Goal: Task Accomplishment & Management: Manage account settings

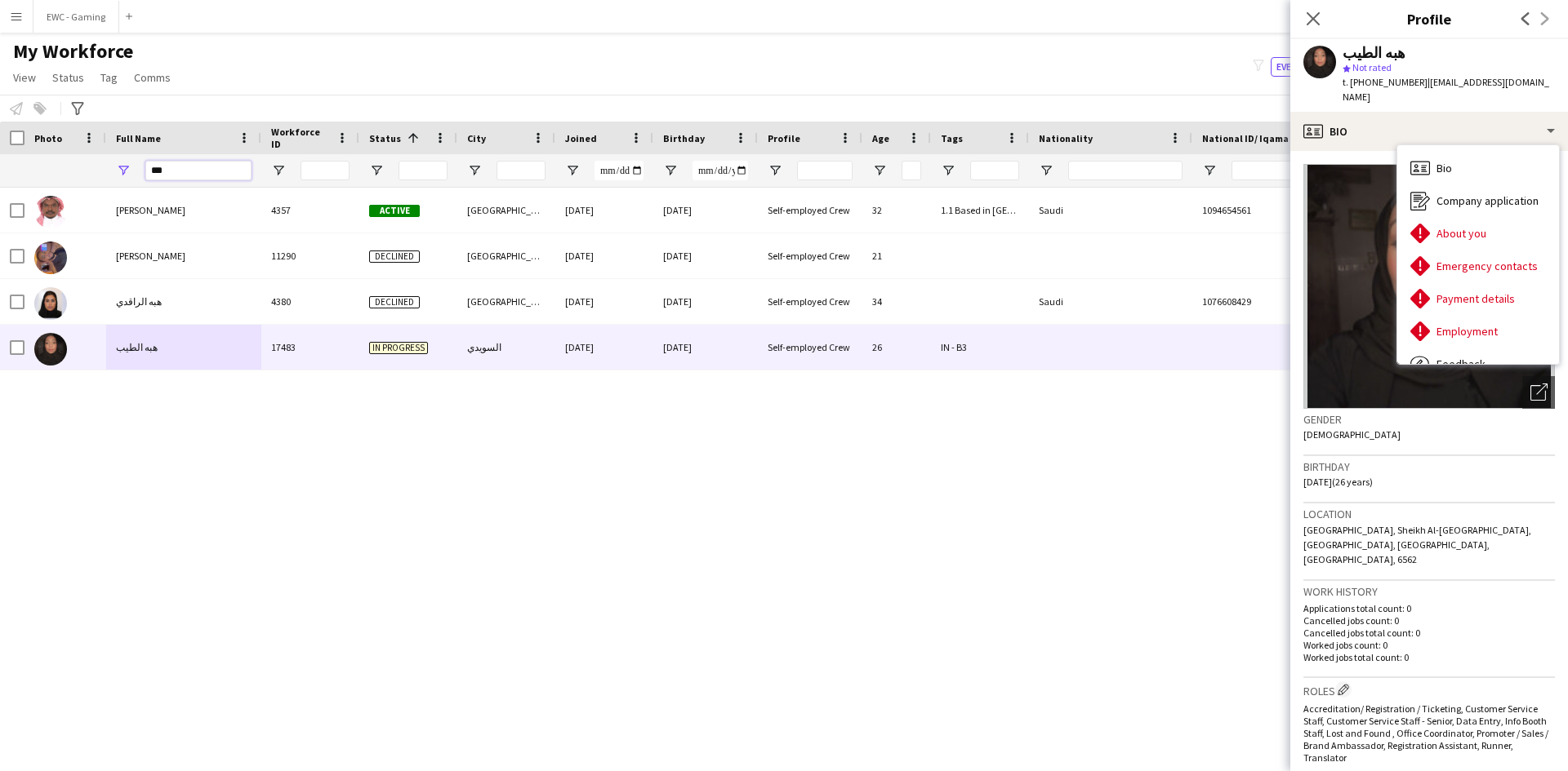
click at [211, 175] on input "***" at bounding box center [198, 170] width 106 height 19
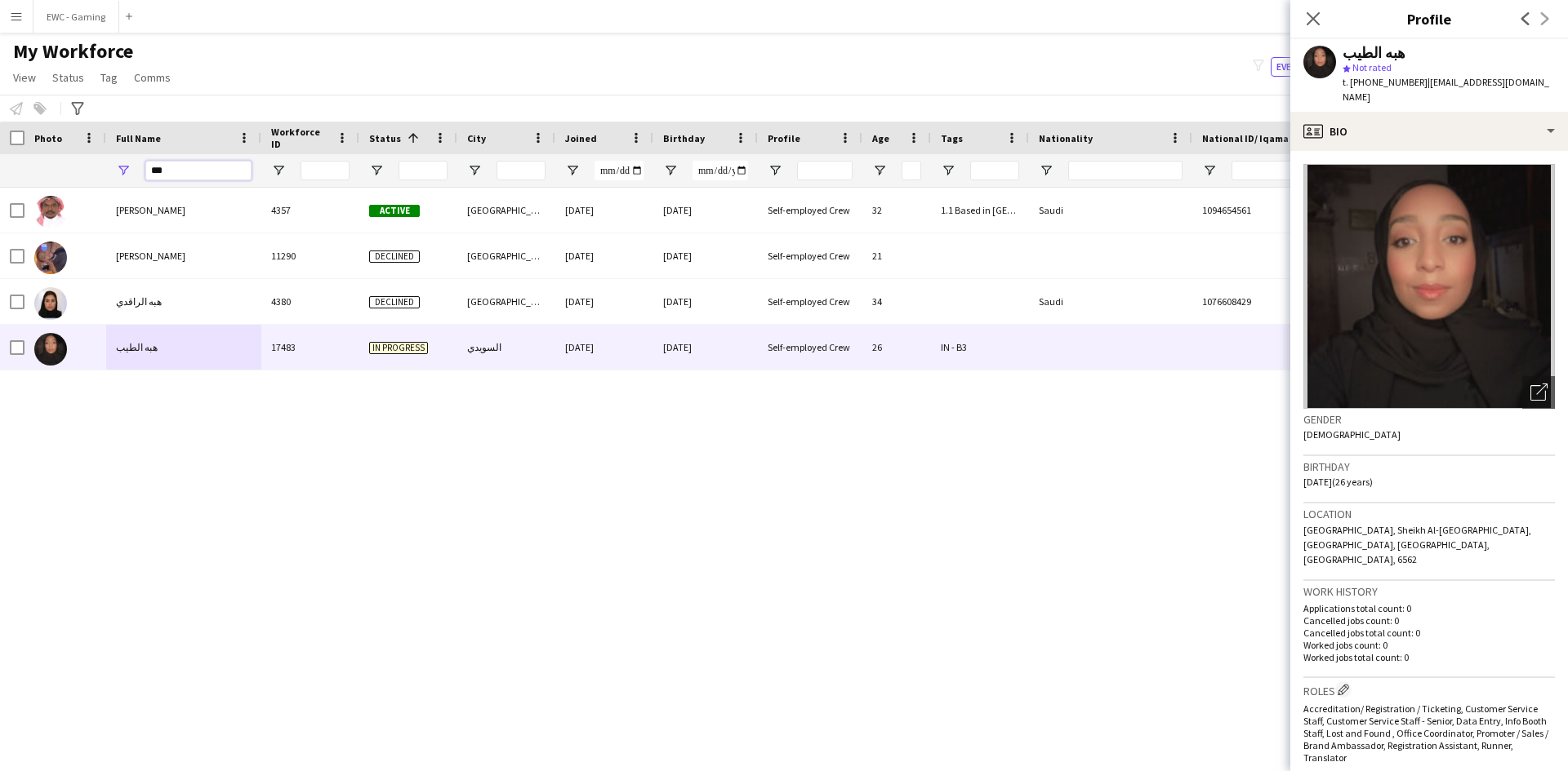
click at [211, 175] on input "***" at bounding box center [198, 170] width 106 height 19
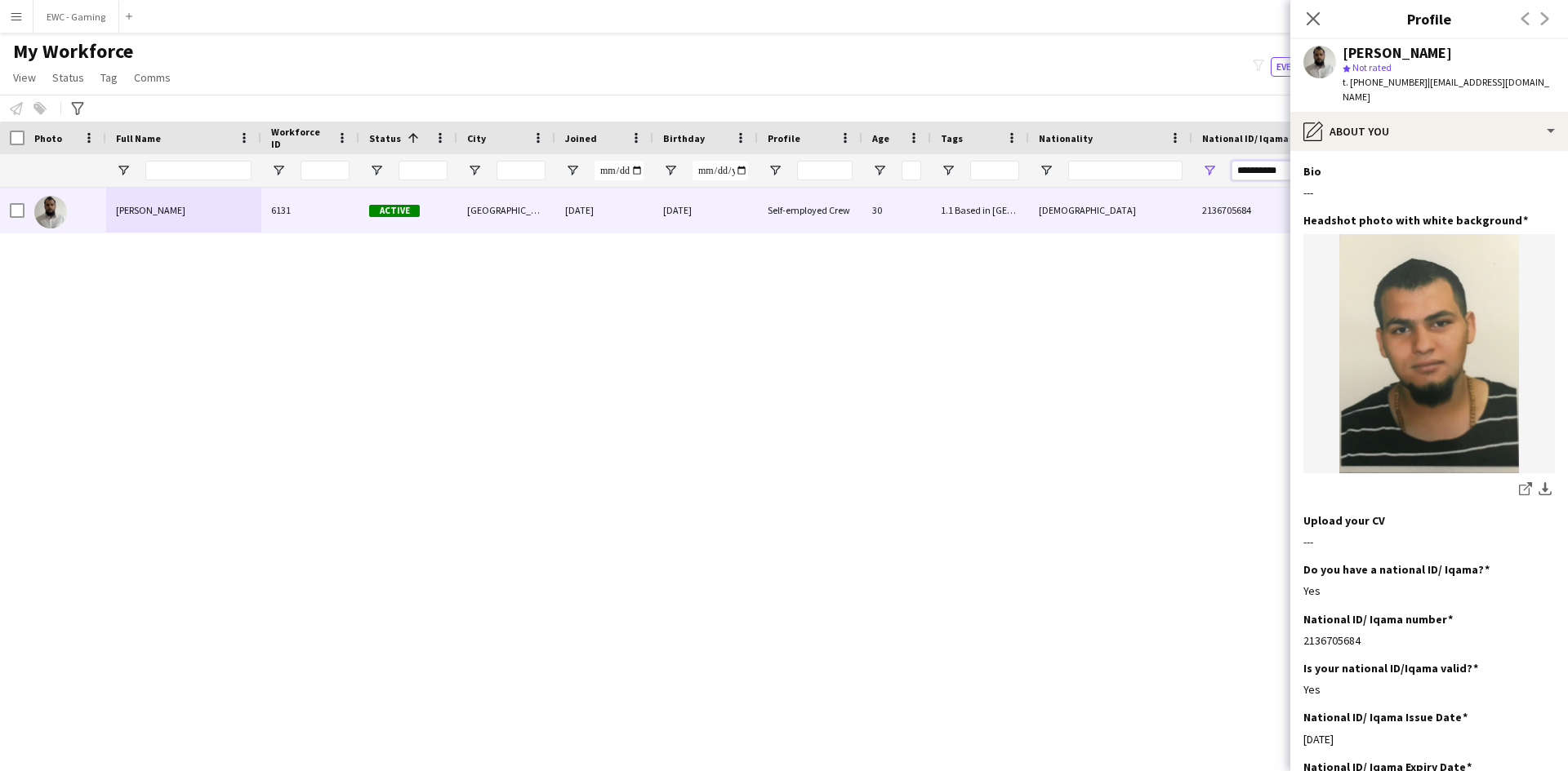
click at [1267, 170] on input "**********" at bounding box center [1289, 170] width 115 height 19
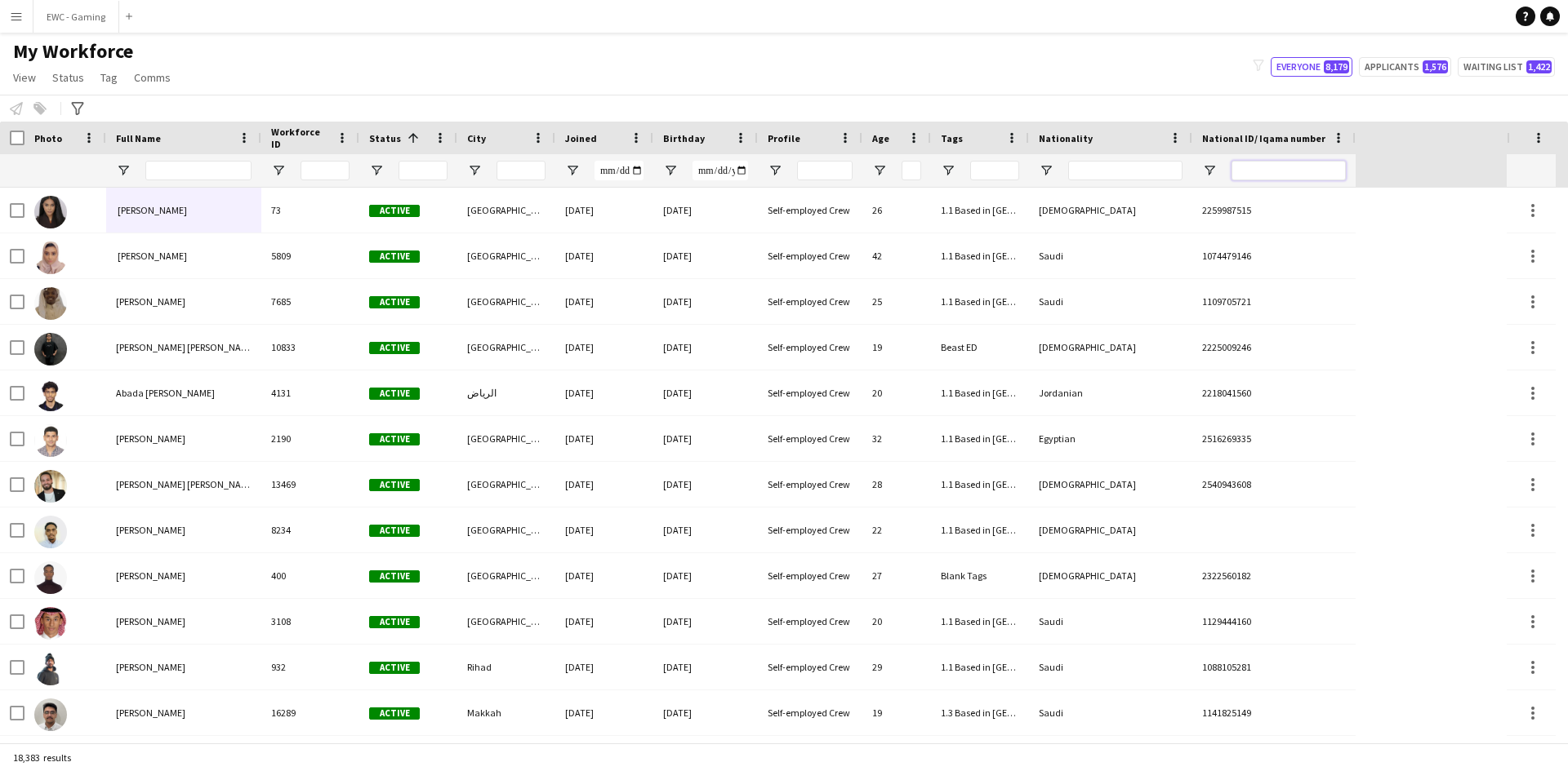
click at [1301, 166] on input "National ID/ Iqama number Filter Input" at bounding box center [1289, 170] width 115 height 19
paste input "**********"
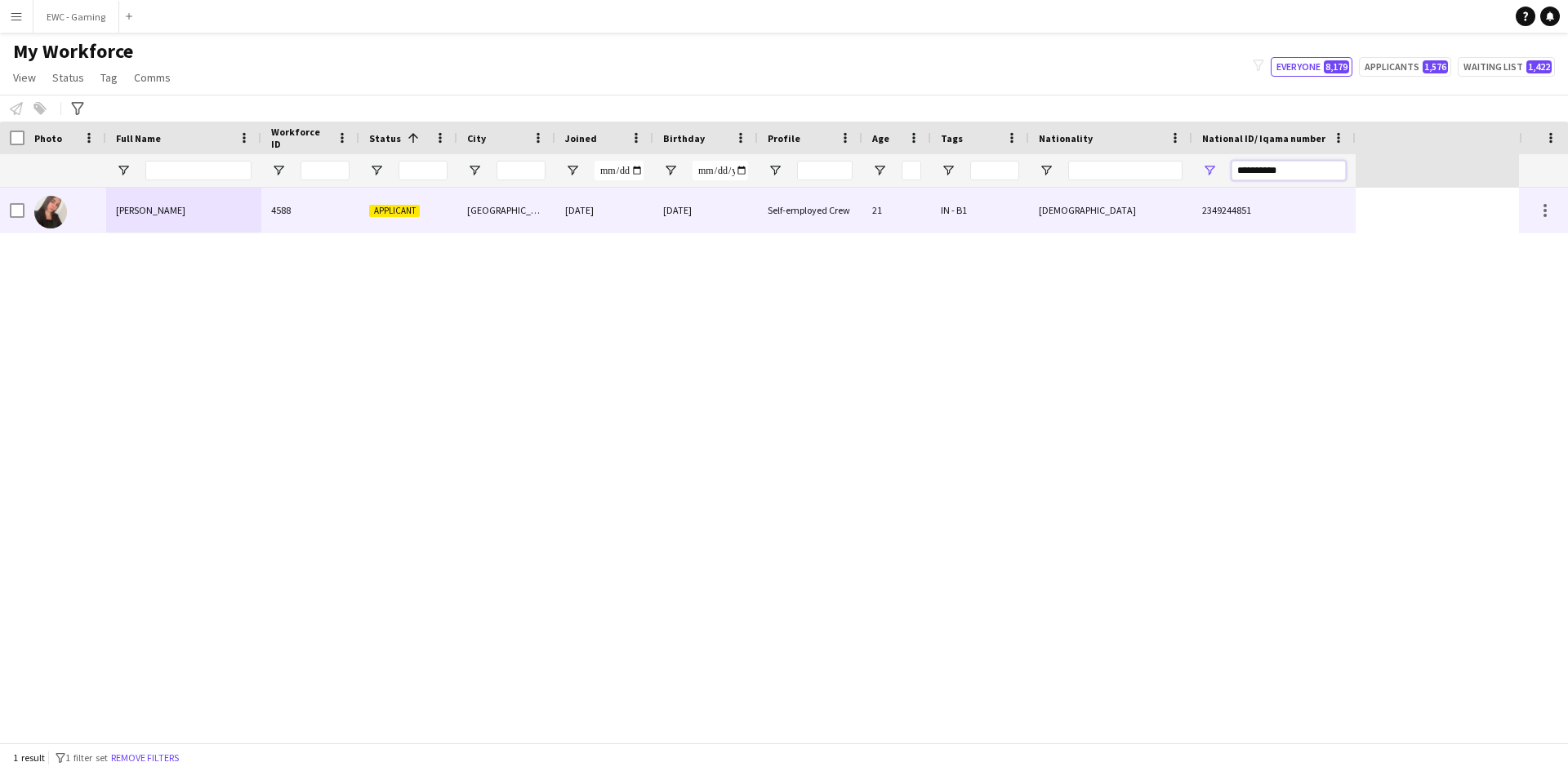
type input "**********"
click at [327, 205] on div "4588" at bounding box center [310, 211] width 98 height 45
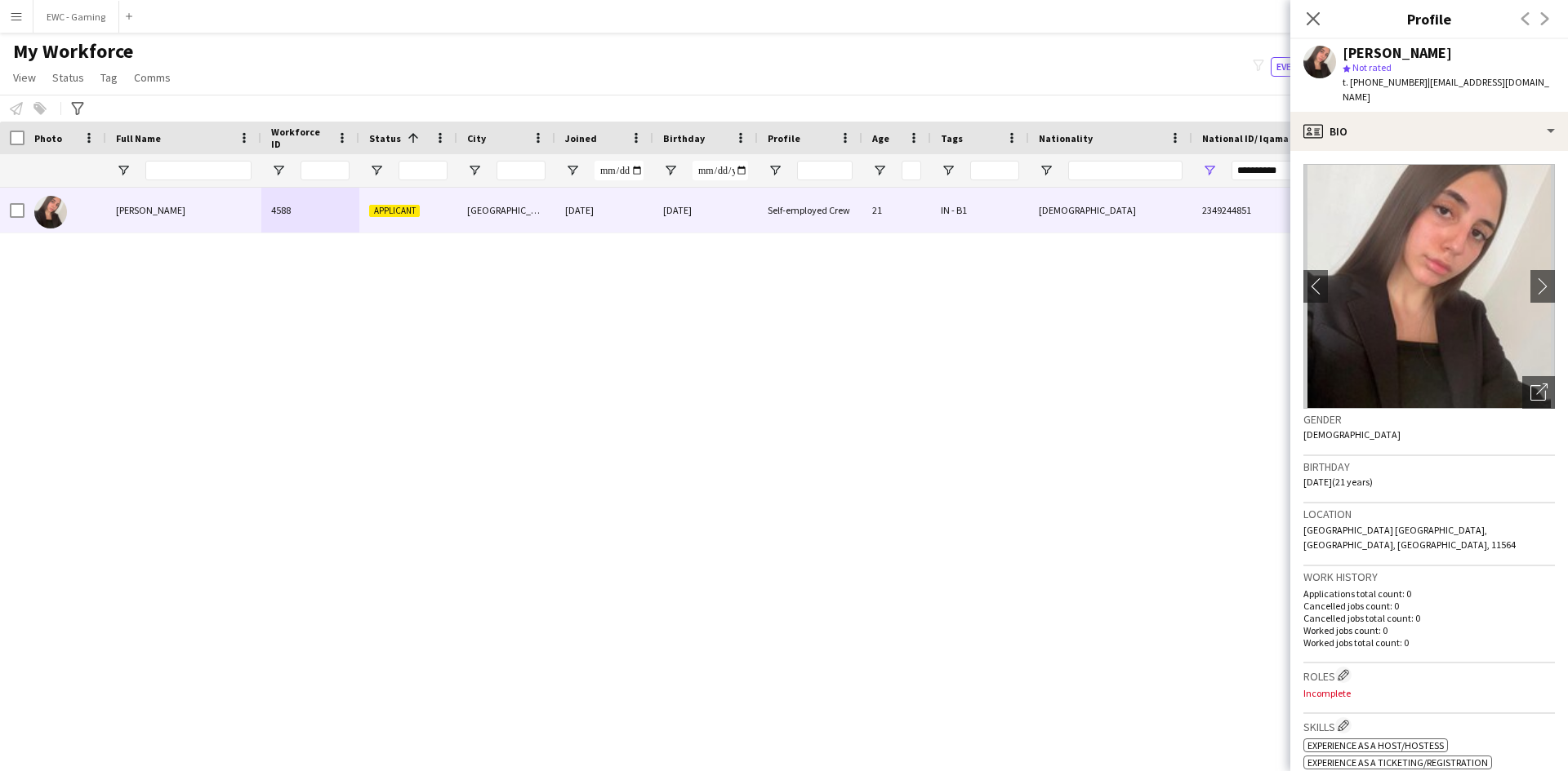
click at [1396, 535] on div "Location [GEOGRAPHIC_DATA] [GEOGRAPHIC_DATA], [GEOGRAPHIC_DATA], [GEOGRAPHIC_DA…" at bounding box center [1429, 535] width 252 height 63
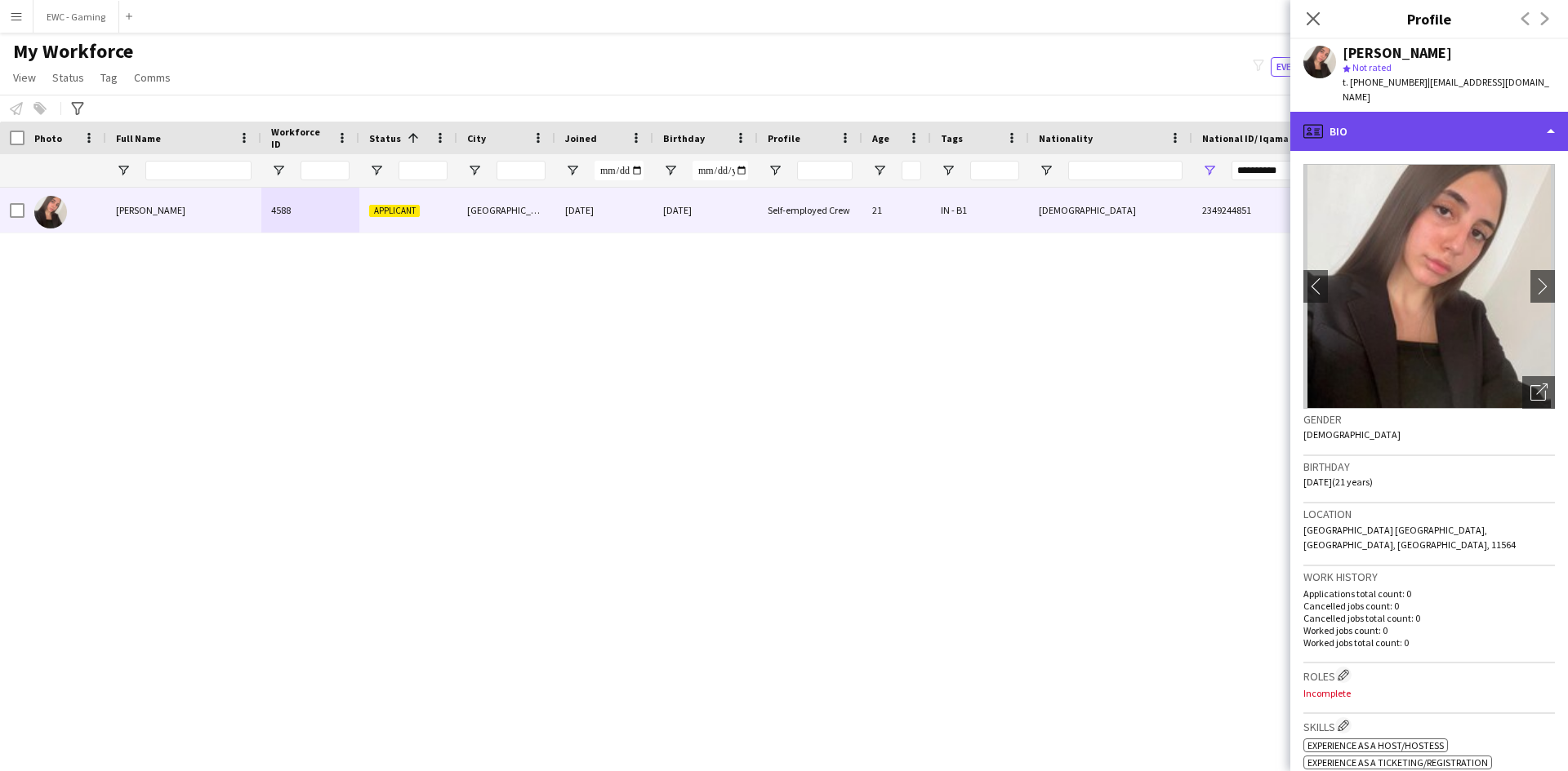
click at [1418, 124] on div "profile Bio" at bounding box center [1429, 131] width 277 height 39
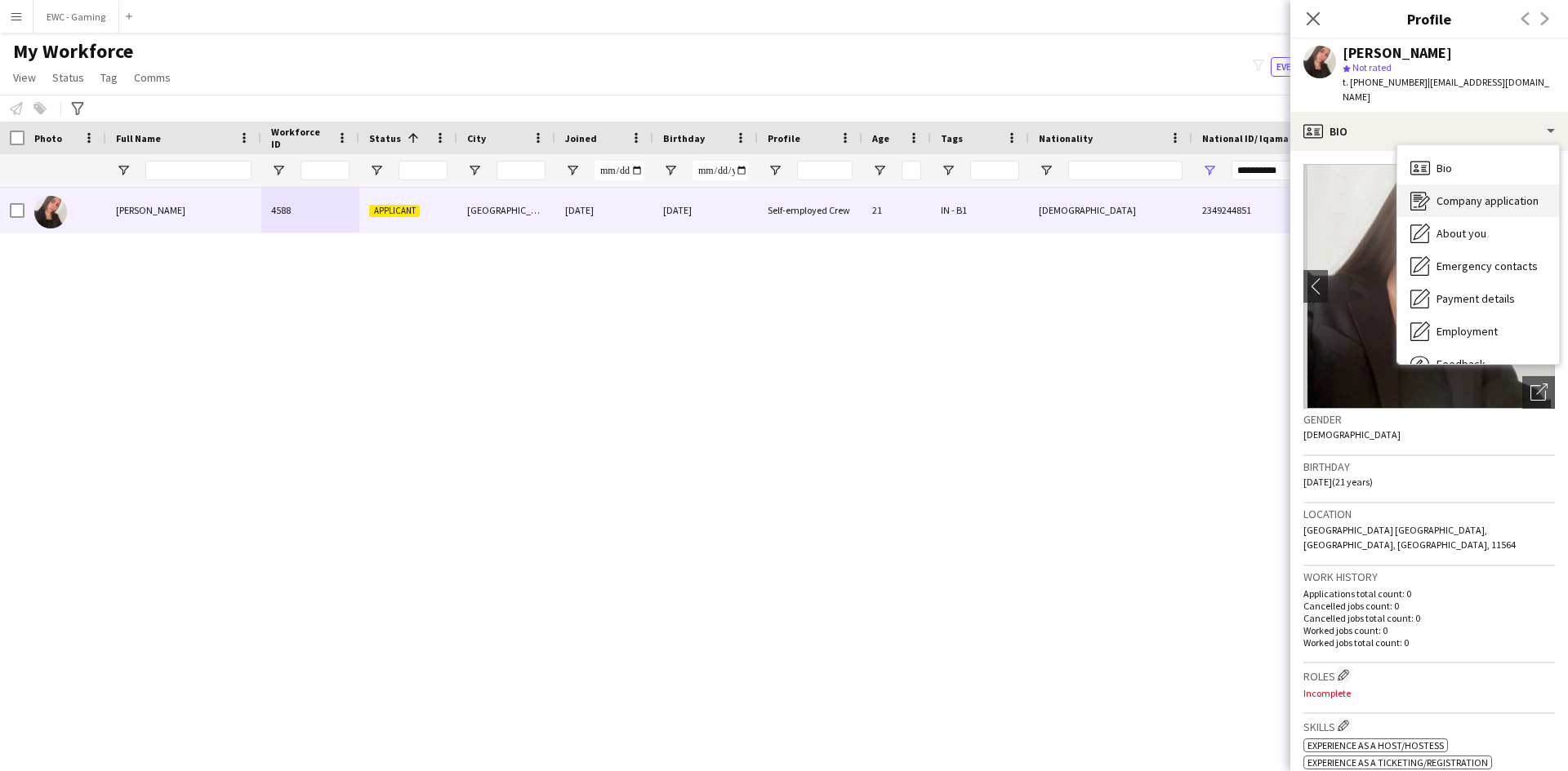
click at [1496, 194] on span "Company application" at bounding box center [1488, 201] width 102 height 15
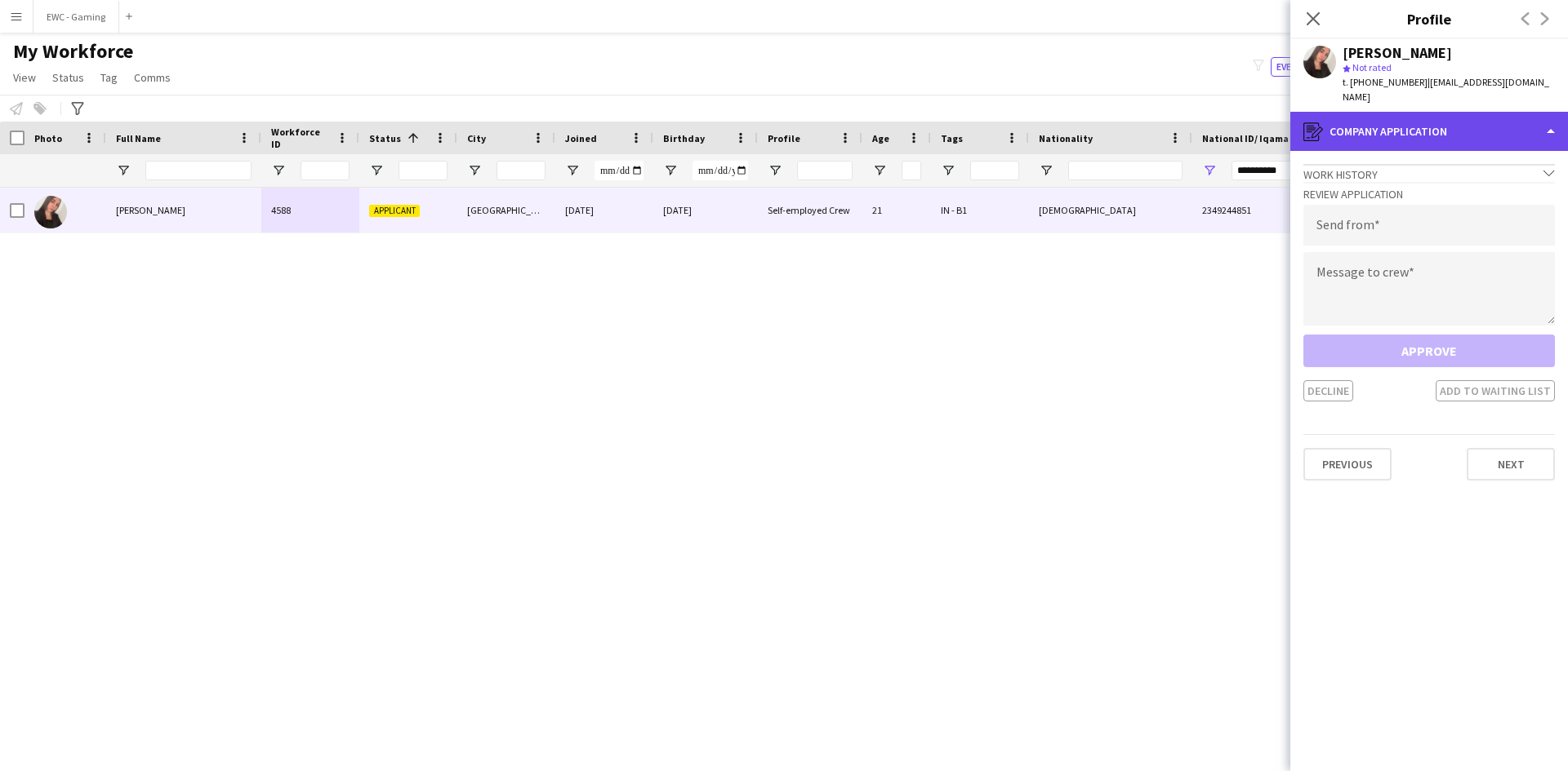
click at [1421, 114] on div "register Company application" at bounding box center [1429, 131] width 277 height 39
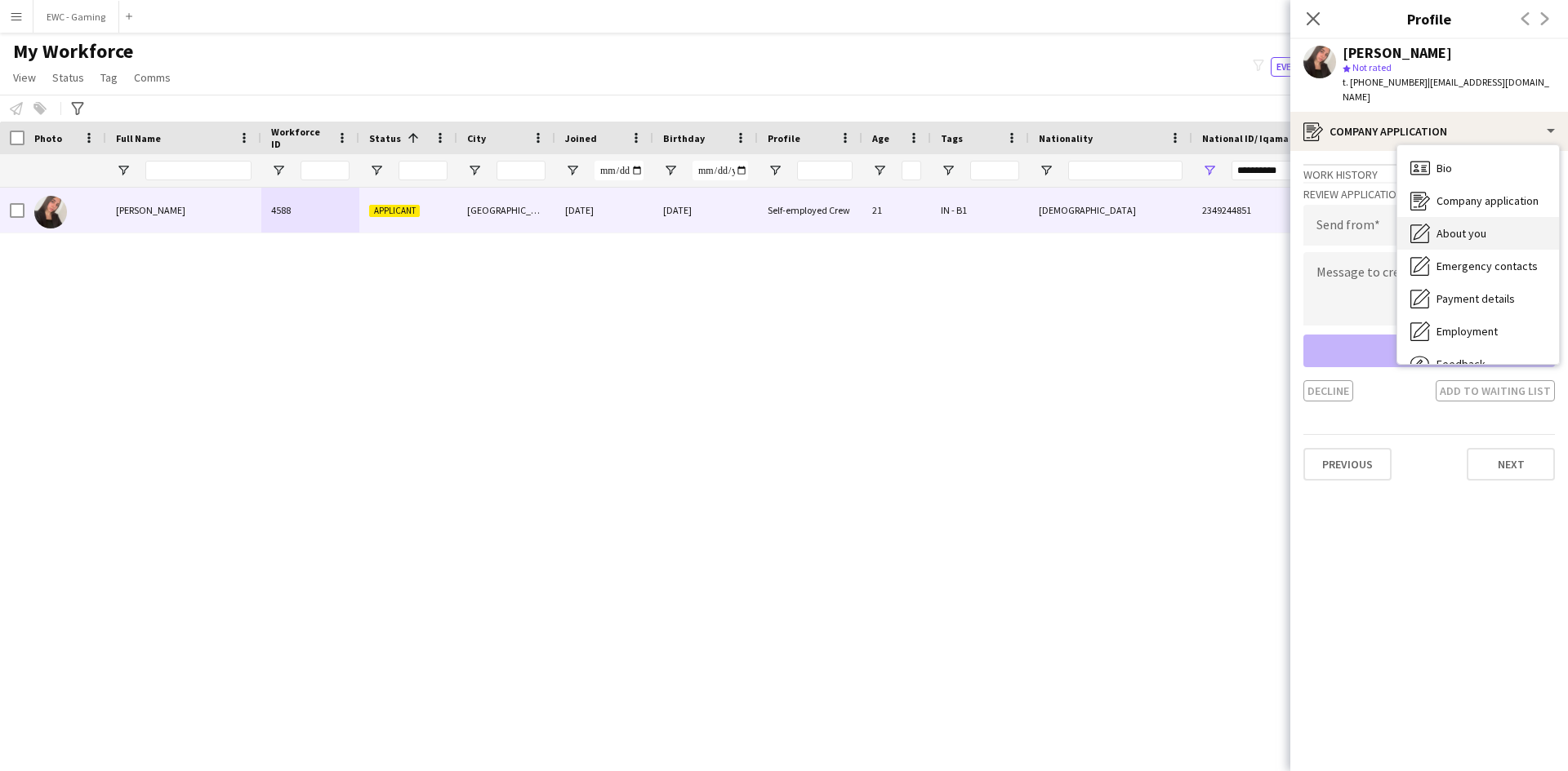
click at [1467, 226] on span "About you" at bounding box center [1462, 234] width 50 height 15
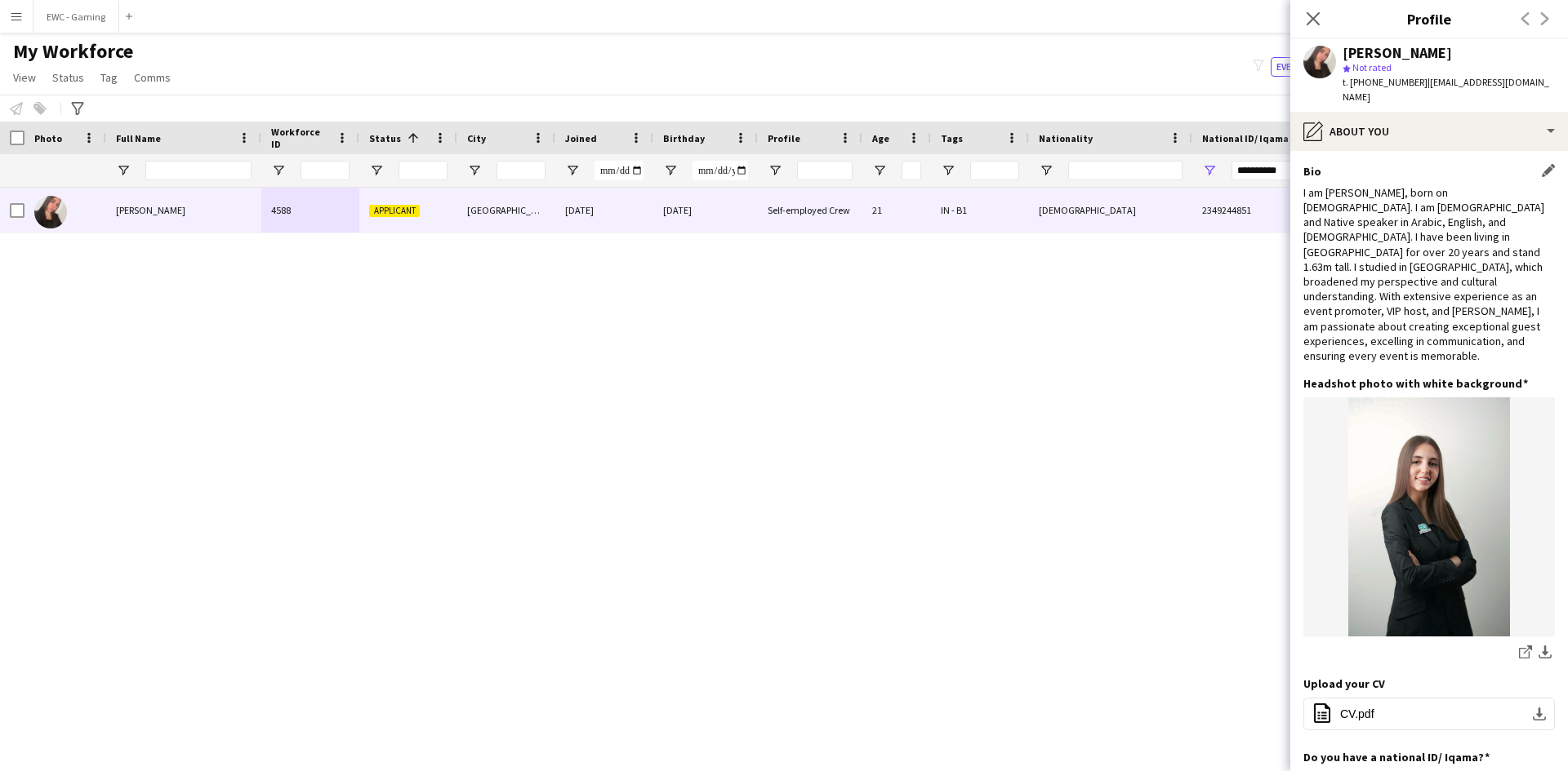
click at [1423, 250] on div "I am [PERSON_NAME], born on [DEMOGRAPHIC_DATA]. I am [DEMOGRAPHIC_DATA] and Nat…" at bounding box center [1429, 274] width 252 height 178
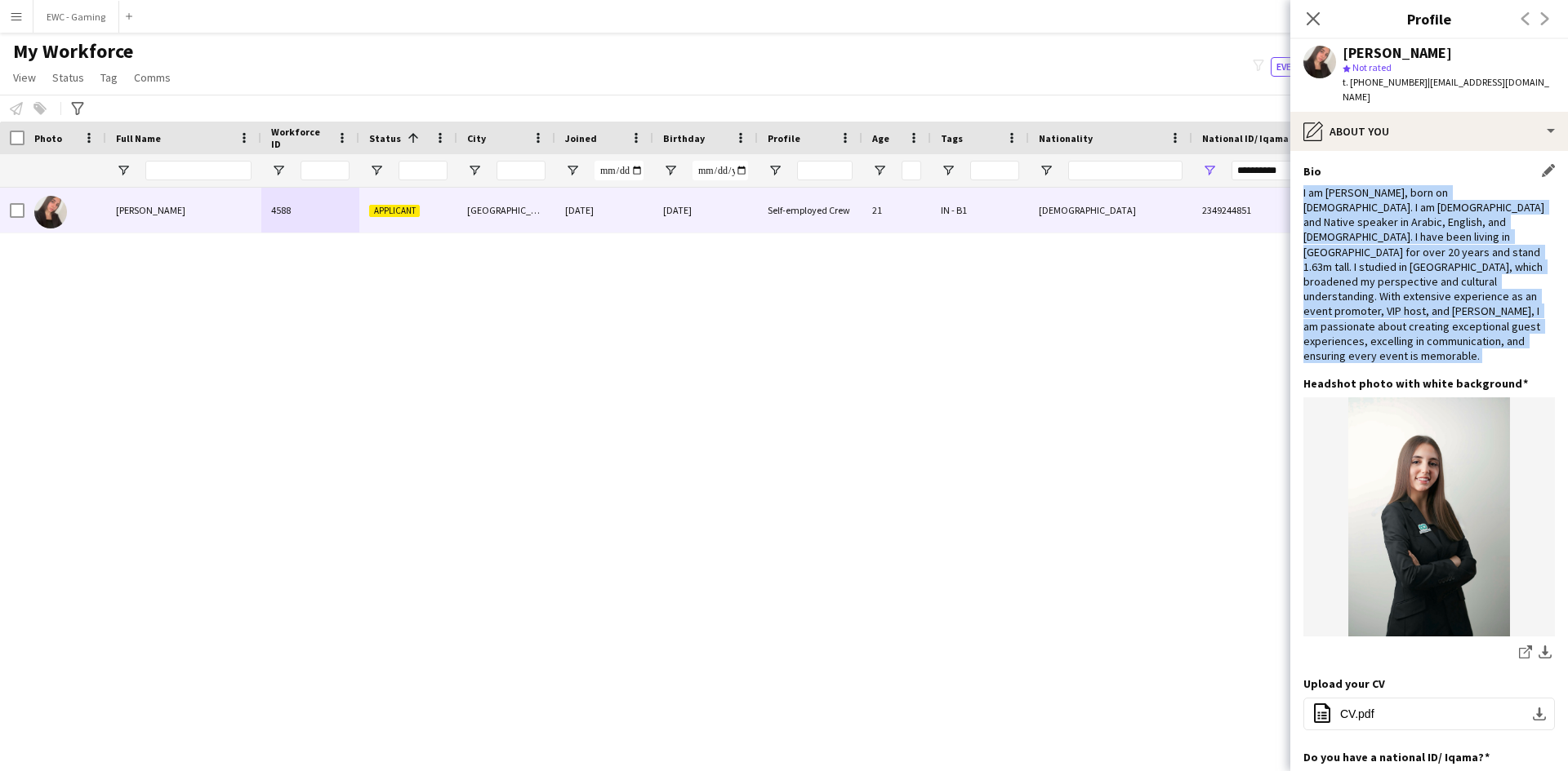
click at [1423, 250] on div "I am [PERSON_NAME], born on [DEMOGRAPHIC_DATA]. I am [DEMOGRAPHIC_DATA] and Nat…" at bounding box center [1429, 274] width 252 height 178
click at [1459, 288] on div "I am [PERSON_NAME], born on [DEMOGRAPHIC_DATA]. I am [DEMOGRAPHIC_DATA] and Nat…" at bounding box center [1429, 274] width 252 height 178
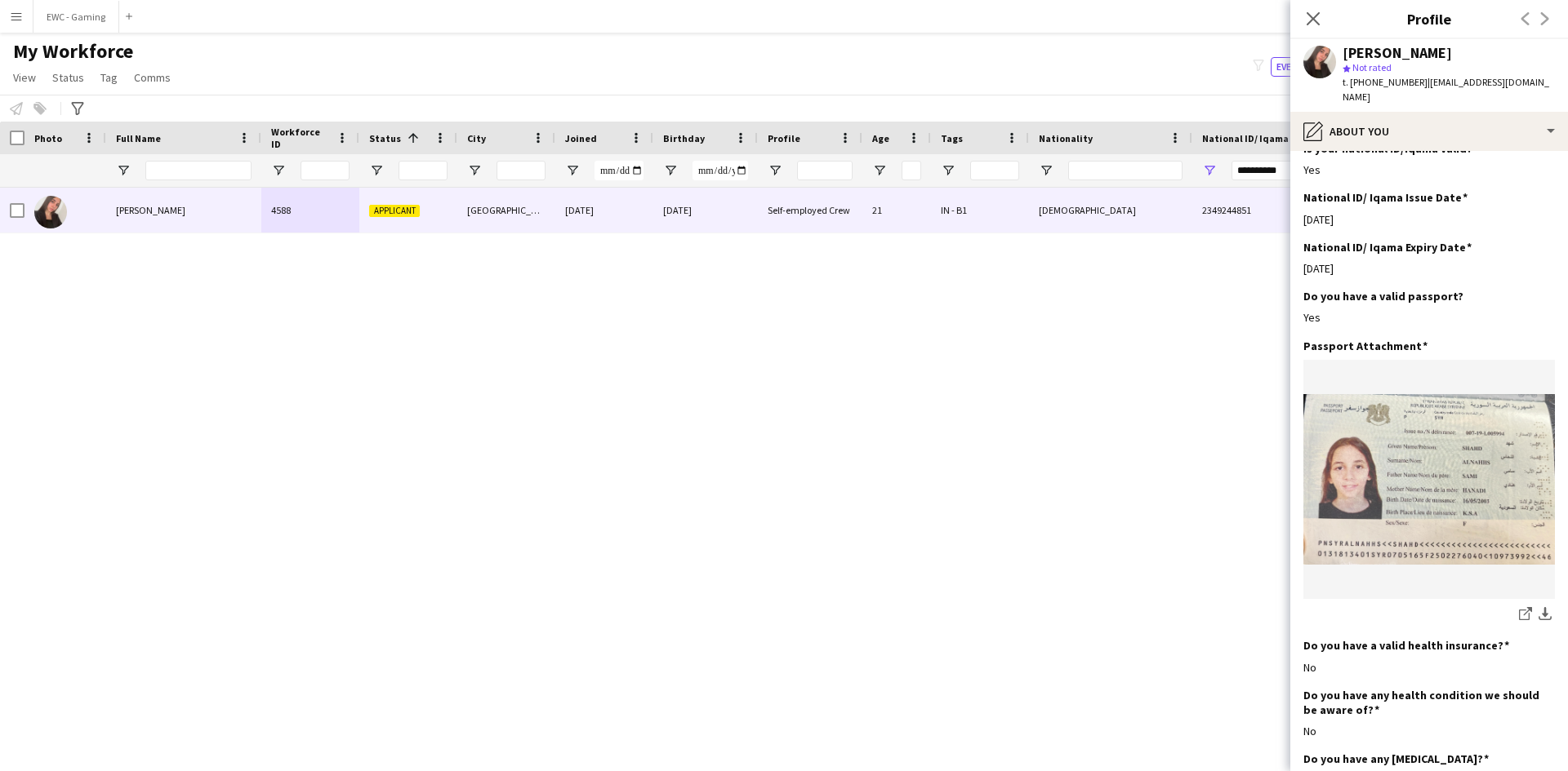
scroll to position [1022, 0]
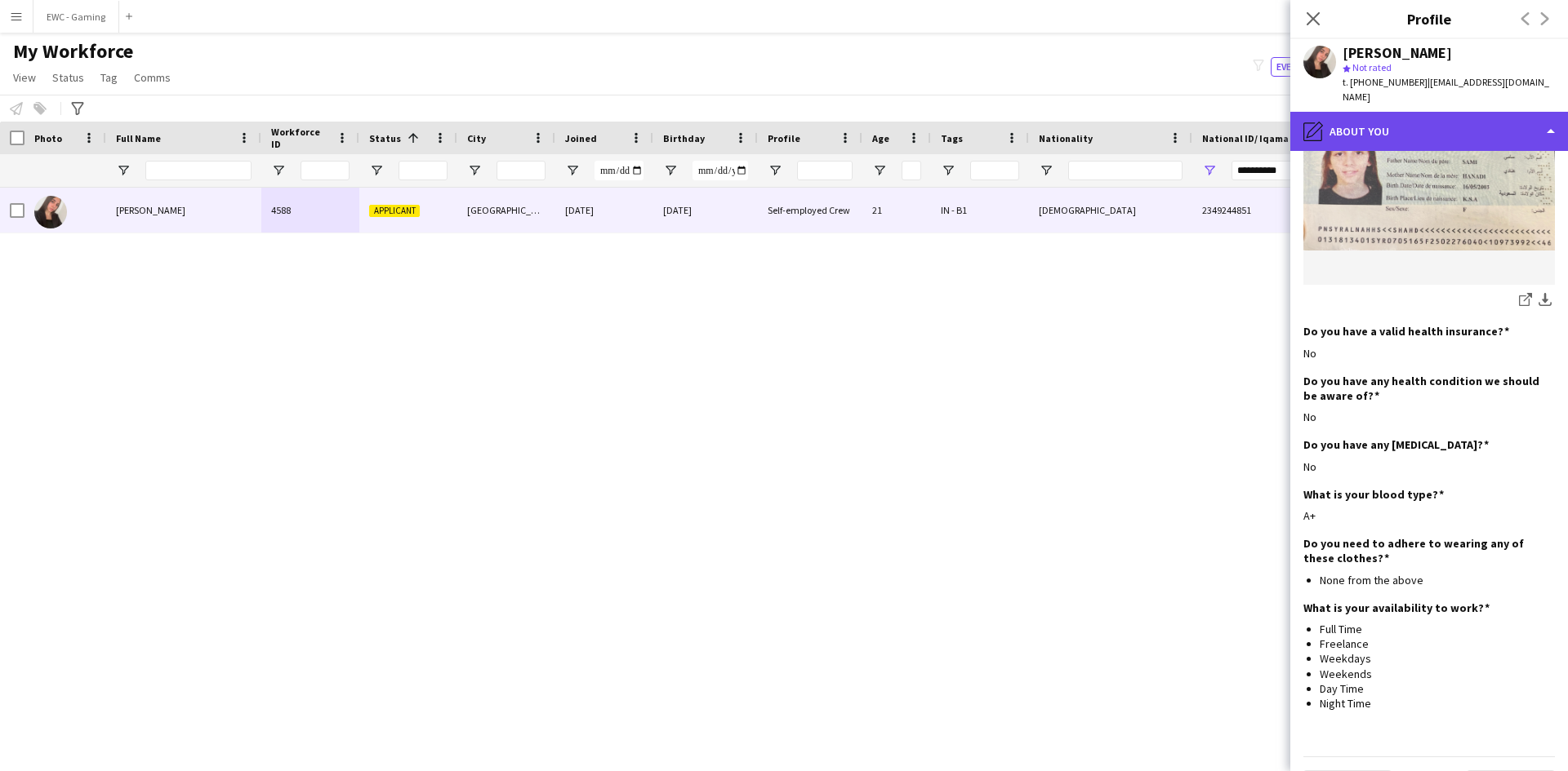
click at [1418, 116] on div "pencil4 About you" at bounding box center [1429, 131] width 277 height 39
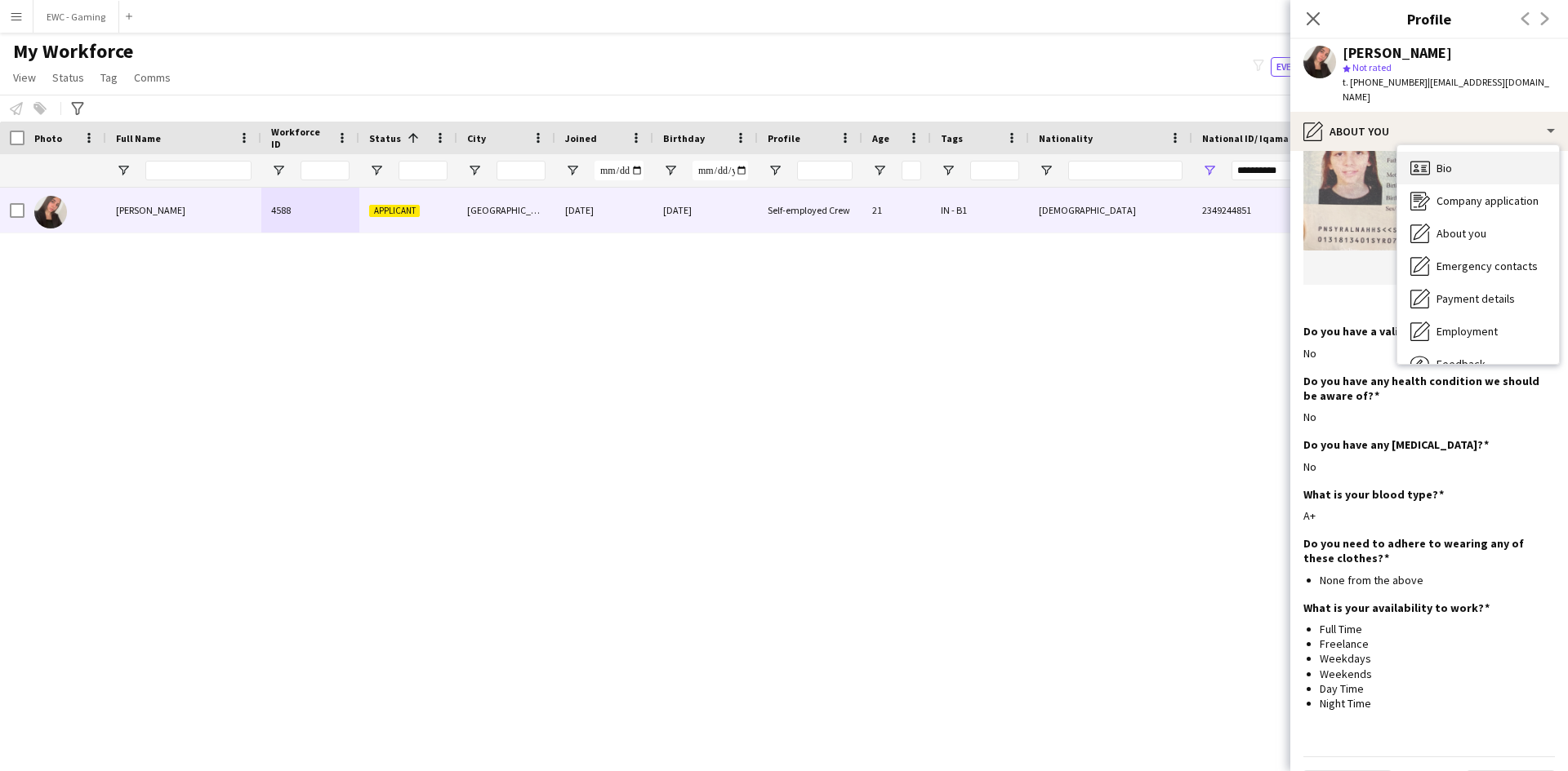
click at [1488, 152] on div "Bio Bio" at bounding box center [1478, 168] width 161 height 33
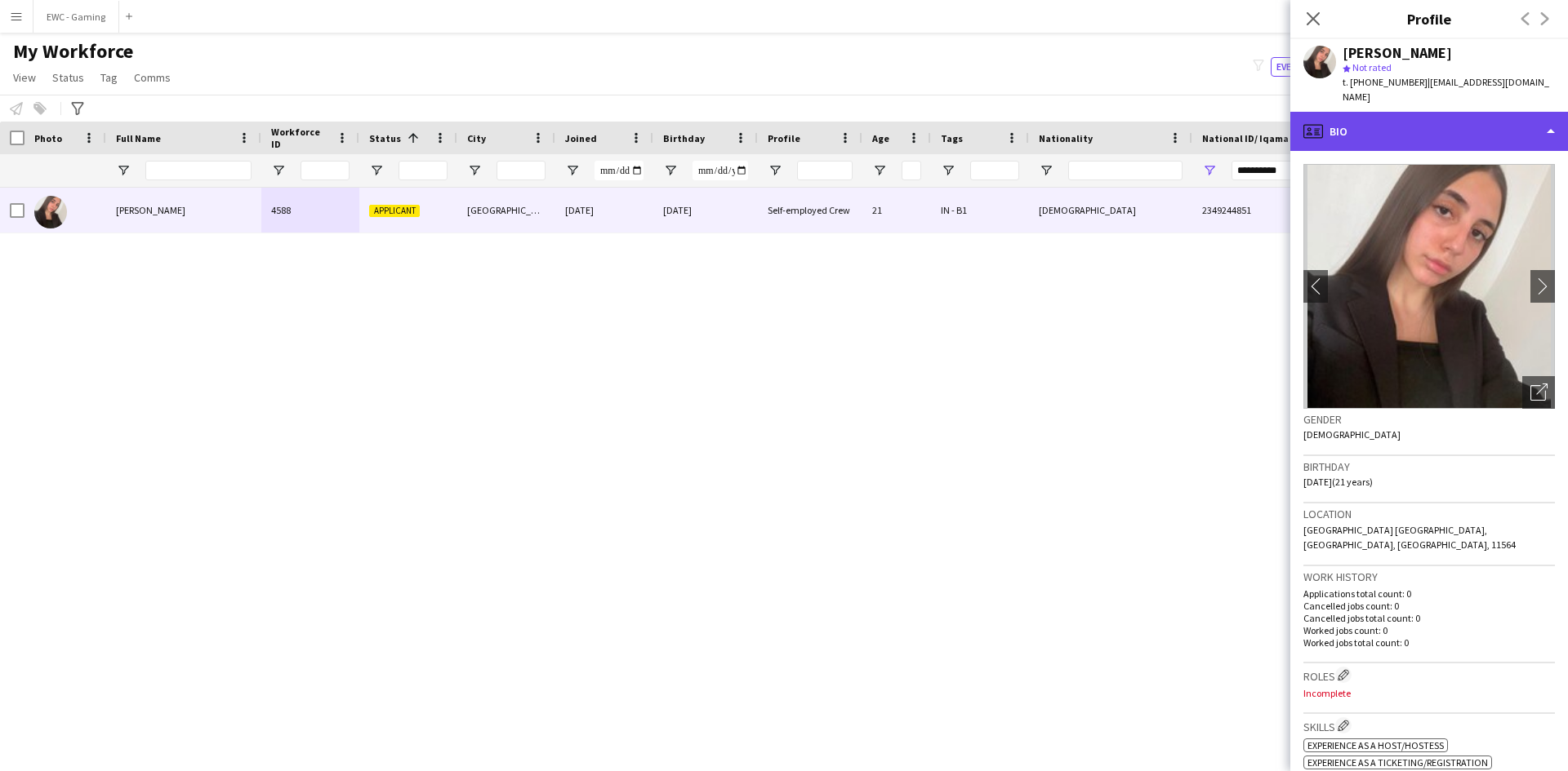
click at [1455, 122] on div "profile Bio" at bounding box center [1429, 131] width 277 height 39
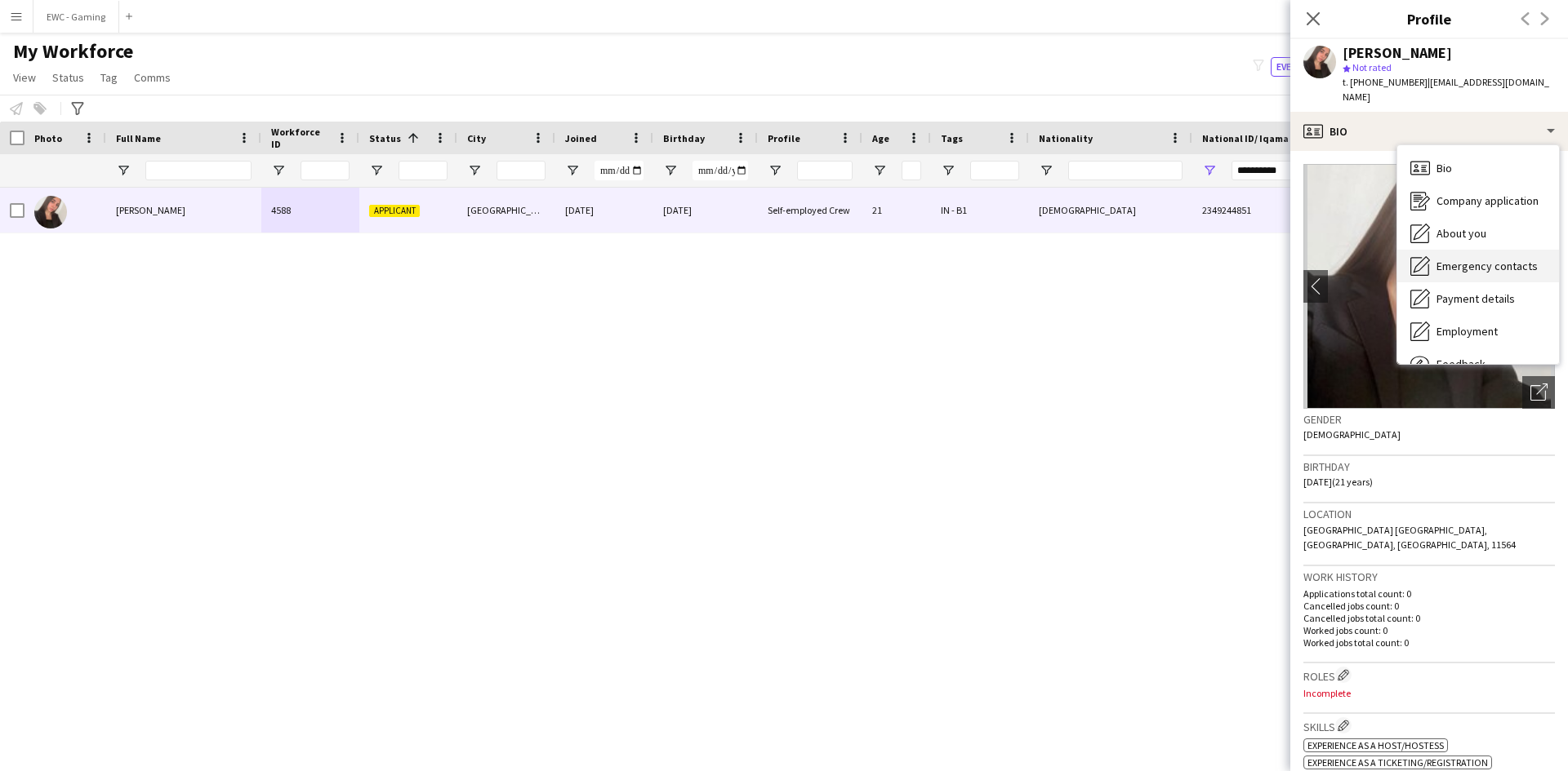
click at [1481, 259] on span "Emergency contacts" at bounding box center [1487, 266] width 101 height 15
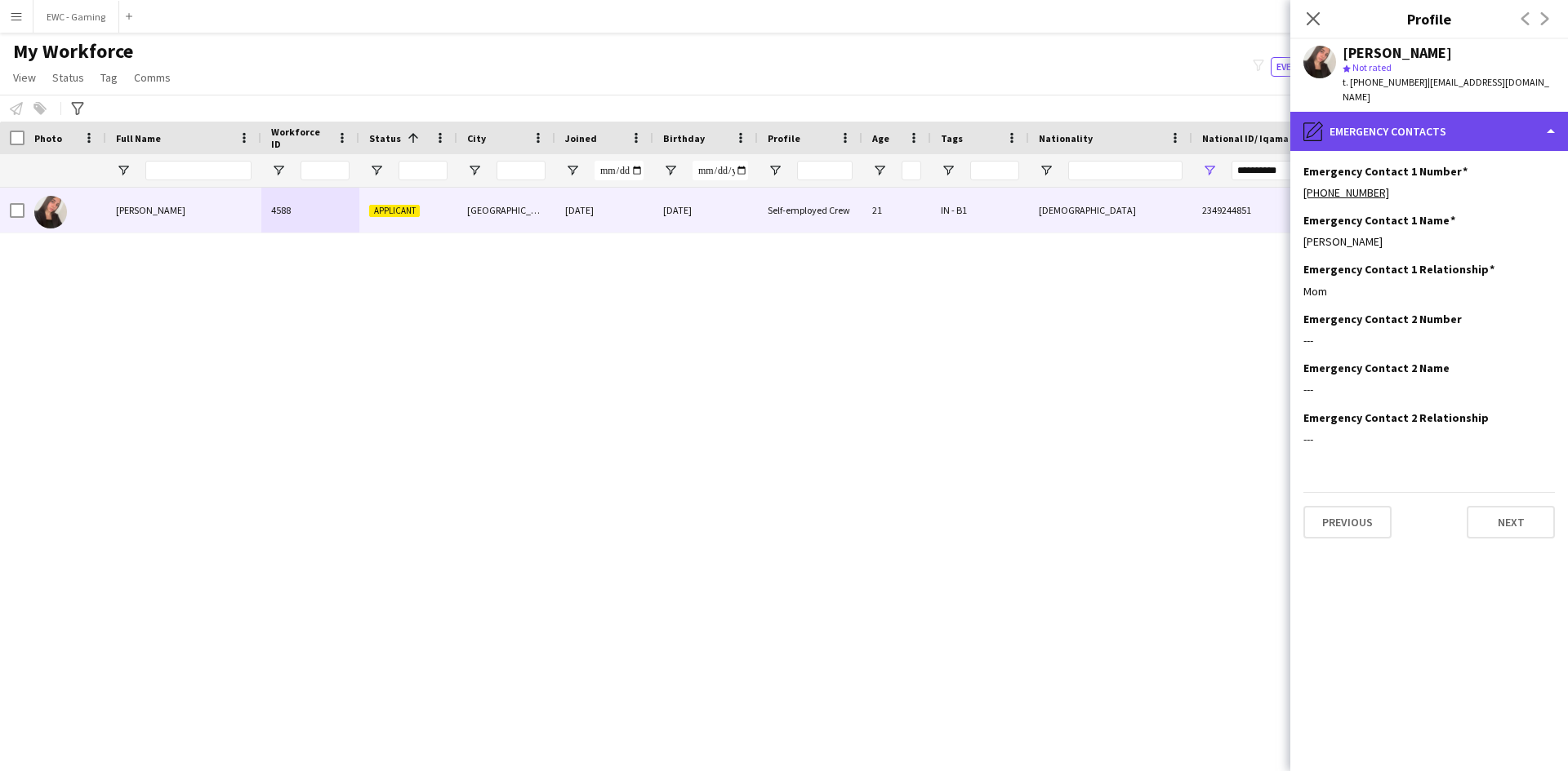
click at [1466, 118] on div "pencil4 Emergency contacts" at bounding box center [1429, 131] width 277 height 39
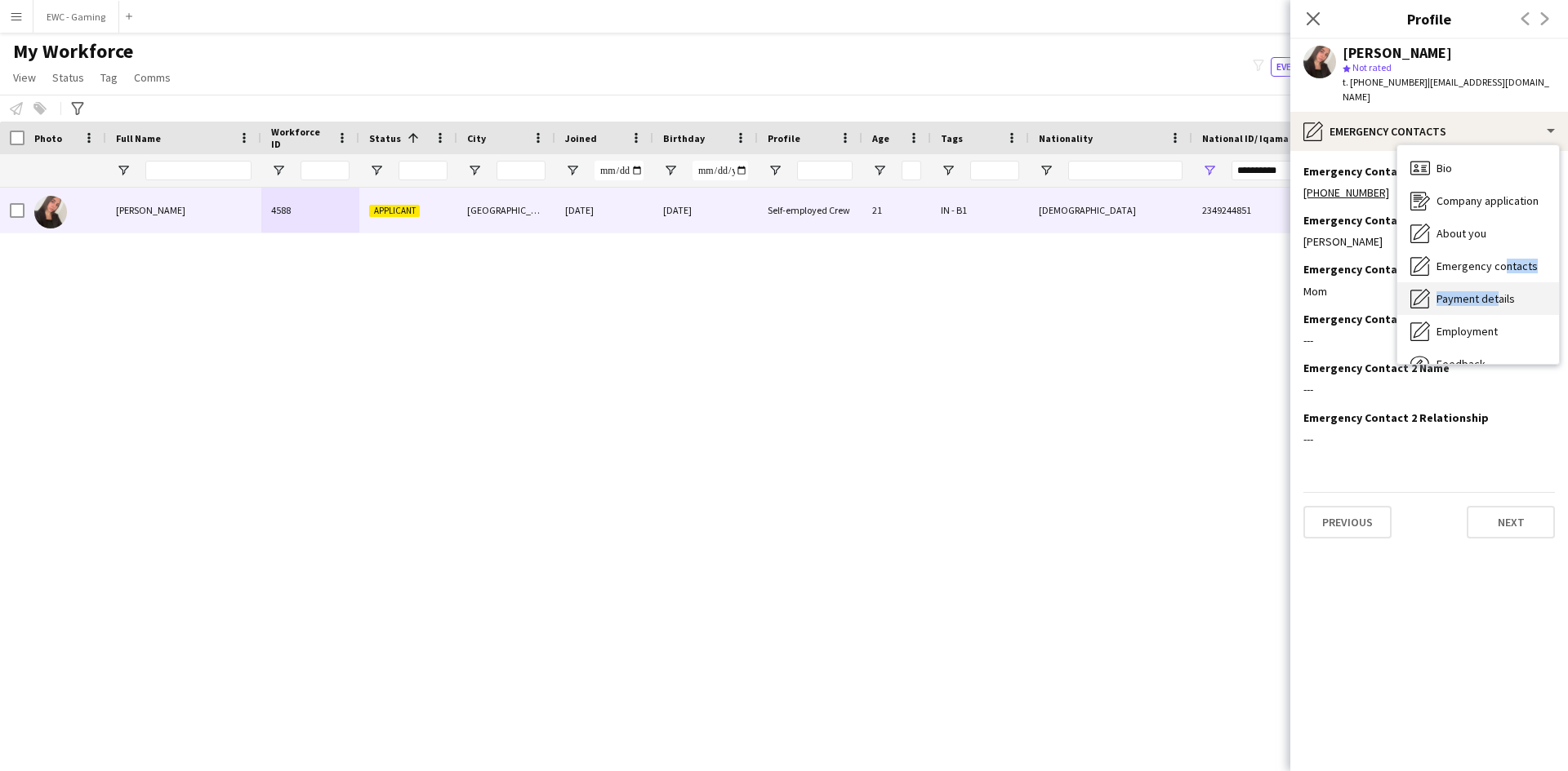
drag, startPoint x: 1498, startPoint y: 264, endPoint x: 1491, endPoint y: 282, distance: 19.3
click at [1491, 282] on div "Bio Bio Company application Company application About you About you Emergency c…" at bounding box center [1478, 255] width 161 height 219
click at [1491, 292] on span "Payment details" at bounding box center [1476, 299] width 79 height 15
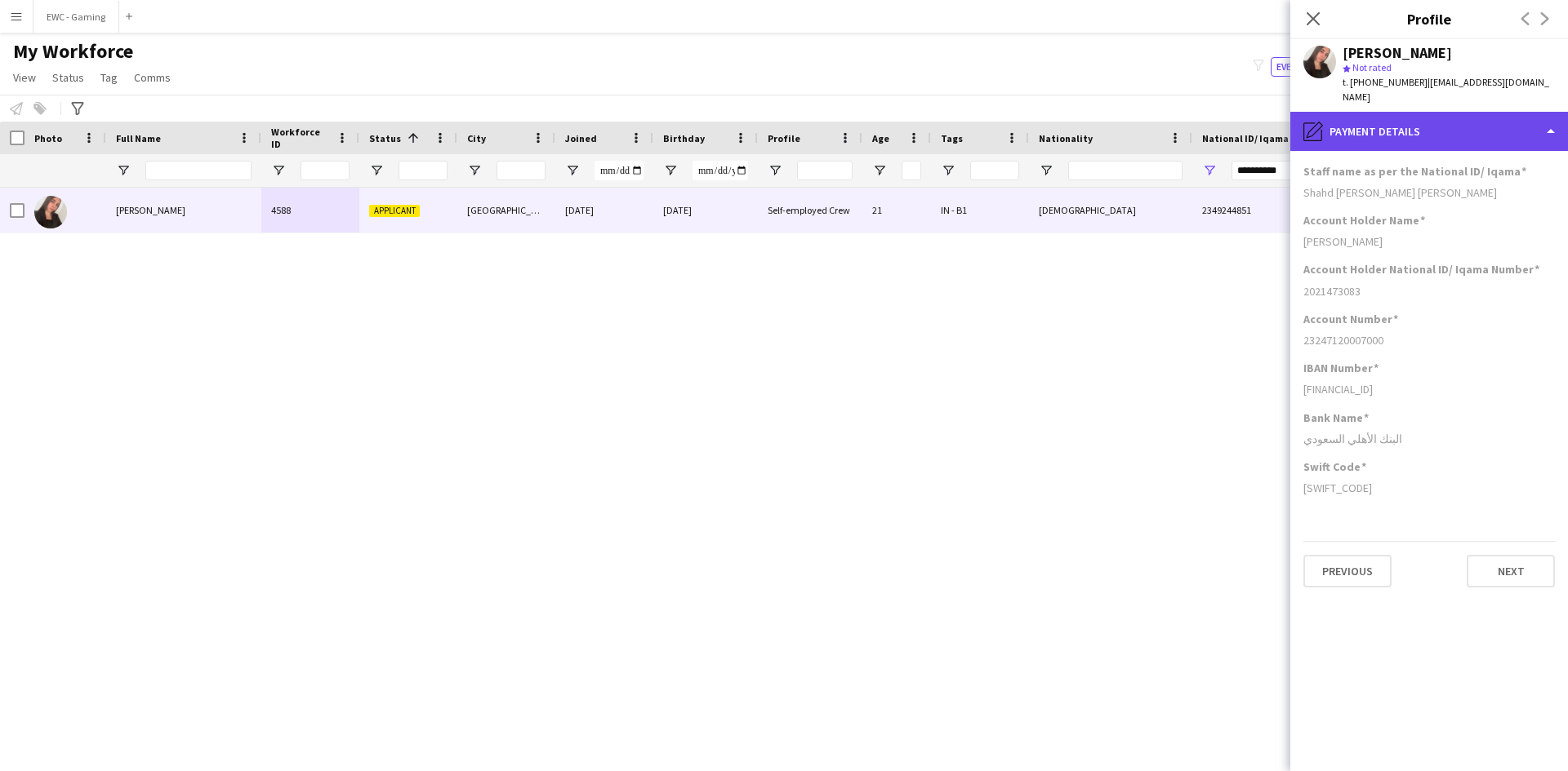
click at [1456, 129] on div "pencil4 Payment details" at bounding box center [1429, 131] width 277 height 39
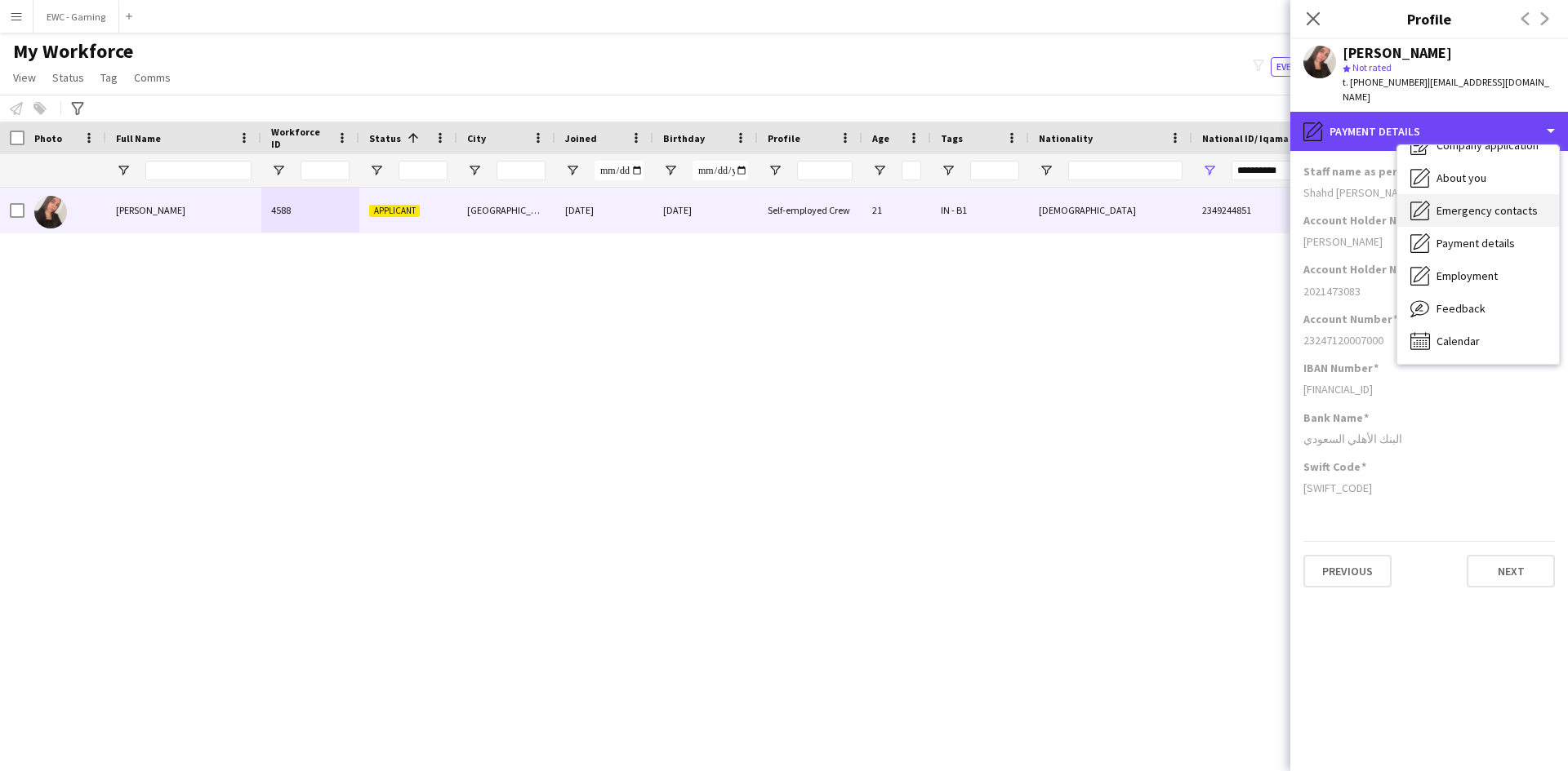
scroll to position [55, 0]
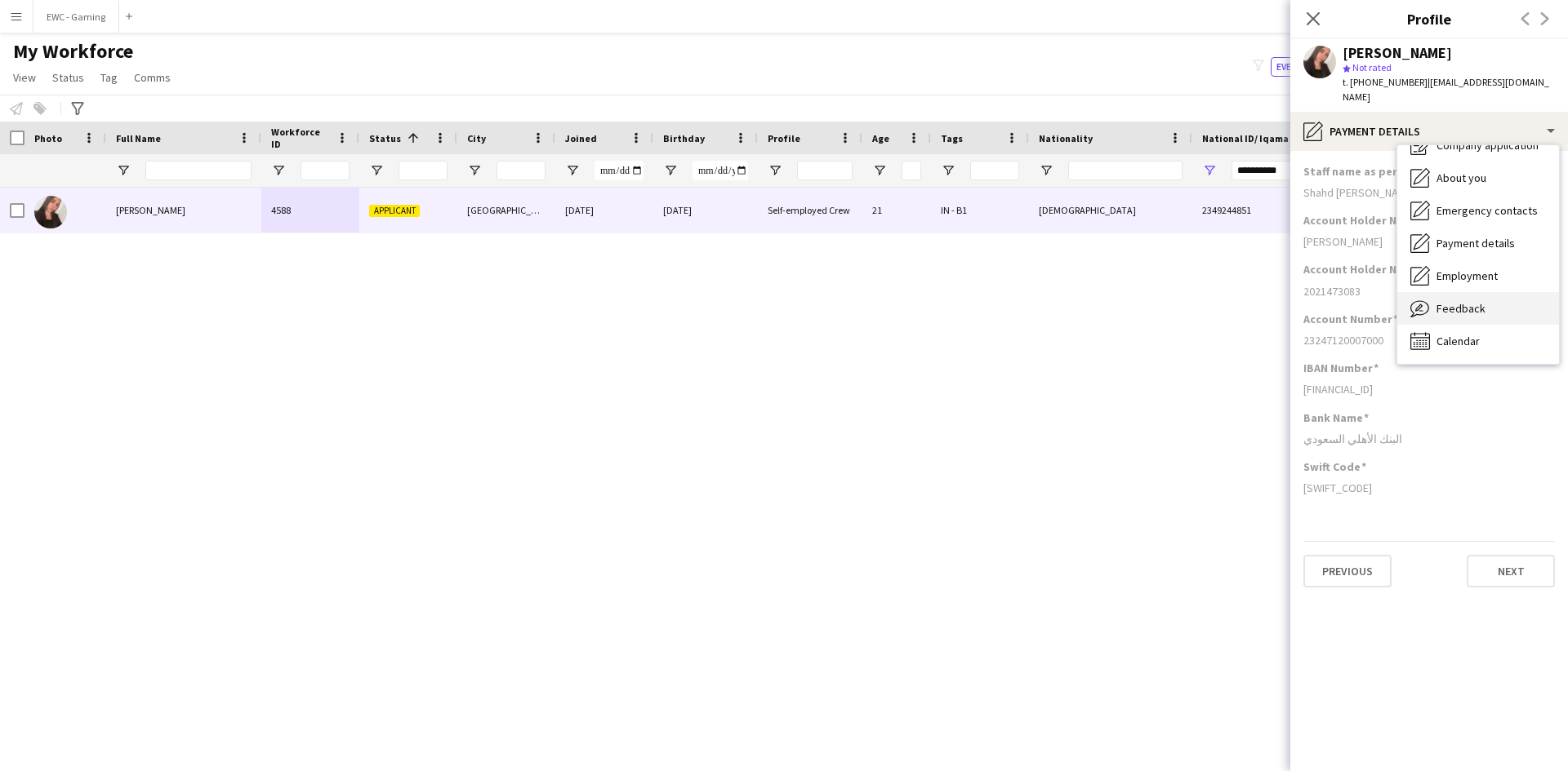
click at [1458, 302] on div "Feedback Feedback" at bounding box center [1478, 308] width 161 height 33
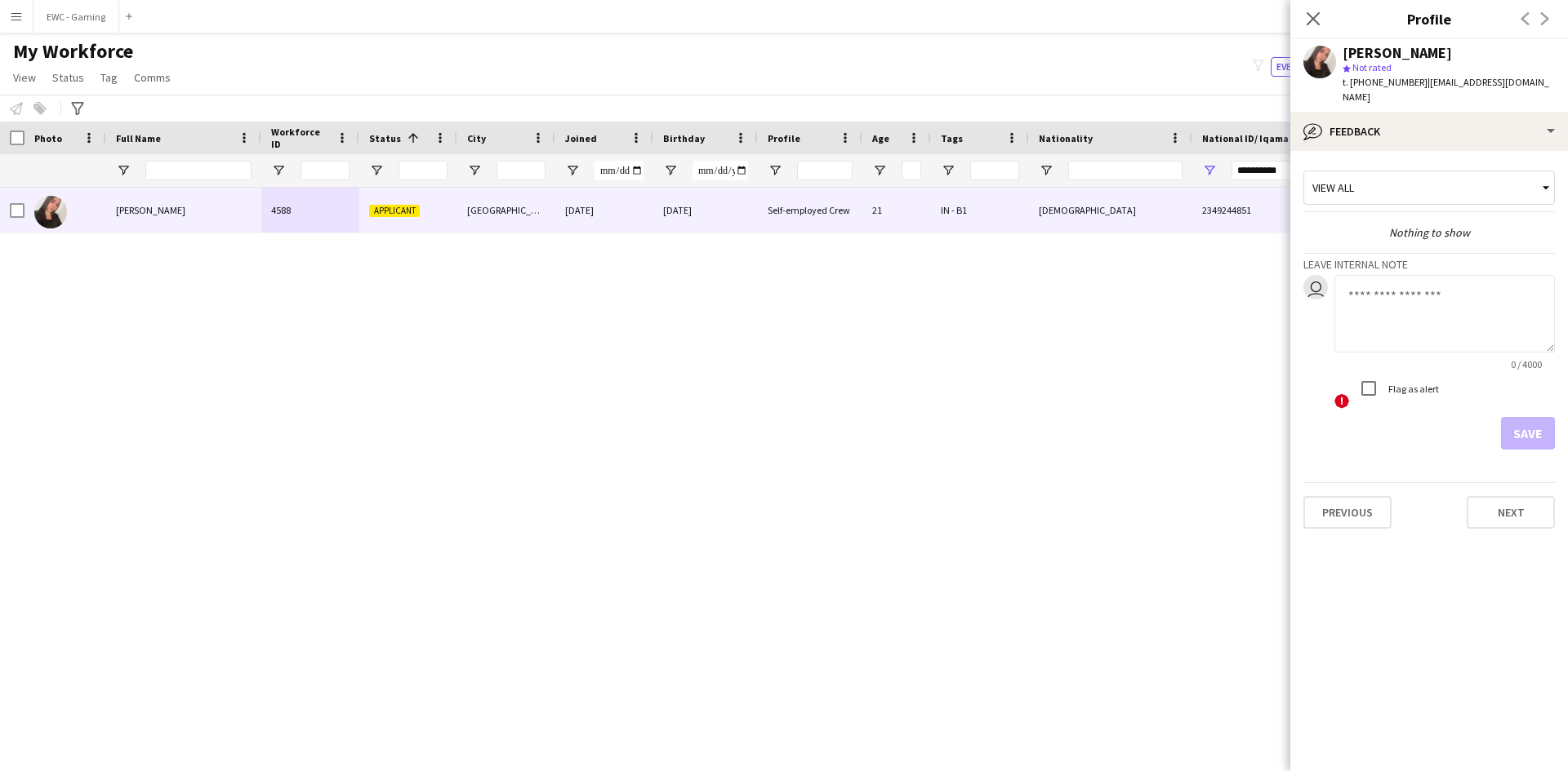
click at [1435, 305] on textarea at bounding box center [1445, 313] width 221 height 78
type textarea "*"
type textarea "**********"
click at [1535, 417] on button "Save" at bounding box center [1528, 433] width 53 height 33
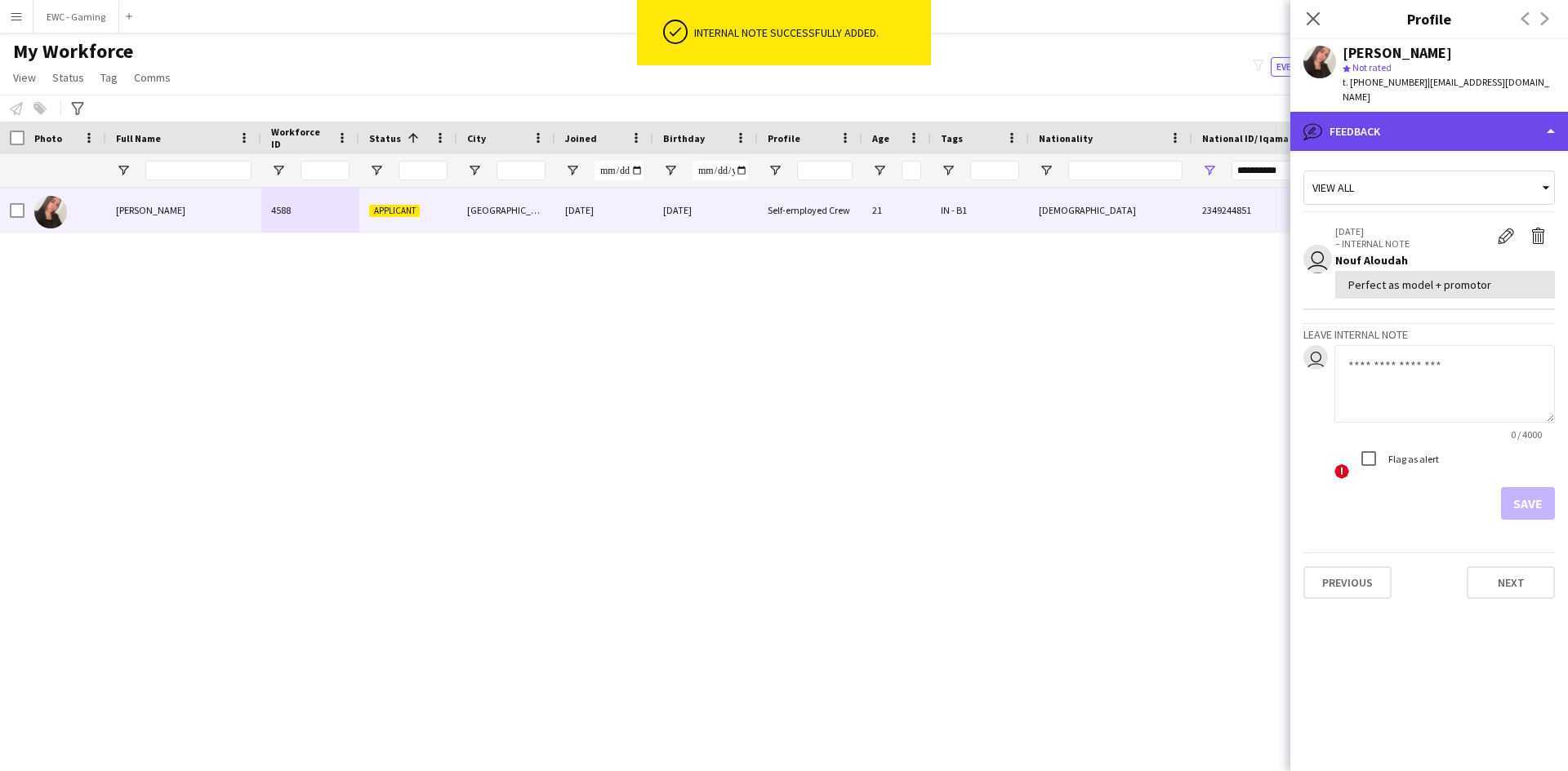
click at [1395, 118] on div "bubble-pencil Feedback" at bounding box center [1429, 131] width 277 height 39
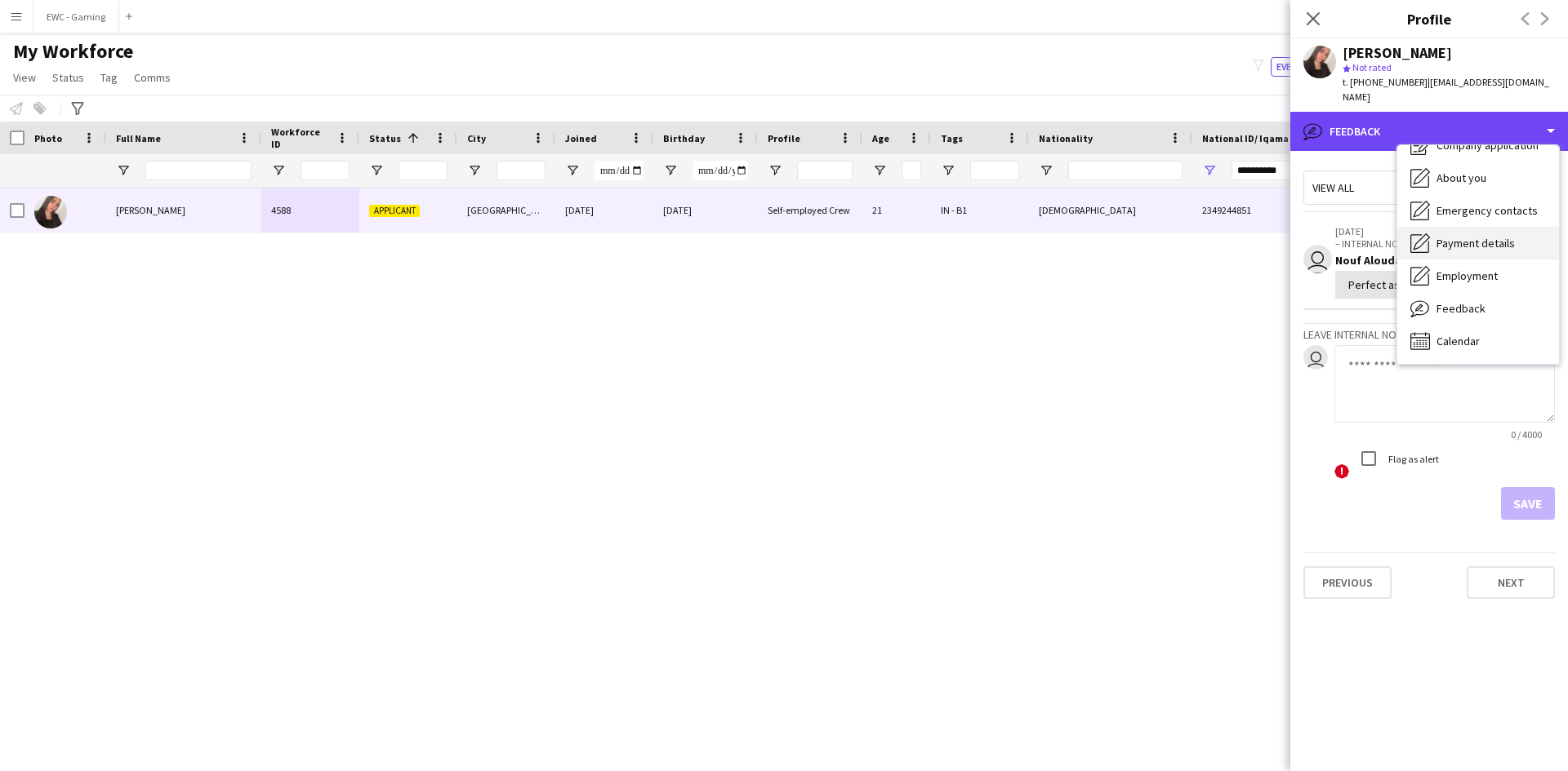
scroll to position [0, 0]
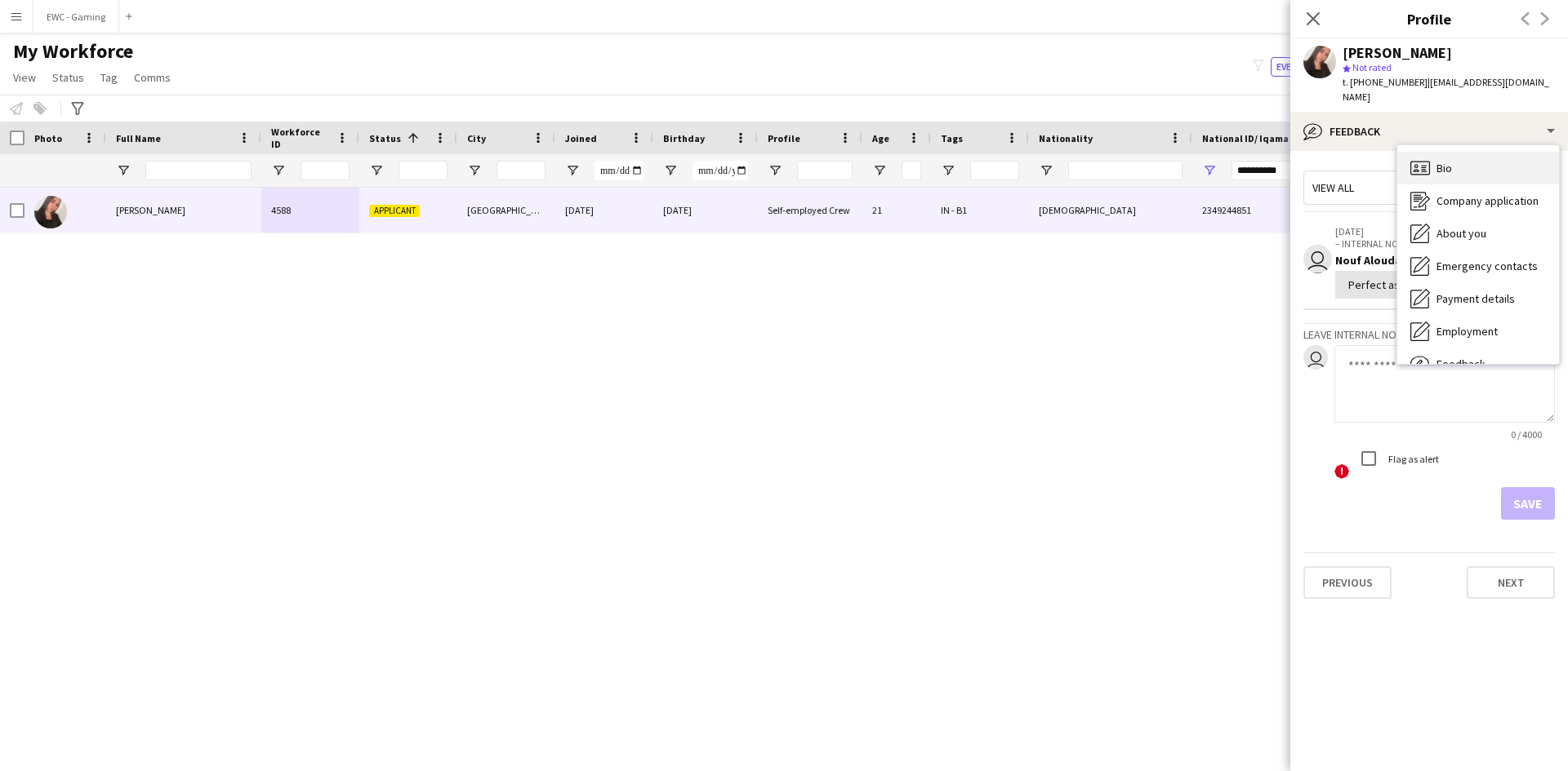
click at [1472, 152] on div "Bio Bio" at bounding box center [1478, 168] width 161 height 33
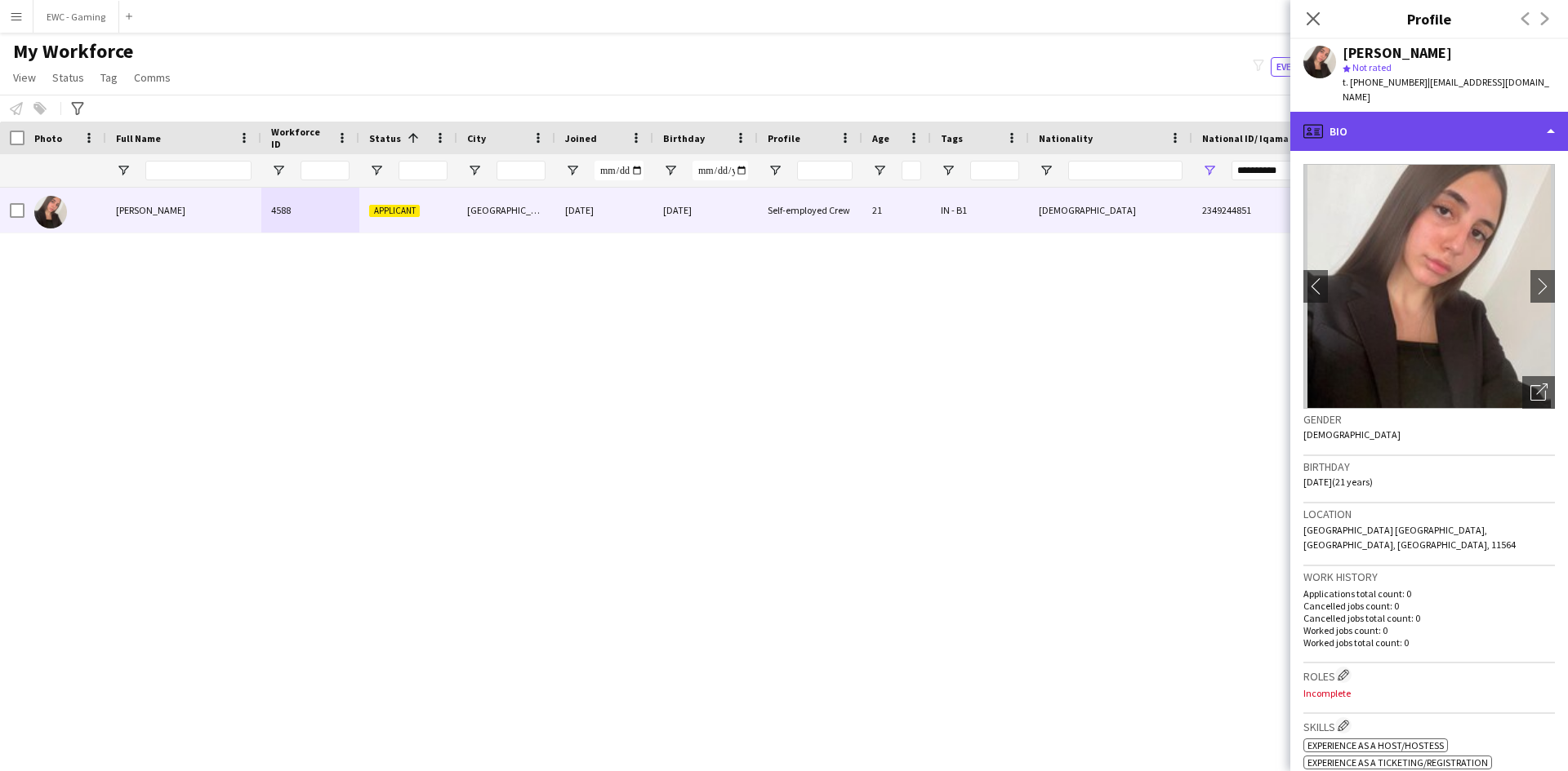
click at [1405, 117] on div "profile Bio" at bounding box center [1429, 131] width 277 height 39
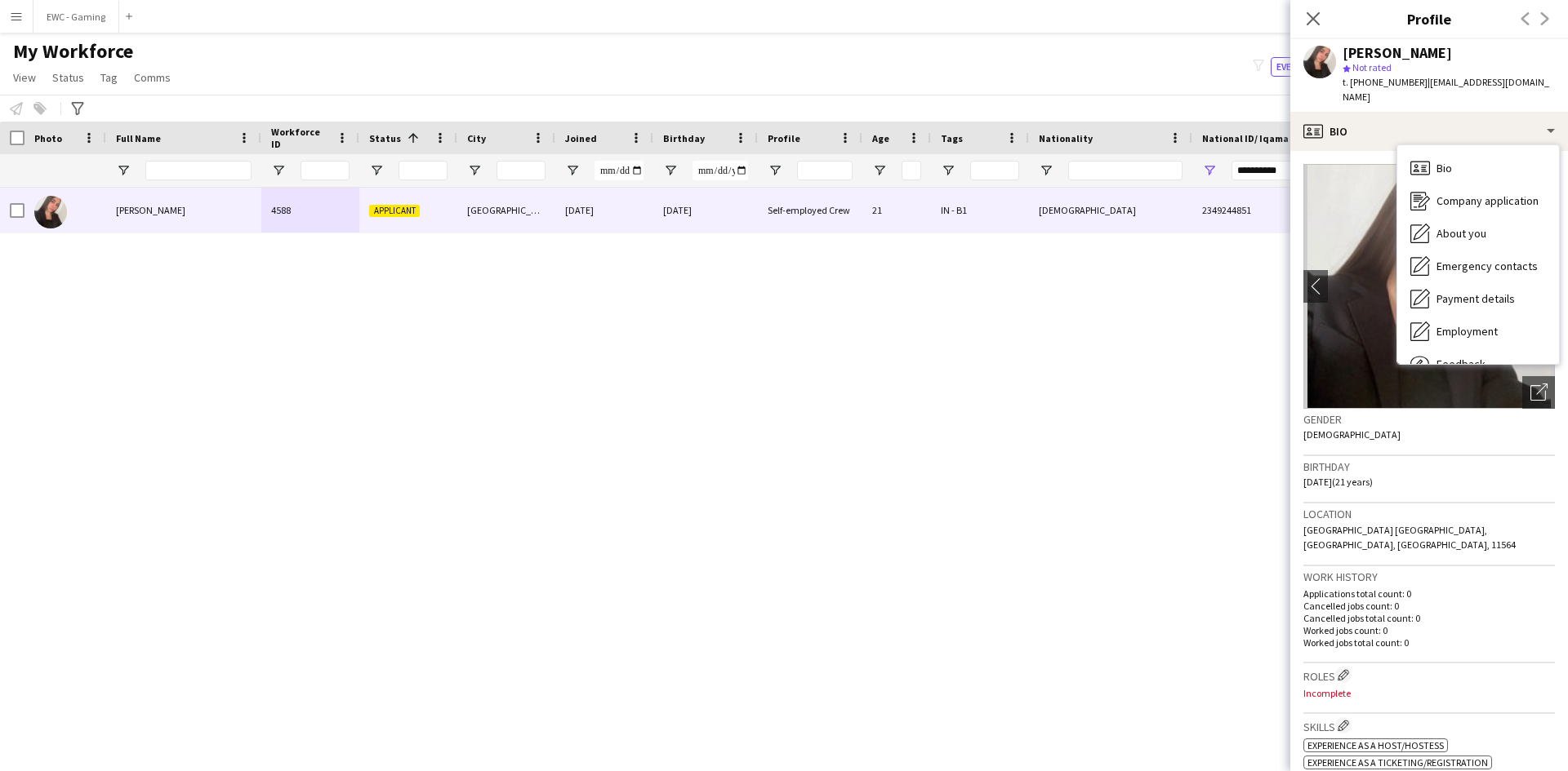
click at [1353, 667] on h3 "Roles Edit crew company roles" at bounding box center [1429, 675] width 252 height 18
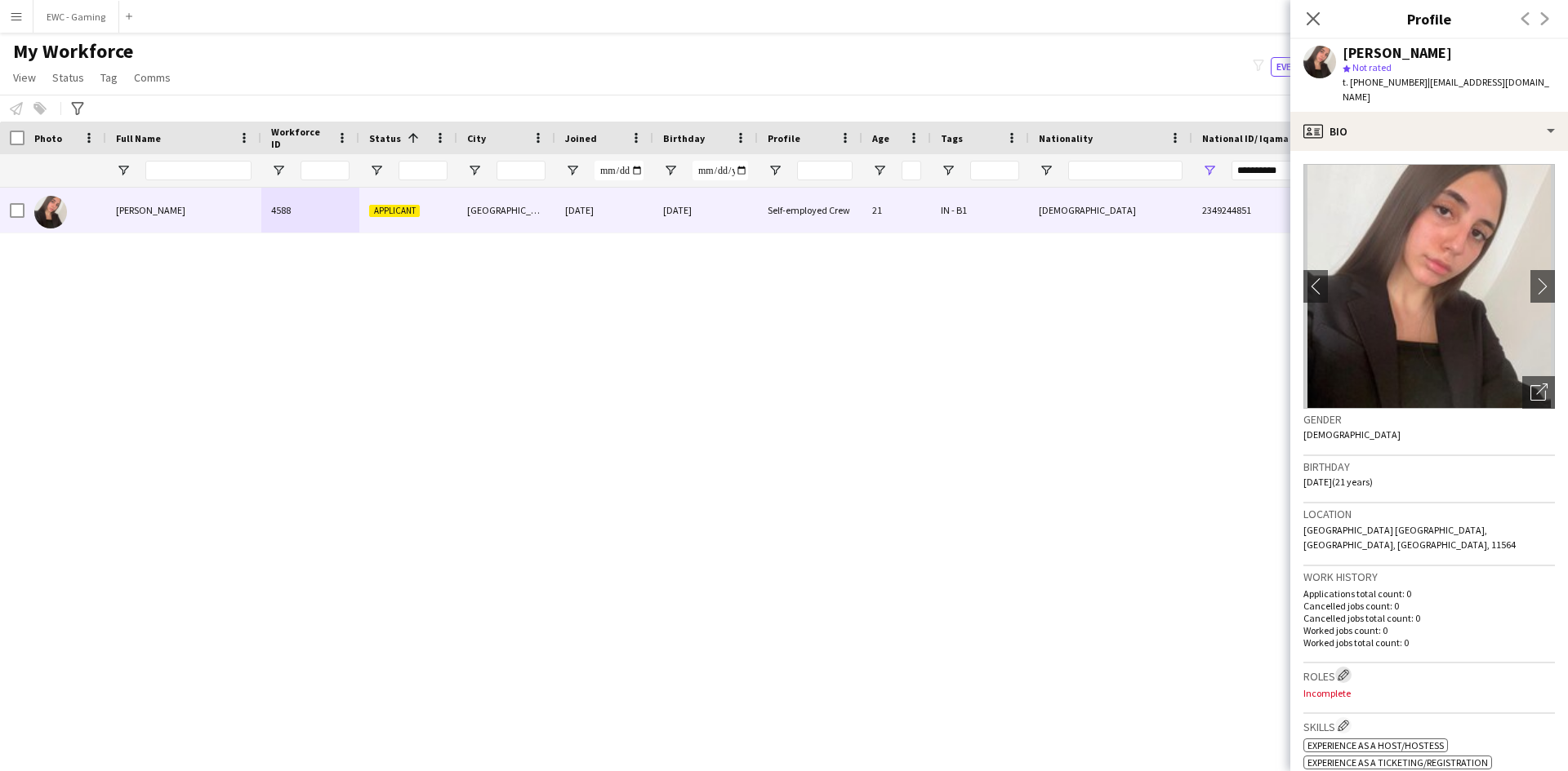
click at [1346, 669] on app-icon "Edit crew company roles" at bounding box center [1344, 675] width 12 height 12
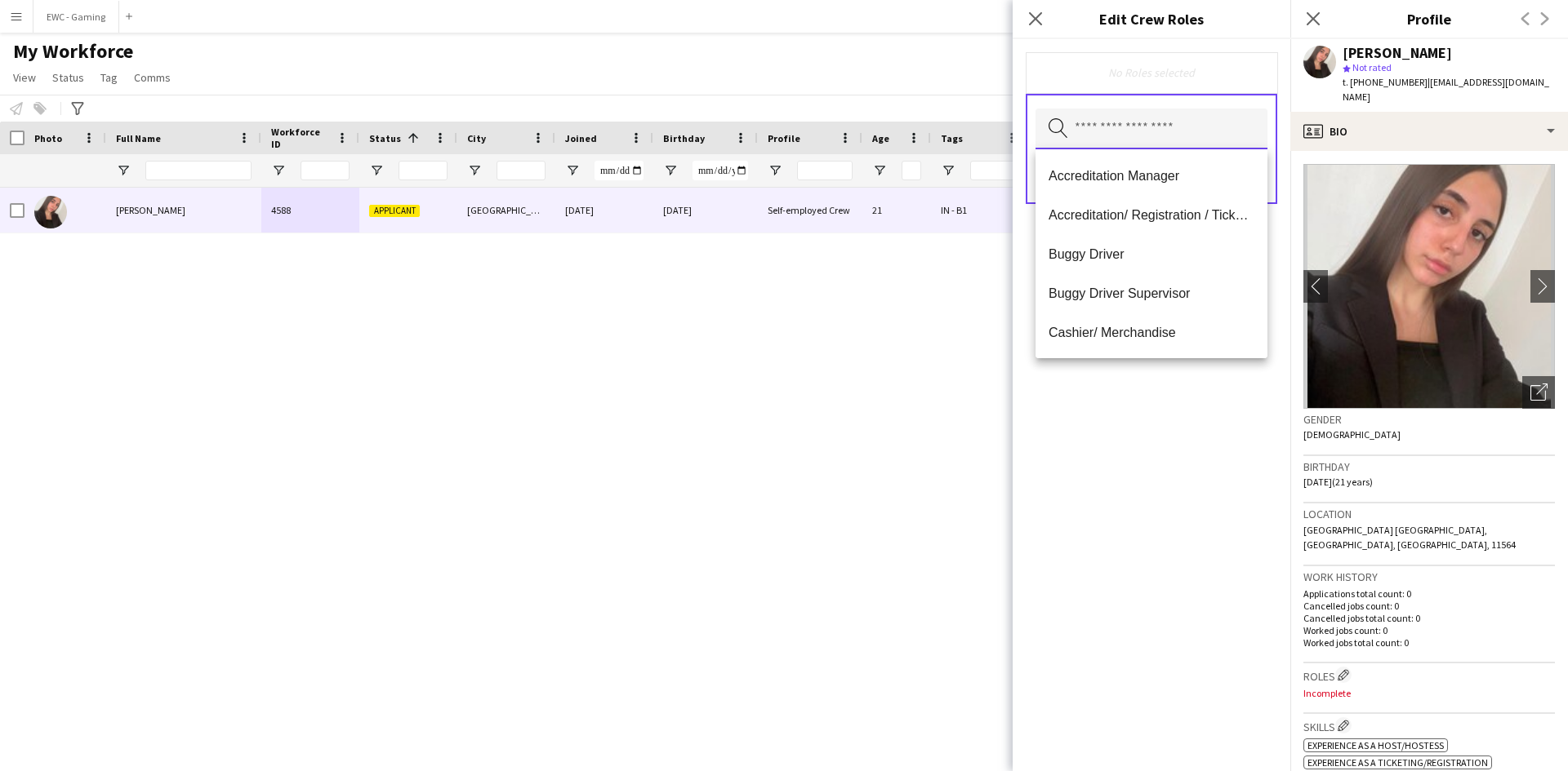
click at [1143, 146] on input "text" at bounding box center [1152, 129] width 232 height 41
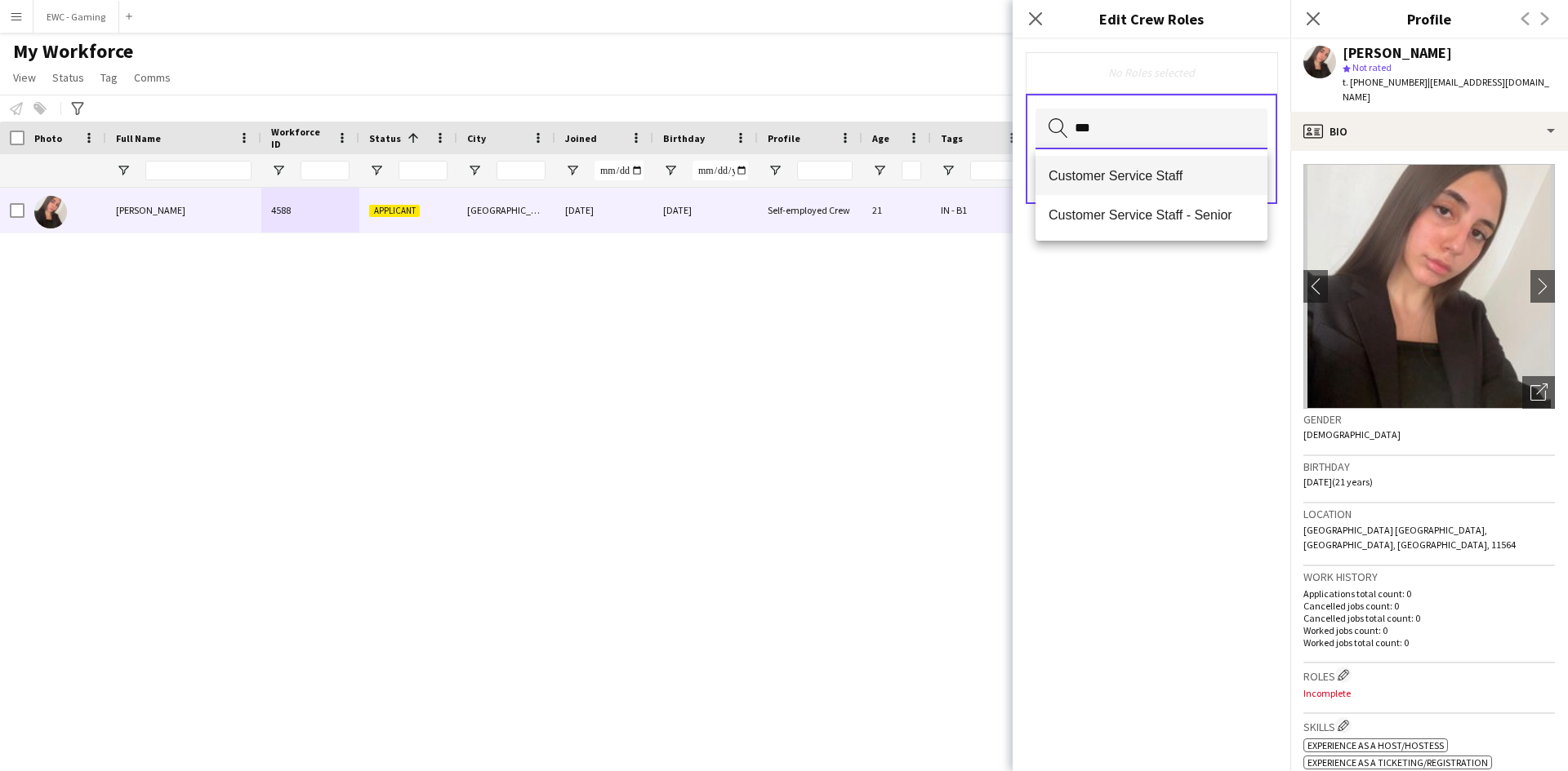
type input "***"
click at [1128, 182] on span "Customer Service Staff" at bounding box center [1152, 175] width 206 height 16
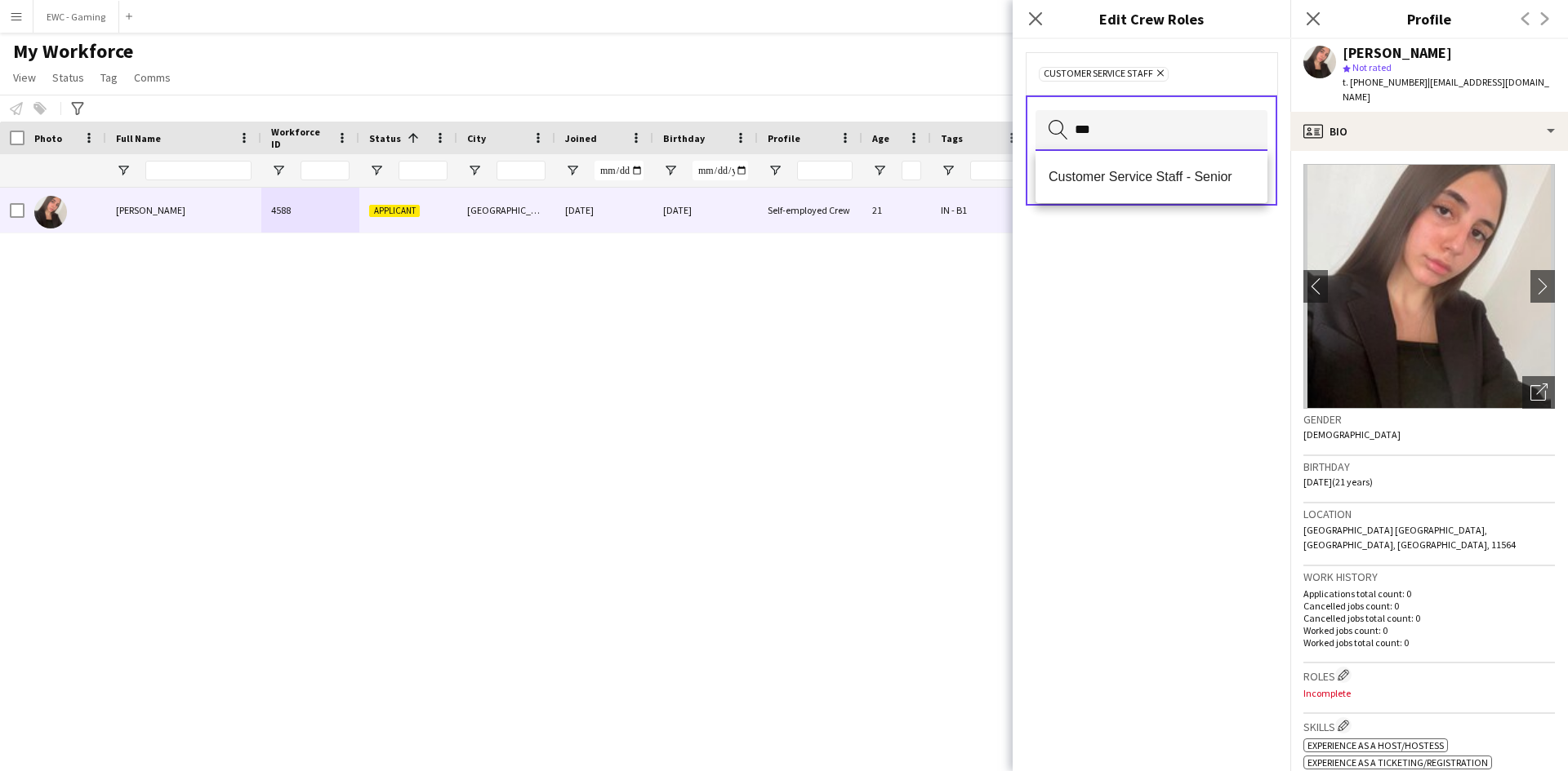
type input "***"
click at [1128, 182] on span "Customer Service Staff - Senior" at bounding box center [1152, 176] width 206 height 16
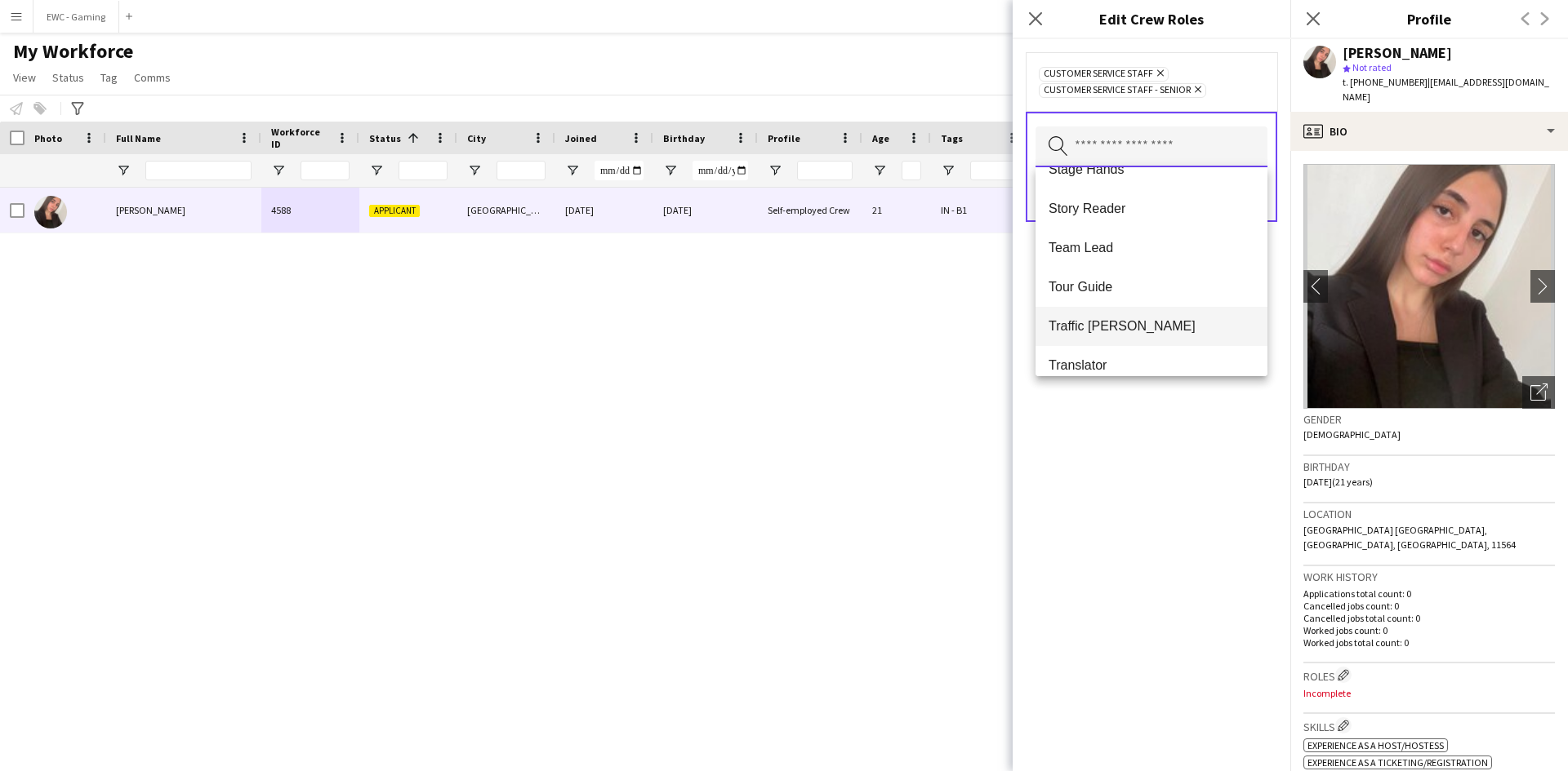
scroll to position [1511, 0]
click at [1123, 256] on span "Team Lead" at bounding box center [1152, 249] width 206 height 16
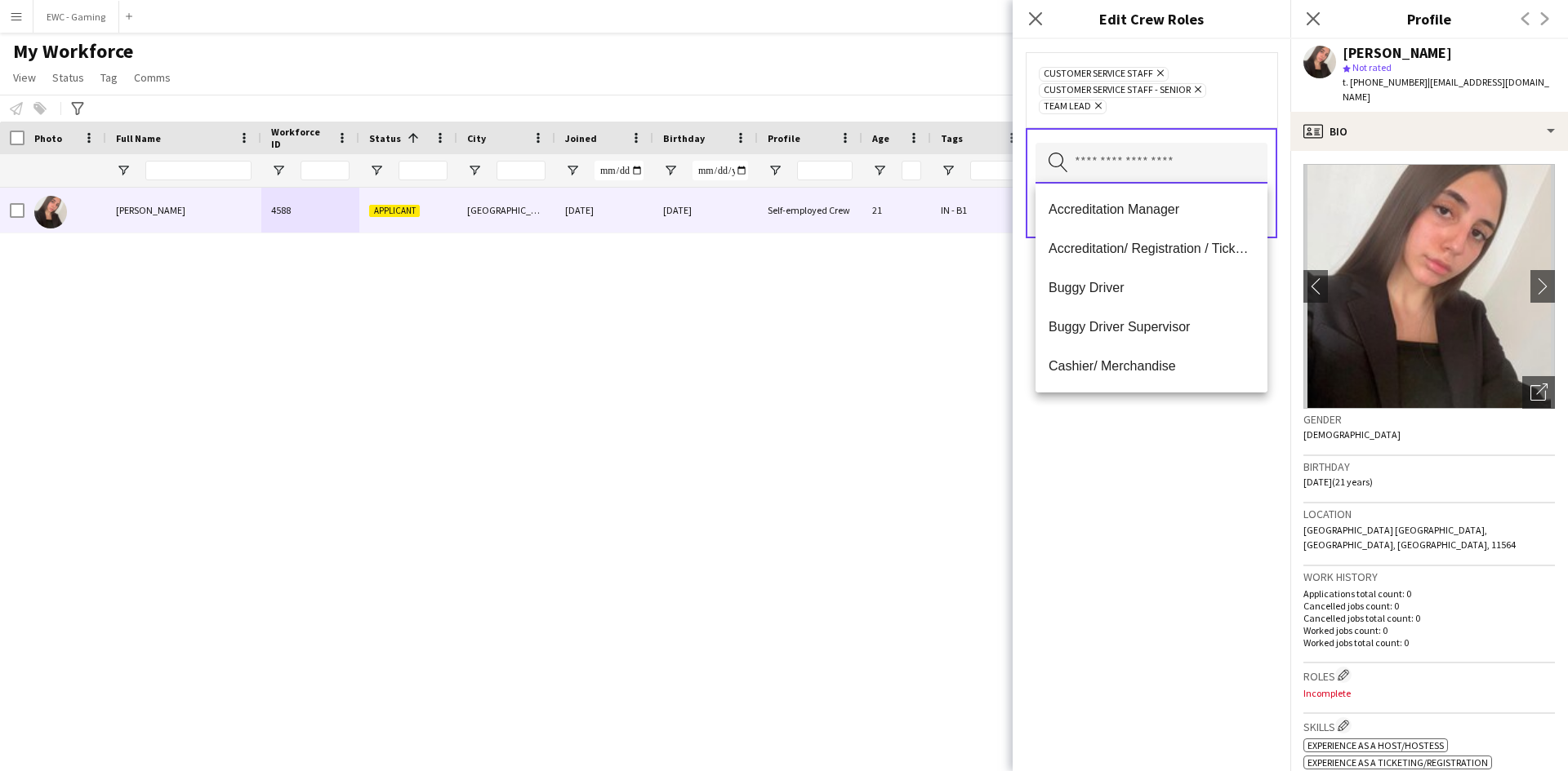
click at [1134, 172] on input "text" at bounding box center [1152, 163] width 232 height 41
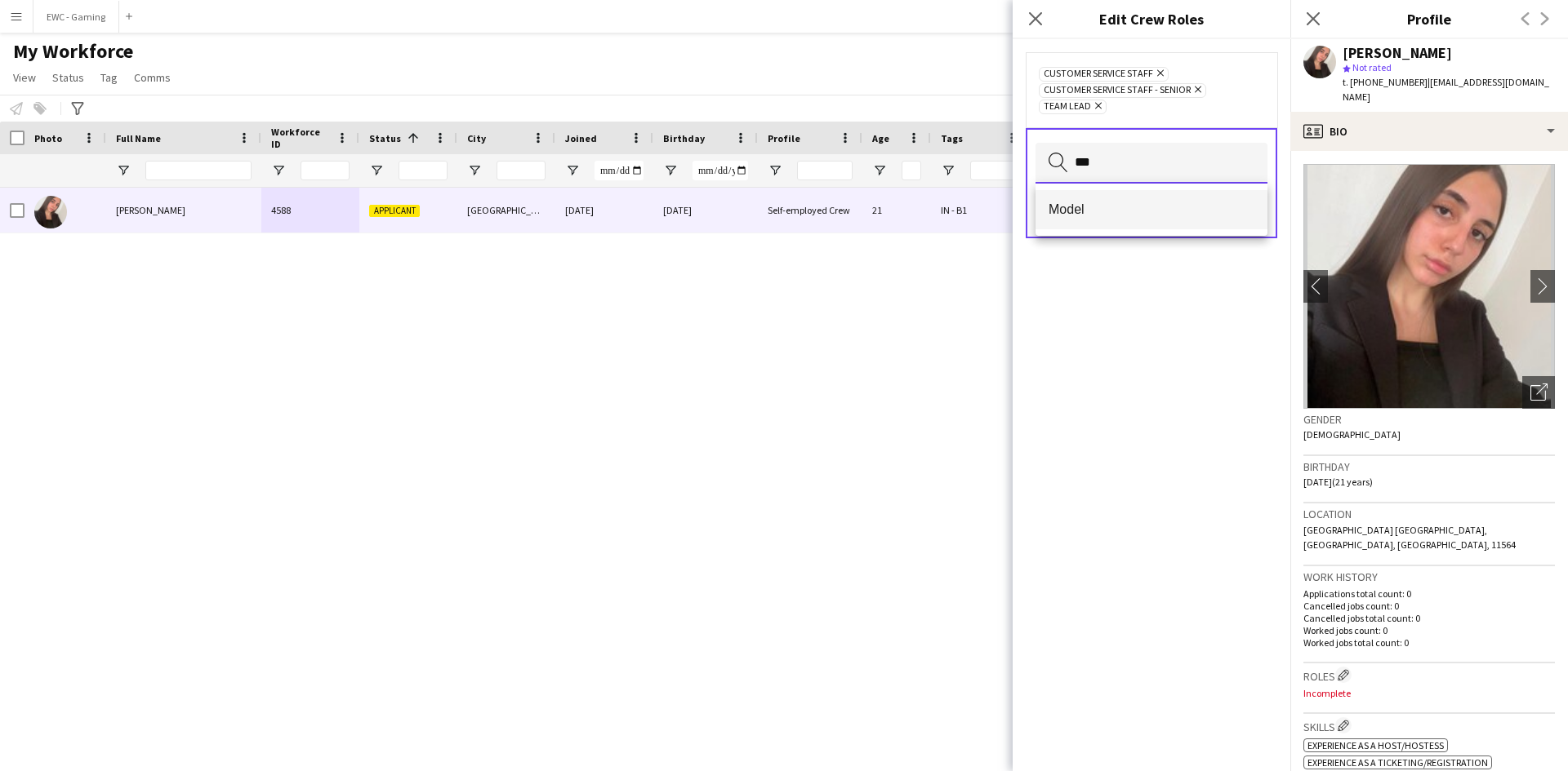
type input "***"
click at [1132, 212] on span "Model" at bounding box center [1152, 209] width 206 height 16
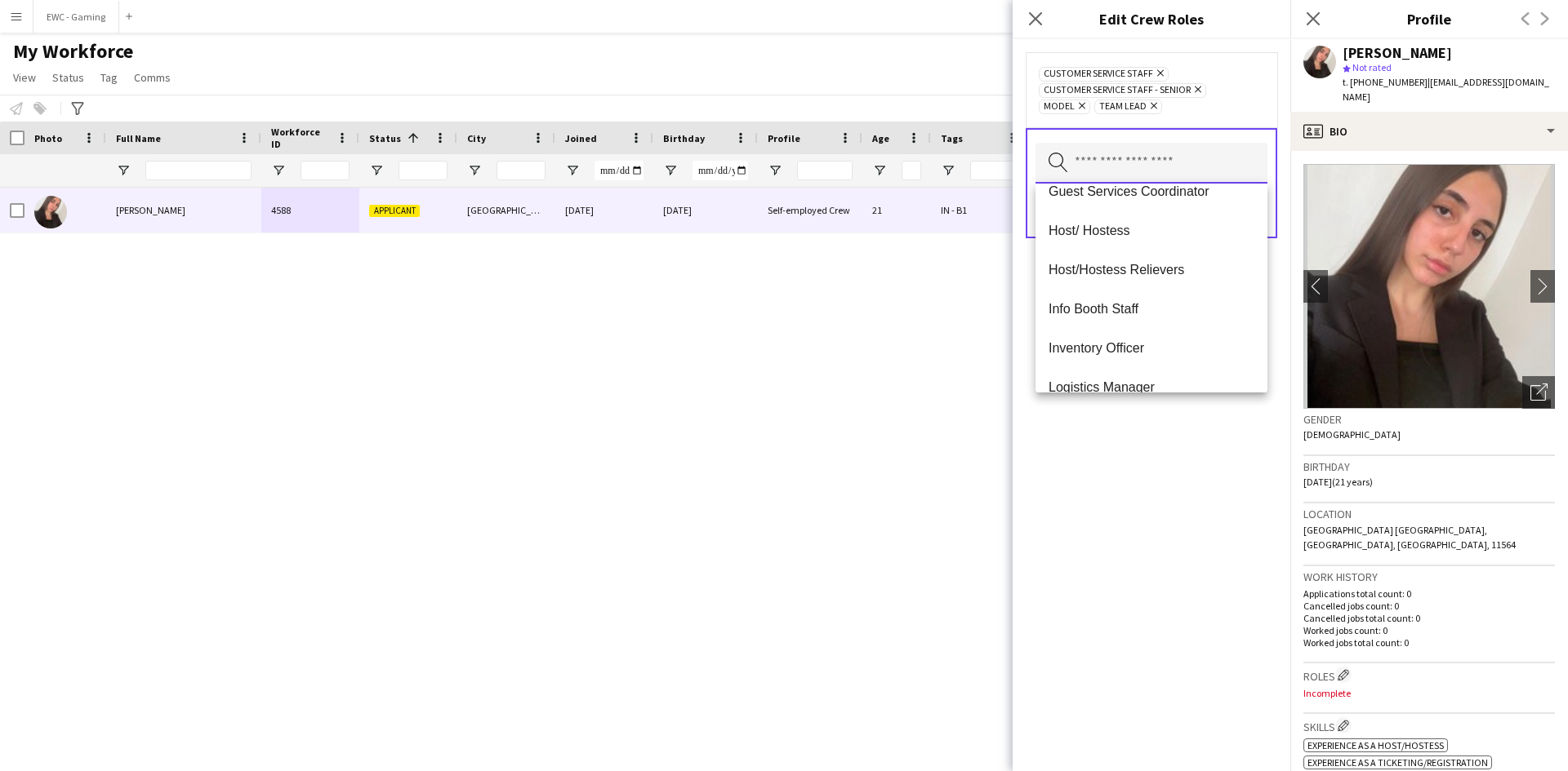
scroll to position [373, 0]
click at [1143, 239] on mat-option "Host/ Hostess" at bounding box center [1152, 228] width 232 height 39
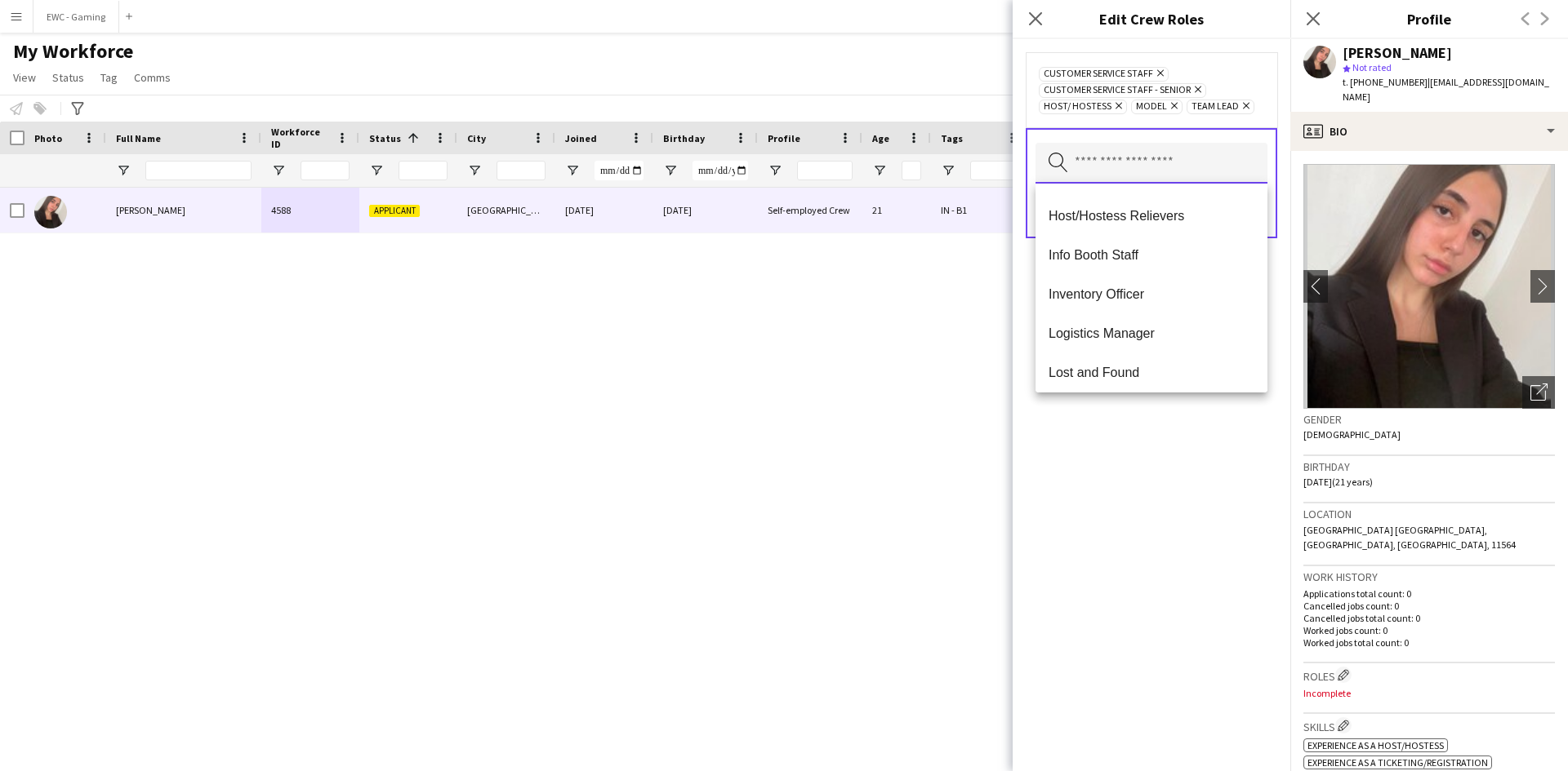
scroll to position [386, 0]
click at [1151, 264] on mat-option "Info Booth Staff" at bounding box center [1152, 254] width 232 height 39
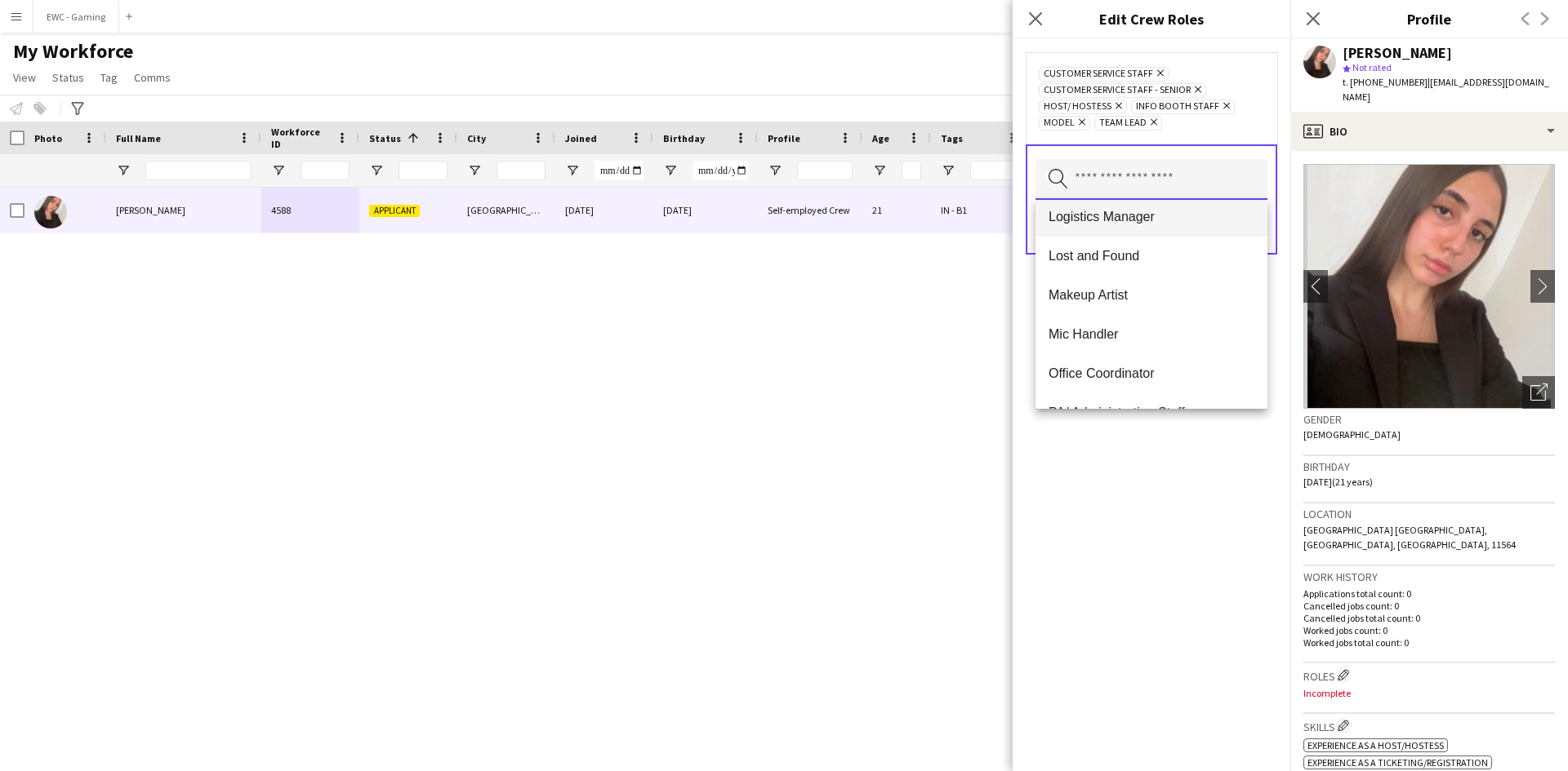
scroll to position [480, 0]
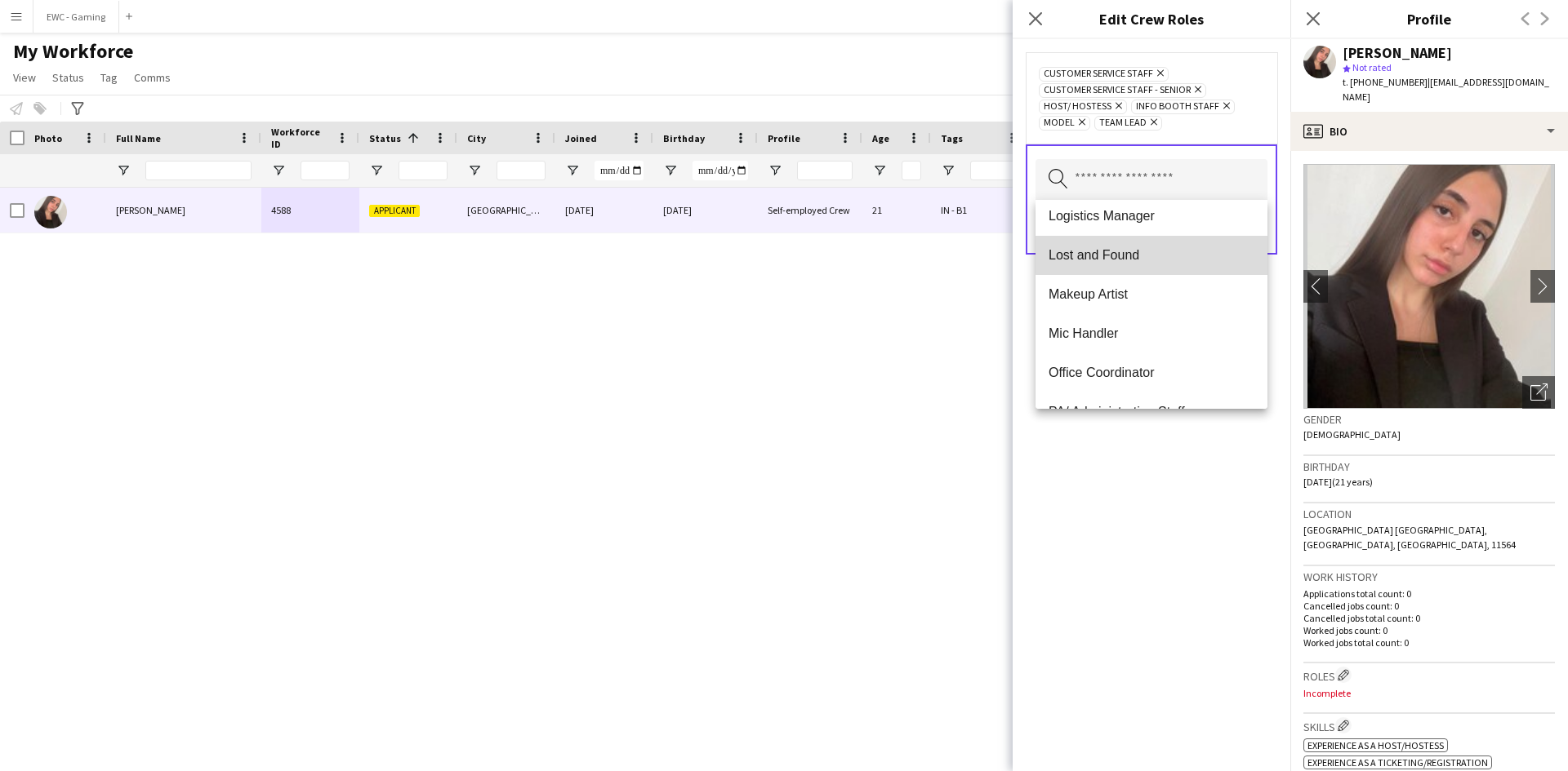
click at [1170, 254] on span "Lost and Found" at bounding box center [1152, 255] width 206 height 16
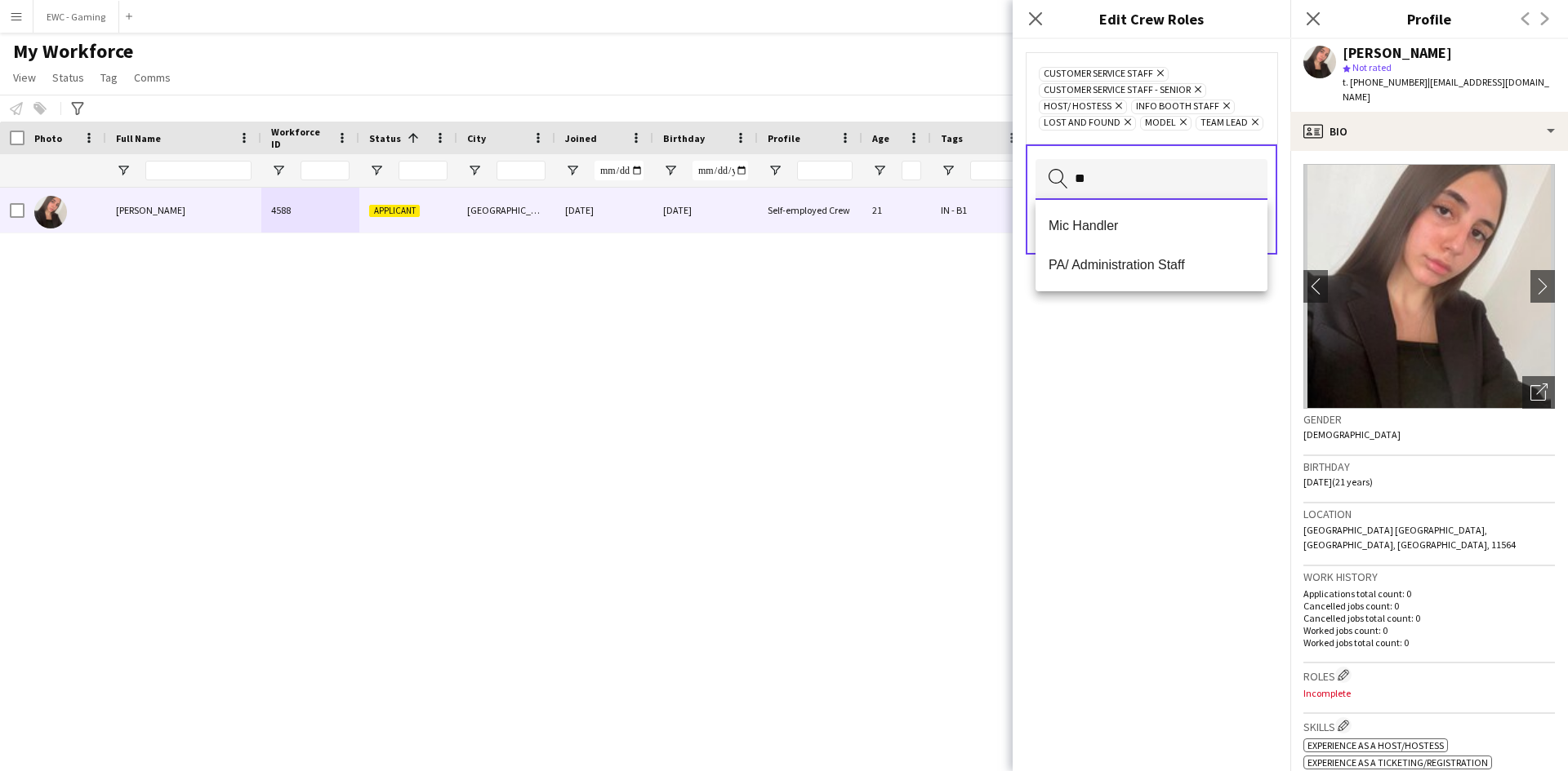
scroll to position [0, 0]
type input "**"
click at [1153, 240] on mat-option "Mic Handler" at bounding box center [1152, 226] width 232 height 39
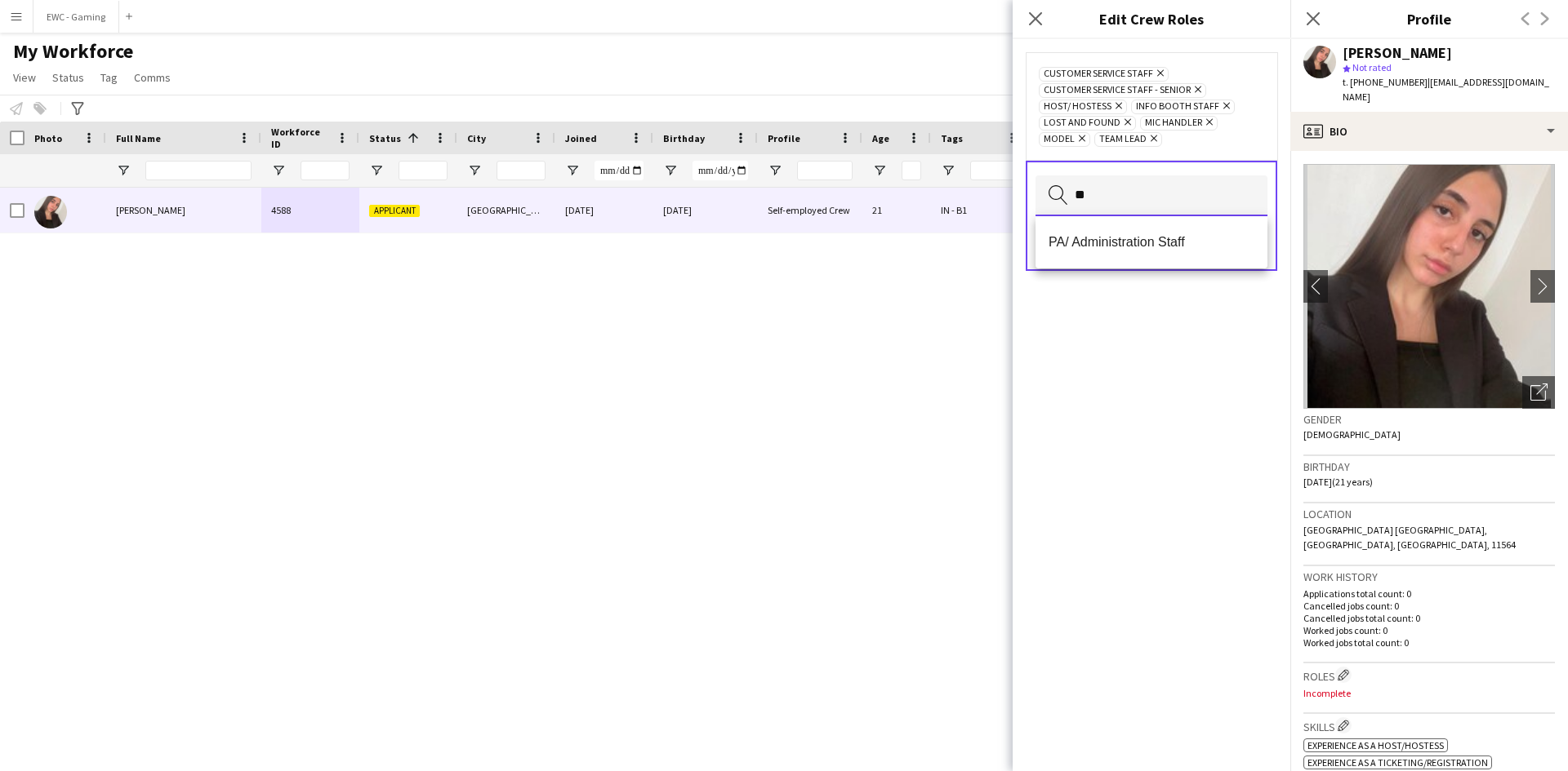
type input "**"
click at [1153, 240] on span "PA/ Administration Staff" at bounding box center [1152, 241] width 206 height 16
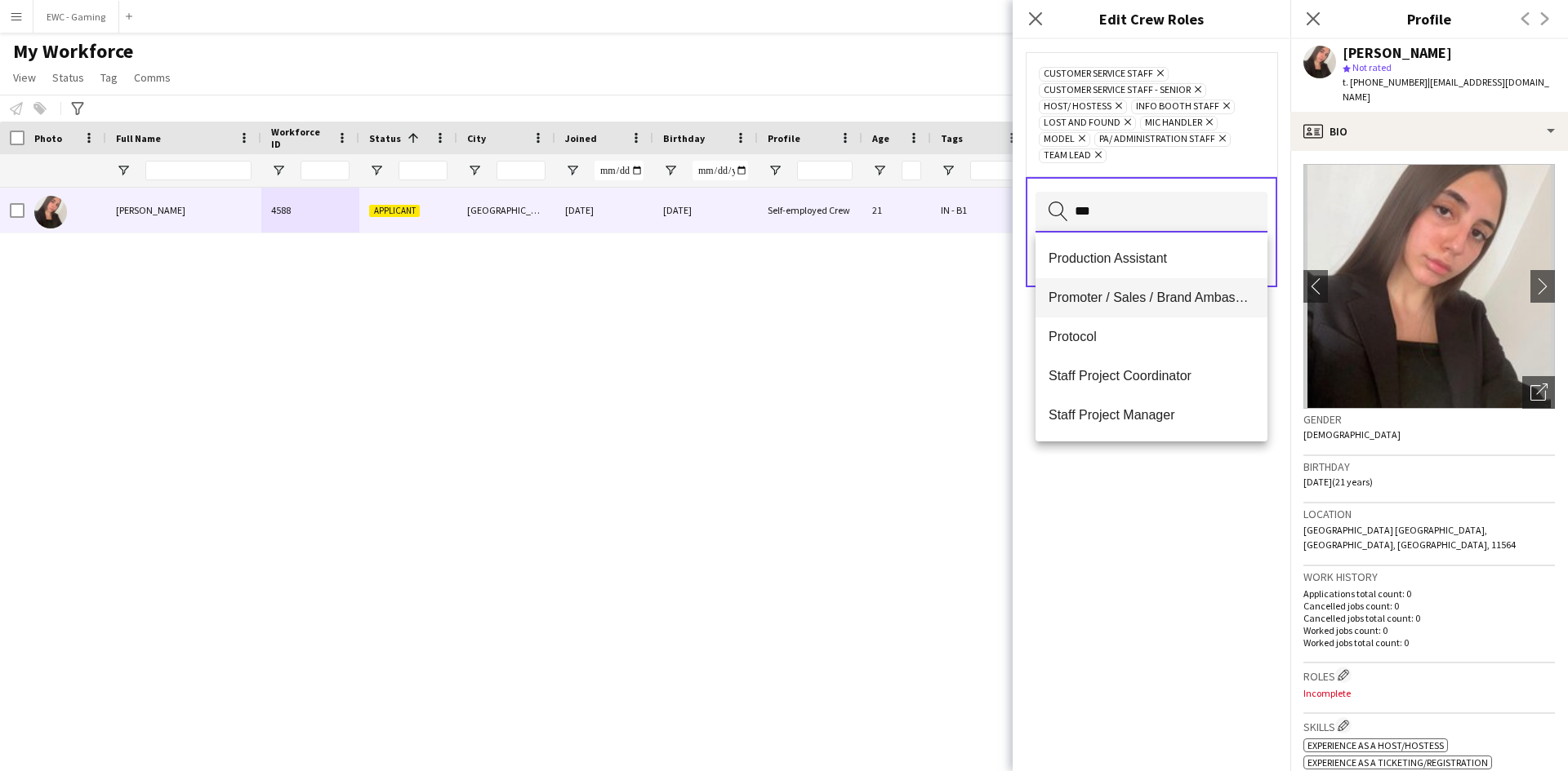
type input "***"
click at [1140, 303] on span "Promoter / Sales / Brand Ambassador" at bounding box center [1152, 297] width 206 height 16
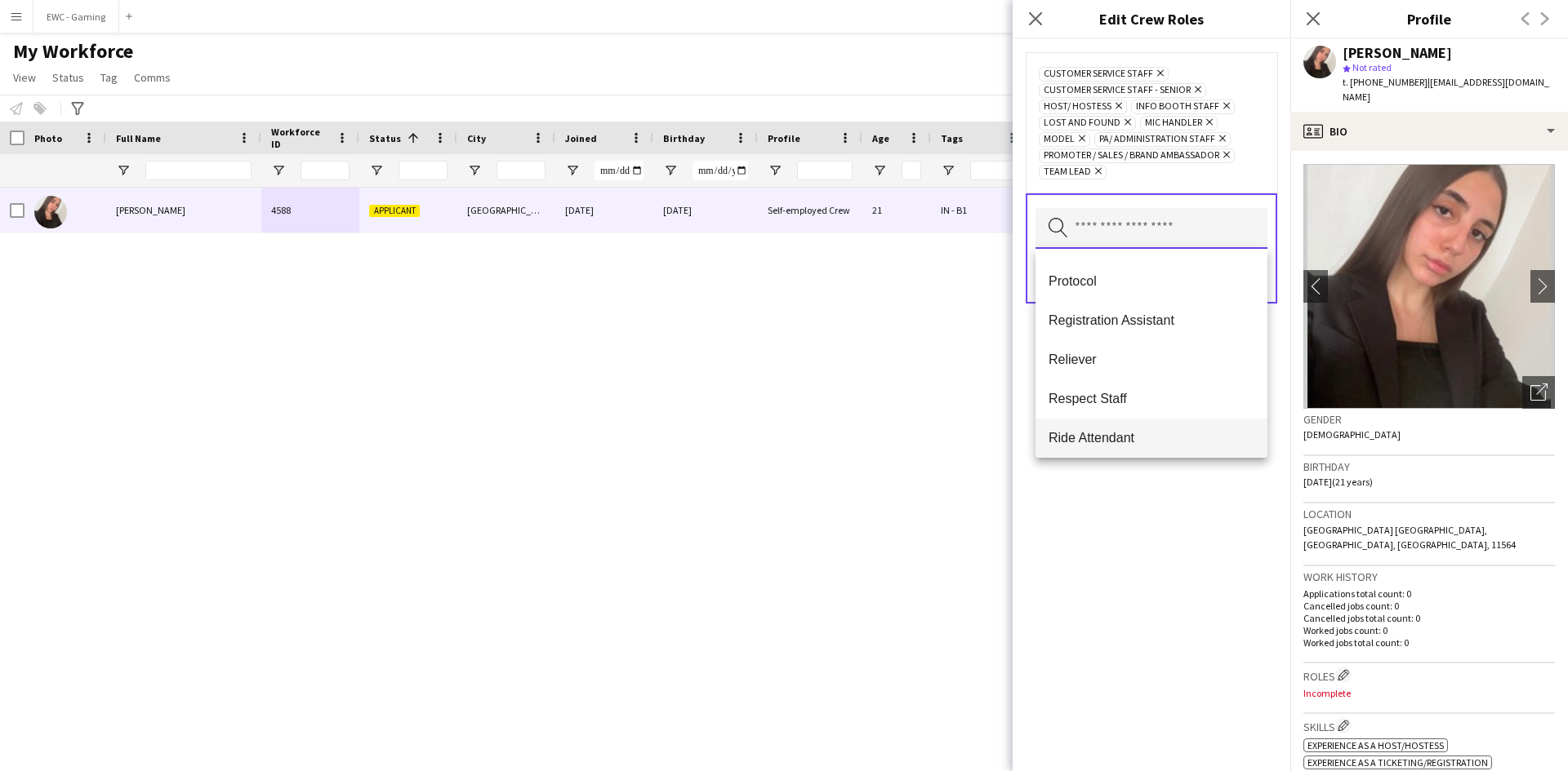
scroll to position [617, 0]
click at [1162, 329] on span "Registration Assistant" at bounding box center [1152, 323] width 206 height 16
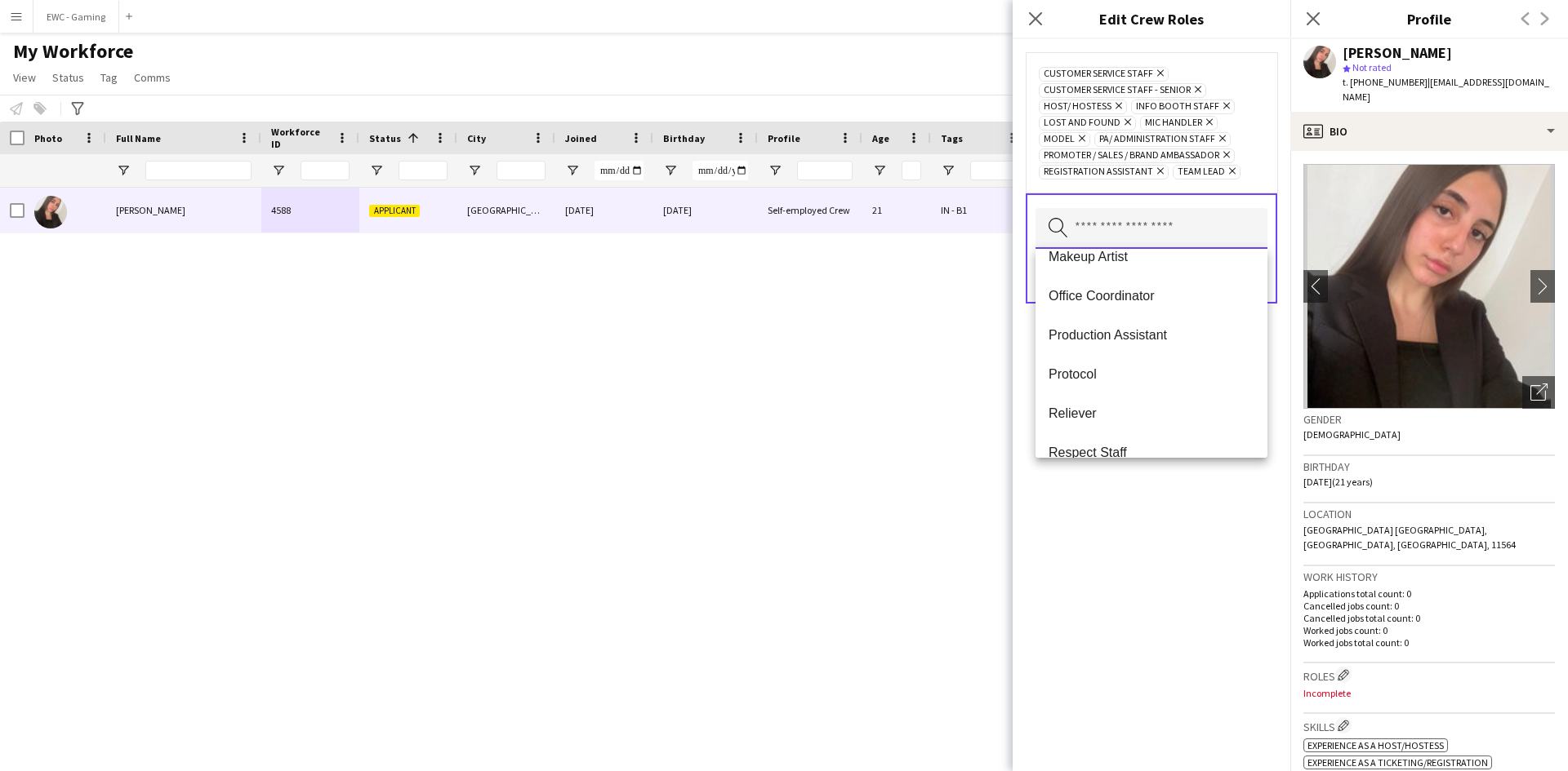
scroll to position [528, 0]
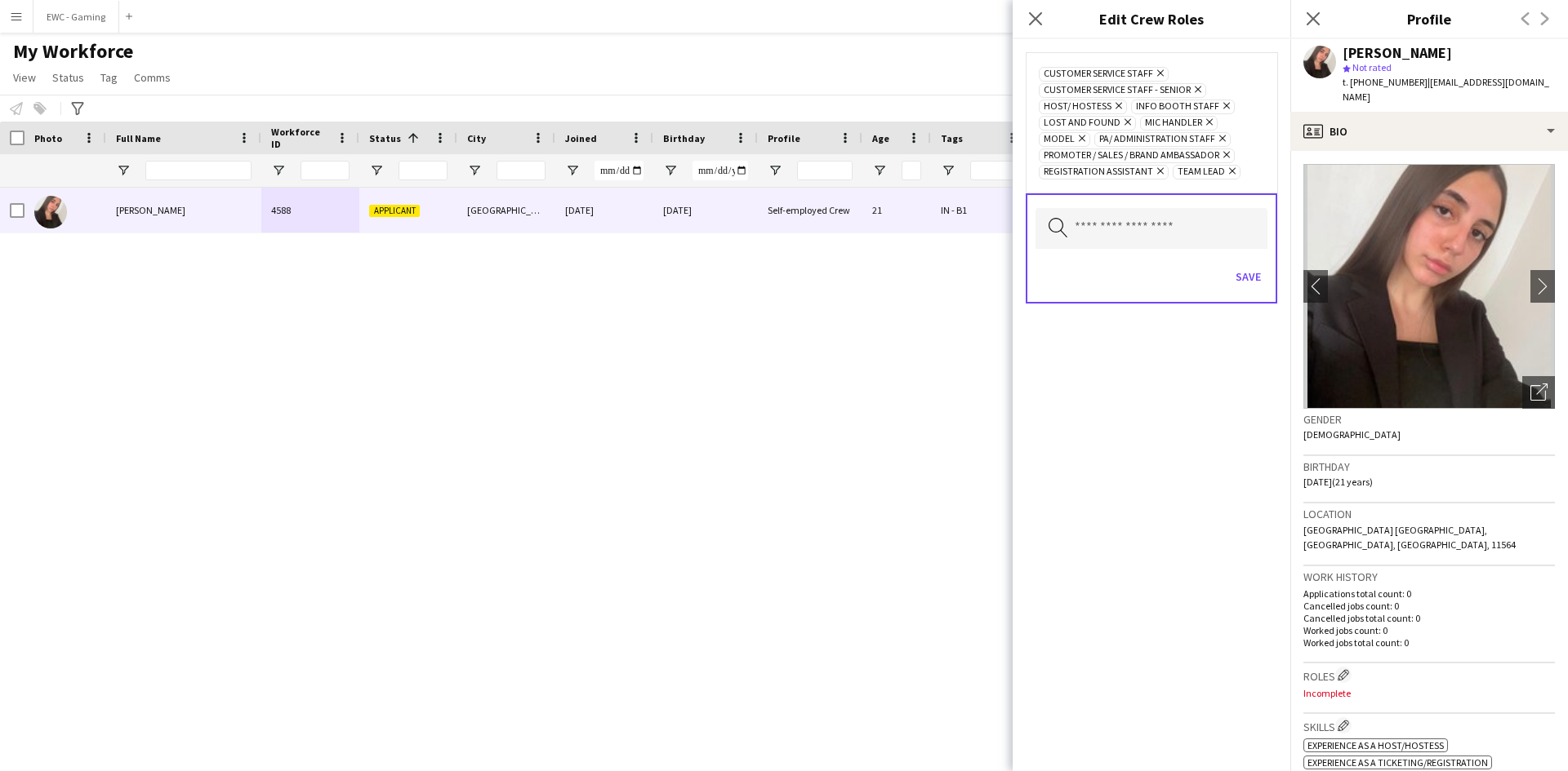
drag, startPoint x: 1162, startPoint y: 454, endPoint x: 1102, endPoint y: 429, distance: 65.0
click at [1102, 429] on div "Customer Service Staff Remove Customer Service Staff - Senior Remove Host/ Host…" at bounding box center [1152, 405] width 277 height 733
click at [1254, 275] on button "Save" at bounding box center [1249, 276] width 38 height 26
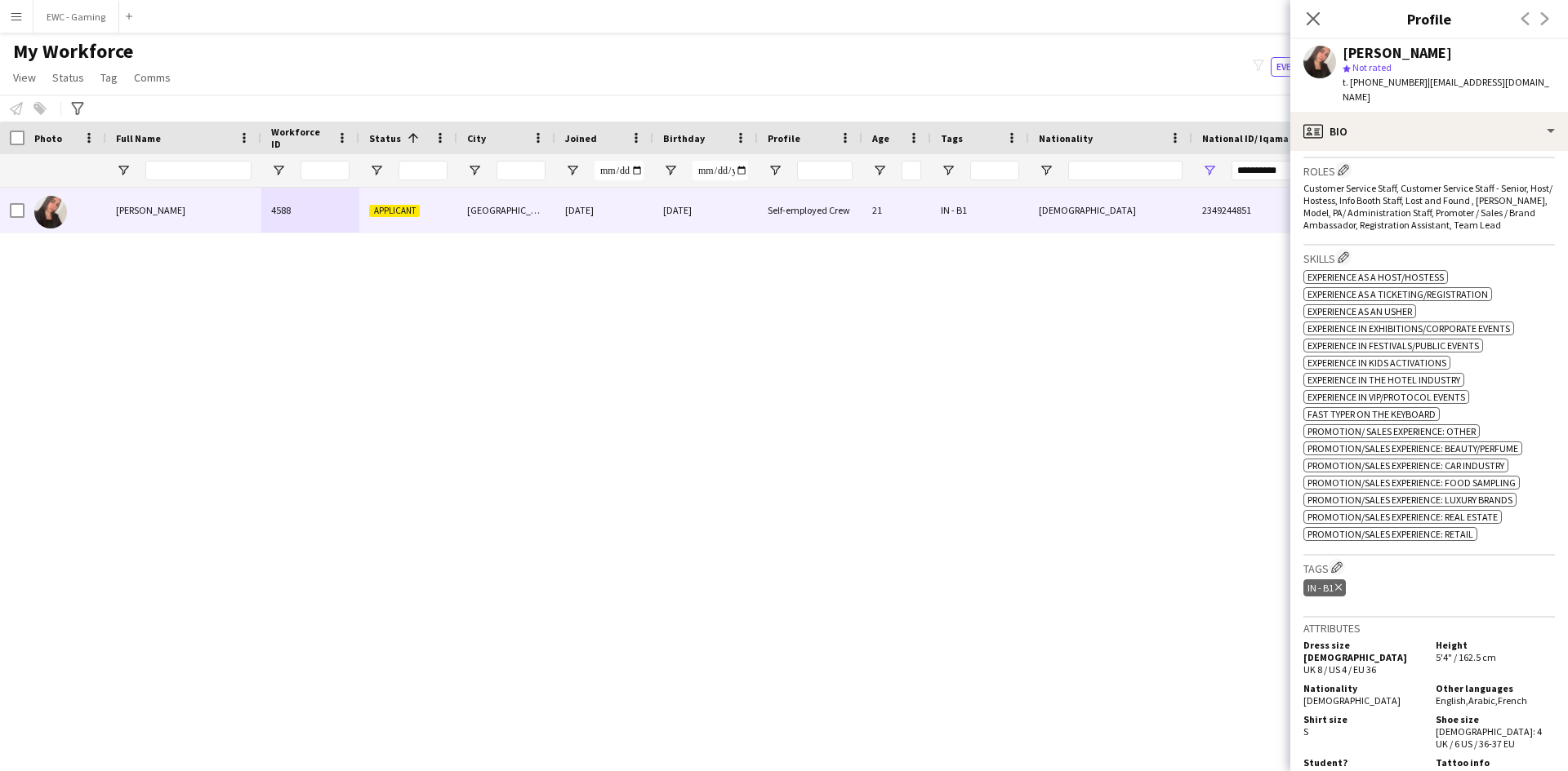
scroll to position [513, 0]
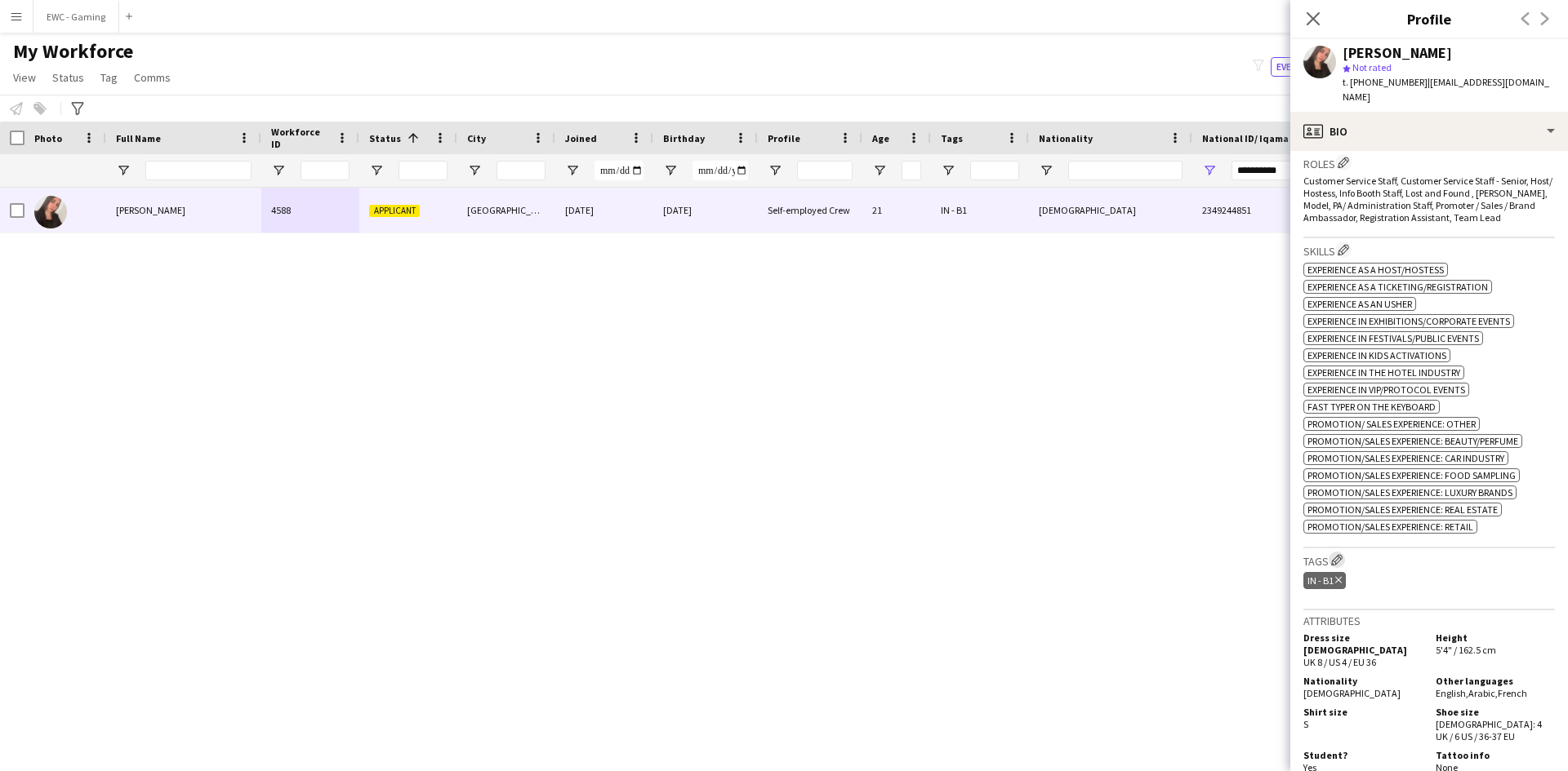
click at [1343, 555] on app-icon "Edit crew company tags" at bounding box center [1337, 560] width 12 height 12
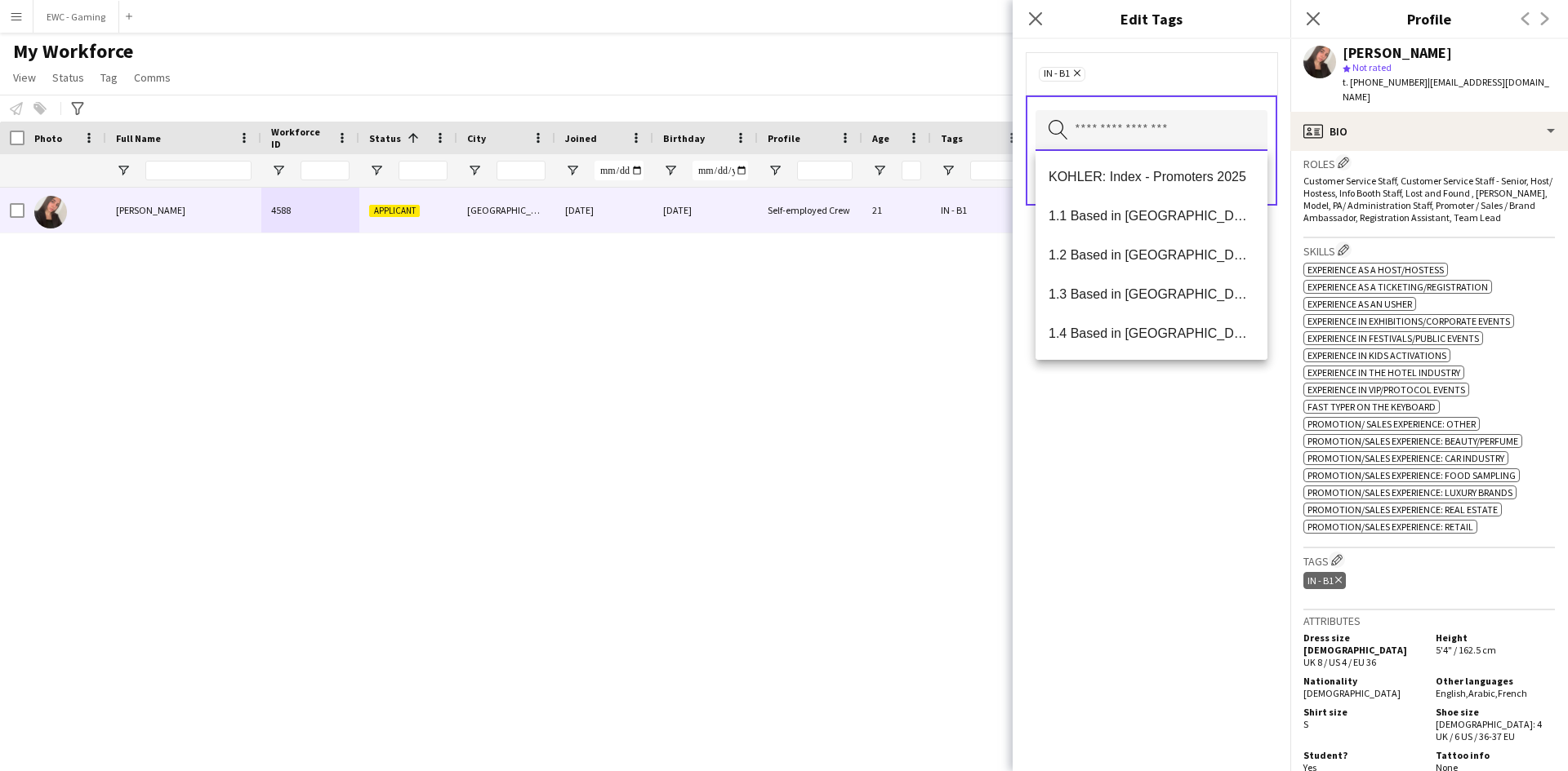
click at [1141, 132] on input "text" at bounding box center [1152, 130] width 232 height 41
type input "***"
click at [1125, 266] on mat-option "Presentable A" at bounding box center [1152, 255] width 232 height 39
click at [1132, 207] on mat-option "1.1 Based in [GEOGRAPHIC_DATA]" at bounding box center [1152, 216] width 232 height 39
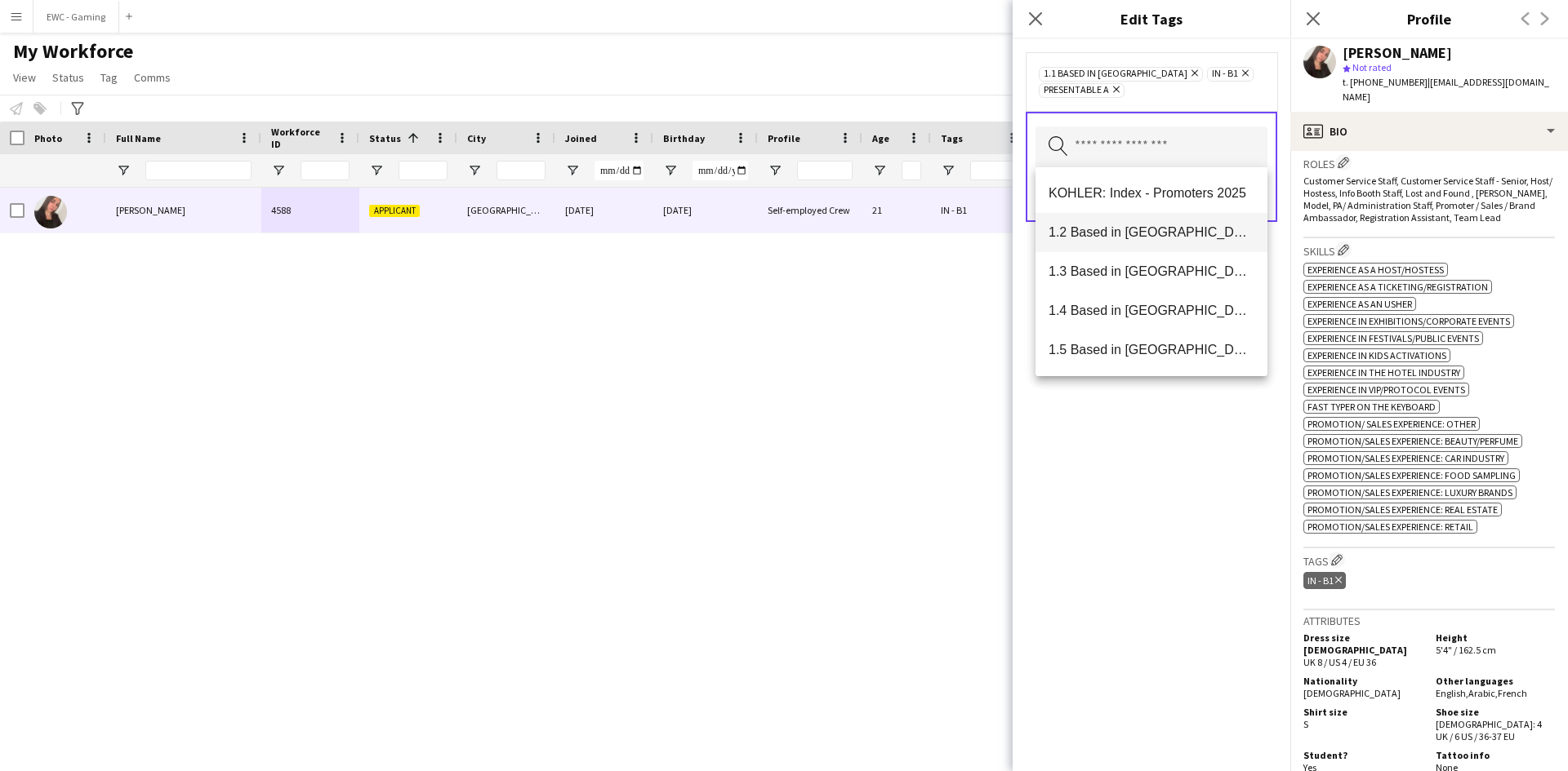
click at [1132, 236] on span "1.2 Based in [GEOGRAPHIC_DATA]" at bounding box center [1152, 232] width 206 height 16
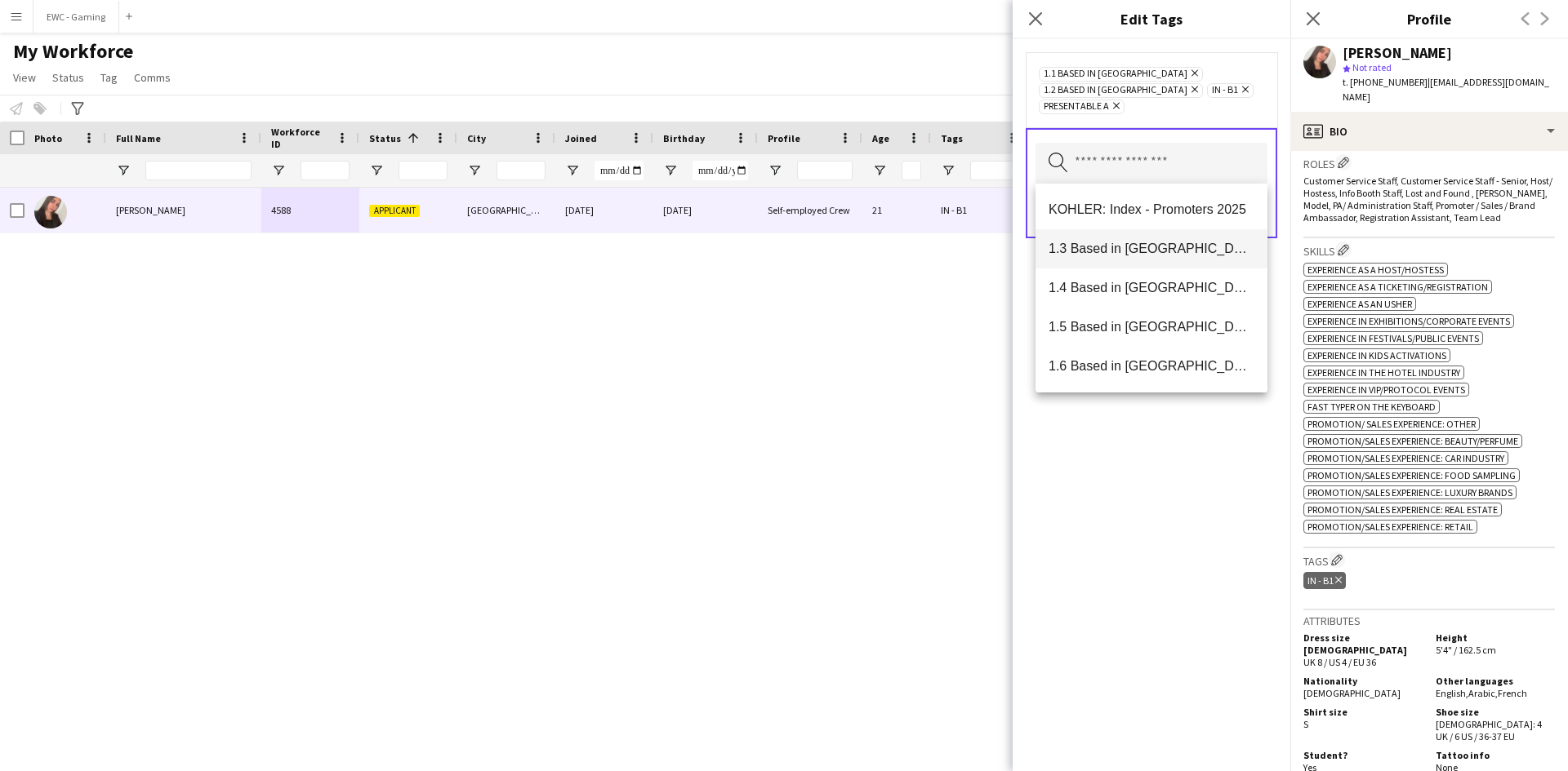
click at [1148, 245] on span "1.3 Based in [GEOGRAPHIC_DATA]" at bounding box center [1152, 248] width 206 height 16
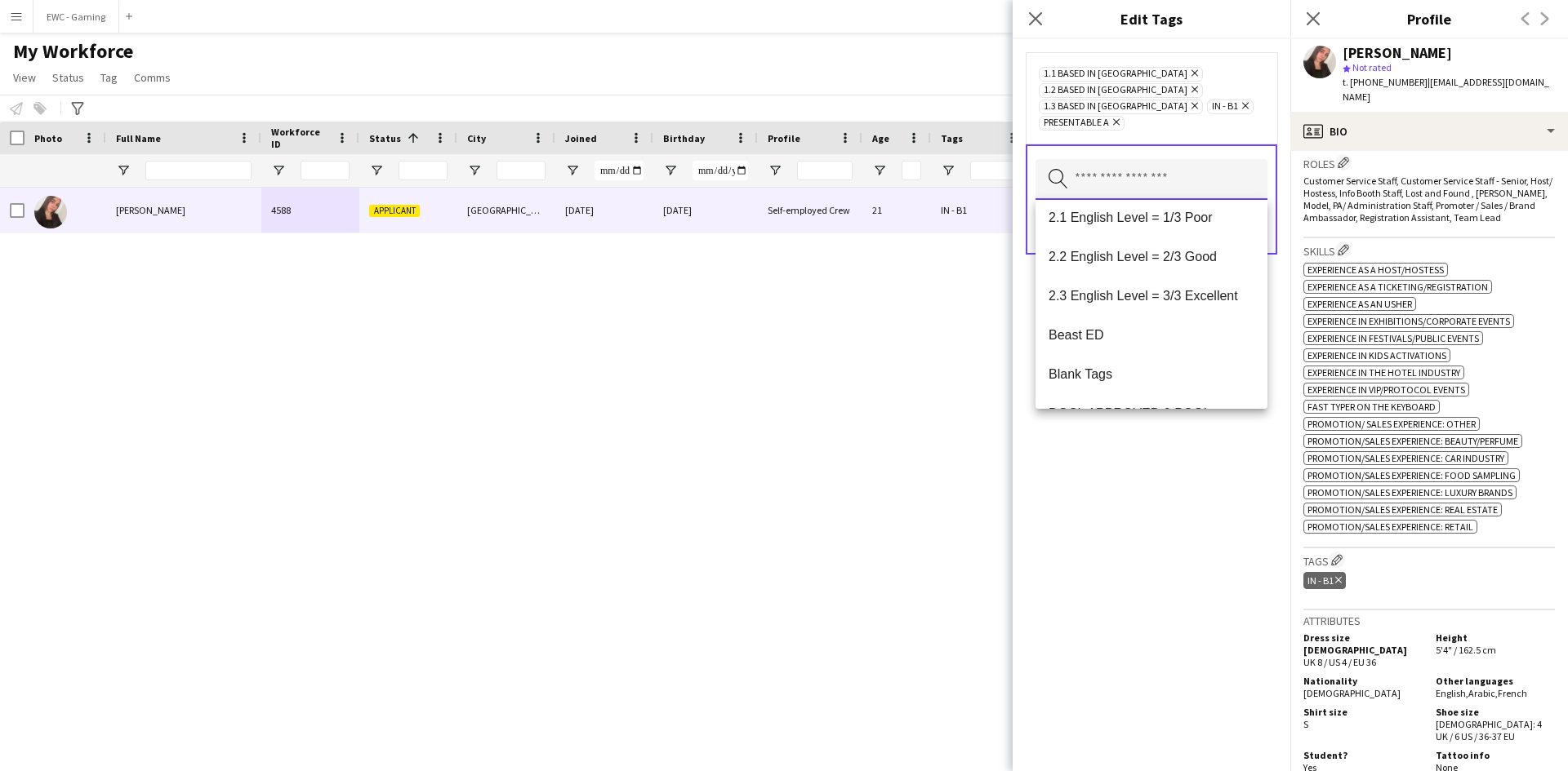
scroll to position [254, 0]
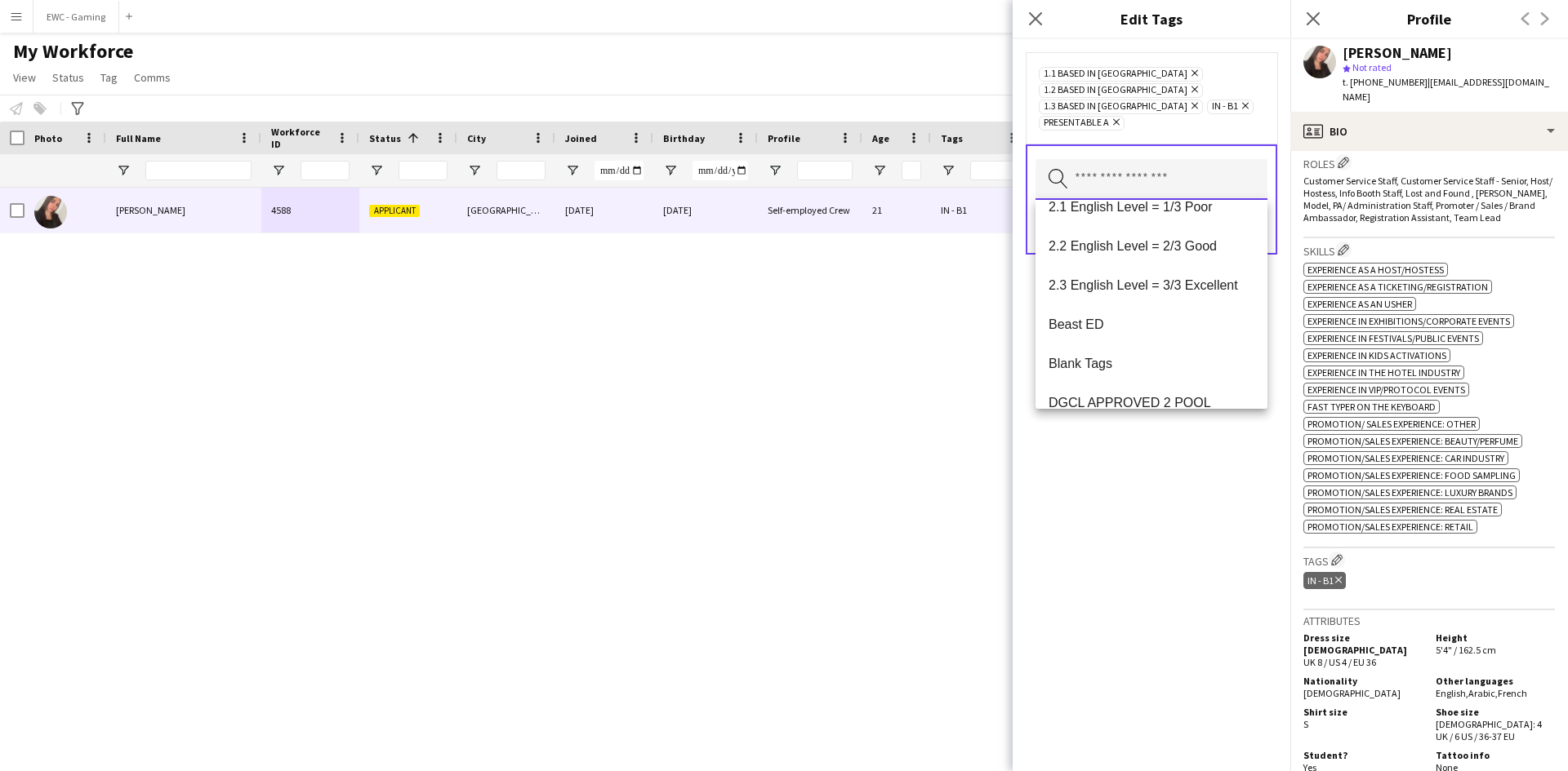
click at [1147, 187] on input "text" at bounding box center [1152, 180] width 232 height 41
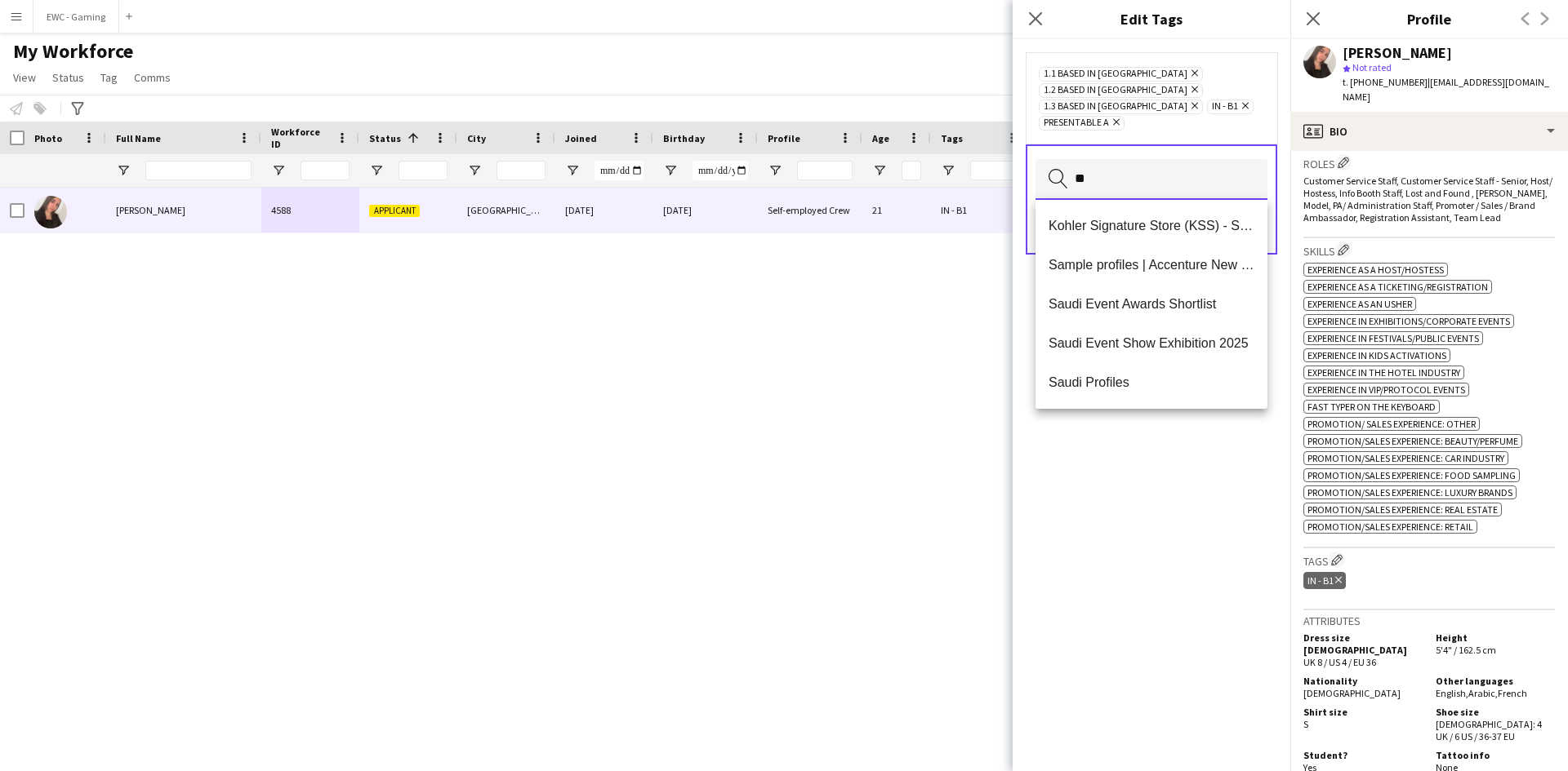
type input "*"
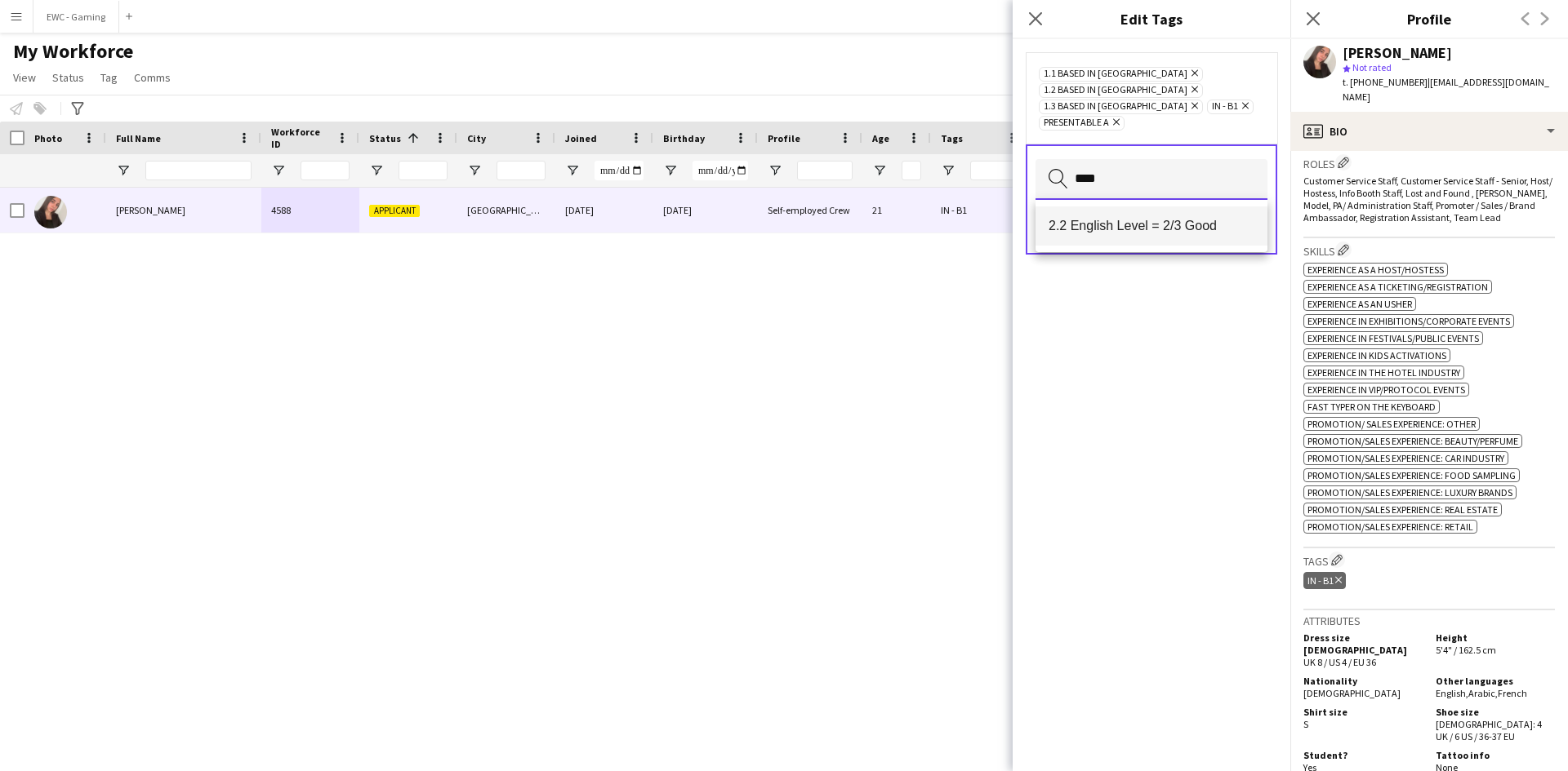
type input "****"
click at [1141, 240] on mat-option "2.2 English Level = 2/3 Good" at bounding box center [1152, 226] width 232 height 39
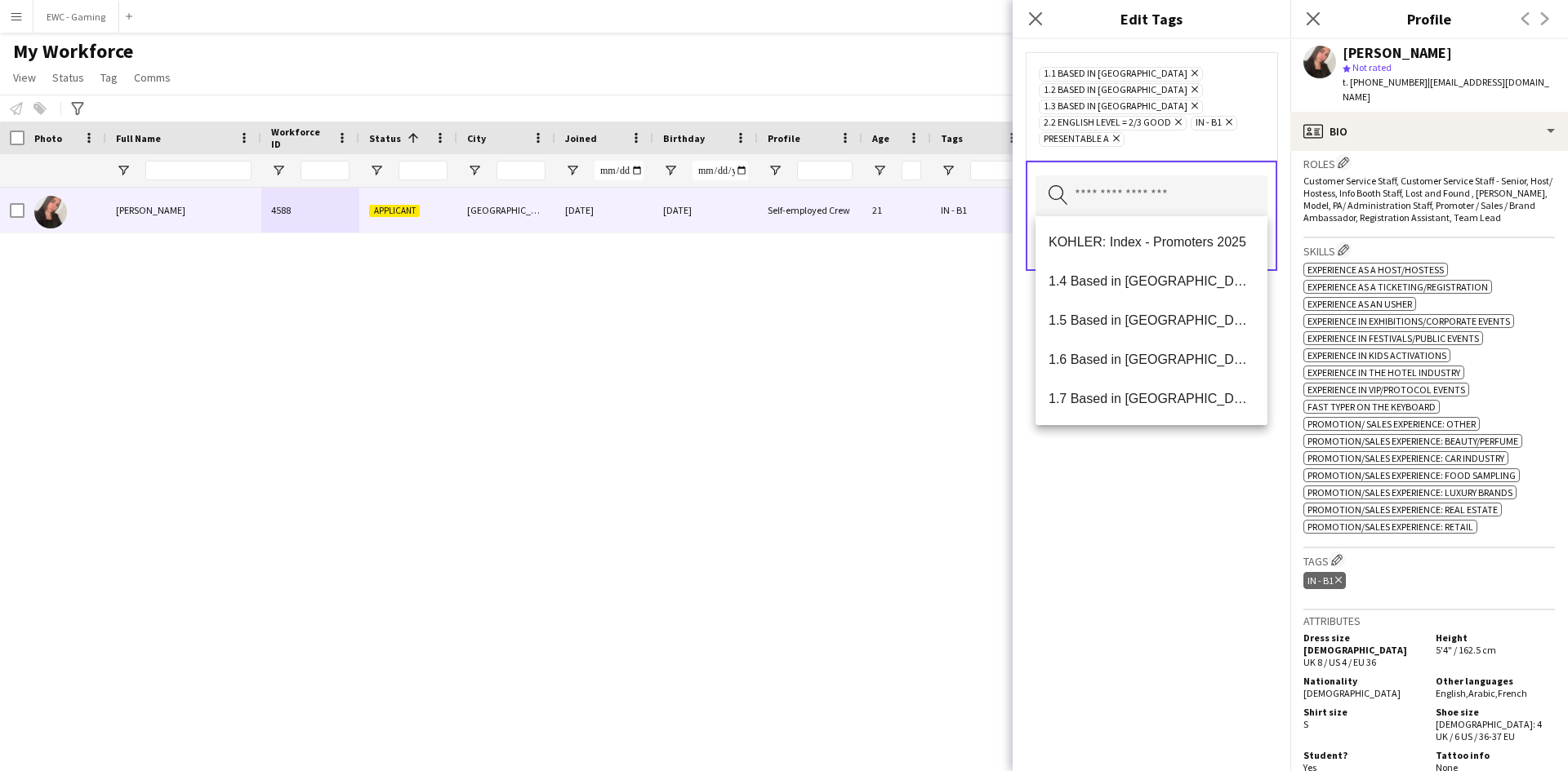
click at [1184, 484] on div "1.1 Based in [GEOGRAPHIC_DATA] Remove 1.2 Based in [GEOGRAPHIC_DATA] Remove 1.3…" at bounding box center [1152, 405] width 277 height 733
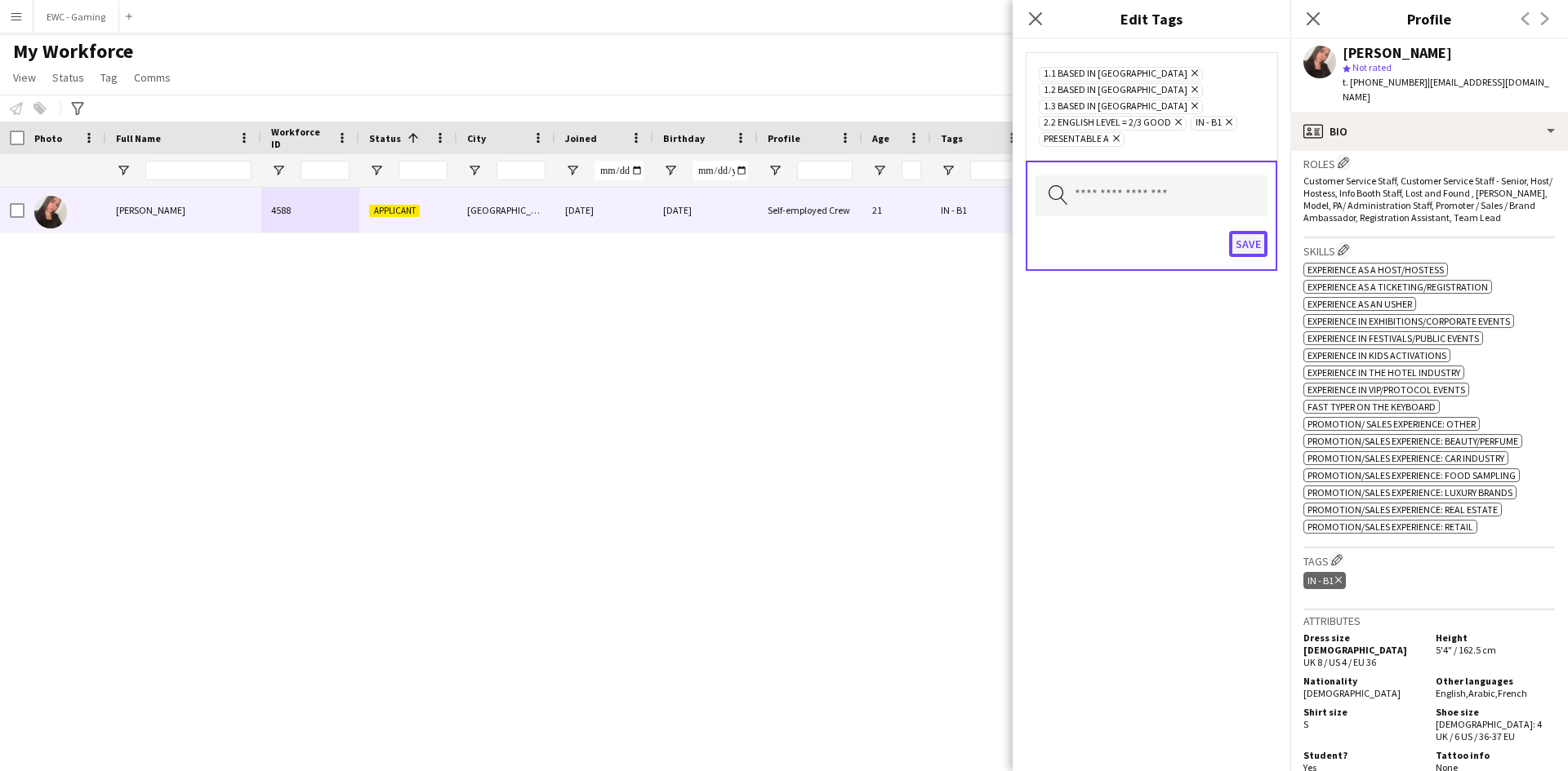
click at [1243, 254] on button "Save" at bounding box center [1249, 244] width 38 height 26
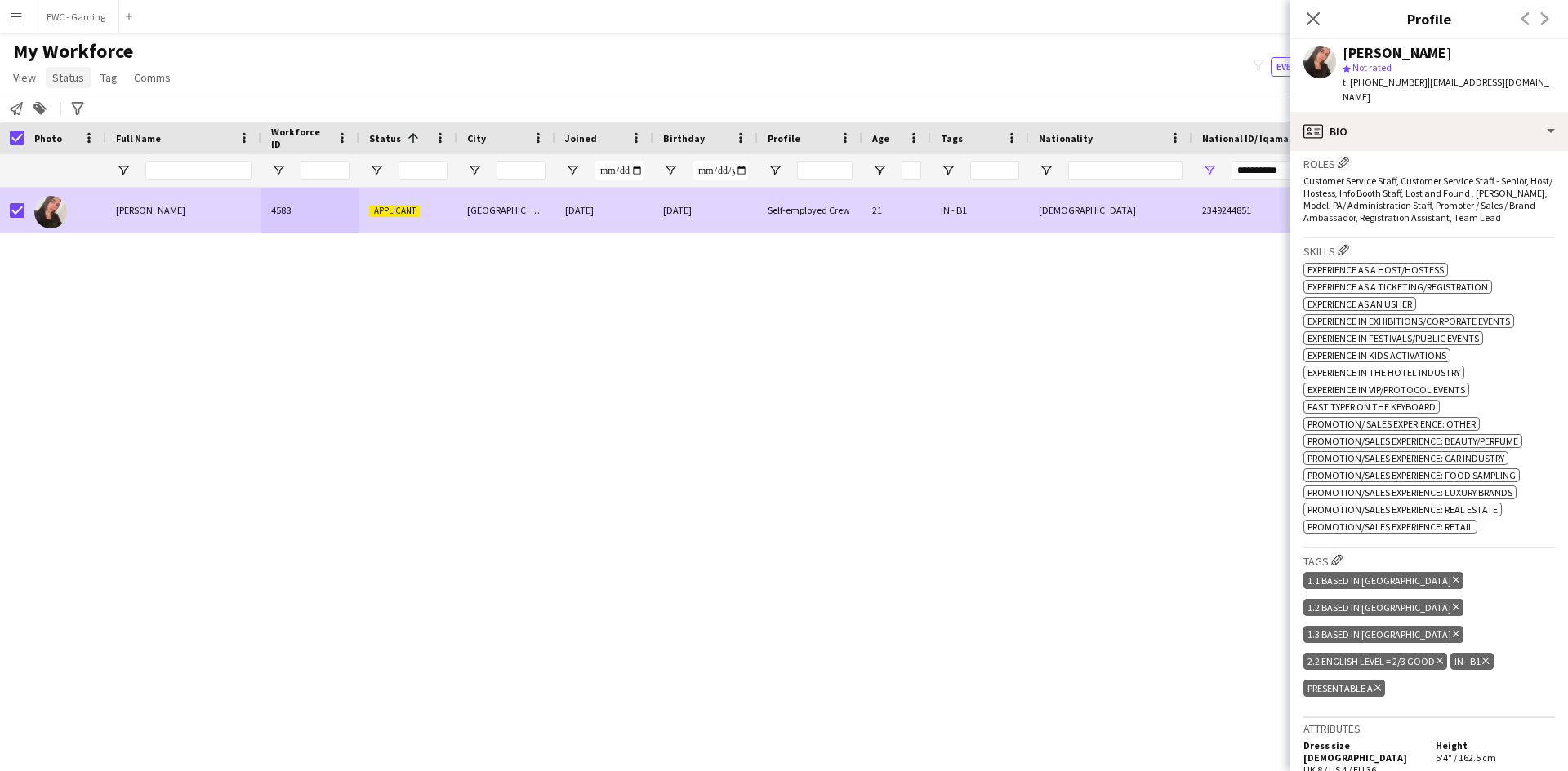
click at [63, 79] on span "Status" at bounding box center [69, 78] width 32 height 15
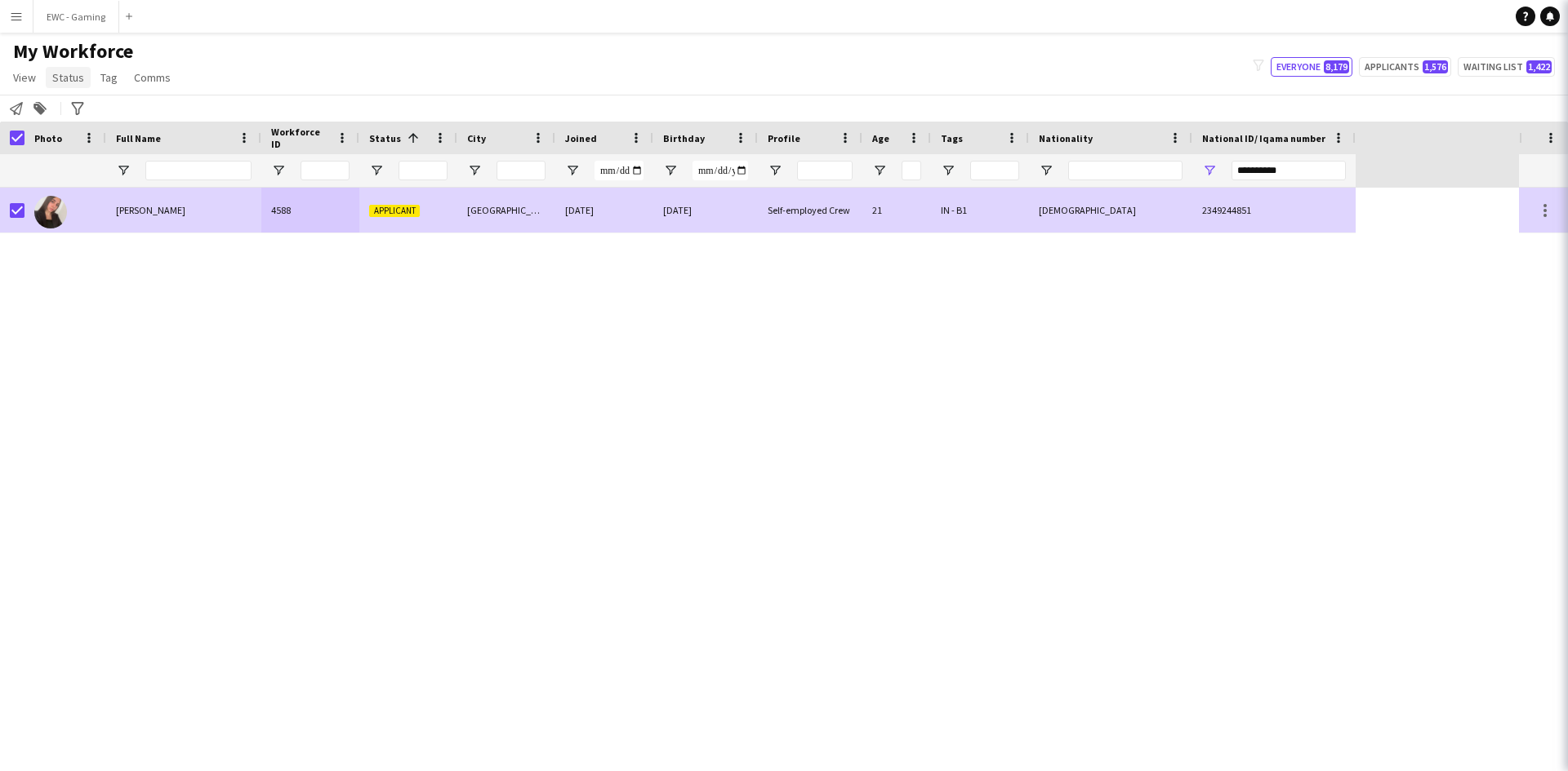
click at [65, 78] on span "Status" at bounding box center [69, 78] width 32 height 15
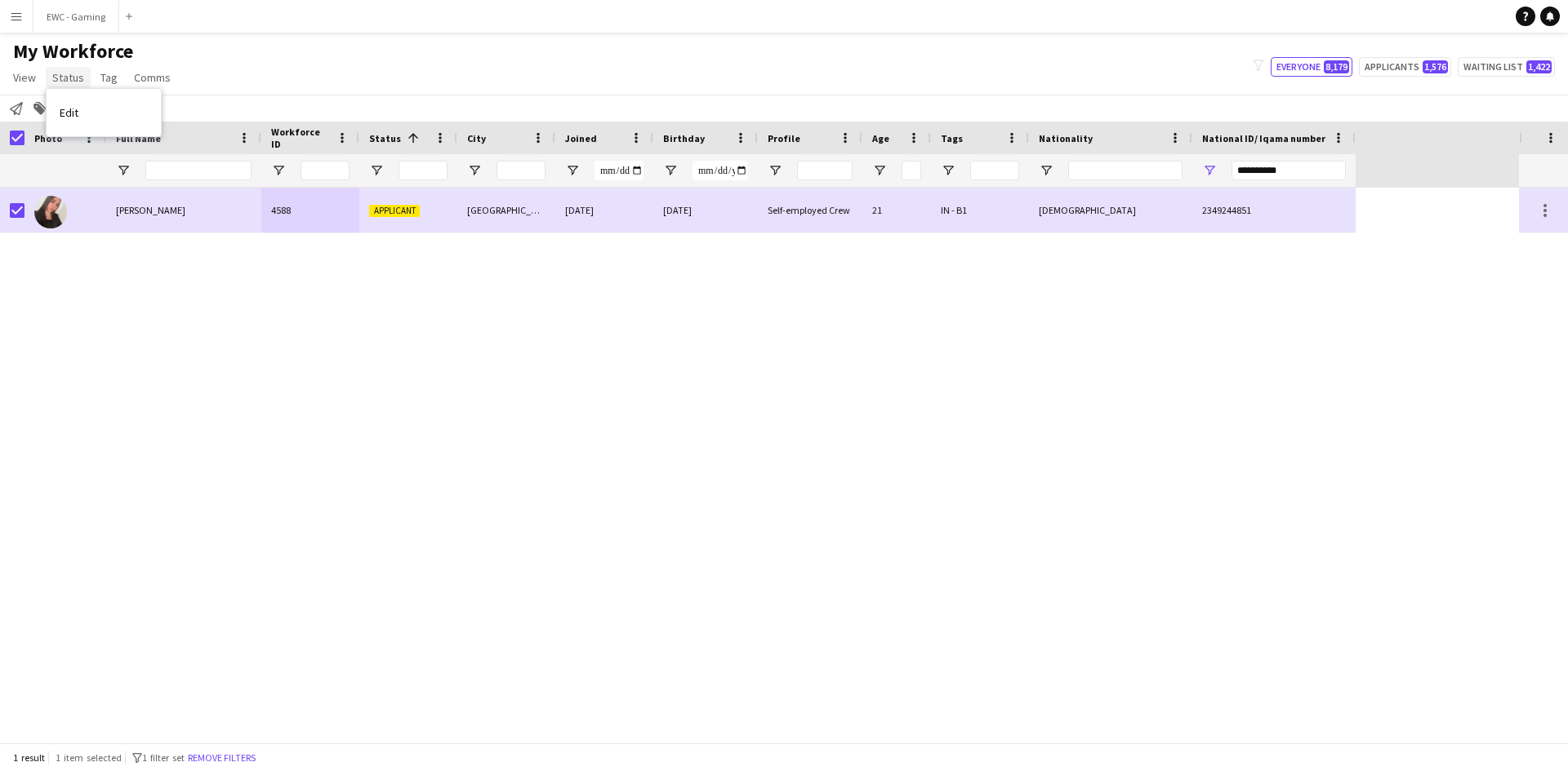
click at [65, 78] on span "Status" at bounding box center [69, 78] width 32 height 15
click at [99, 115] on link "Edit" at bounding box center [104, 112] width 115 height 34
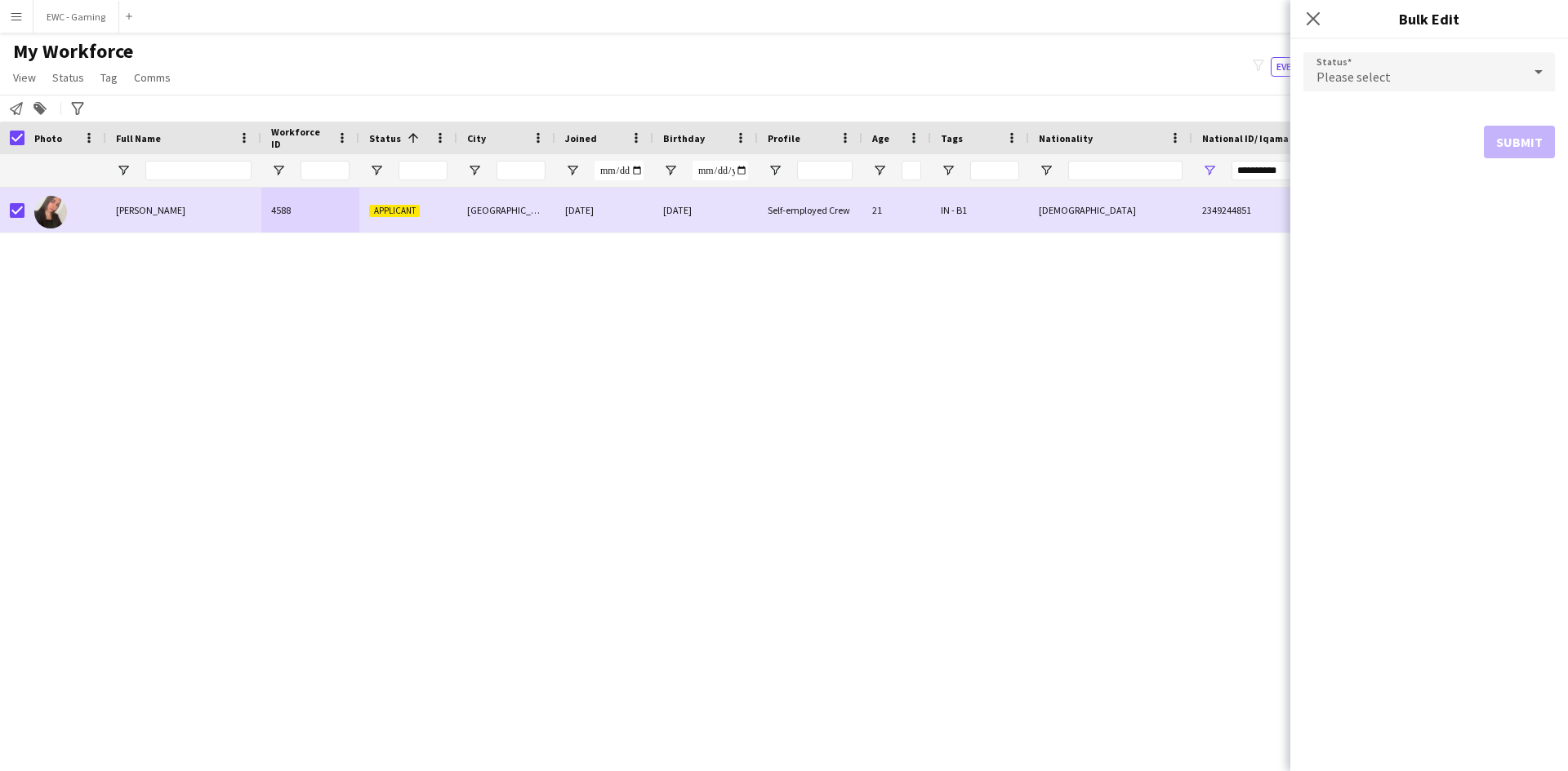
click at [1417, 88] on div "Please select" at bounding box center [1413, 72] width 219 height 39
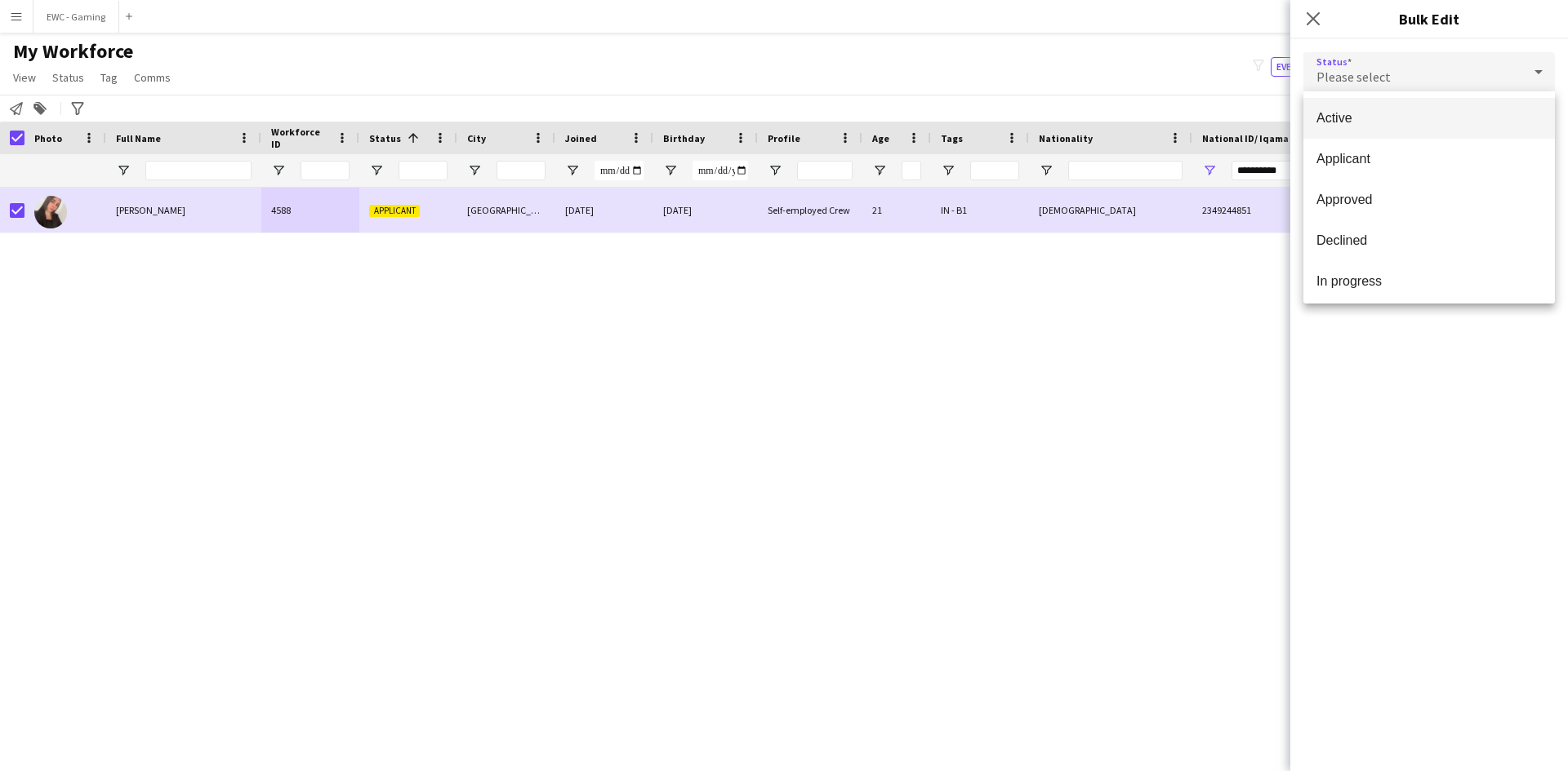
click at [1403, 118] on span "Active" at bounding box center [1429, 118] width 226 height 16
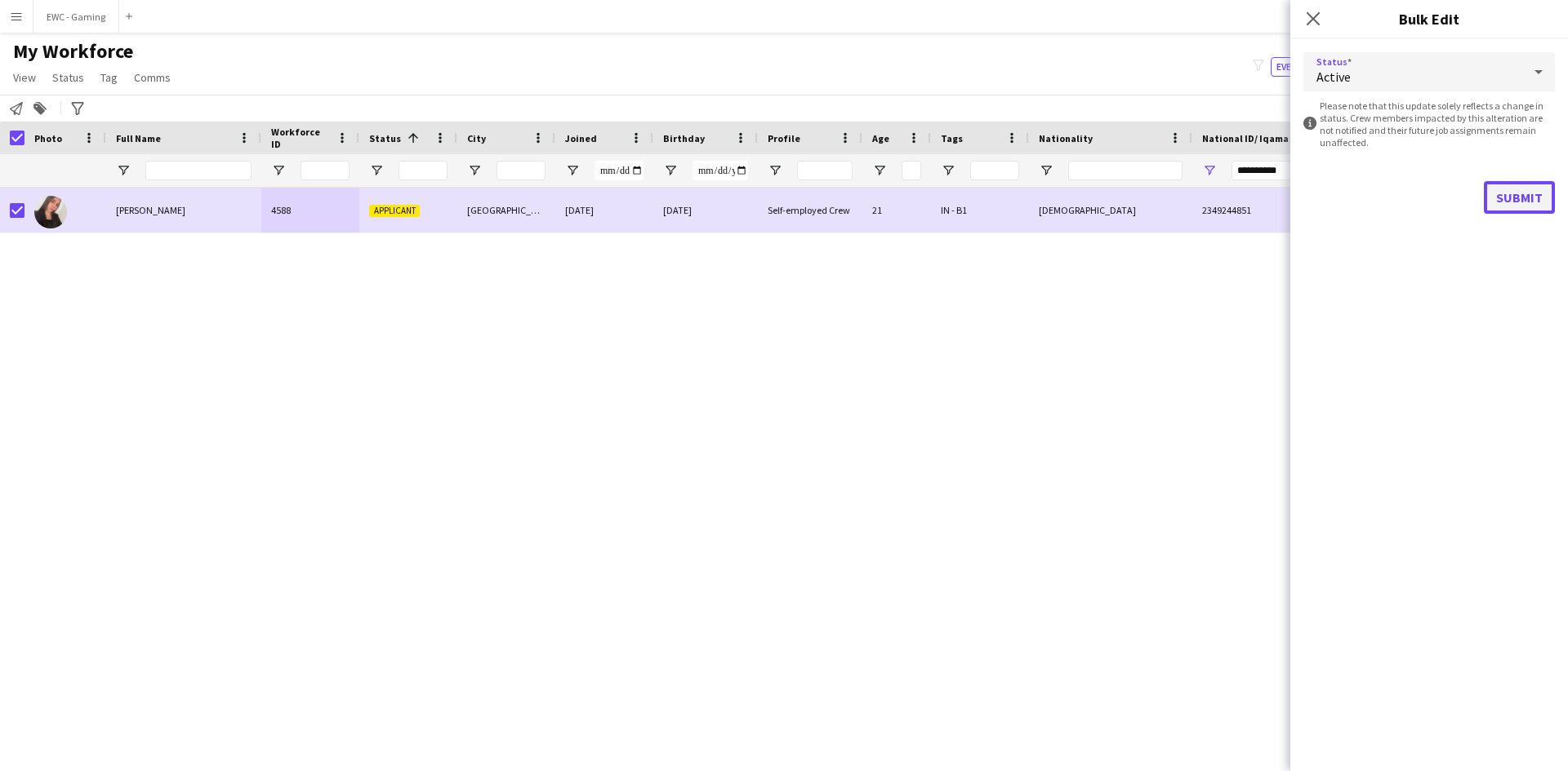
click at [1531, 195] on button "Submit" at bounding box center [1520, 197] width 71 height 33
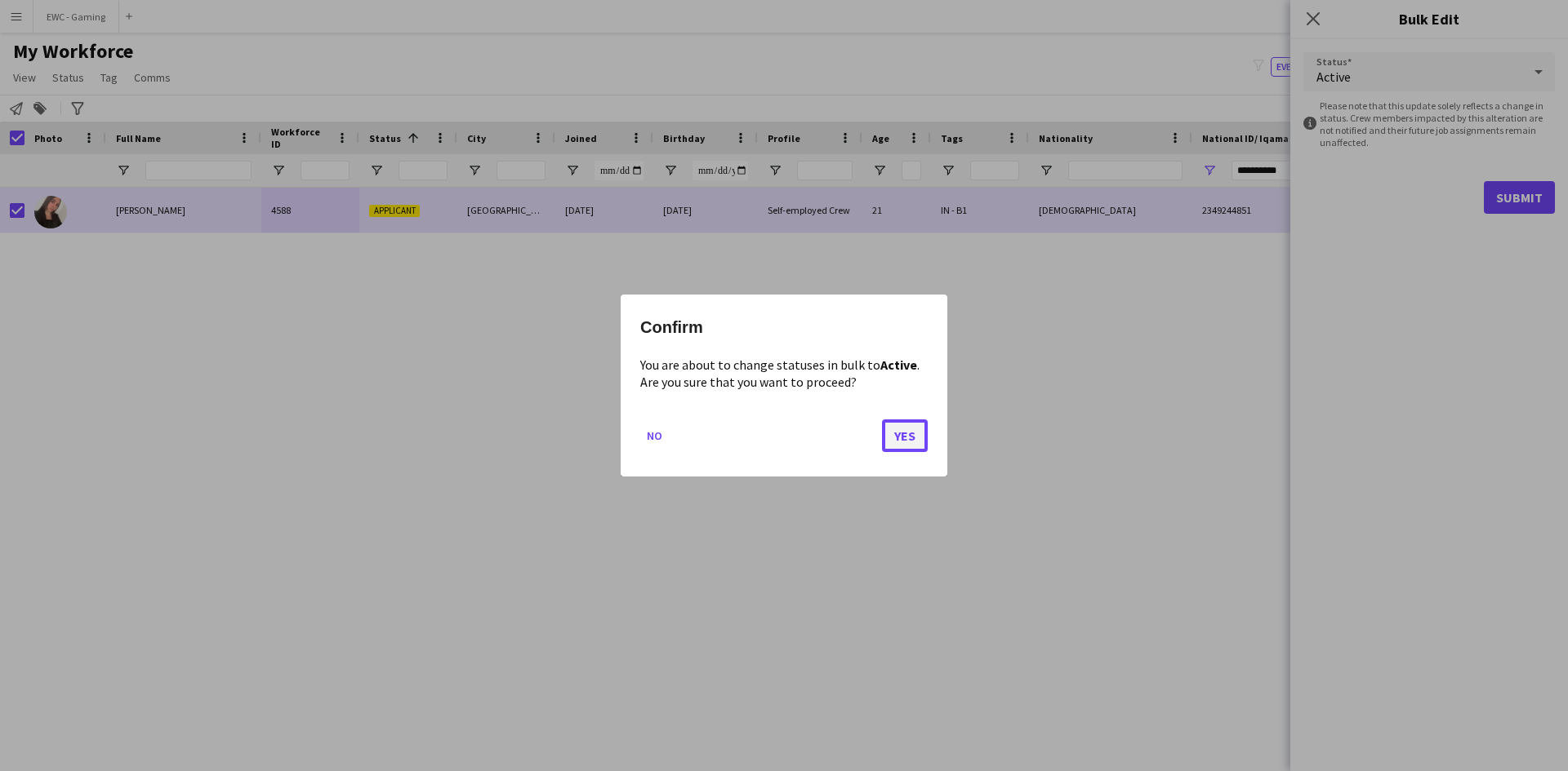
click at [903, 429] on button "Yes" at bounding box center [904, 435] width 46 height 33
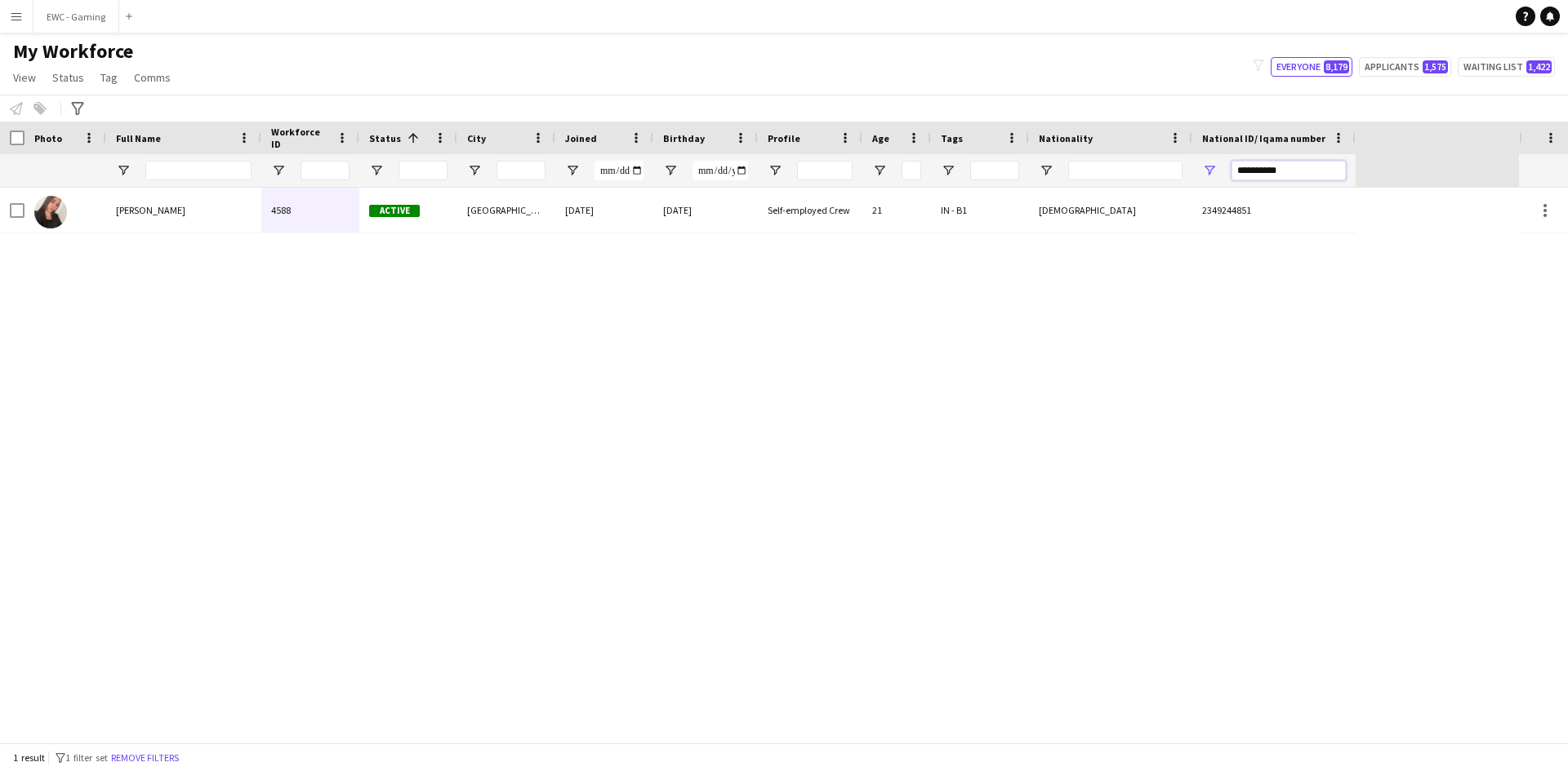
click at [1269, 175] on input "**********" at bounding box center [1289, 170] width 115 height 19
paste input "National ID/ Iqama number Filter Input"
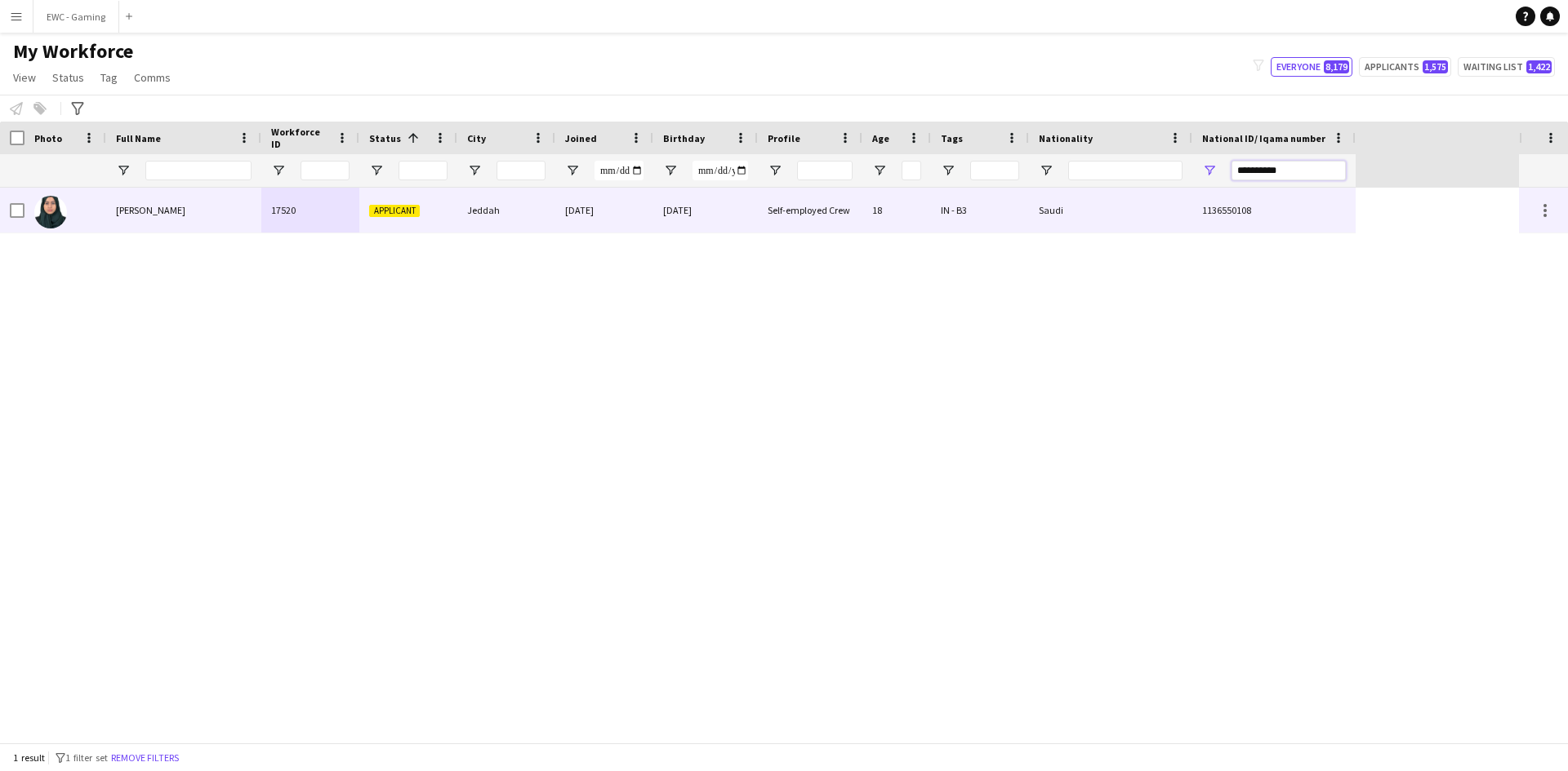
type input "**********"
click at [175, 217] on div "[PERSON_NAME]" at bounding box center [184, 211] width 155 height 45
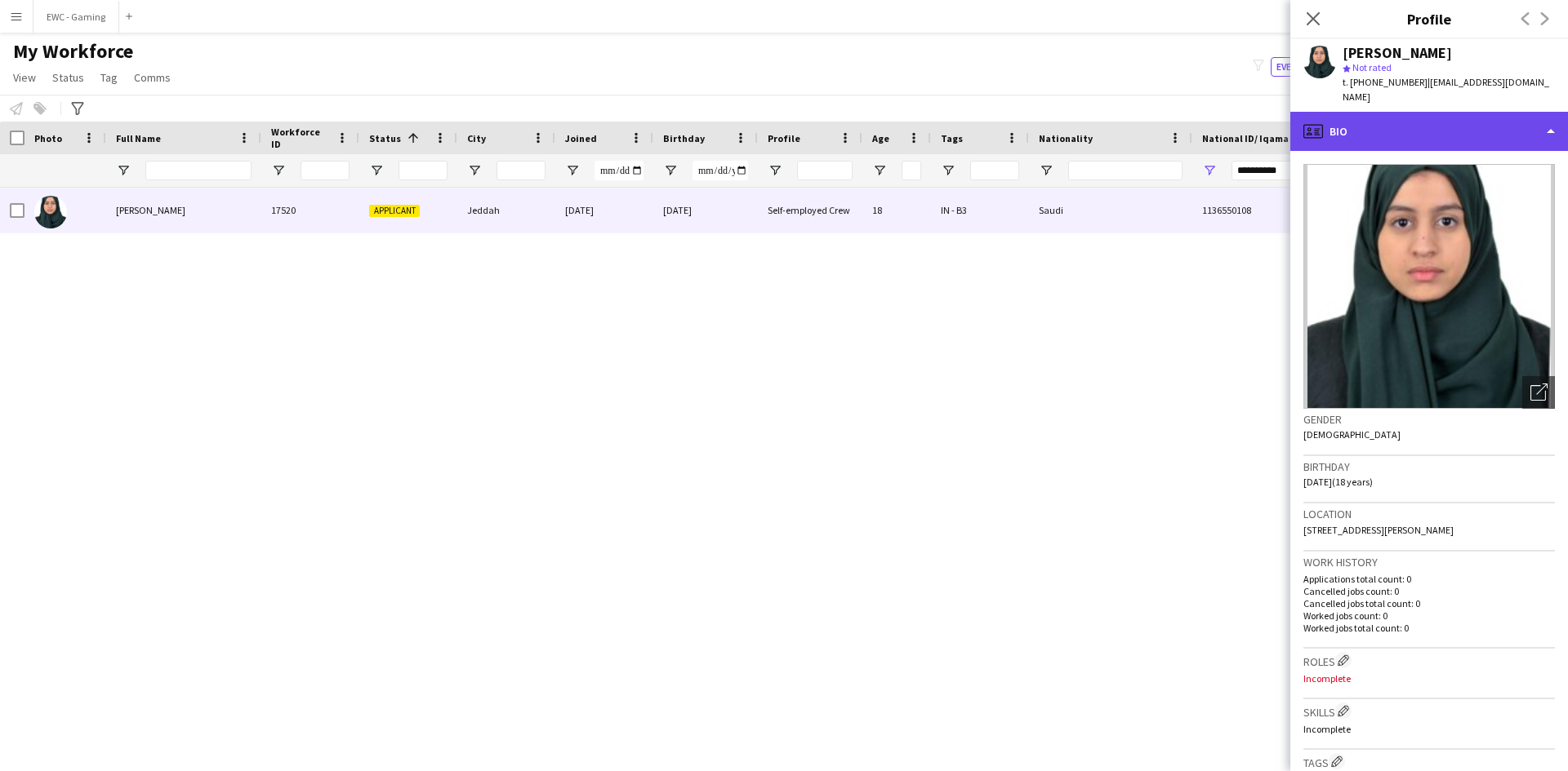
click at [1458, 117] on div "profile Bio" at bounding box center [1429, 131] width 277 height 39
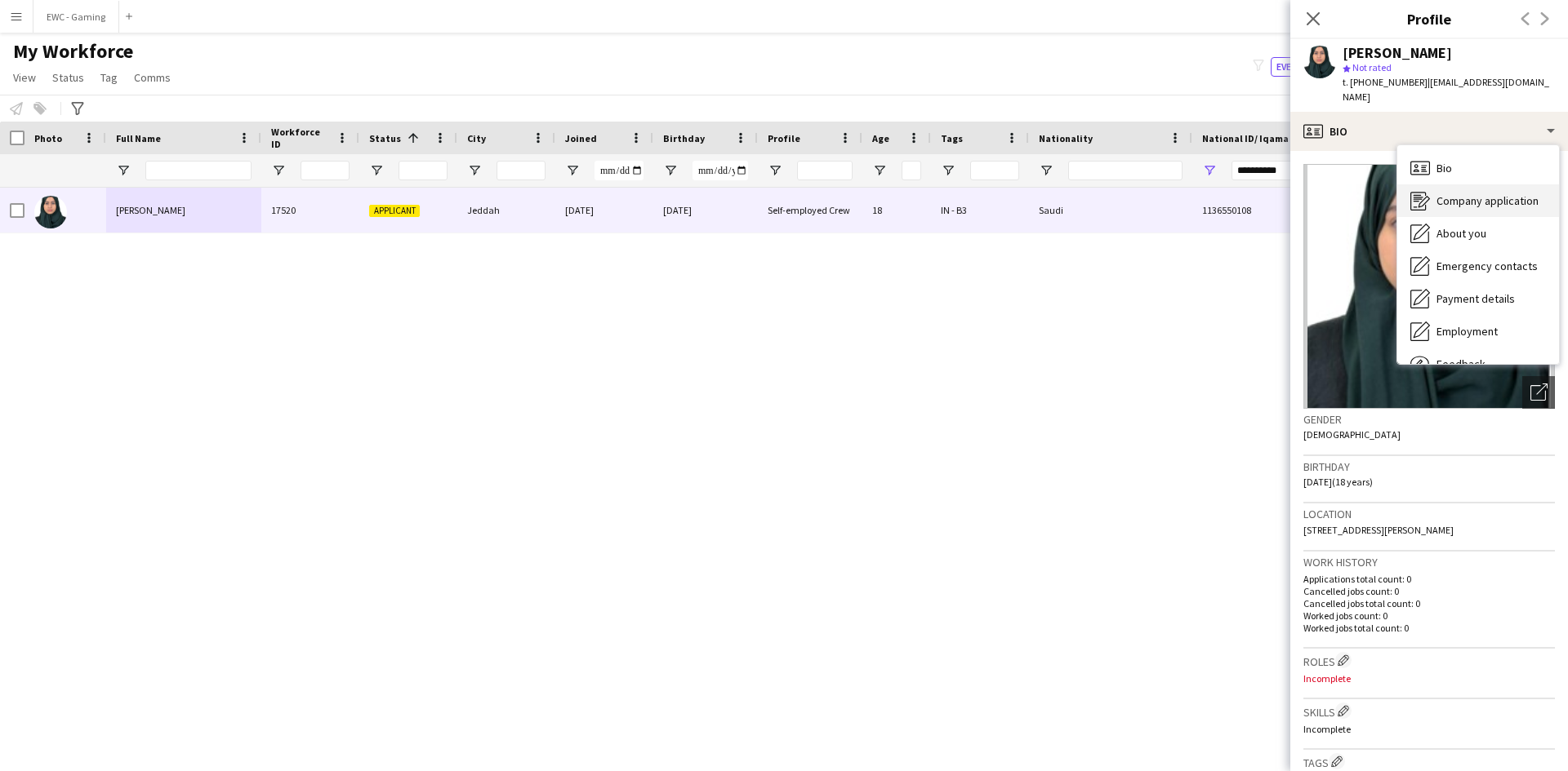
click at [1505, 195] on div "Company application Company application" at bounding box center [1478, 200] width 161 height 33
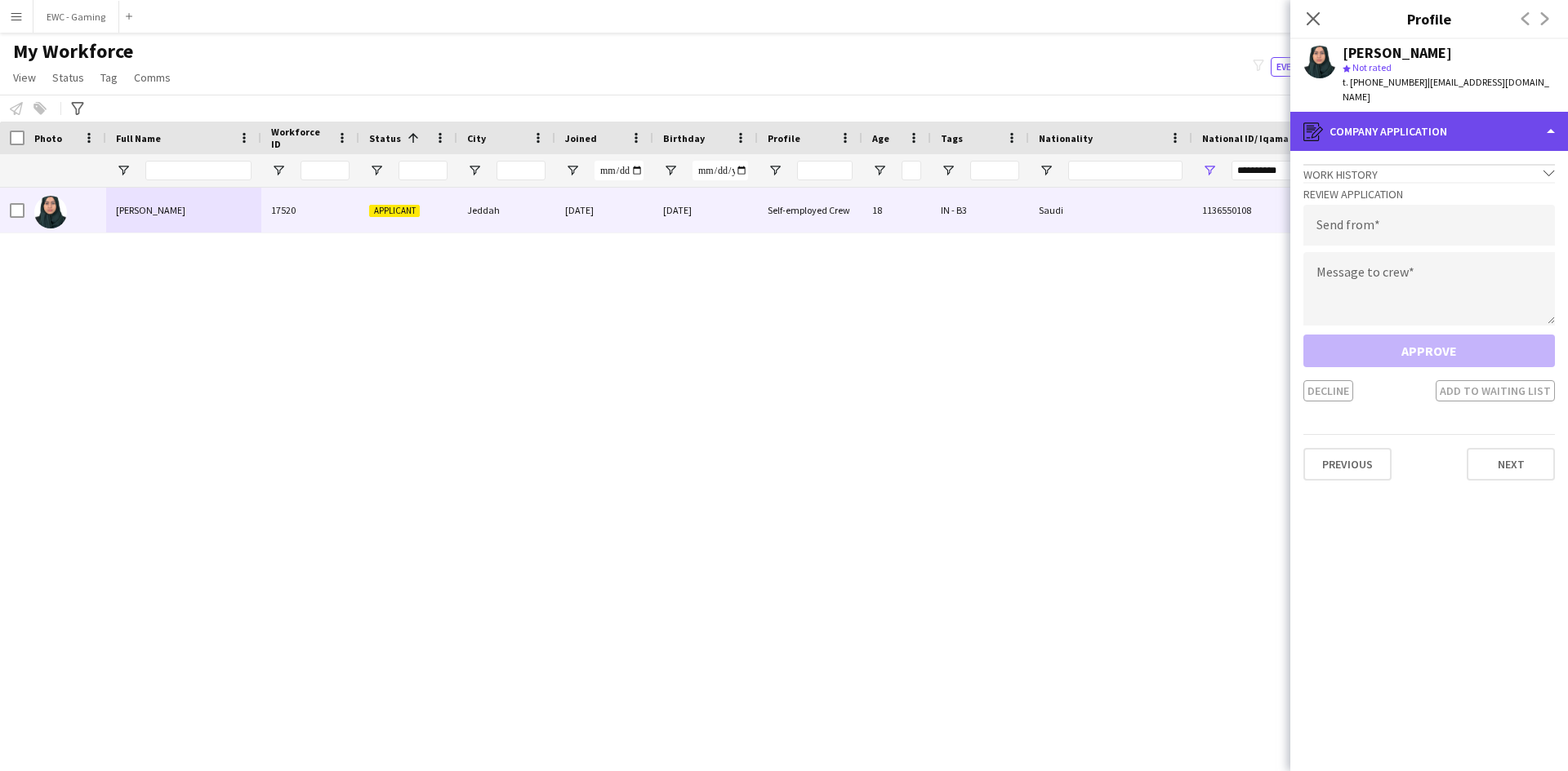
click at [1445, 131] on div "register Company application" at bounding box center [1429, 131] width 277 height 39
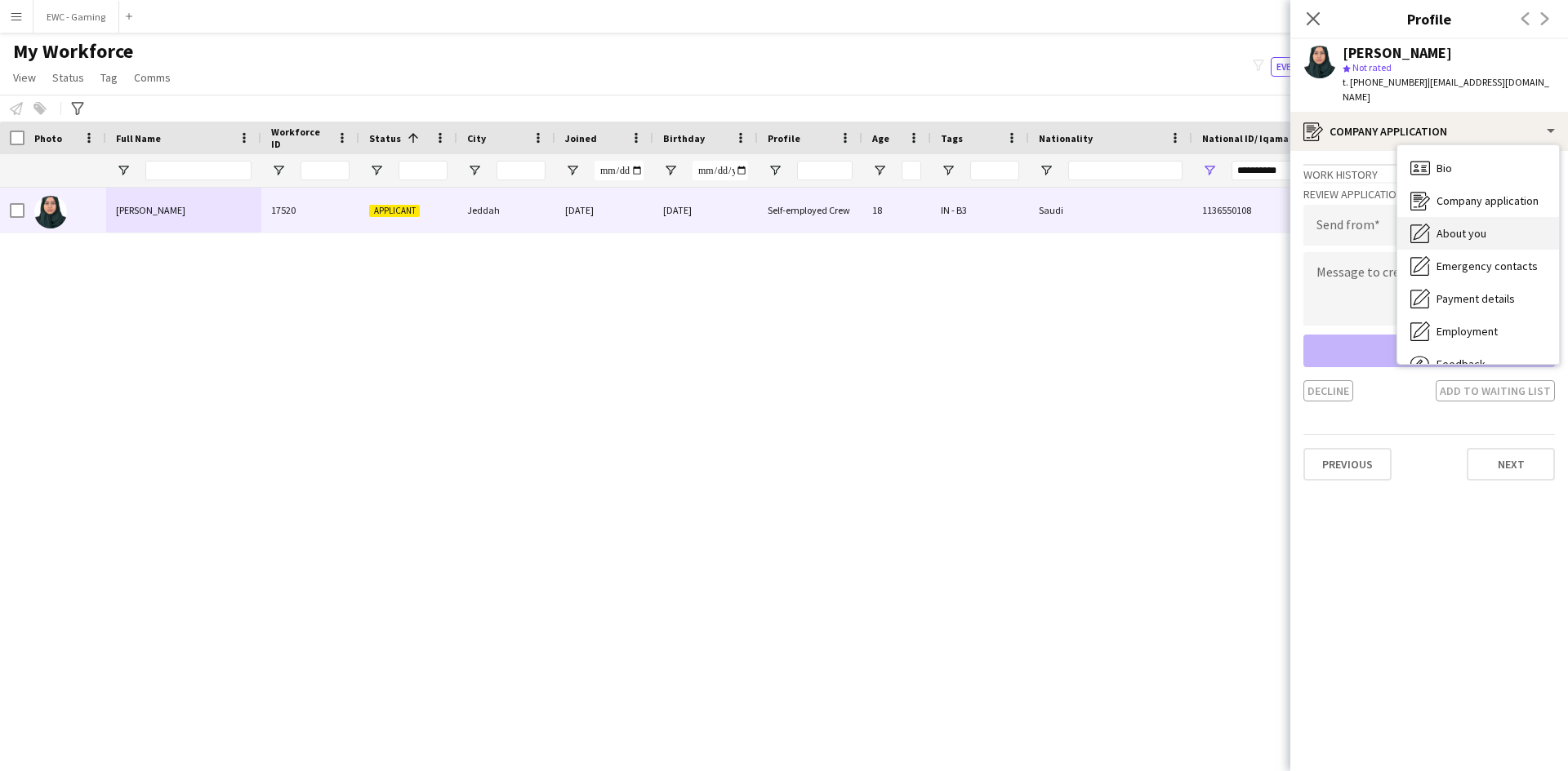
click at [1451, 226] on span "About you" at bounding box center [1462, 234] width 50 height 15
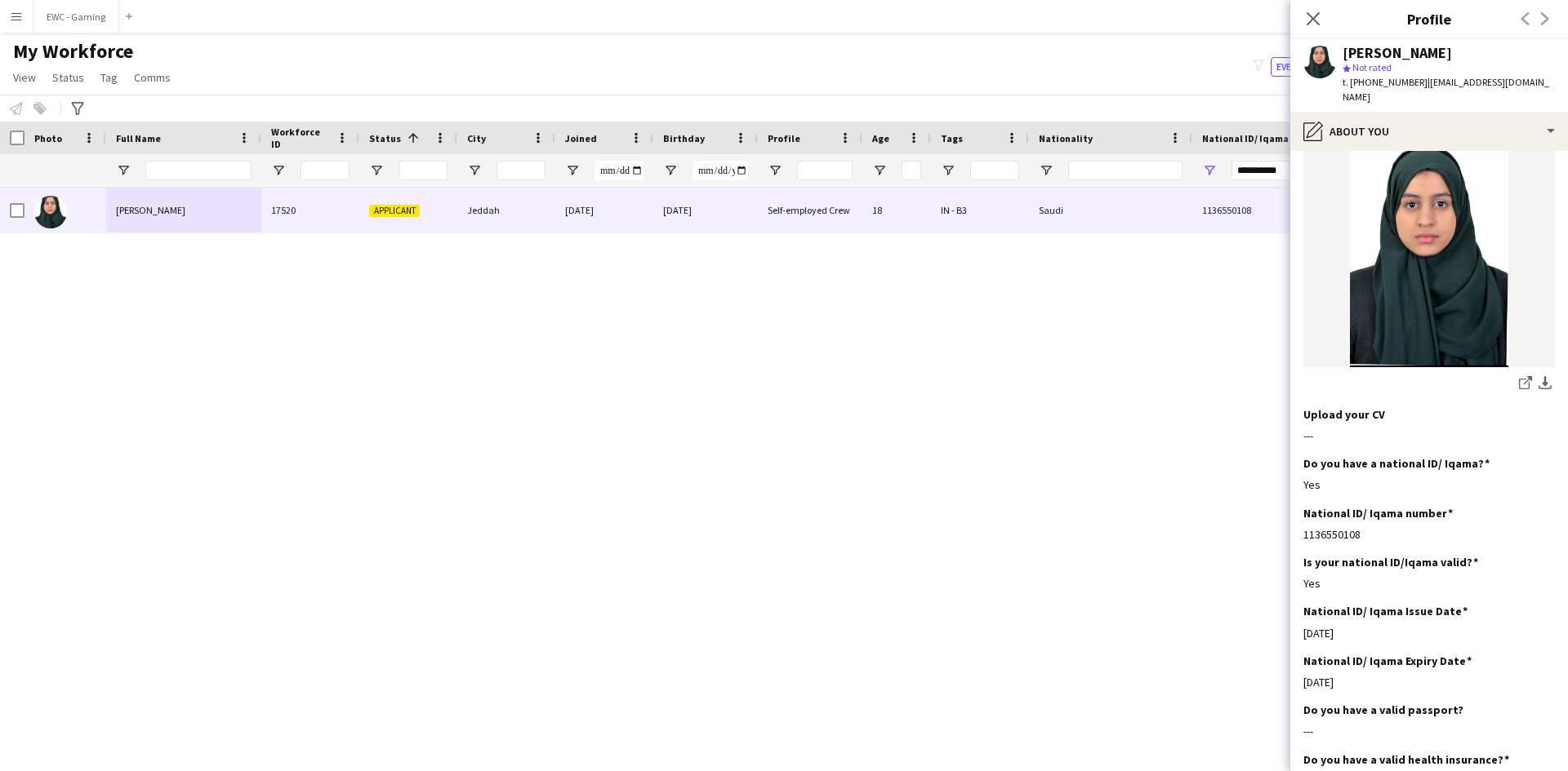
scroll to position [168, 0]
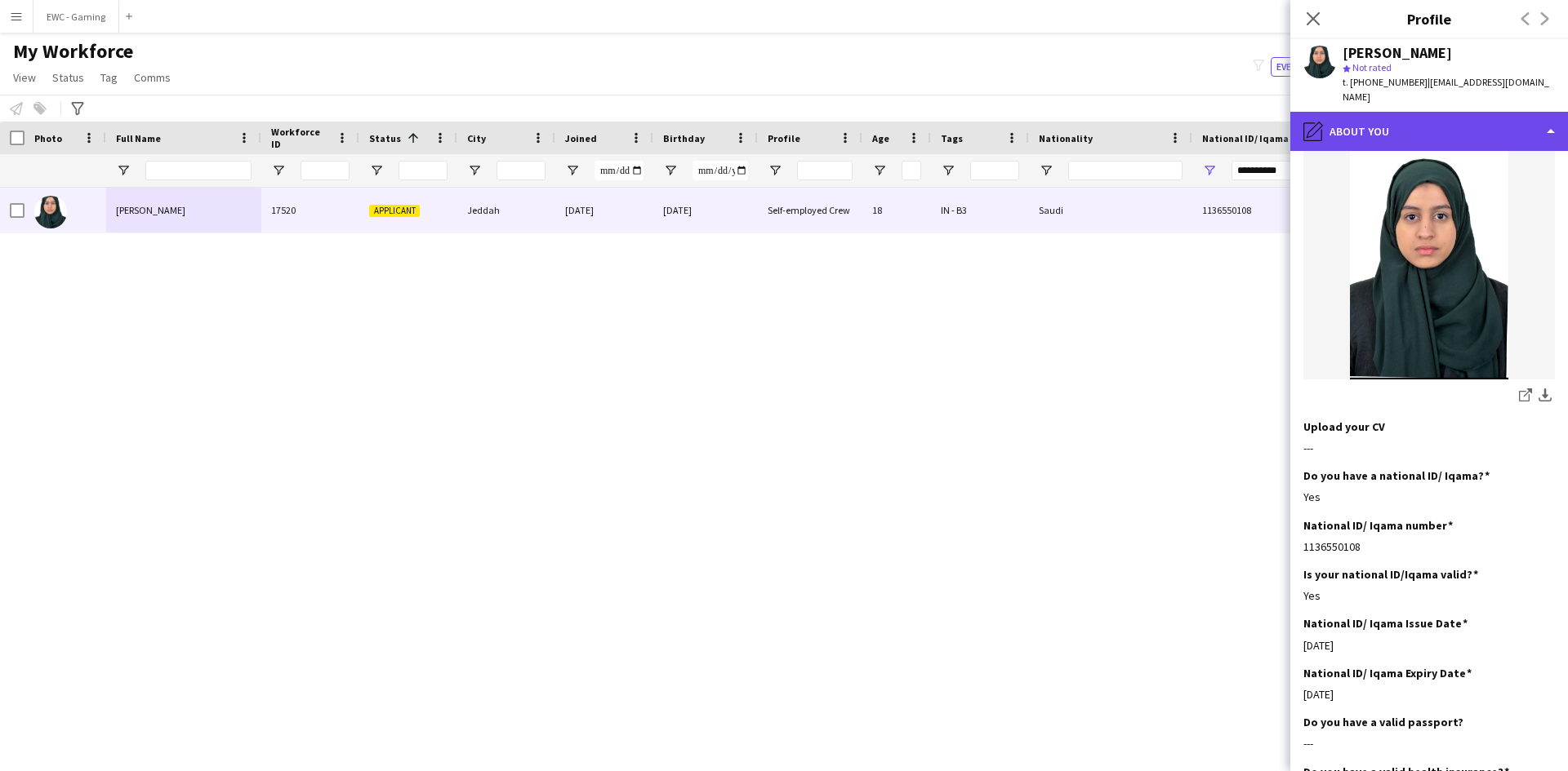
click at [1434, 117] on div "pencil4 About you" at bounding box center [1429, 131] width 277 height 39
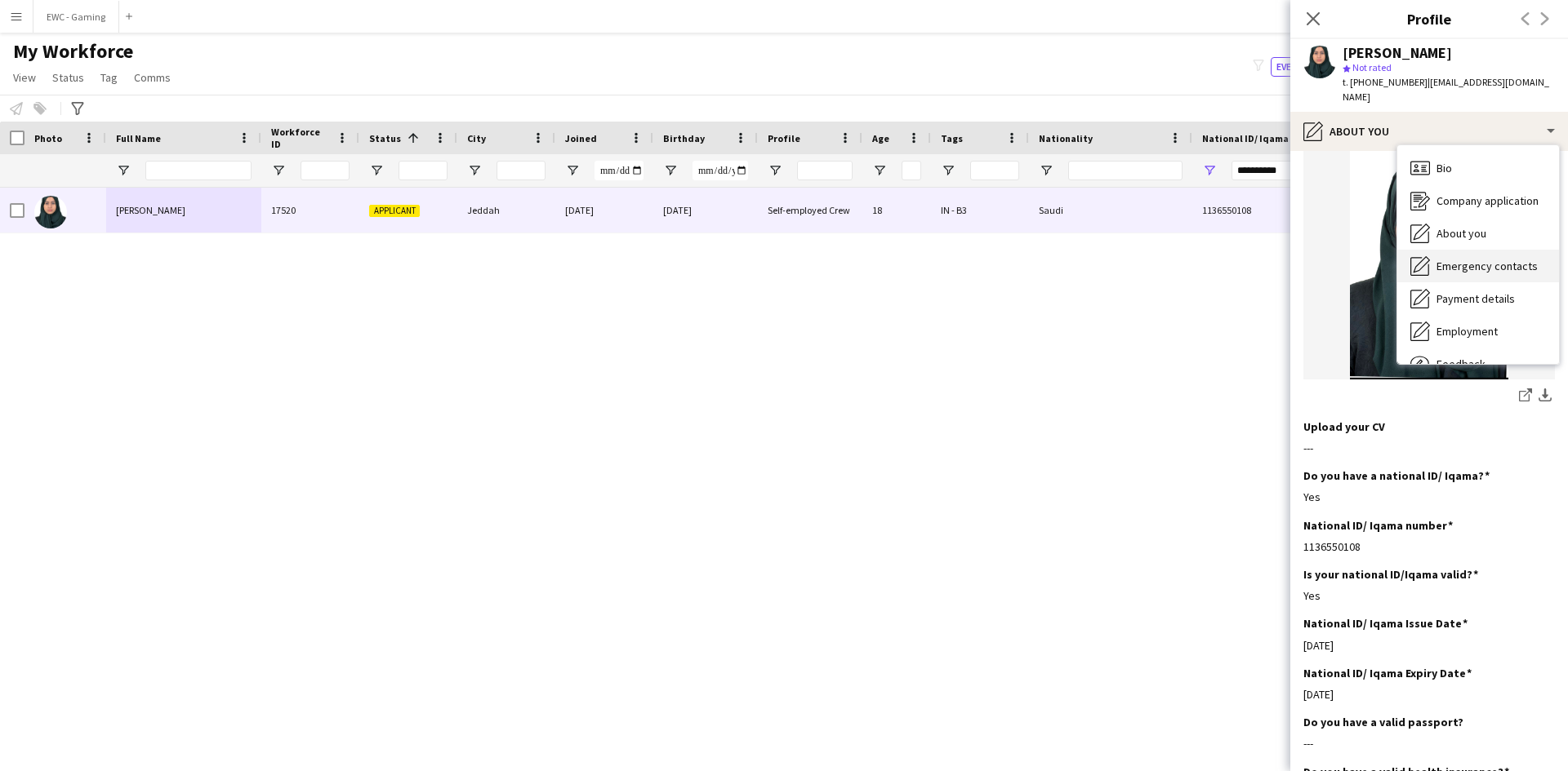
click at [1456, 259] on span "Emergency contacts" at bounding box center [1487, 266] width 101 height 15
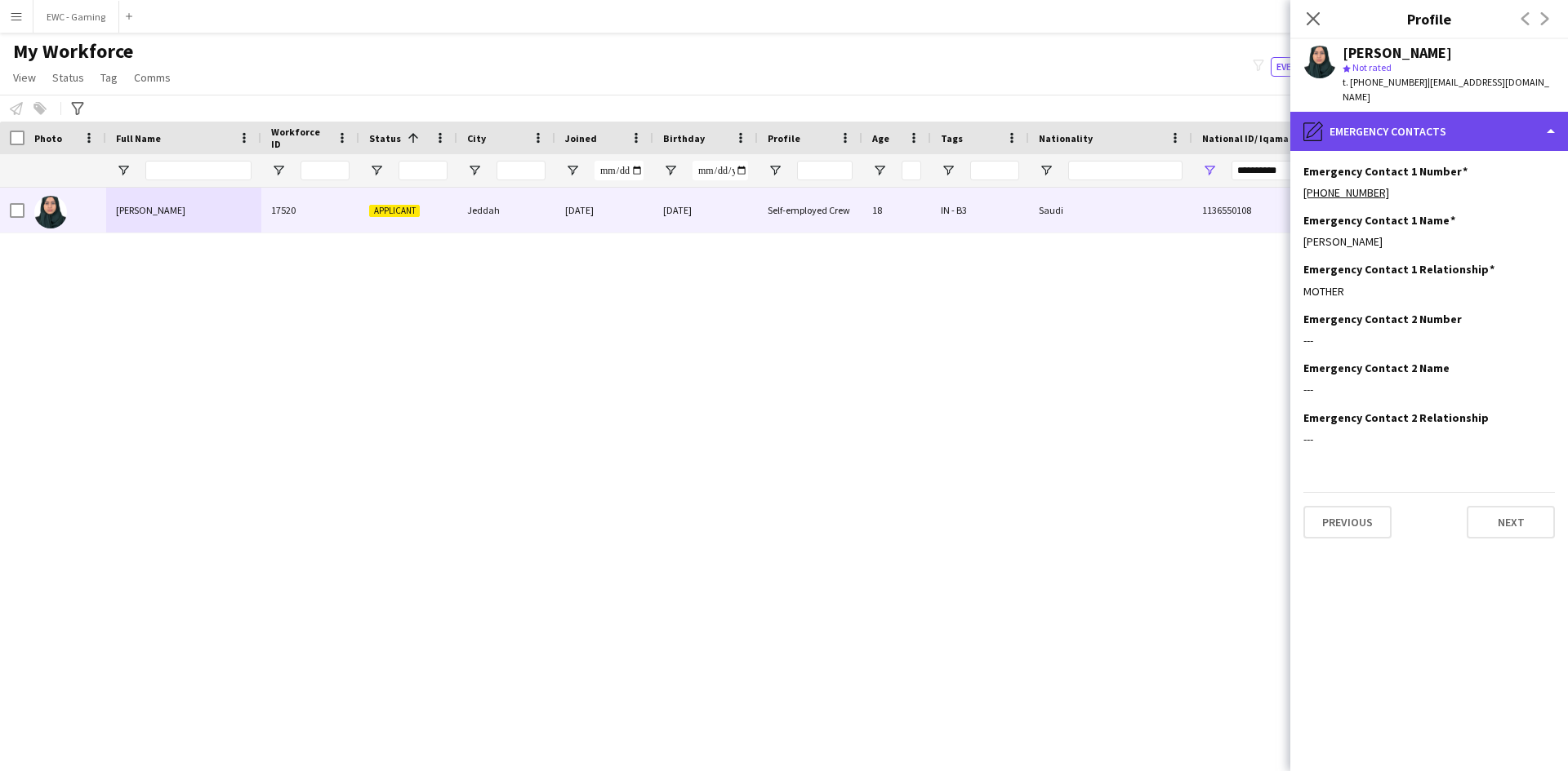
click at [1472, 113] on div "pencil4 Emergency contacts" at bounding box center [1429, 131] width 277 height 39
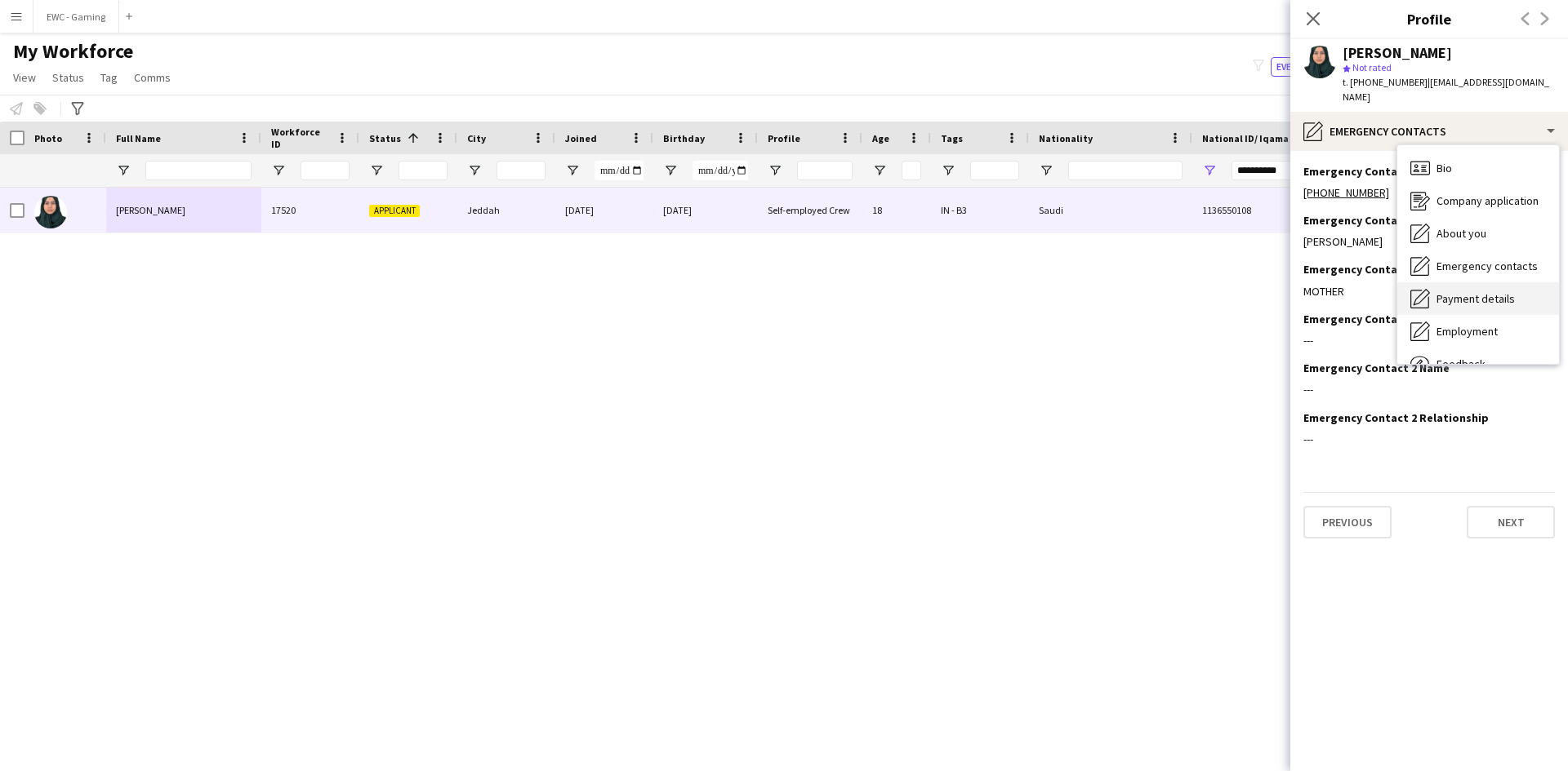
click at [1461, 292] on span "Payment details" at bounding box center [1476, 299] width 79 height 15
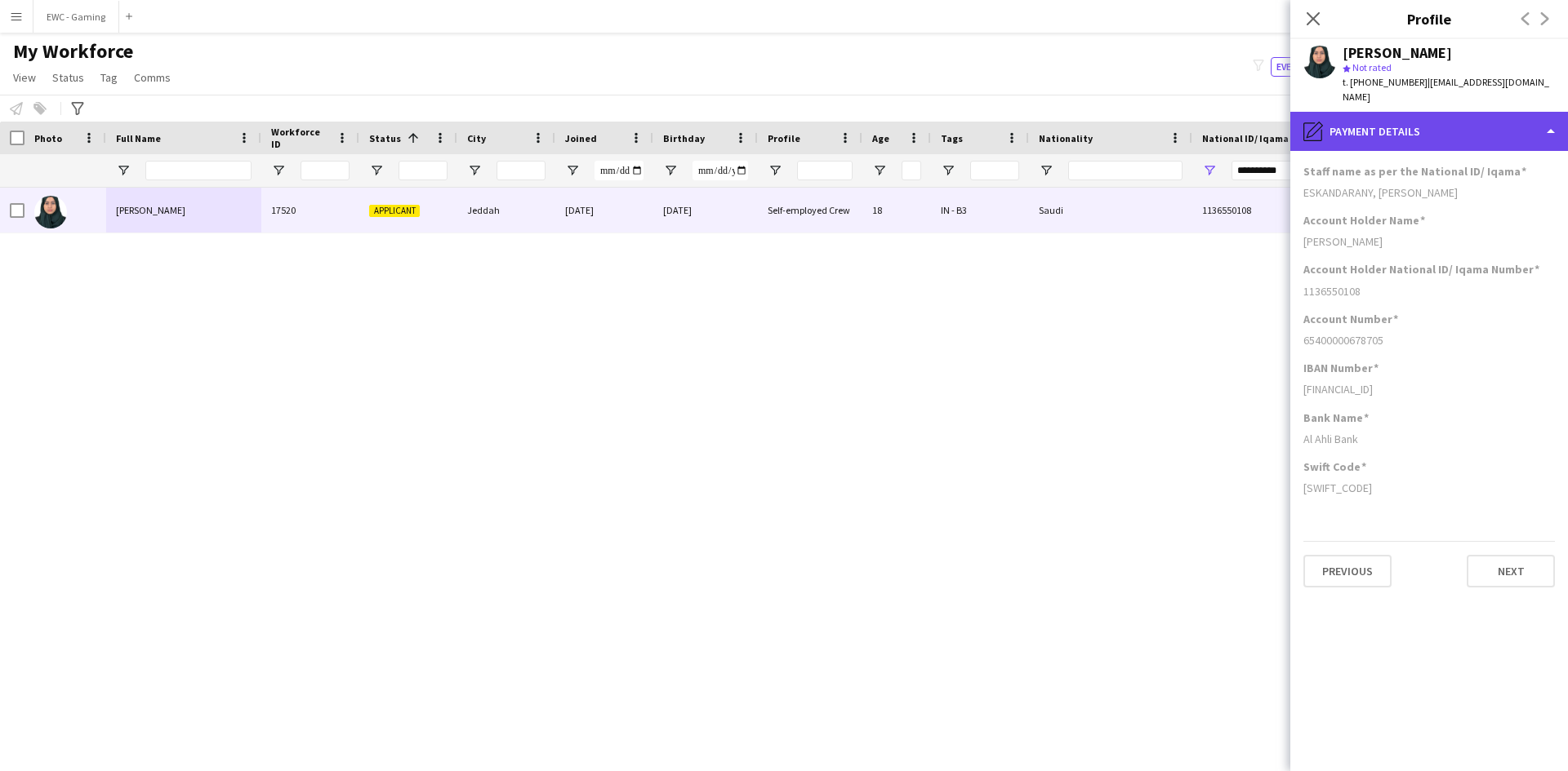
click at [1461, 124] on div "pencil4 Payment details" at bounding box center [1429, 131] width 277 height 39
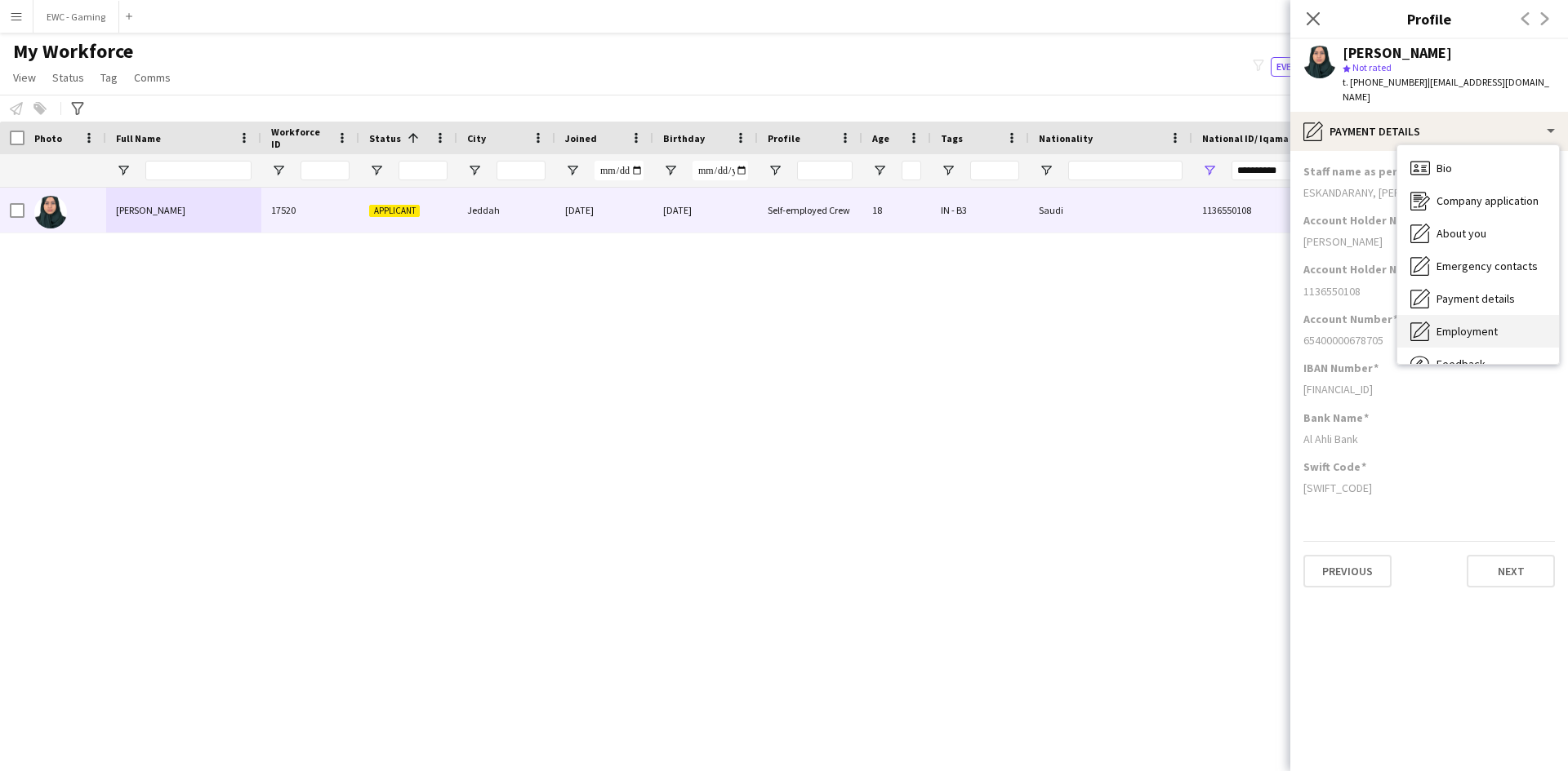
click at [1486, 324] on span "Employment" at bounding box center [1467, 332] width 61 height 15
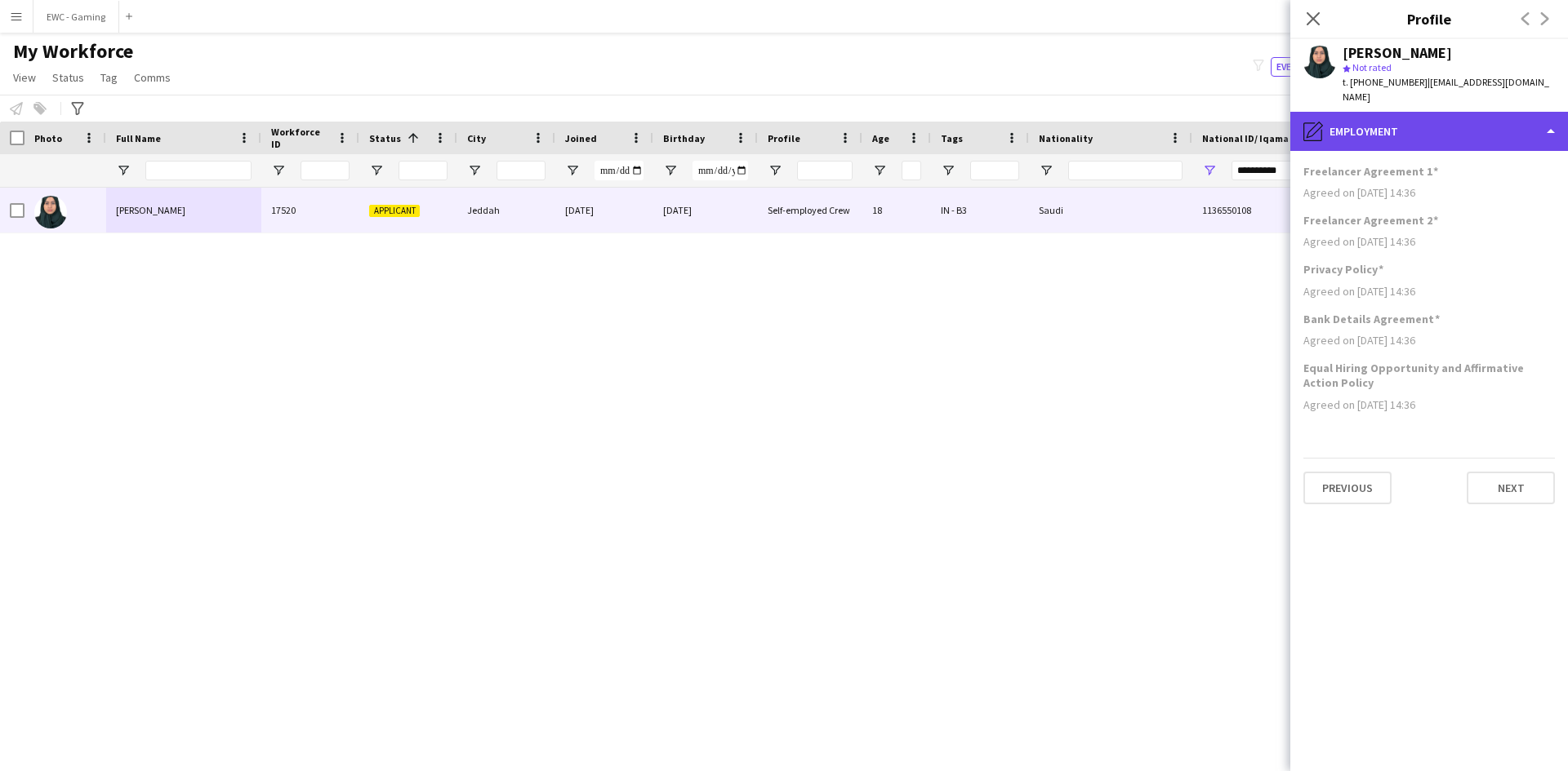
click at [1408, 121] on div "pencil4 Employment" at bounding box center [1429, 131] width 277 height 39
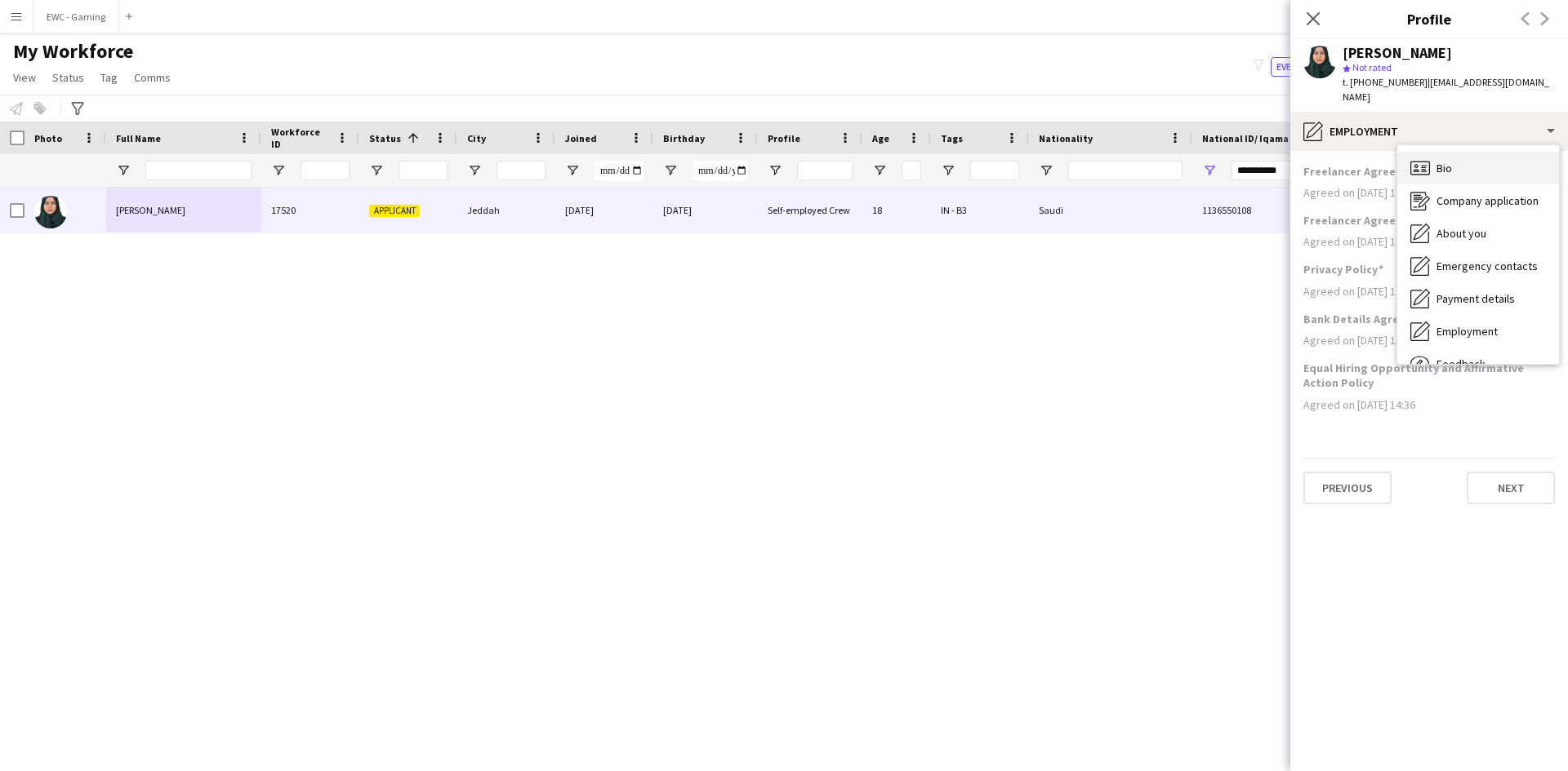
click at [1457, 152] on div "Bio Bio" at bounding box center [1478, 168] width 161 height 33
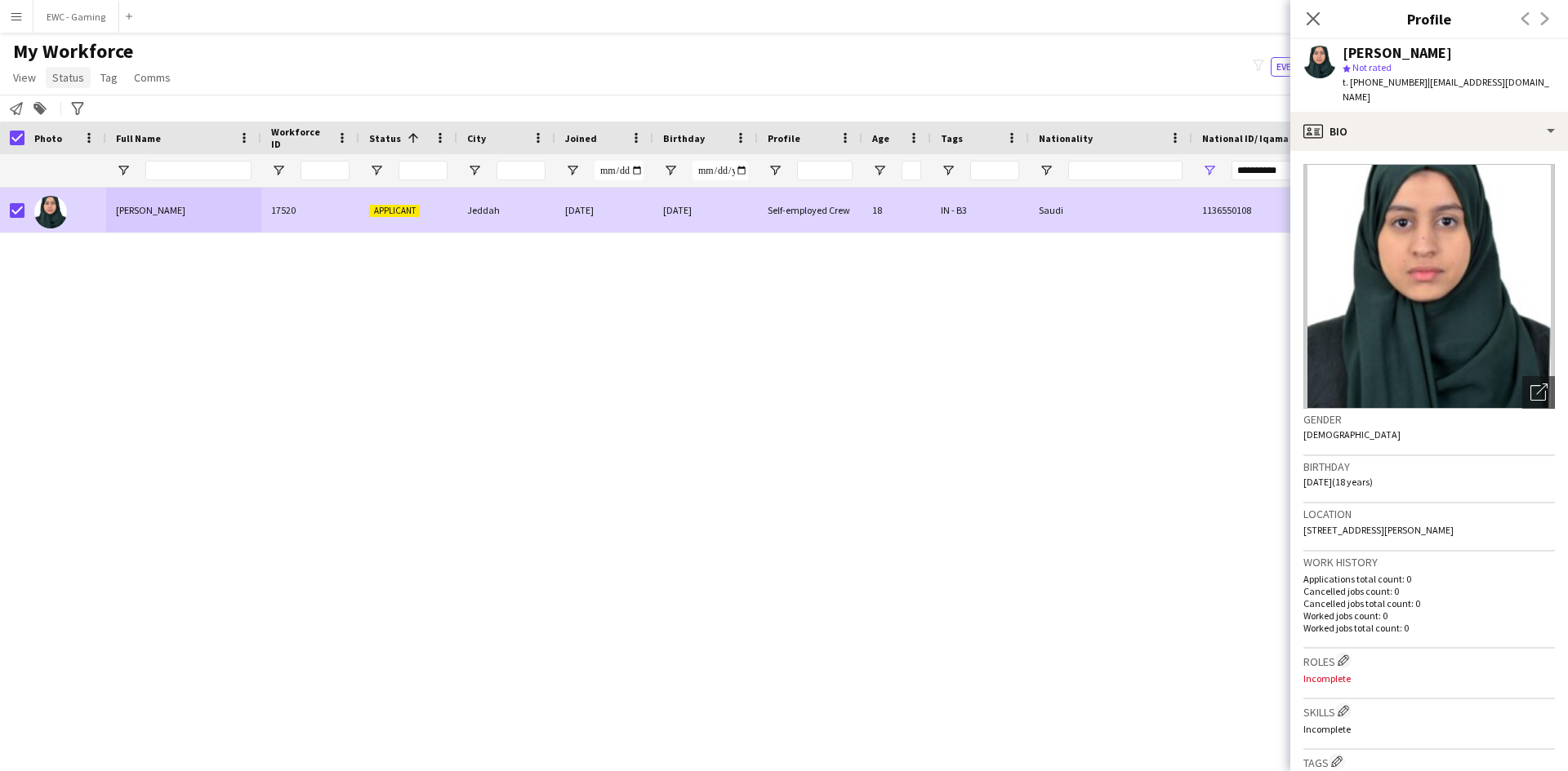
click at [74, 72] on span "Status" at bounding box center [69, 78] width 32 height 15
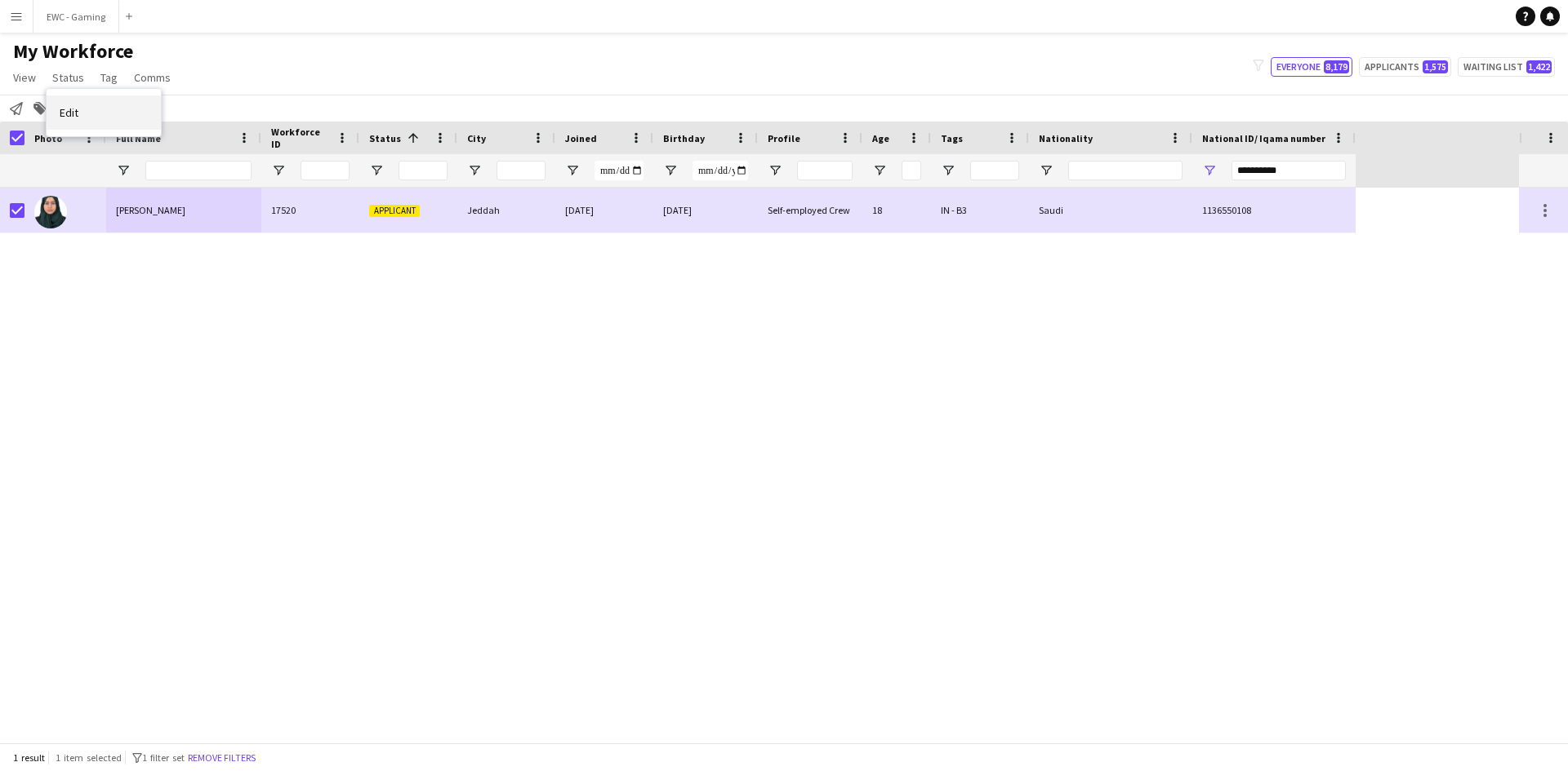
click at [98, 112] on link "Edit" at bounding box center [104, 112] width 115 height 34
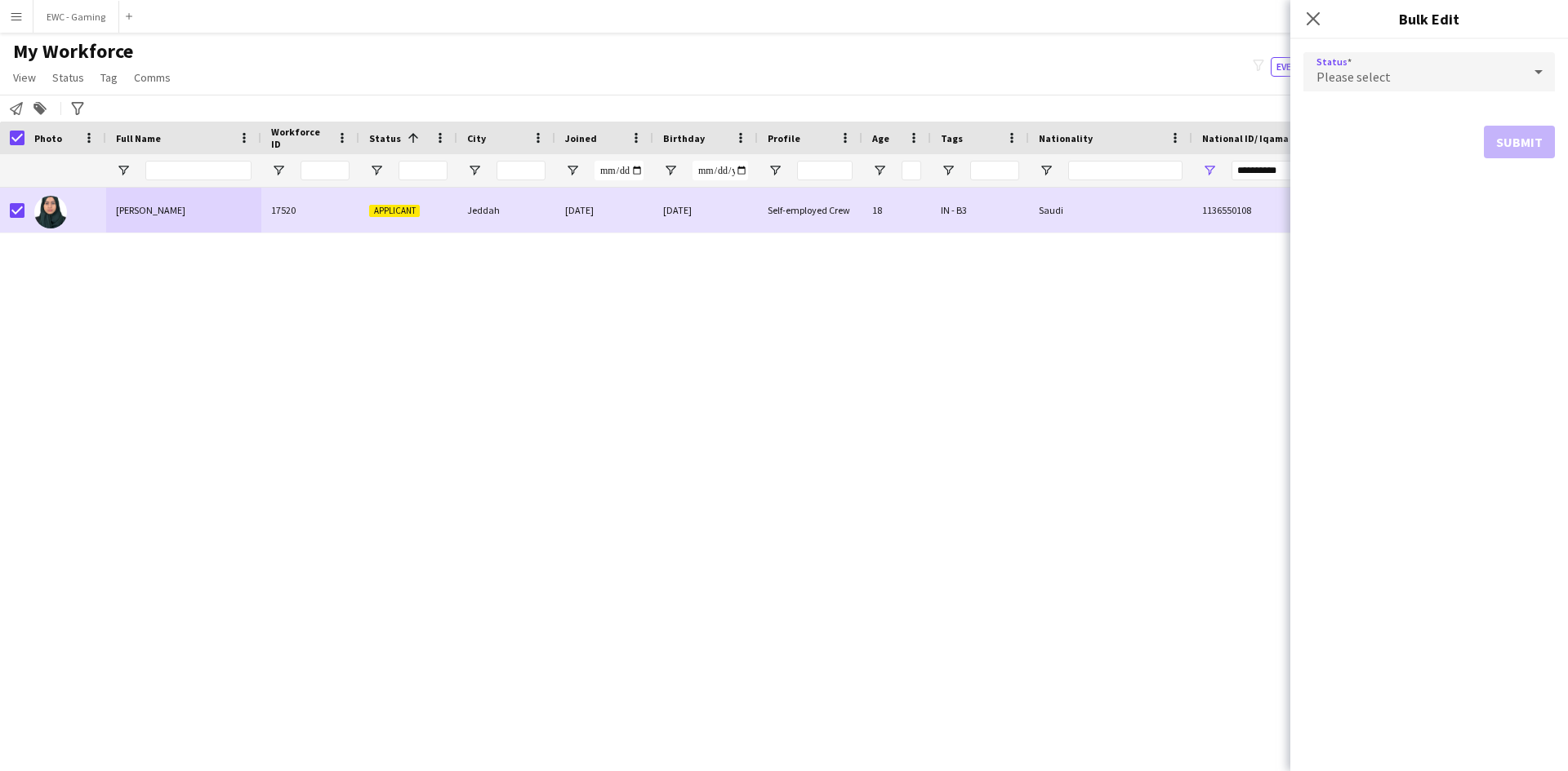
click at [1370, 74] on span "Please select" at bounding box center [1353, 77] width 74 height 17
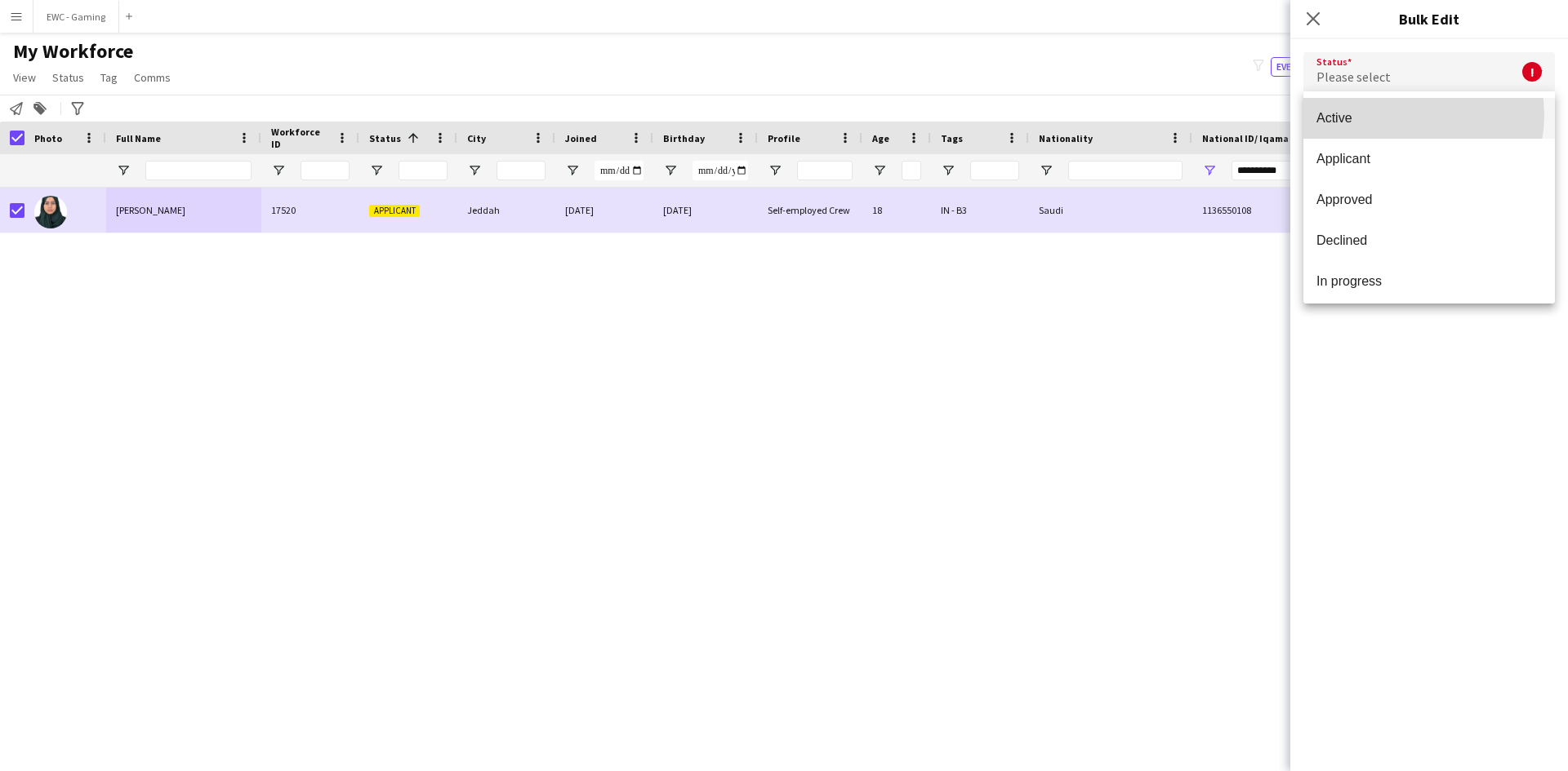
click at [1404, 115] on span "Active" at bounding box center [1429, 118] width 226 height 16
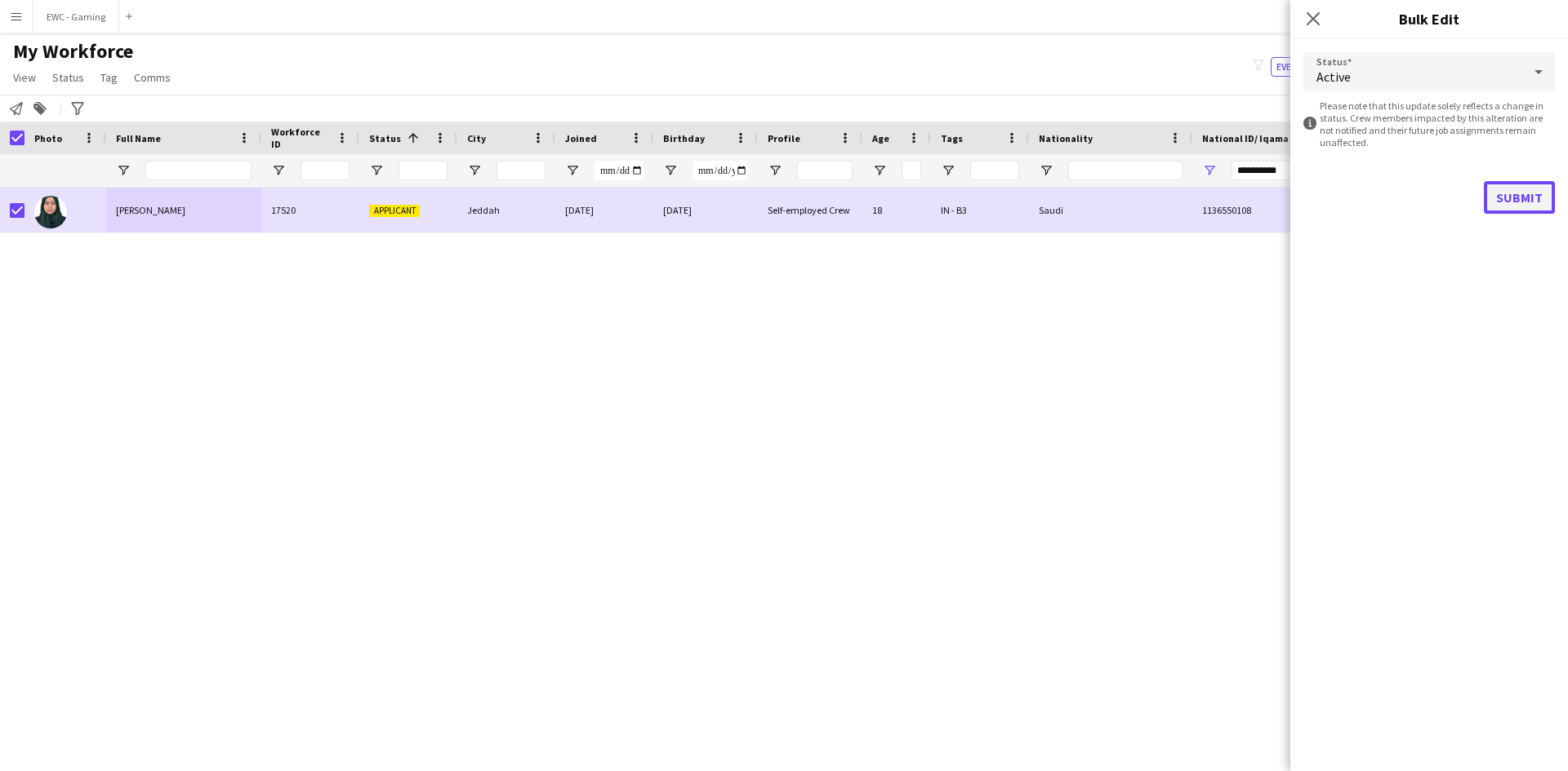
click at [1507, 192] on button "Submit" at bounding box center [1520, 197] width 71 height 33
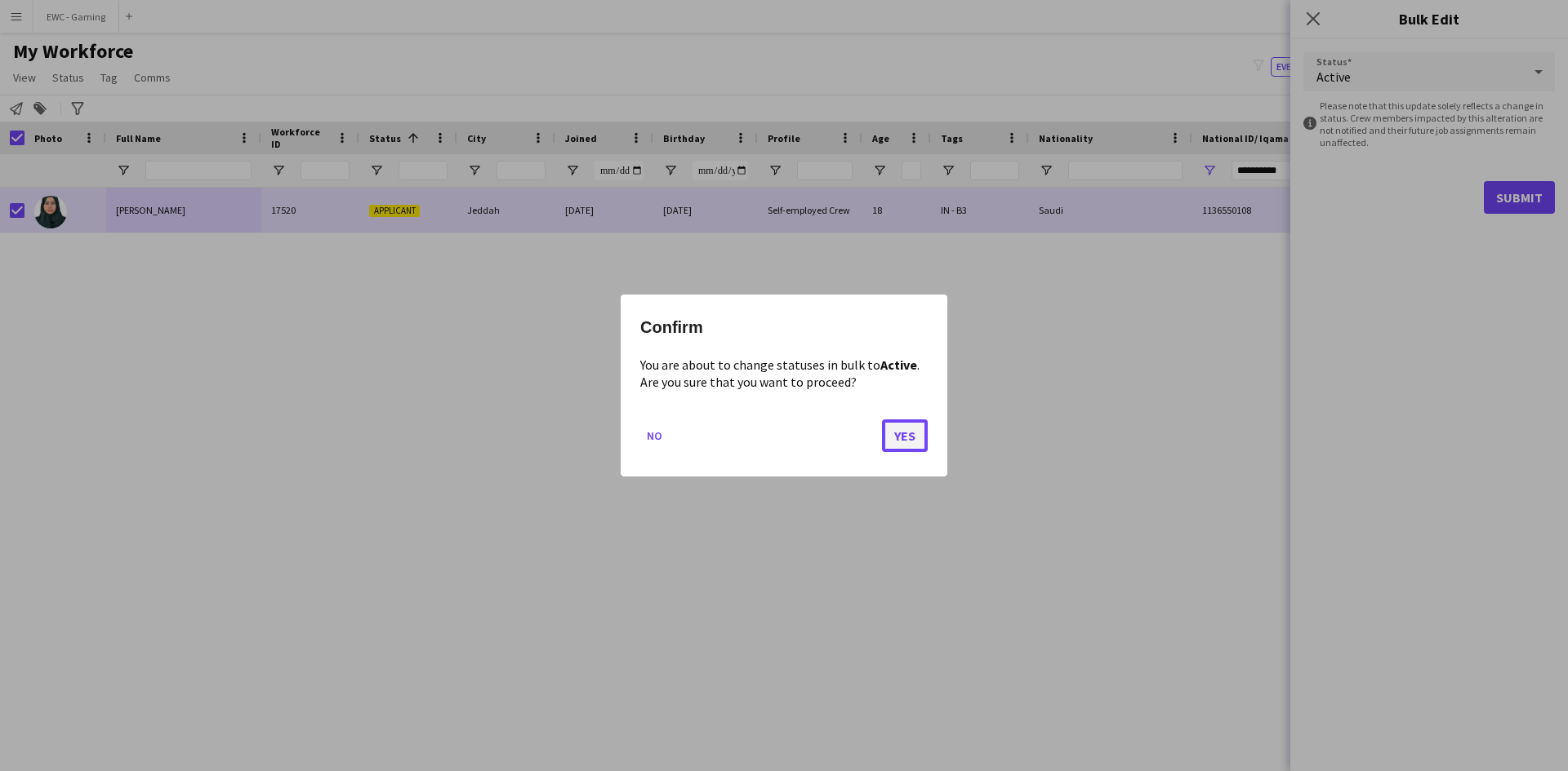
click at [916, 440] on button "Yes" at bounding box center [904, 435] width 46 height 33
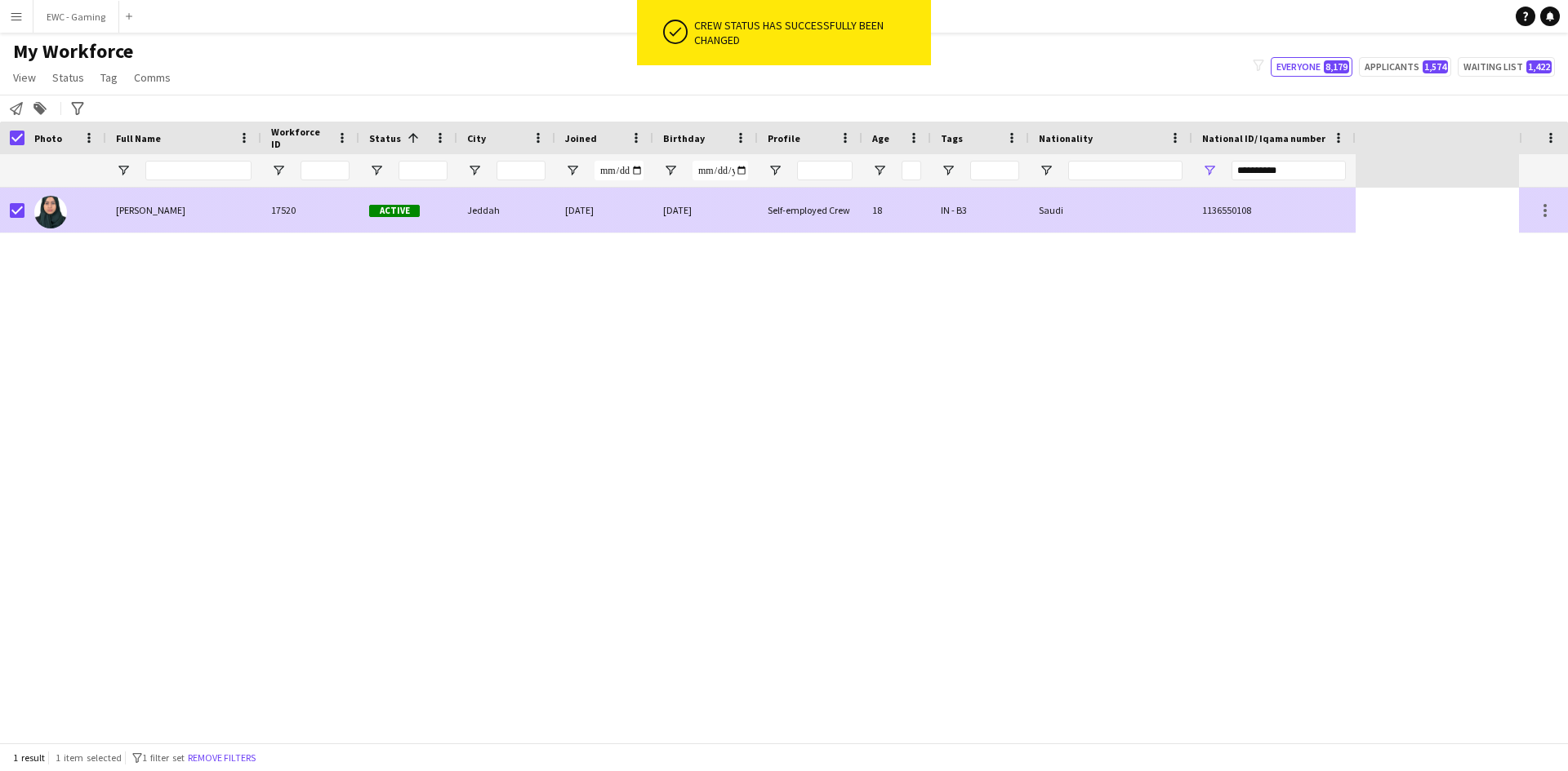
click at [221, 220] on div "[PERSON_NAME]" at bounding box center [184, 211] width 155 height 45
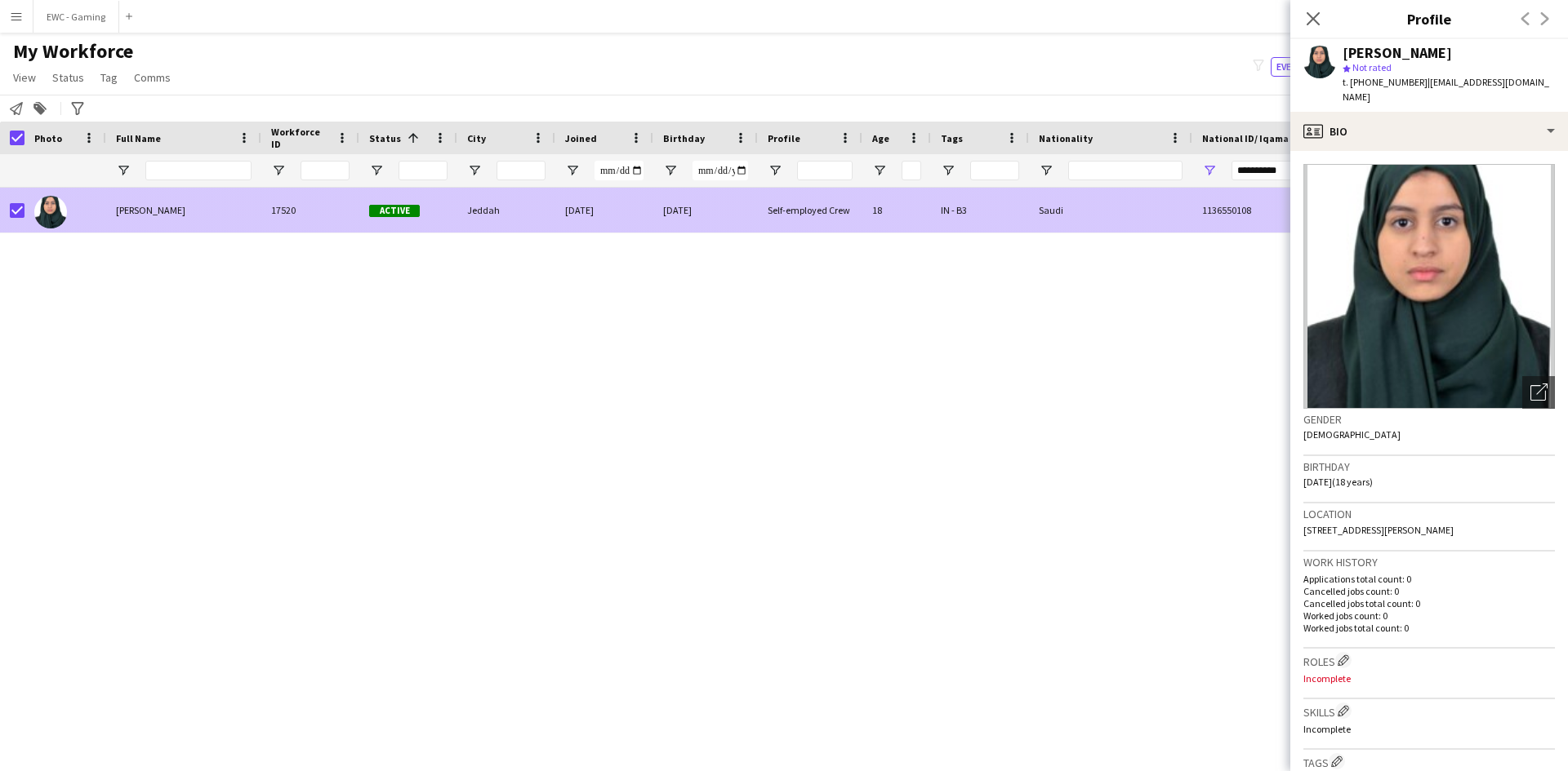
click at [223, 209] on div "[PERSON_NAME]" at bounding box center [184, 211] width 155 height 45
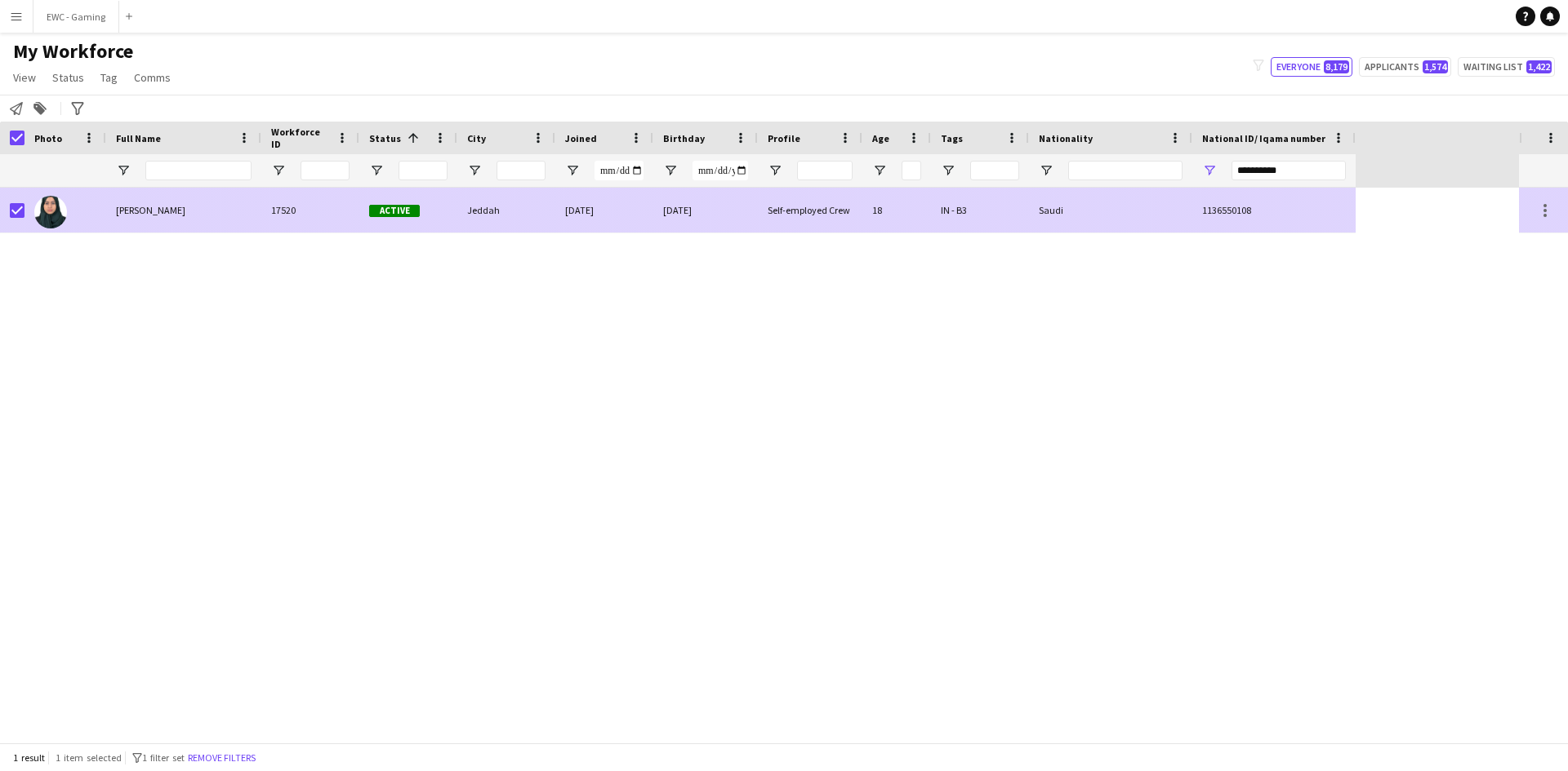
click at [186, 215] on span "[PERSON_NAME]" at bounding box center [150, 210] width 69 height 13
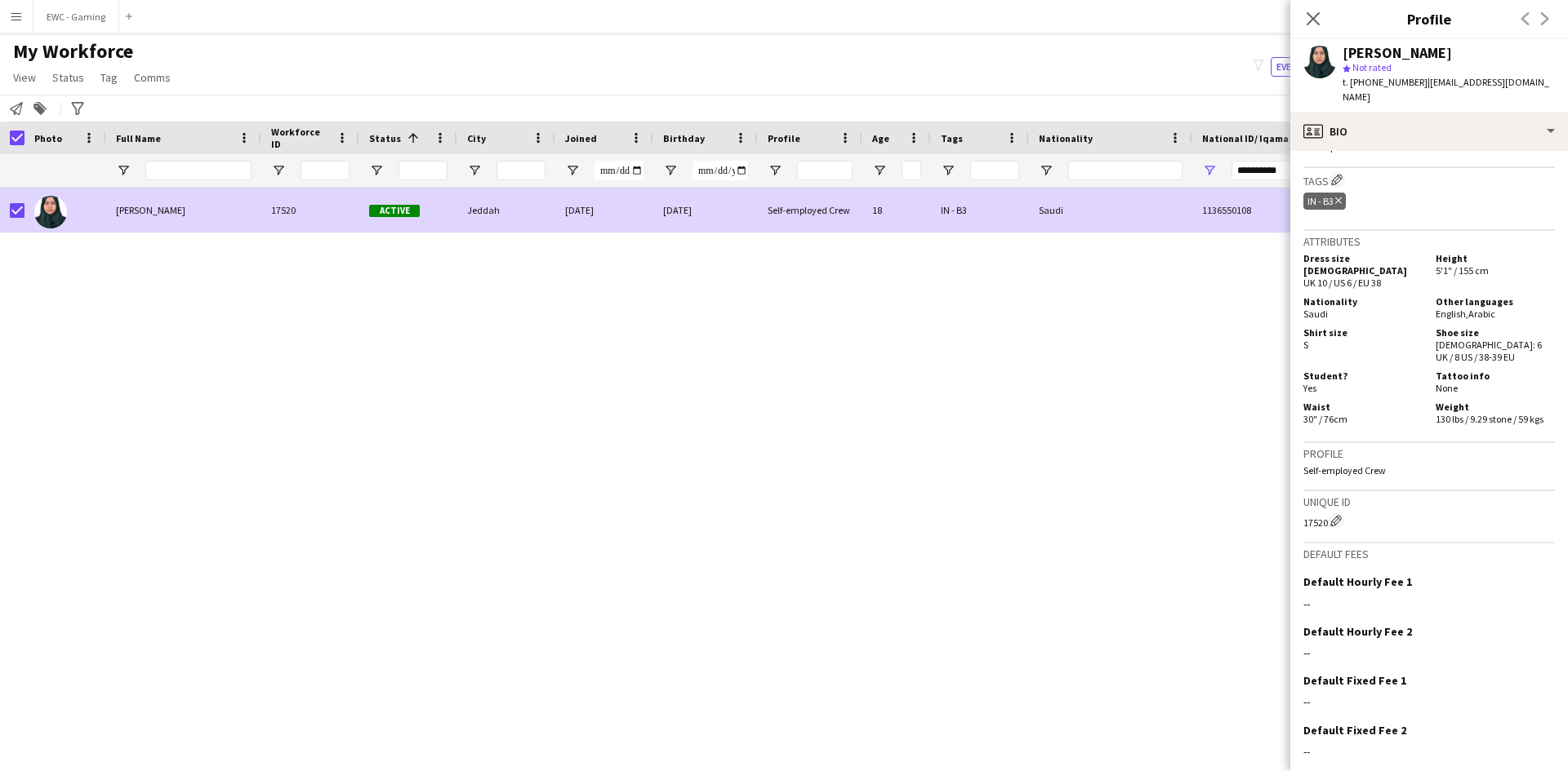
scroll to position [606, 0]
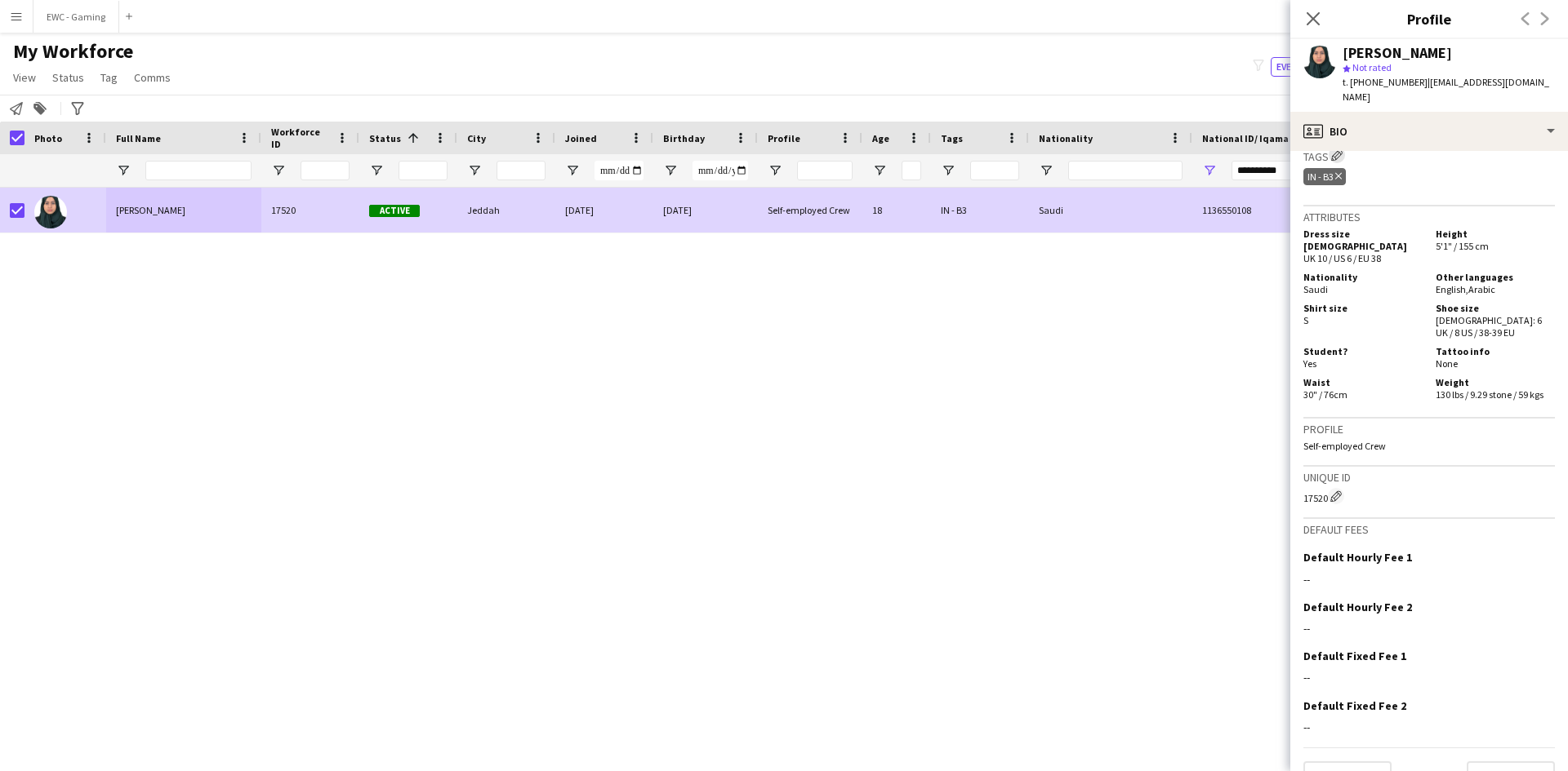
click at [1341, 150] on app-icon "Edit crew company tags" at bounding box center [1337, 155] width 12 height 12
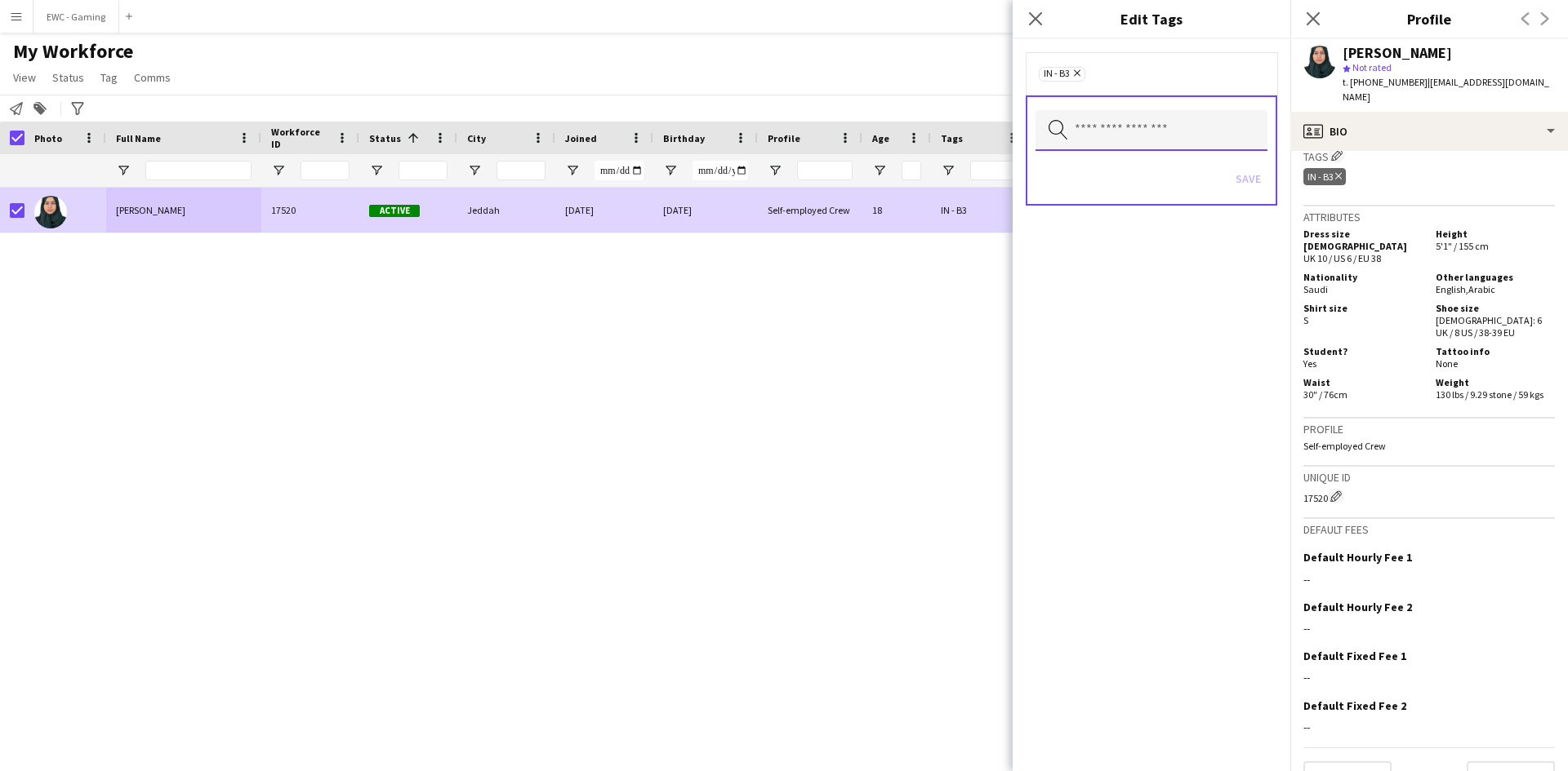
click at [1143, 134] on input "text" at bounding box center [1152, 130] width 232 height 41
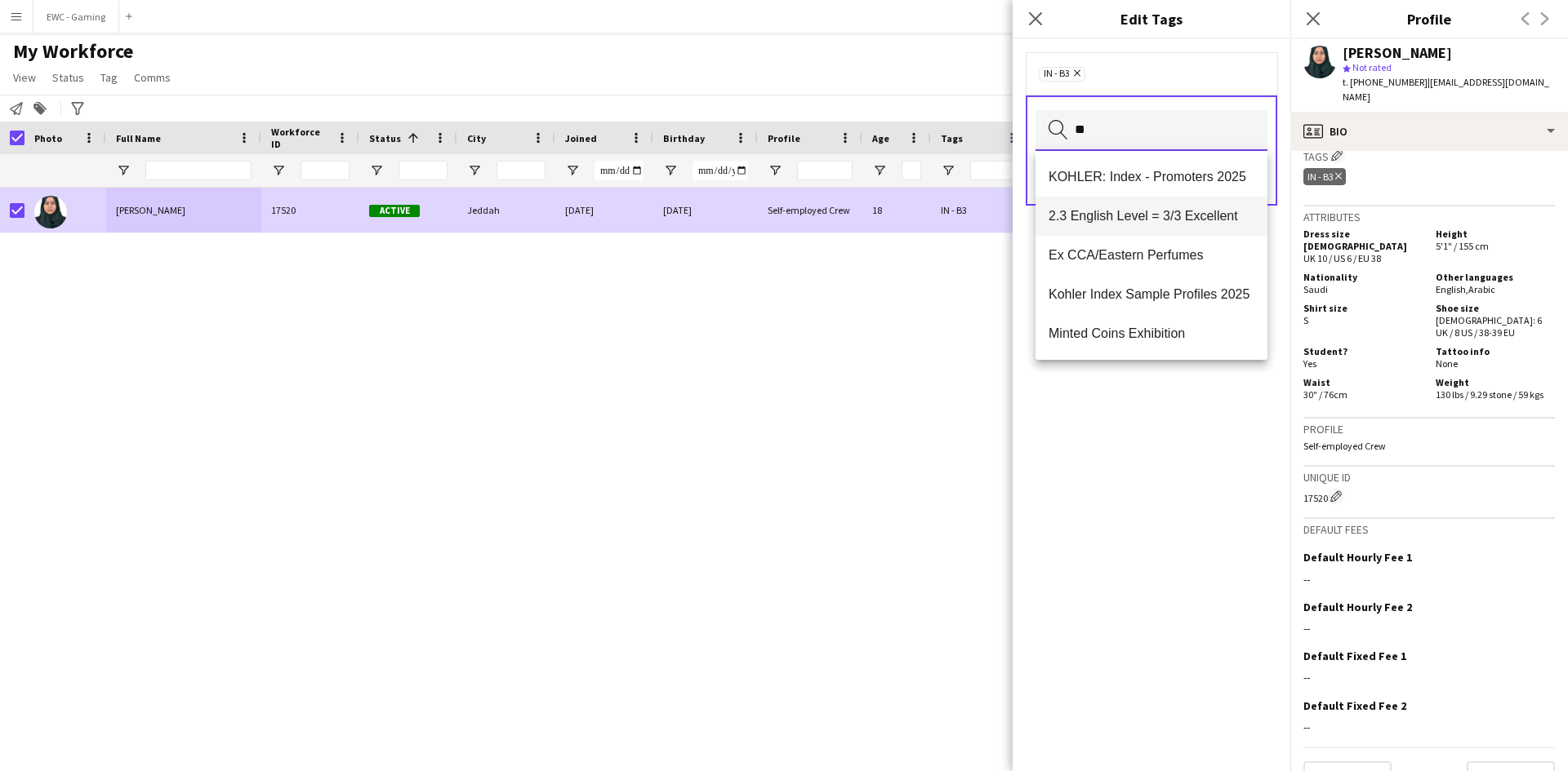
type input "**"
click at [1142, 217] on span "2.3 English Level = 3/3 Excellent" at bounding box center [1152, 216] width 206 height 16
type input "***"
click at [1117, 287] on span "Presentable B" at bounding box center [1152, 294] width 206 height 16
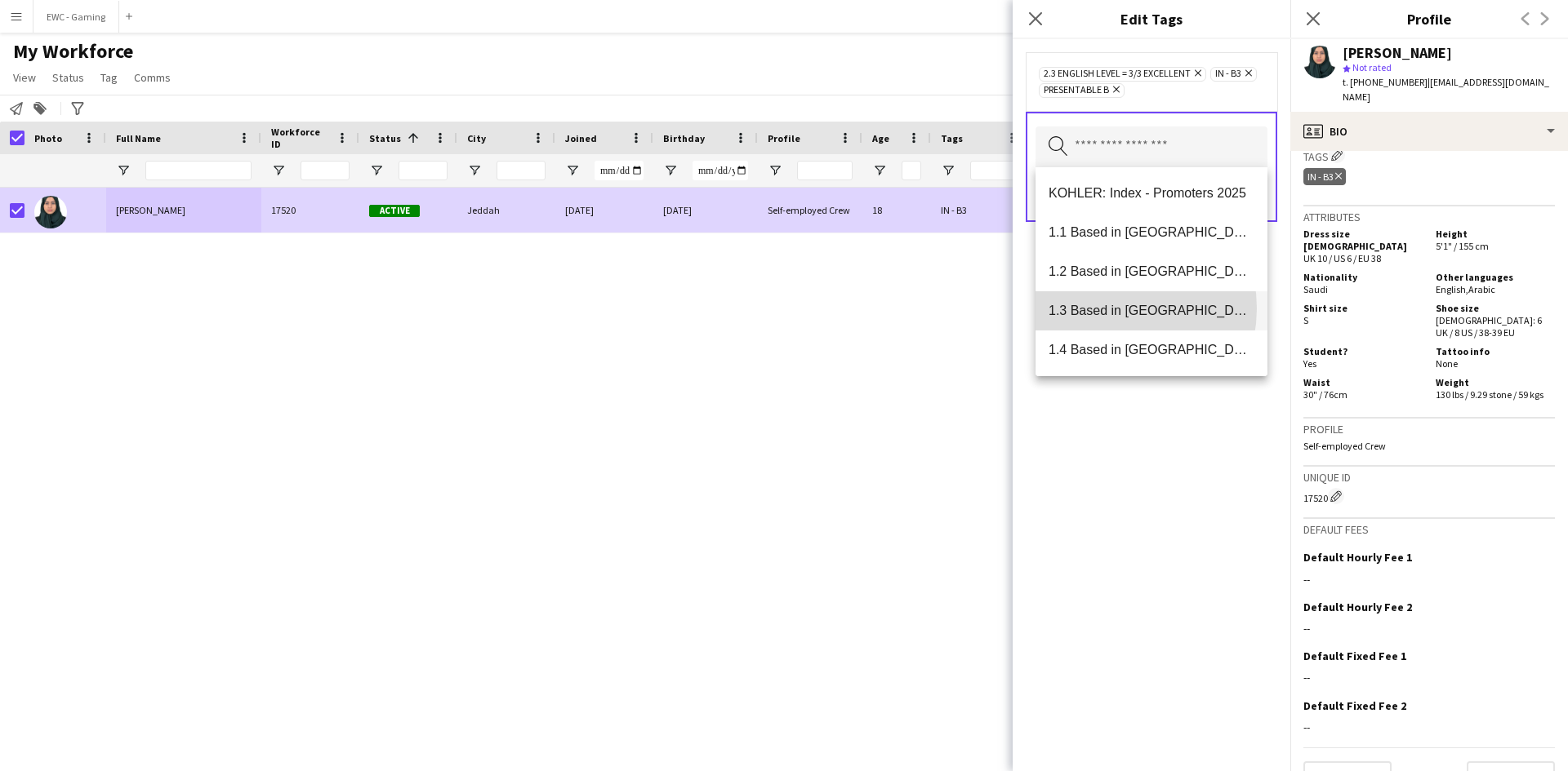
click at [1105, 308] on span "1.3 Based in [GEOGRAPHIC_DATA]" at bounding box center [1152, 311] width 206 height 16
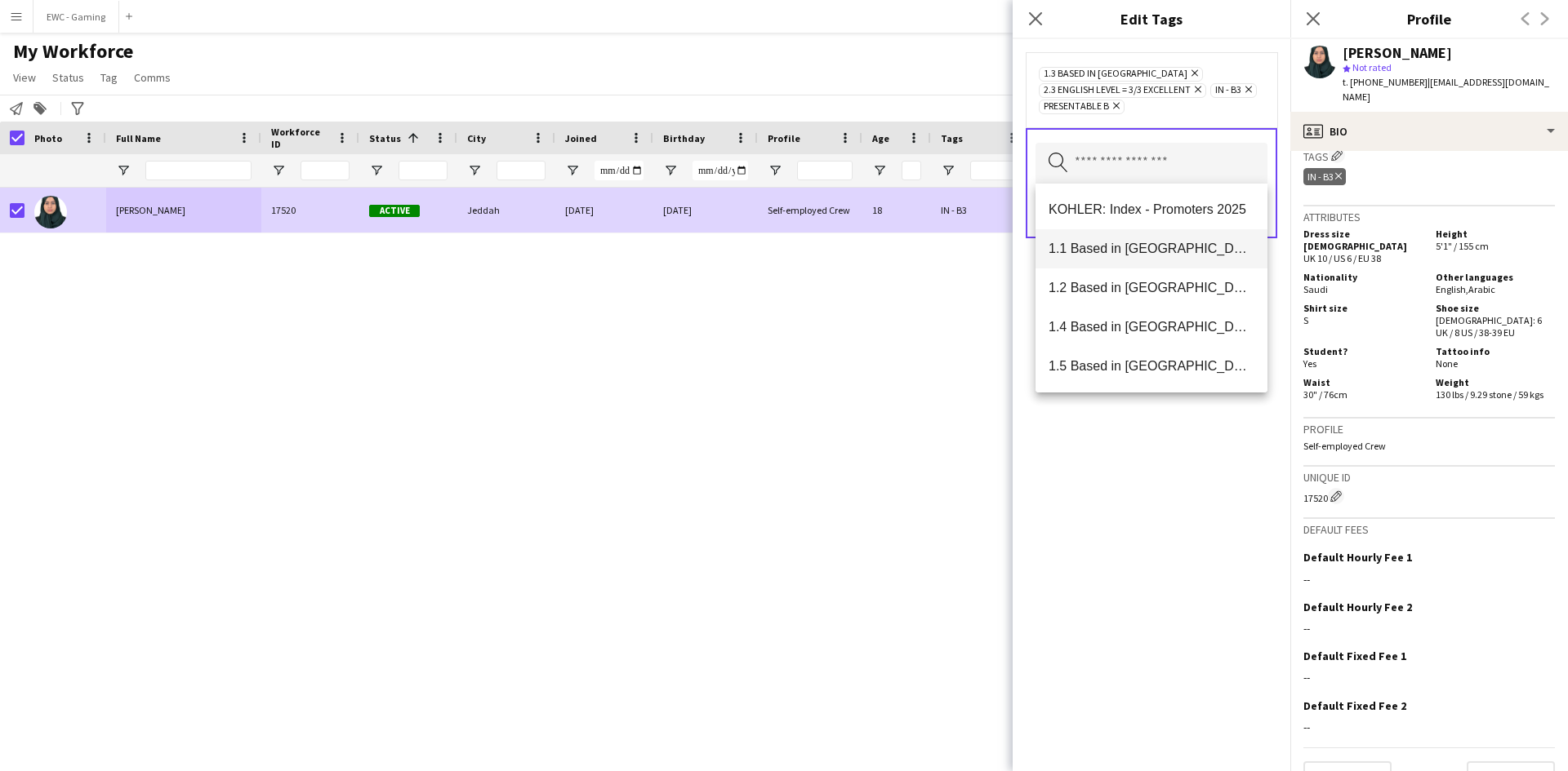
click at [1117, 247] on span "1.1 Based in [GEOGRAPHIC_DATA]" at bounding box center [1152, 248] width 206 height 16
click at [1123, 490] on div "1.1 Based in [GEOGRAPHIC_DATA] Remove 1.3 Based in [GEOGRAPHIC_DATA] Remove 2.3…" at bounding box center [1152, 405] width 277 height 733
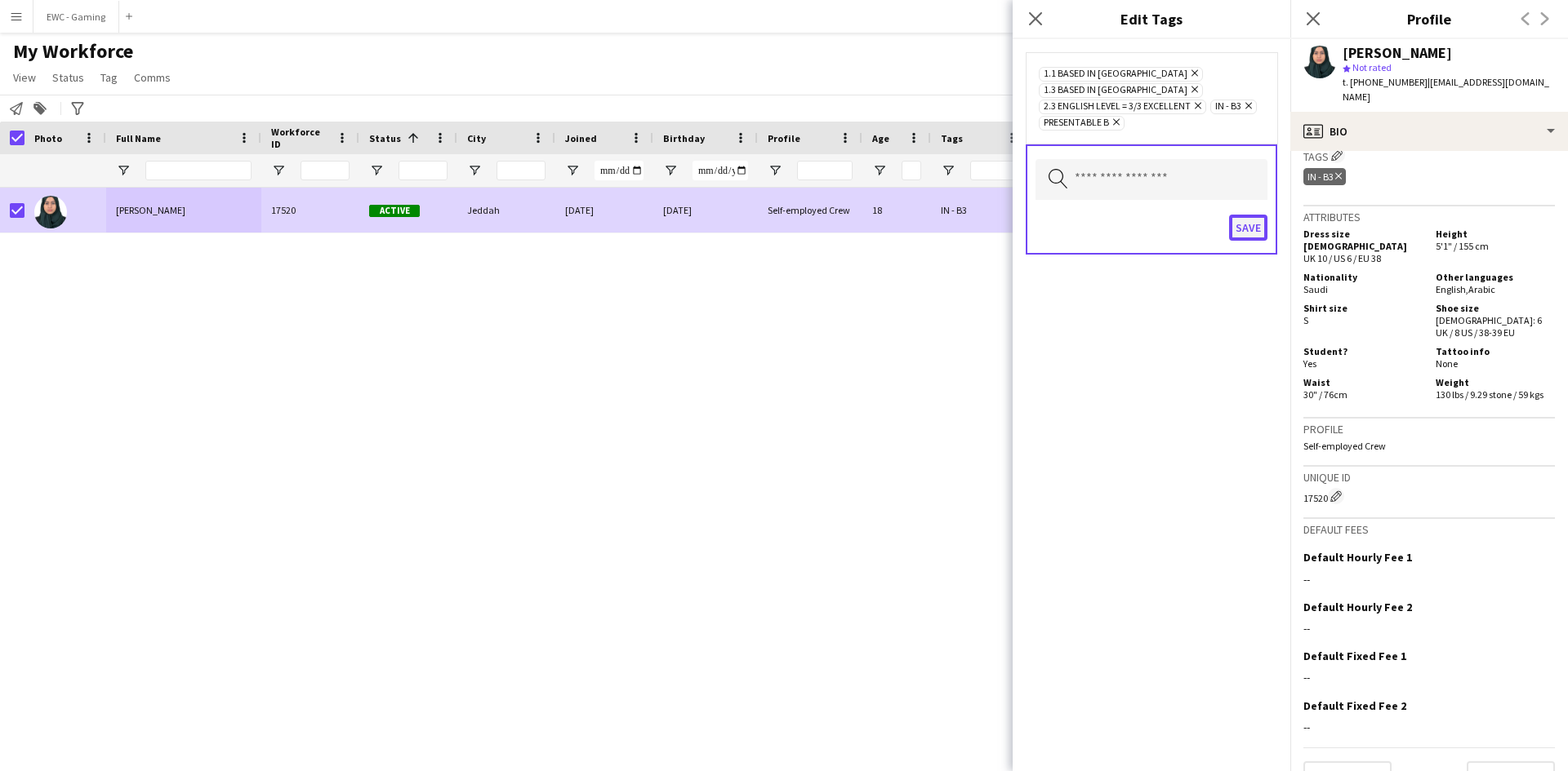
click at [1244, 215] on button "Save" at bounding box center [1249, 227] width 38 height 26
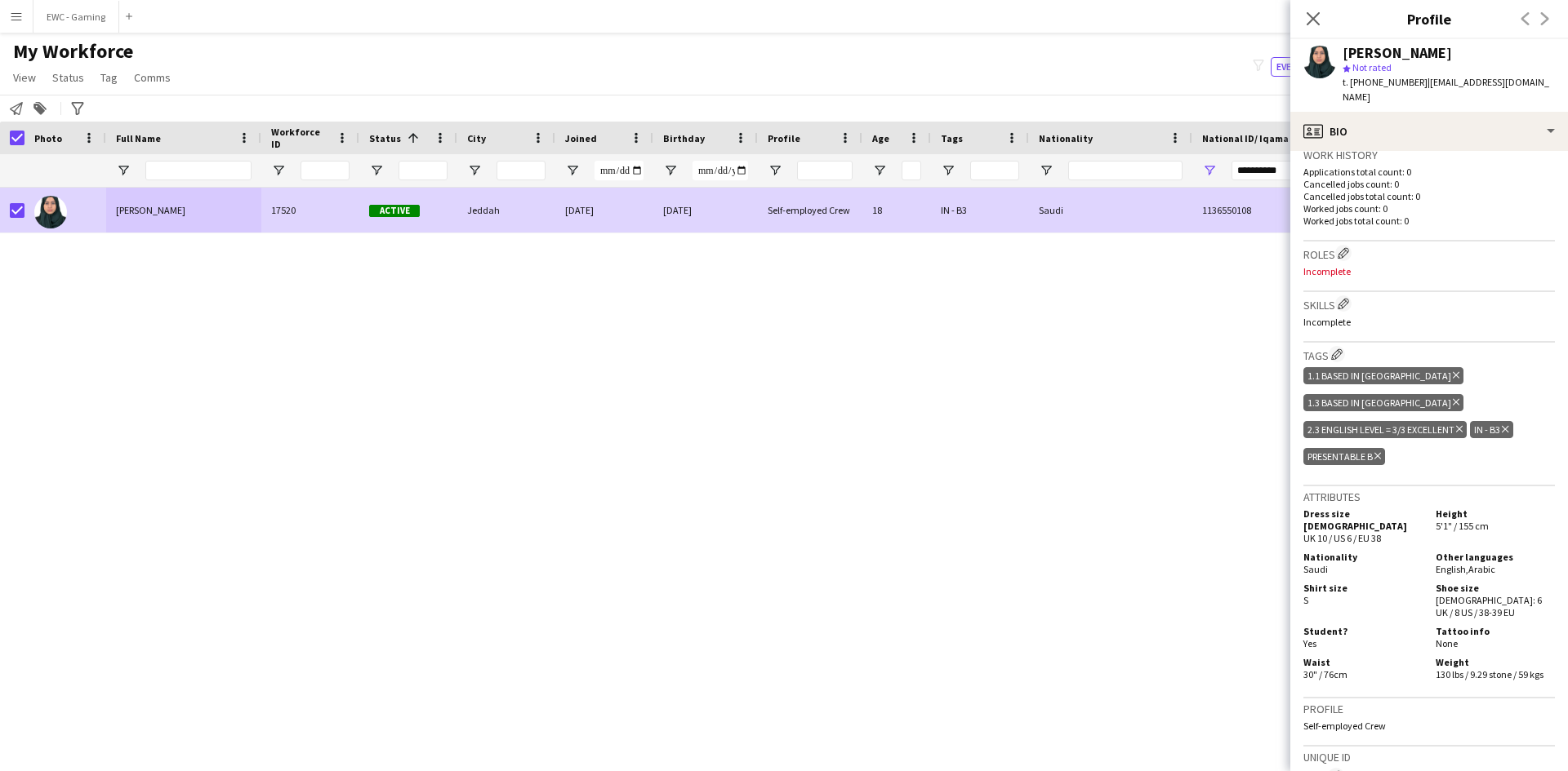
scroll to position [391, 0]
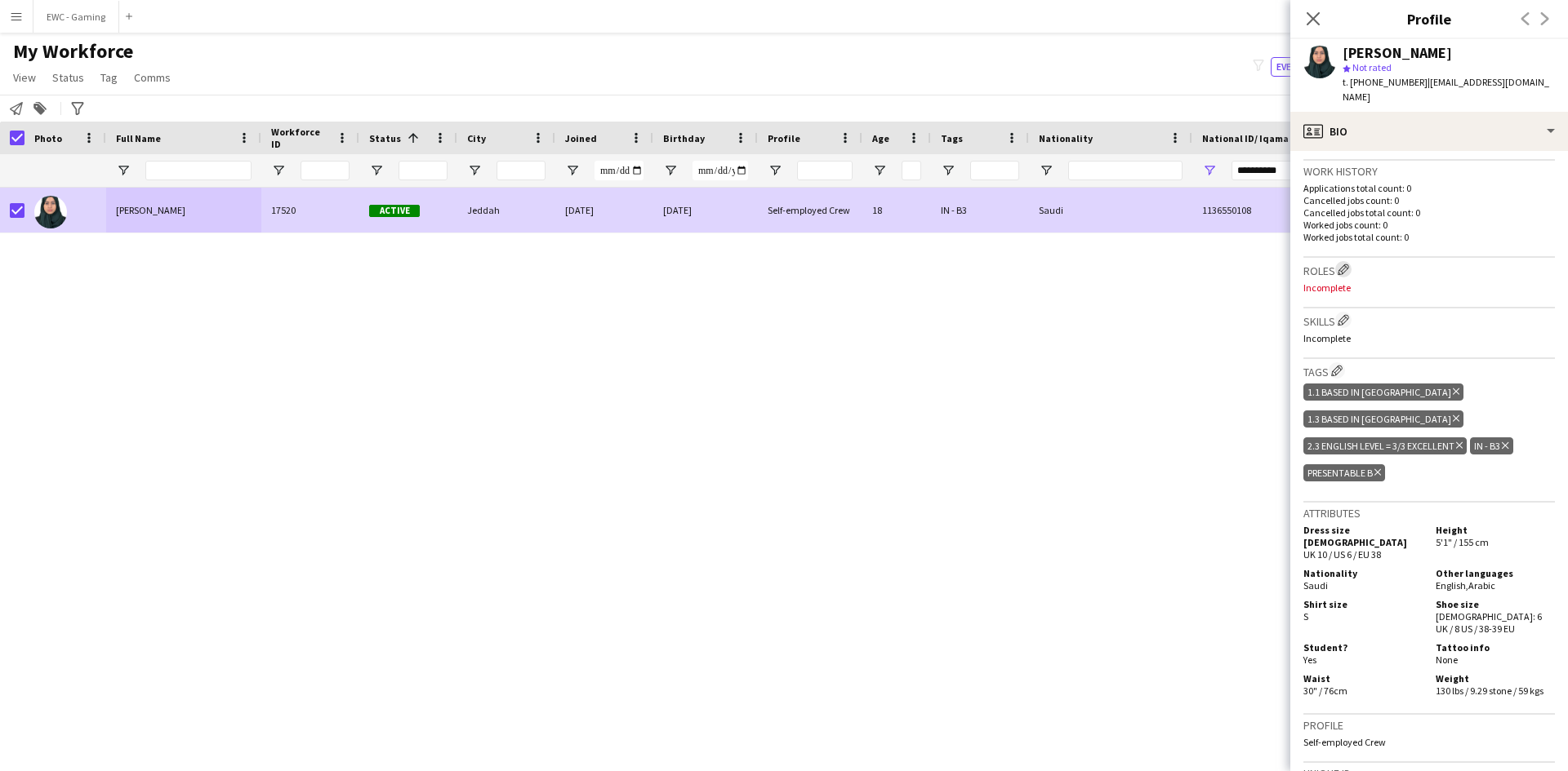
click at [1347, 264] on app-icon "Edit crew company roles" at bounding box center [1344, 270] width 12 height 12
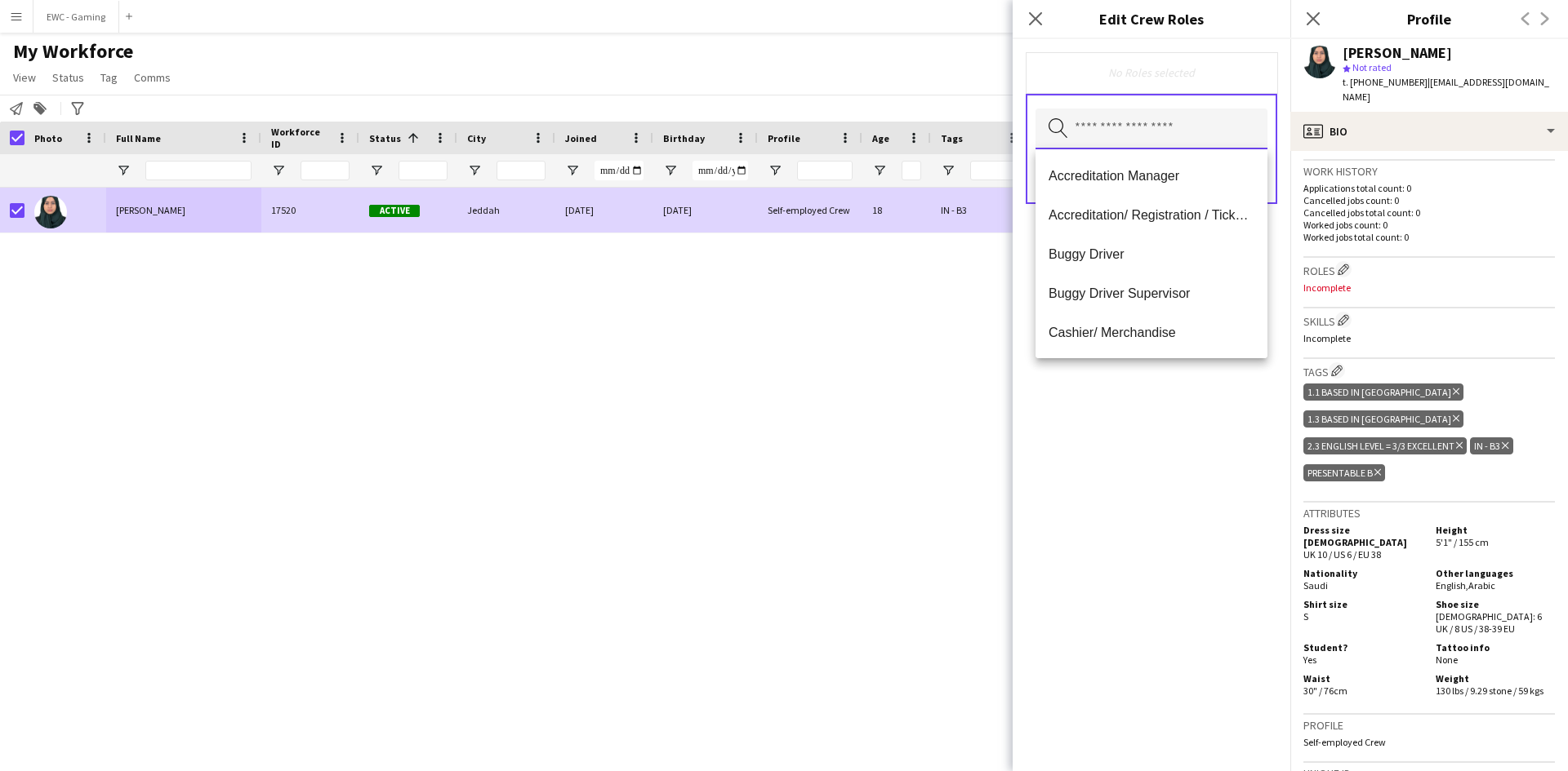
click at [1114, 134] on input "text" at bounding box center [1152, 129] width 232 height 41
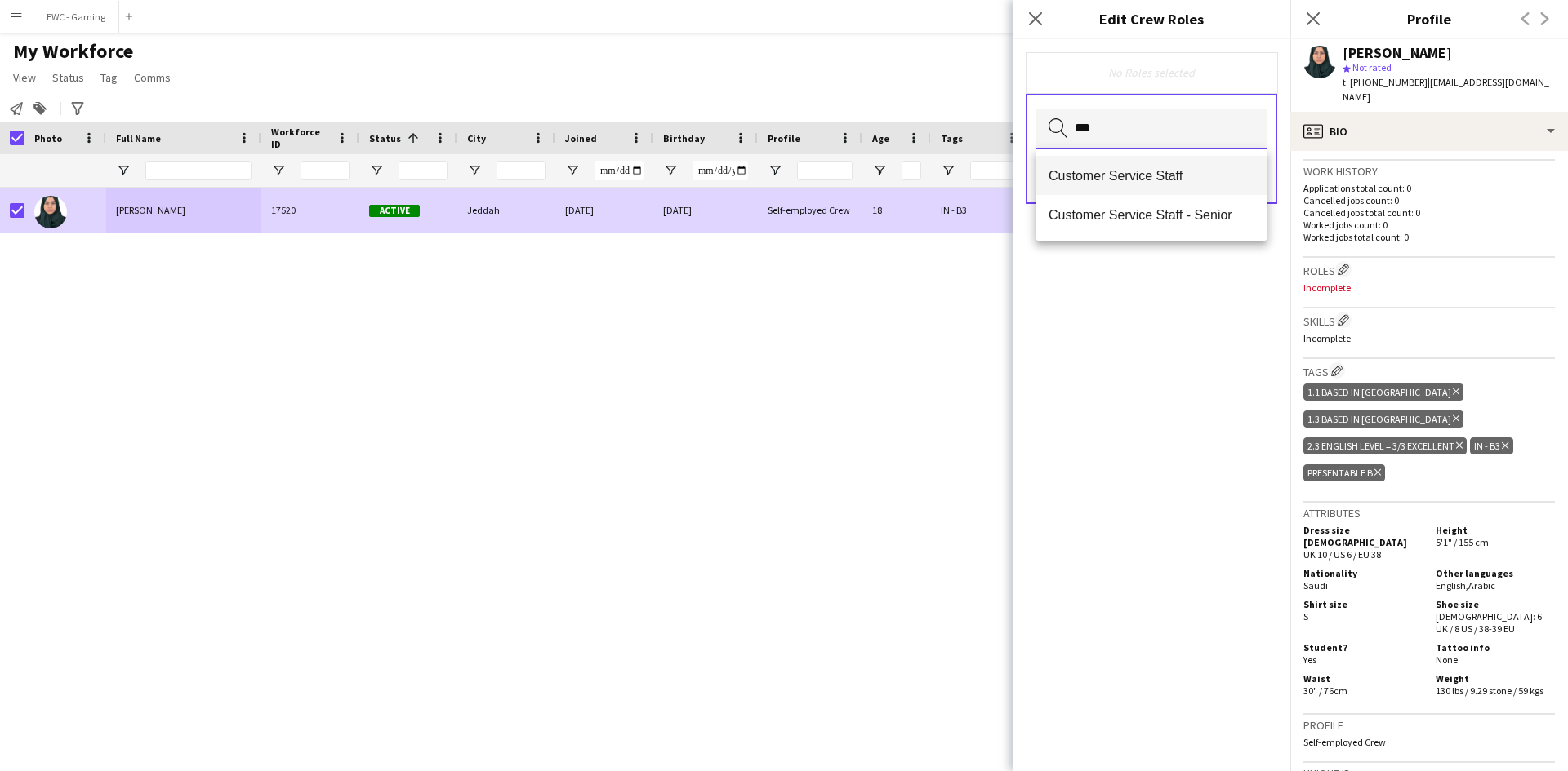
type input "***"
click at [1115, 164] on mat-option "Customer Service Staff" at bounding box center [1152, 175] width 232 height 39
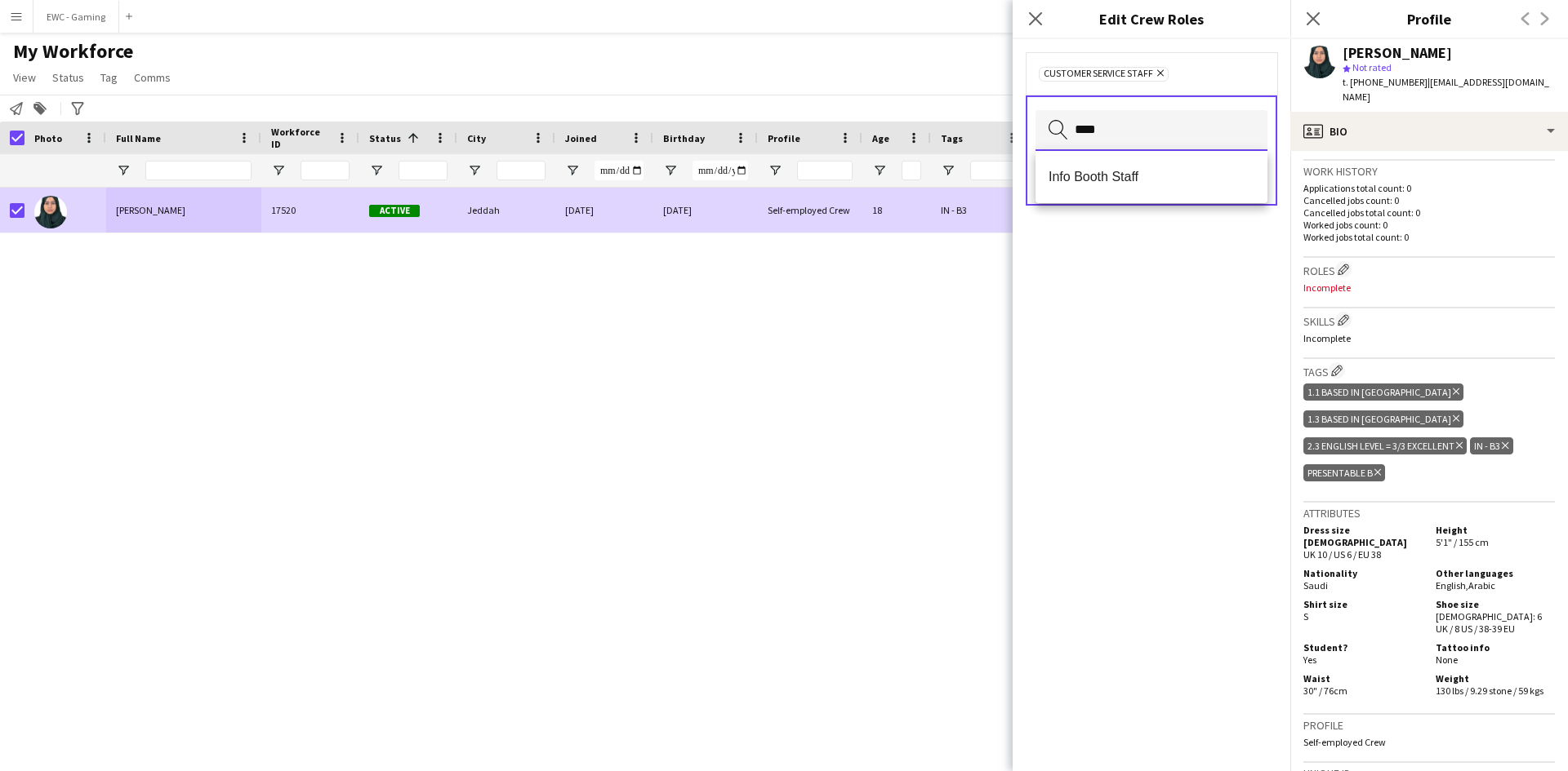
type input "****"
click at [1115, 164] on mat-option "Info Booth Staff" at bounding box center [1152, 177] width 232 height 39
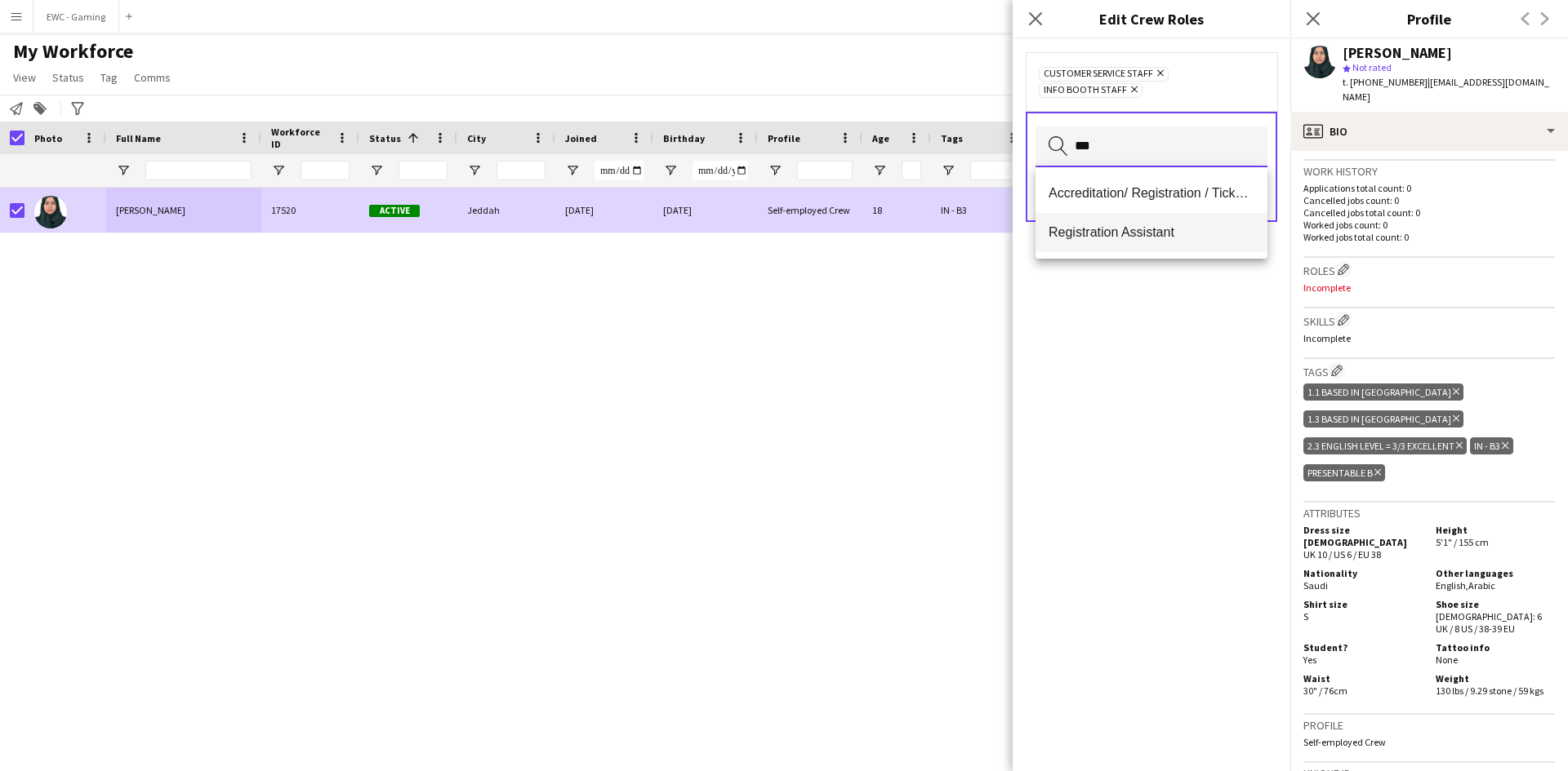
type input "***"
click at [1102, 248] on mat-option "Registration Assistant" at bounding box center [1152, 232] width 232 height 39
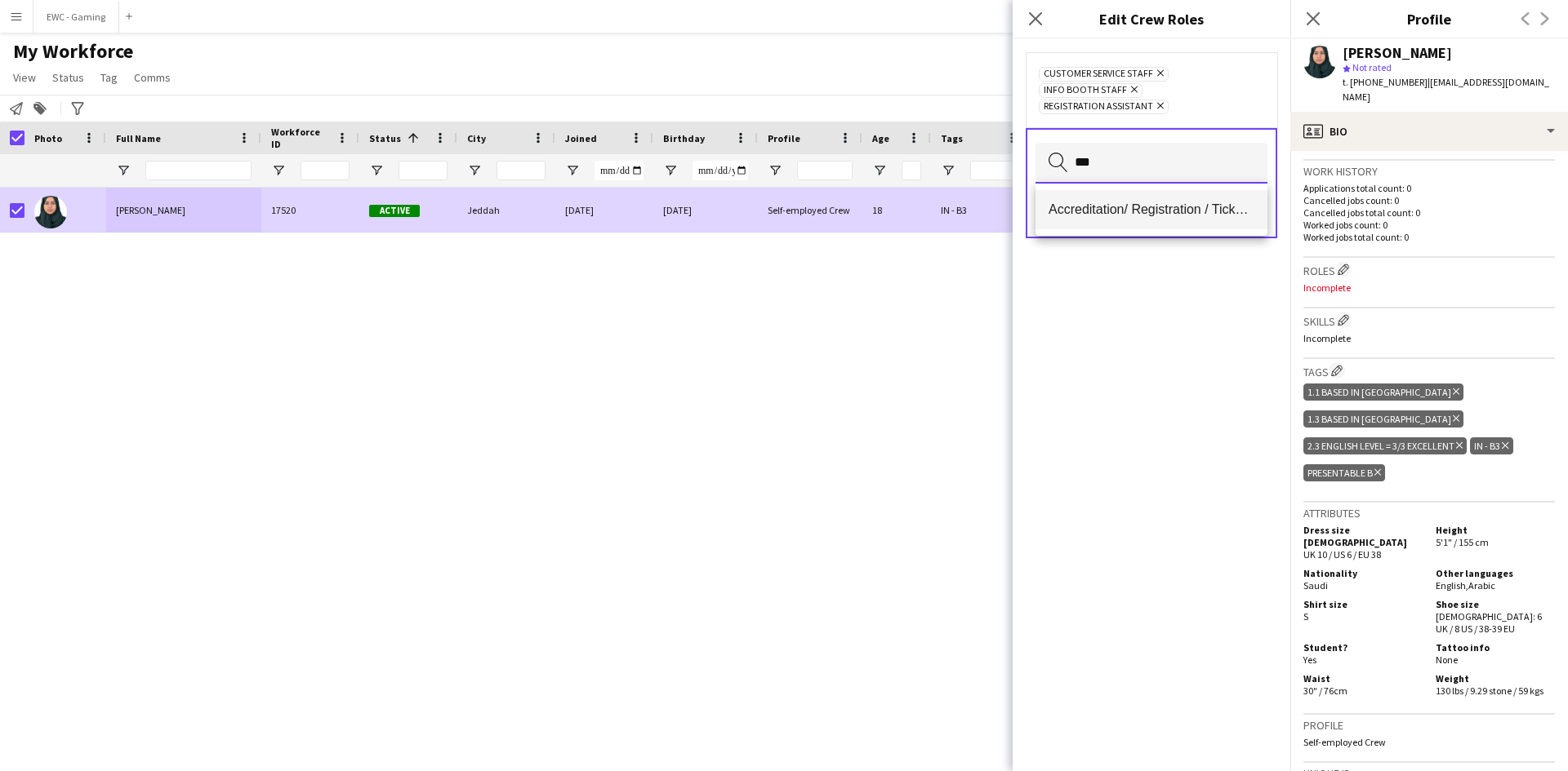
type input "***"
click at [1099, 209] on span "Accreditation/ Registration / Ticketing" at bounding box center [1152, 209] width 206 height 16
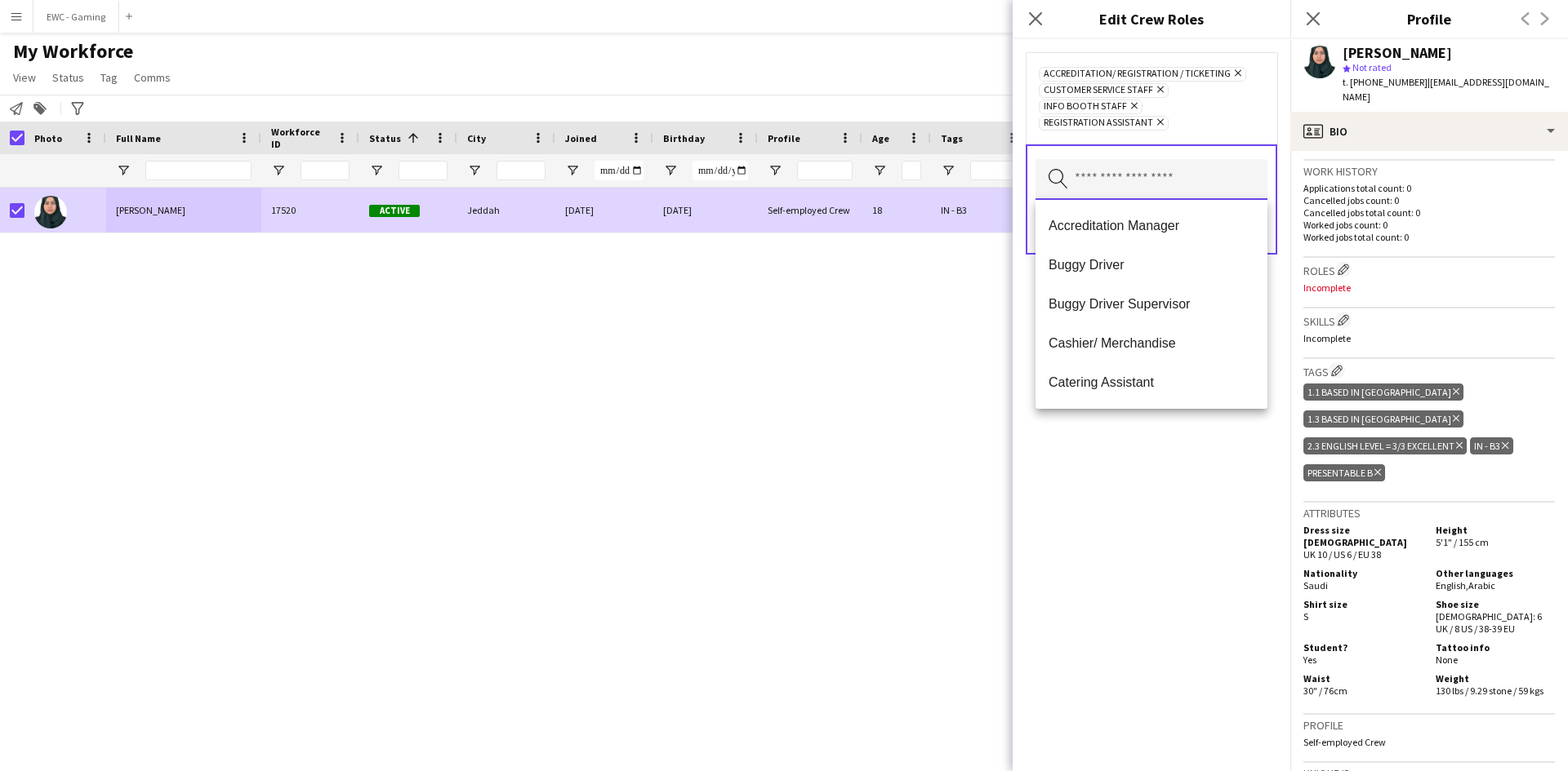
scroll to position [0, 0]
click at [1155, 484] on div "Accreditation/ Registration / Ticketing Remove Customer Service Staff Remove In…" at bounding box center [1152, 405] width 277 height 733
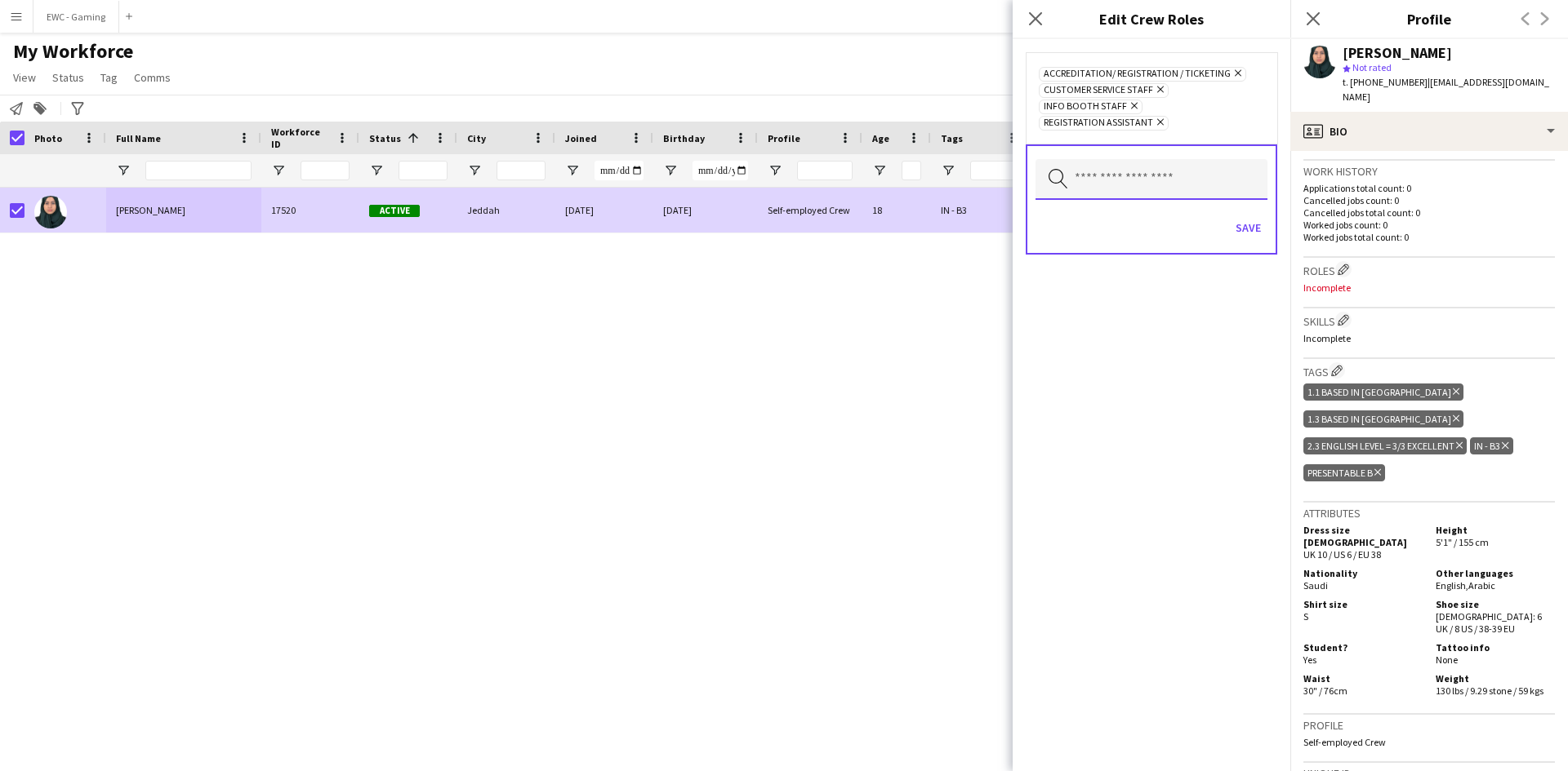
click at [1161, 187] on input "text" at bounding box center [1152, 180] width 232 height 41
type input "***"
click at [1151, 224] on span "Cashier/ Merchandise" at bounding box center [1152, 226] width 206 height 16
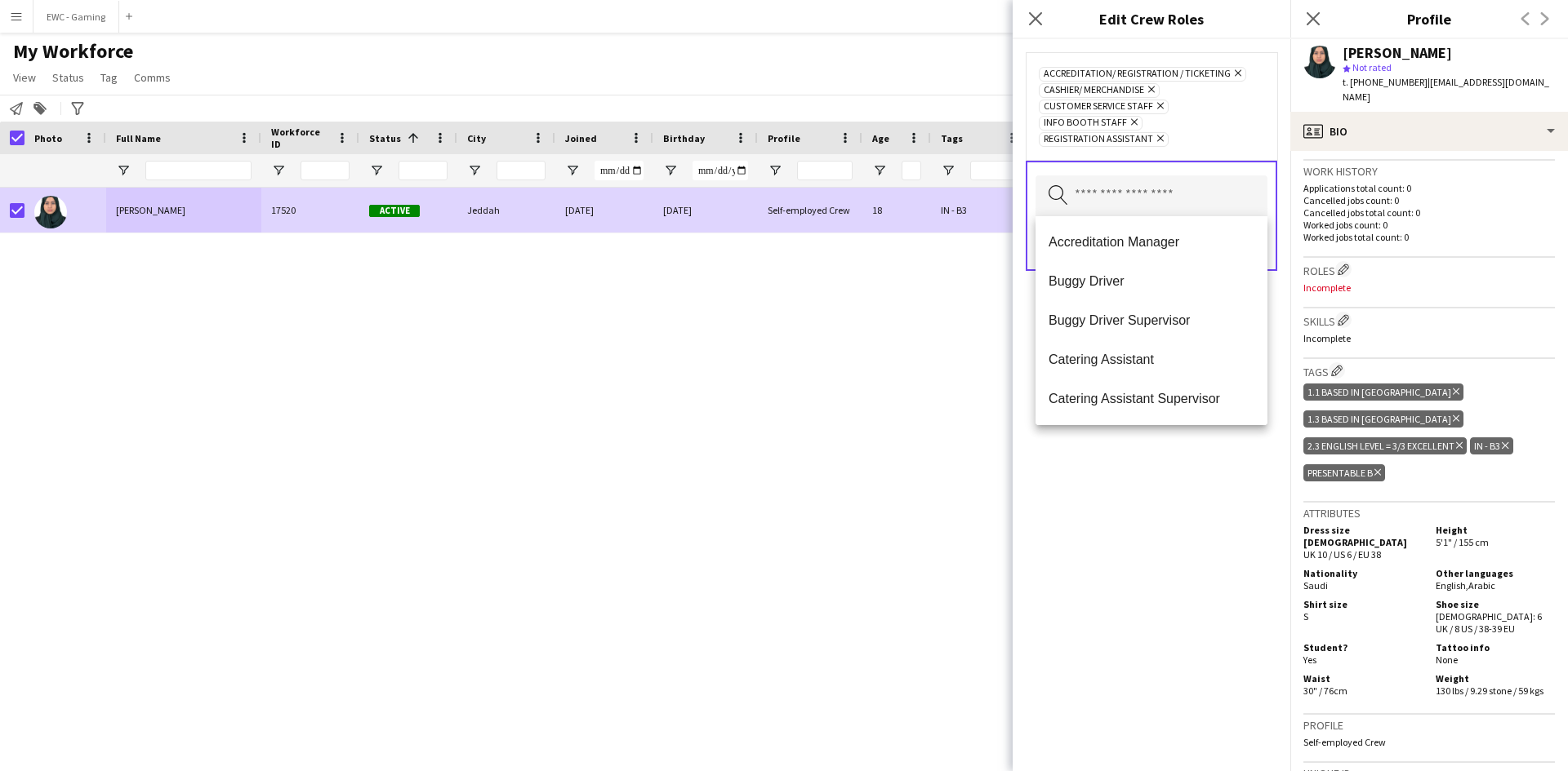
click at [1148, 540] on div "Accreditation/ Registration / Ticketing Remove Cashier/ Merchandise Remove Cust…" at bounding box center [1152, 405] width 277 height 733
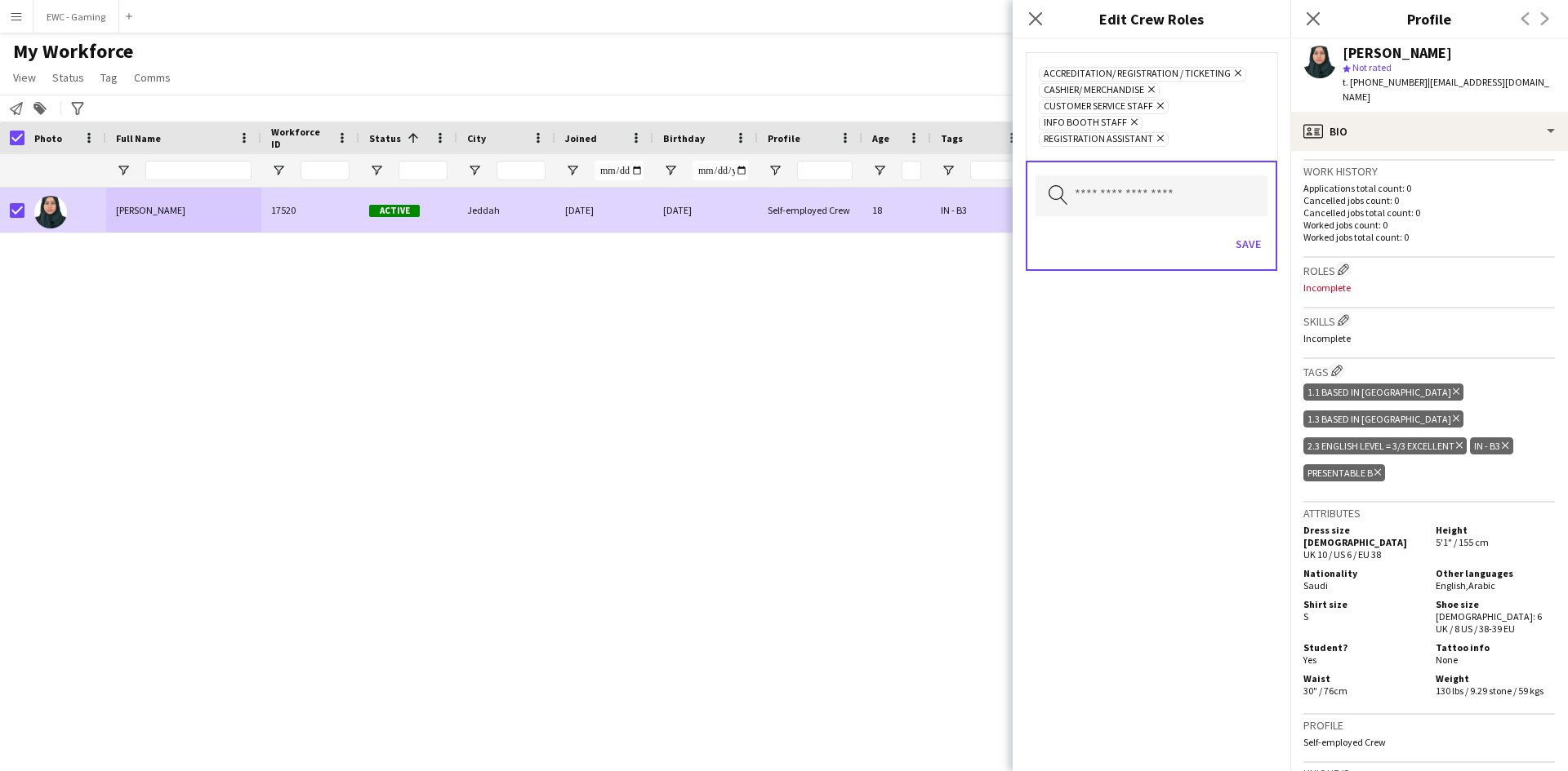
click at [1242, 265] on div "Save" at bounding box center [1152, 246] width 232 height 47
click at [1251, 244] on button "Save" at bounding box center [1249, 244] width 38 height 26
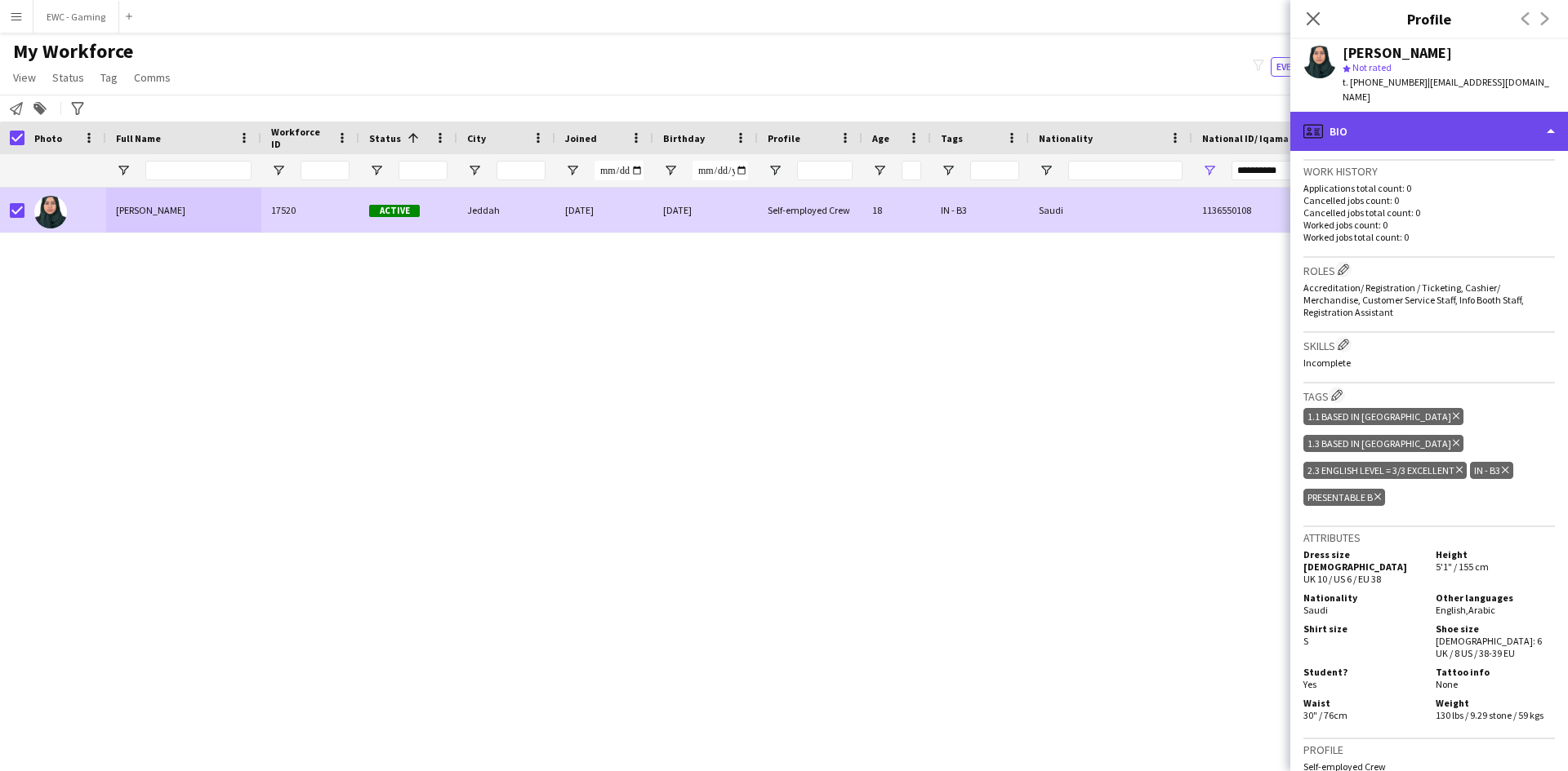
click at [1425, 112] on div "profile Bio" at bounding box center [1429, 131] width 277 height 39
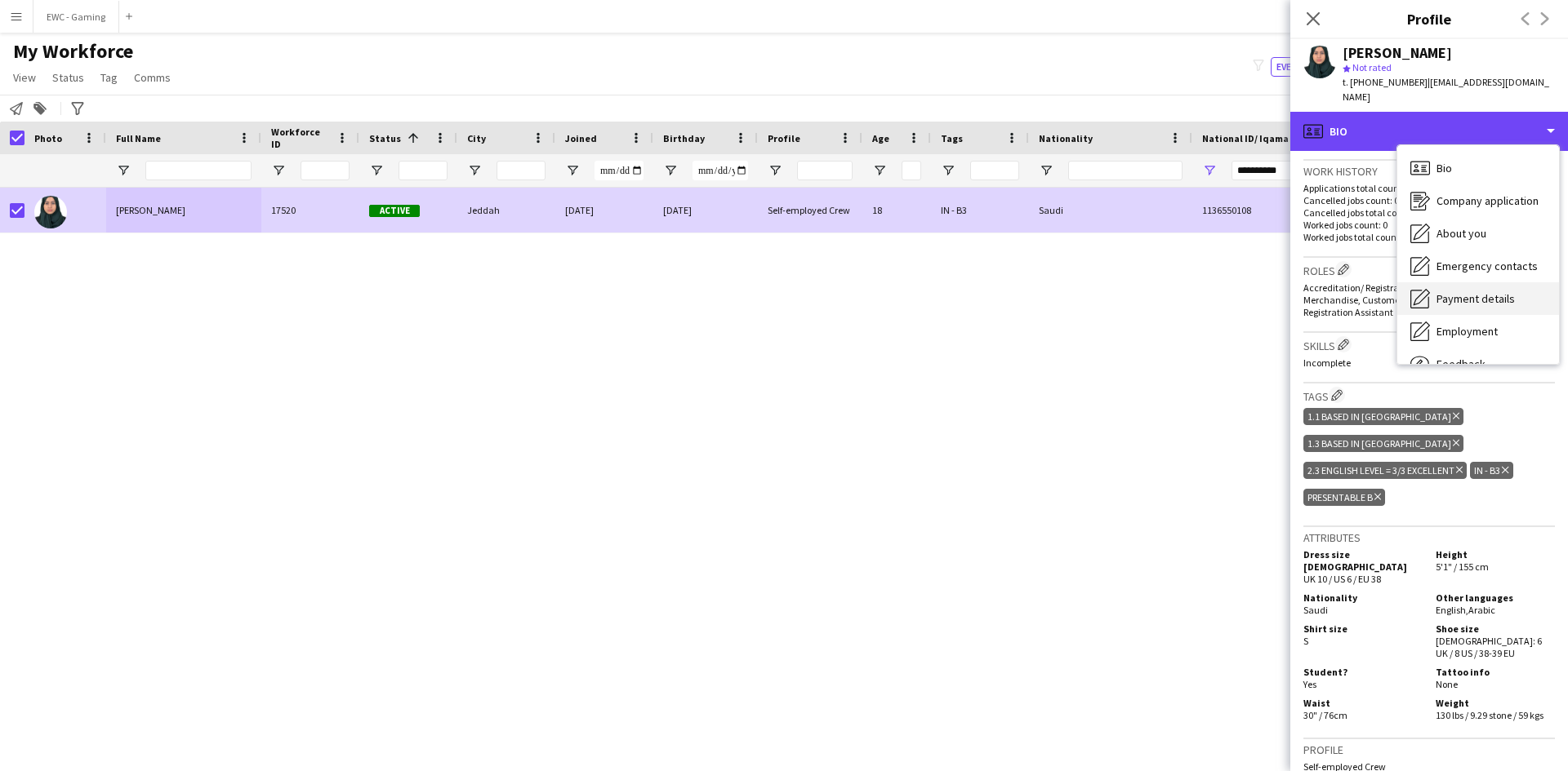
scroll to position [55, 0]
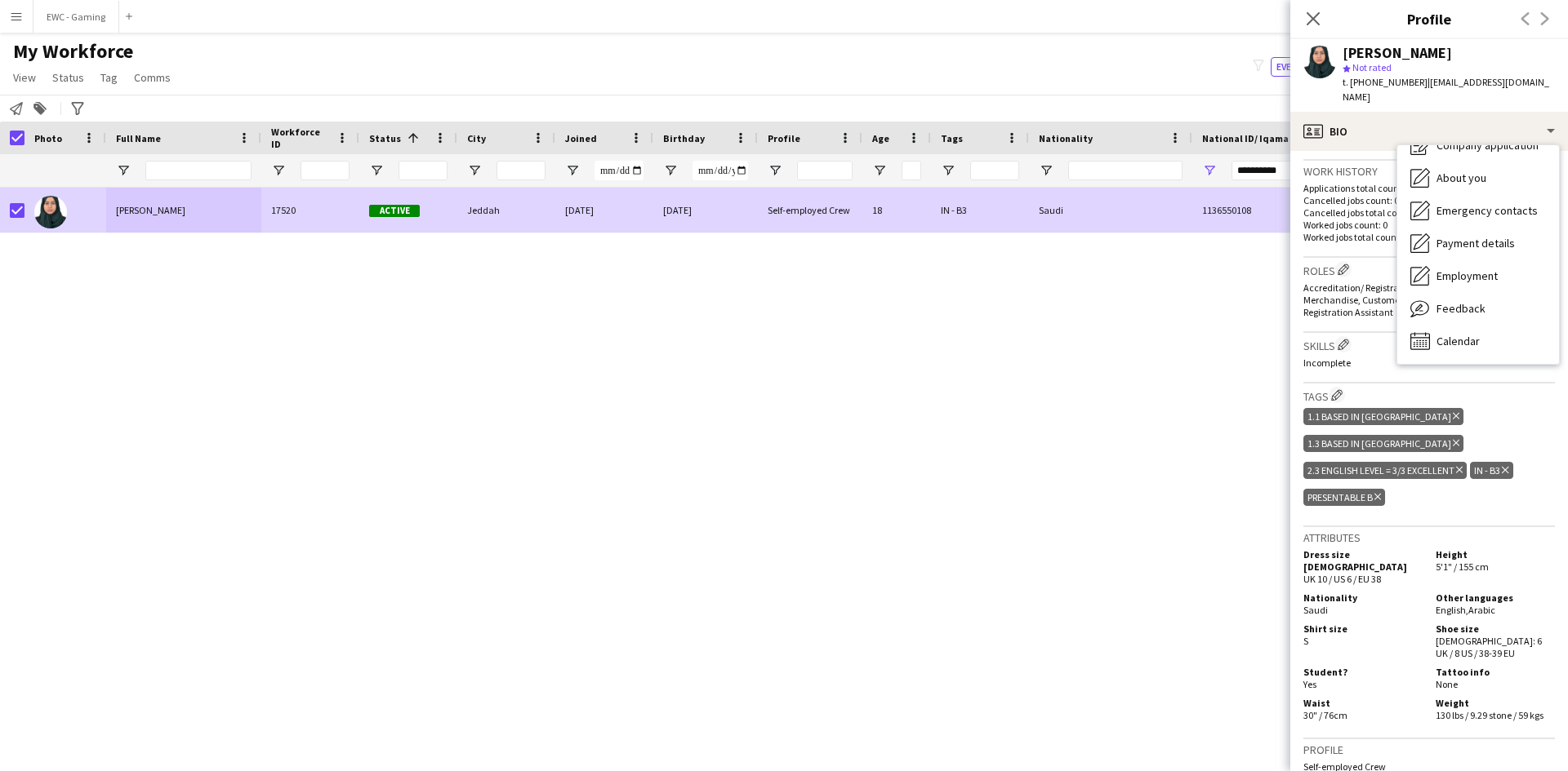
click at [1324, 285] on span "Accreditation/ Registration / Ticketing, Cashier/ Merchandise, Customer Service…" at bounding box center [1414, 300] width 221 height 37
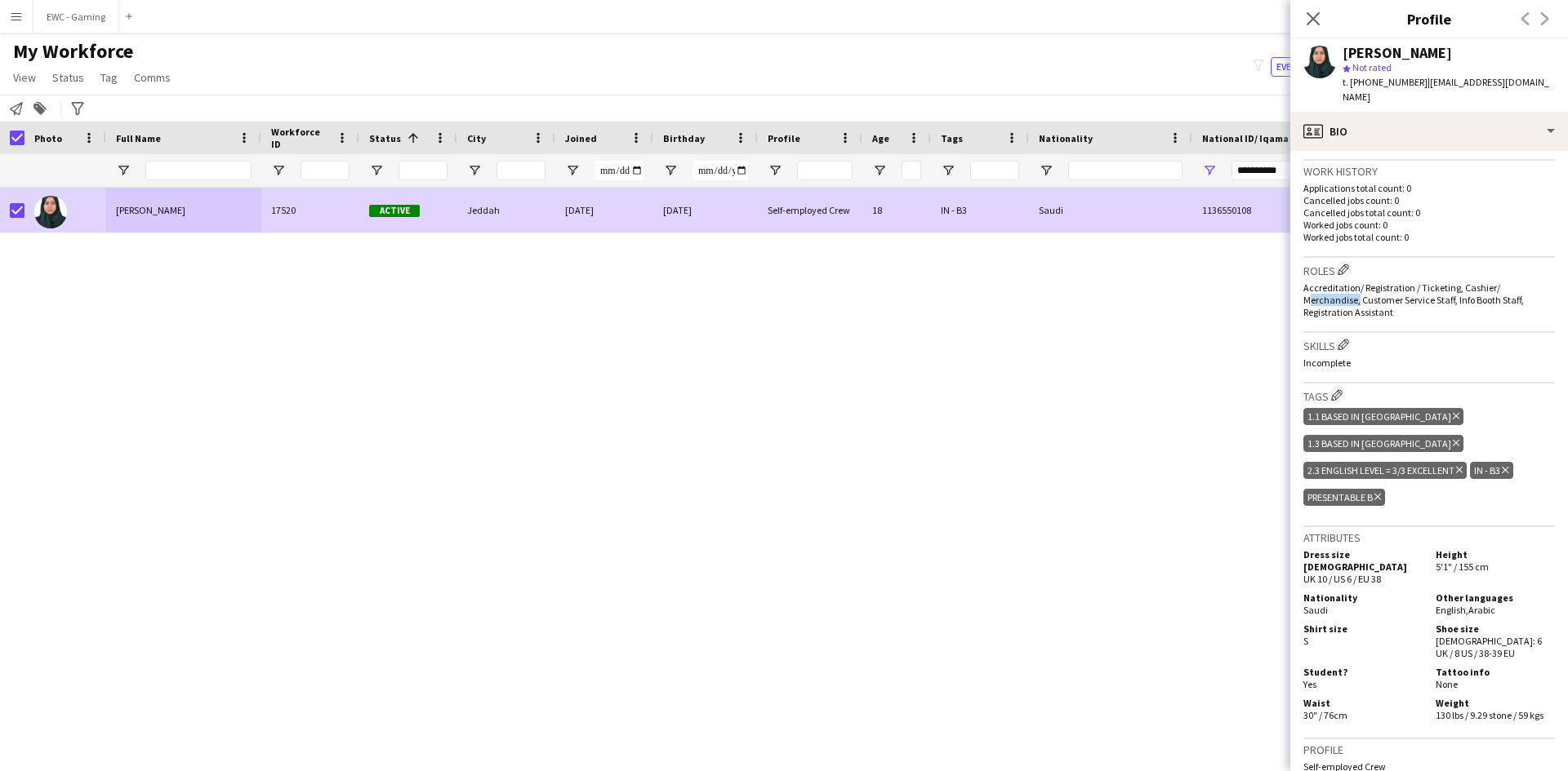
click at [1324, 285] on span "Accreditation/ Registration / Ticketing, Cashier/ Merchandise, Customer Service…" at bounding box center [1414, 300] width 221 height 37
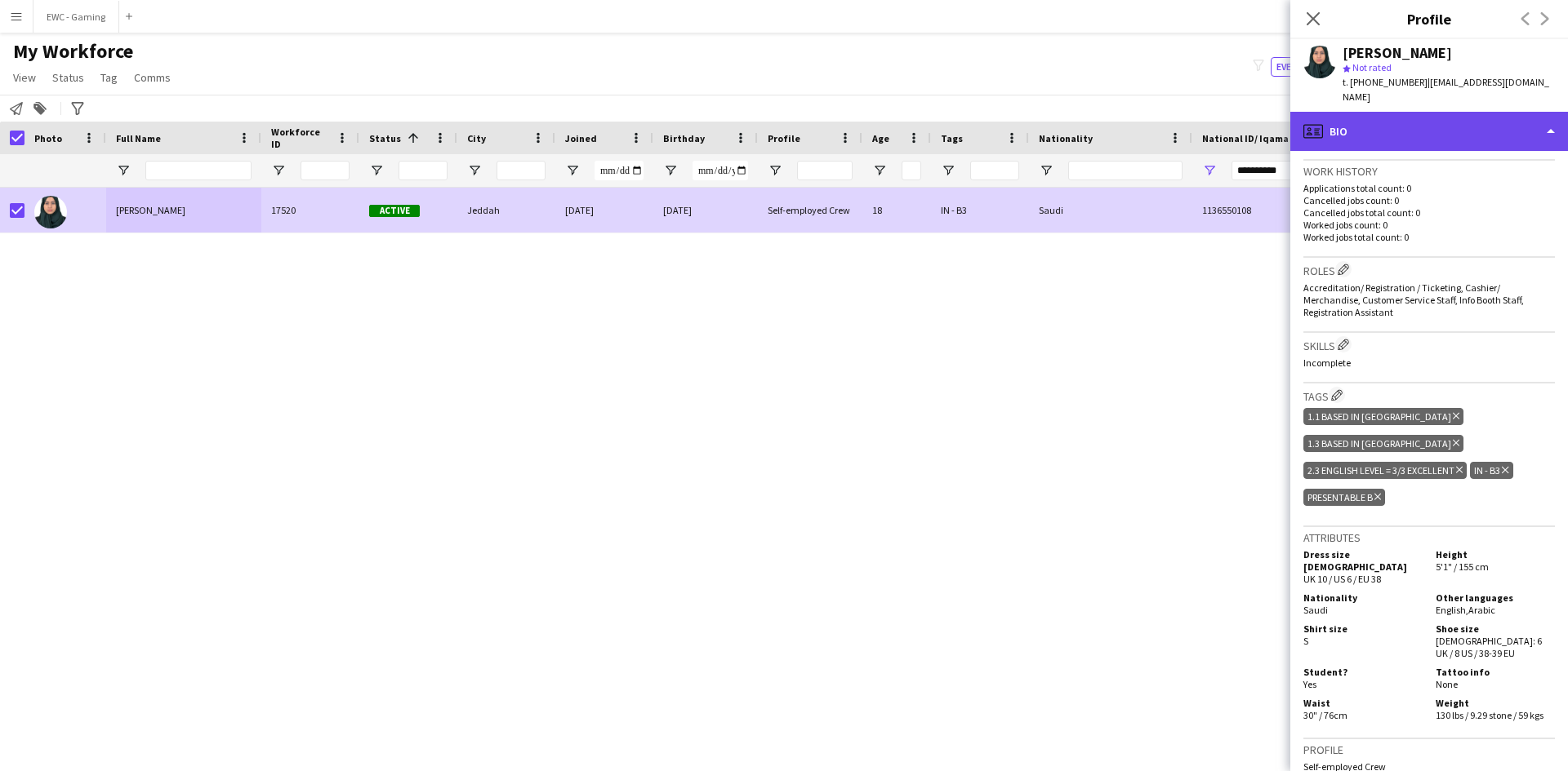
click at [1408, 118] on div "profile Bio" at bounding box center [1429, 131] width 277 height 39
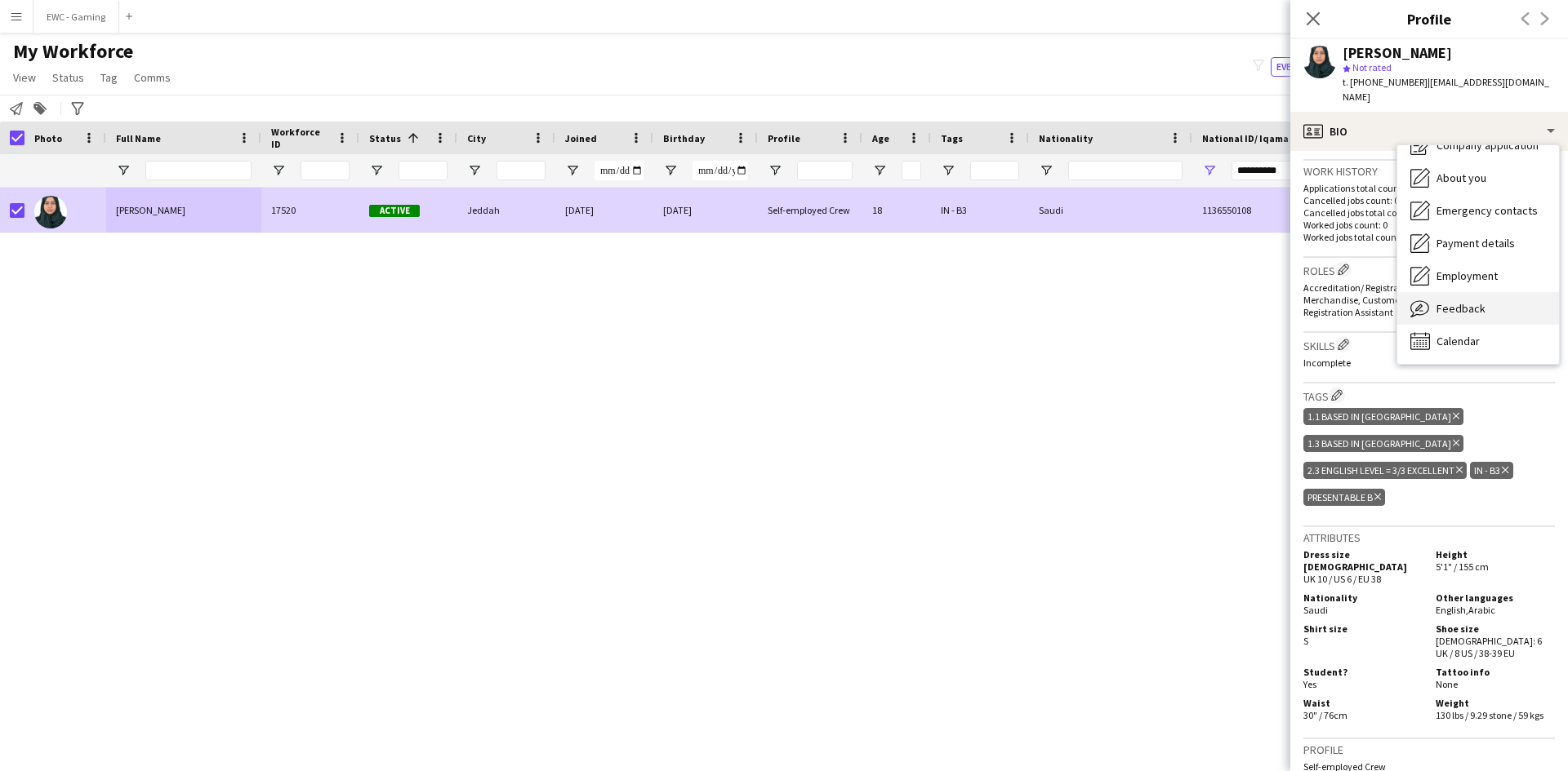
click at [1461, 302] on span "Feedback" at bounding box center [1461, 309] width 49 height 15
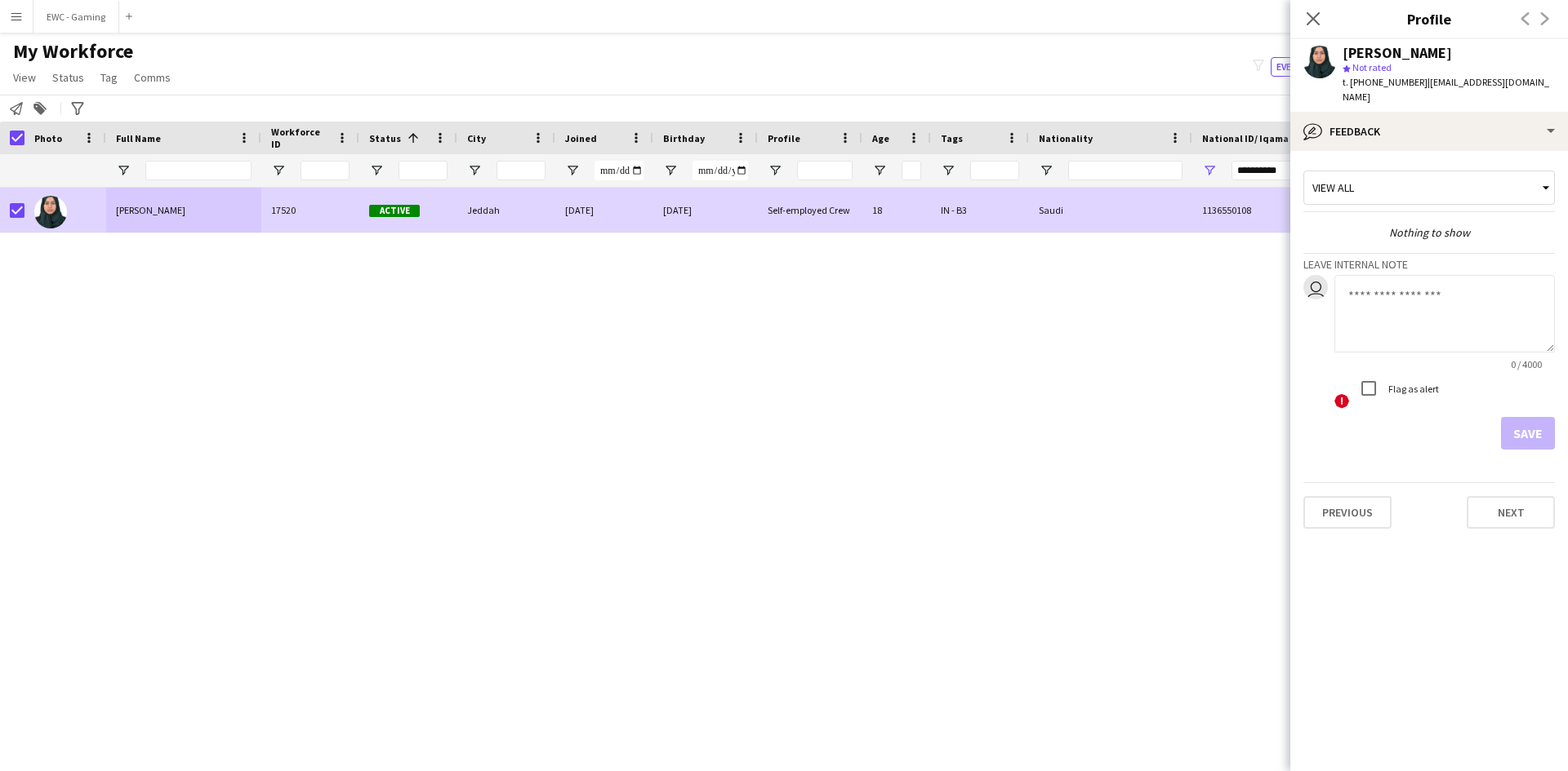
click at [1396, 295] on textarea at bounding box center [1445, 313] width 221 height 78
type textarea "**********"
click at [1520, 417] on button "Save" at bounding box center [1528, 433] width 53 height 33
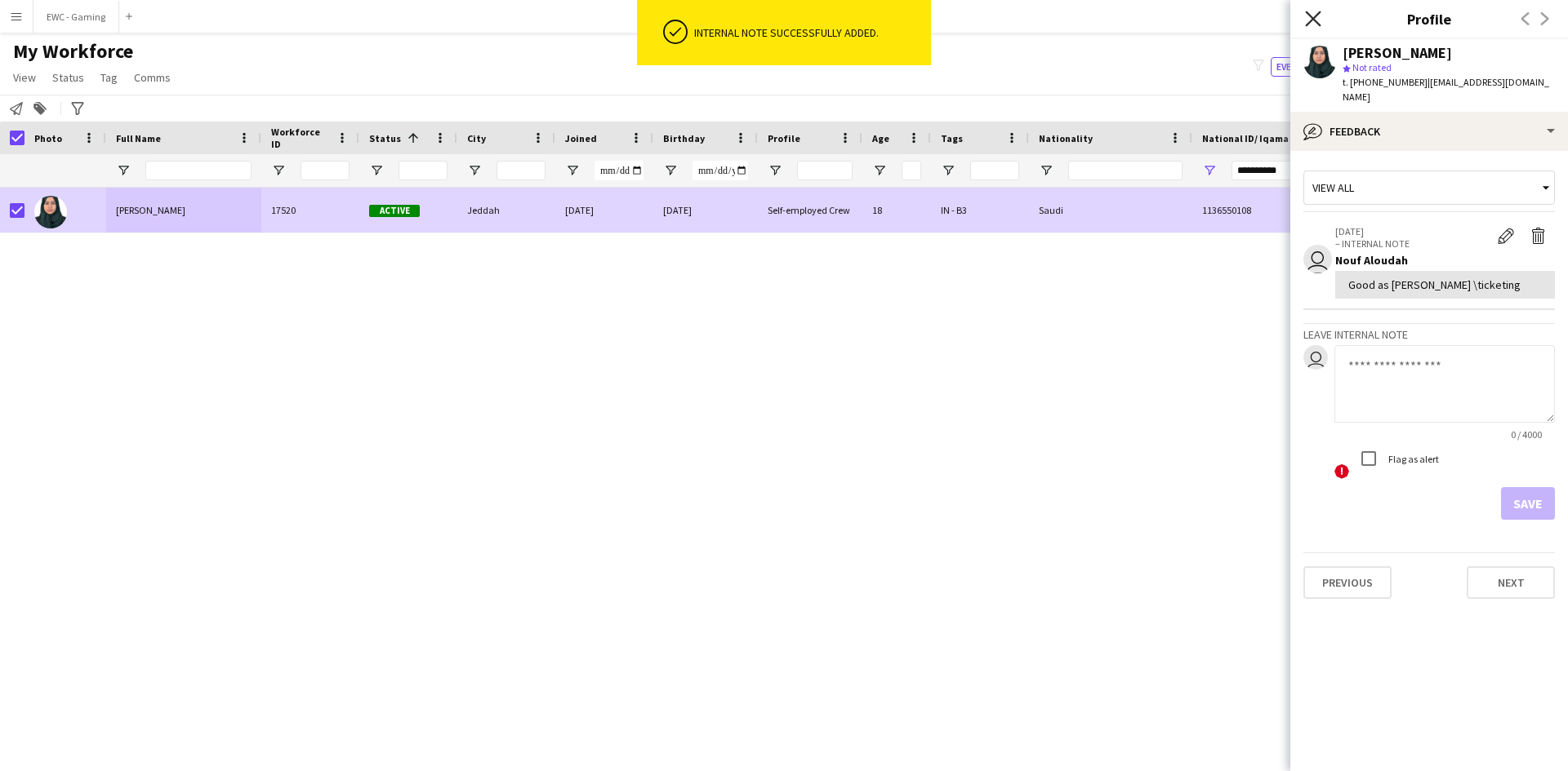
click at [1311, 18] on icon at bounding box center [1313, 18] width 16 height 16
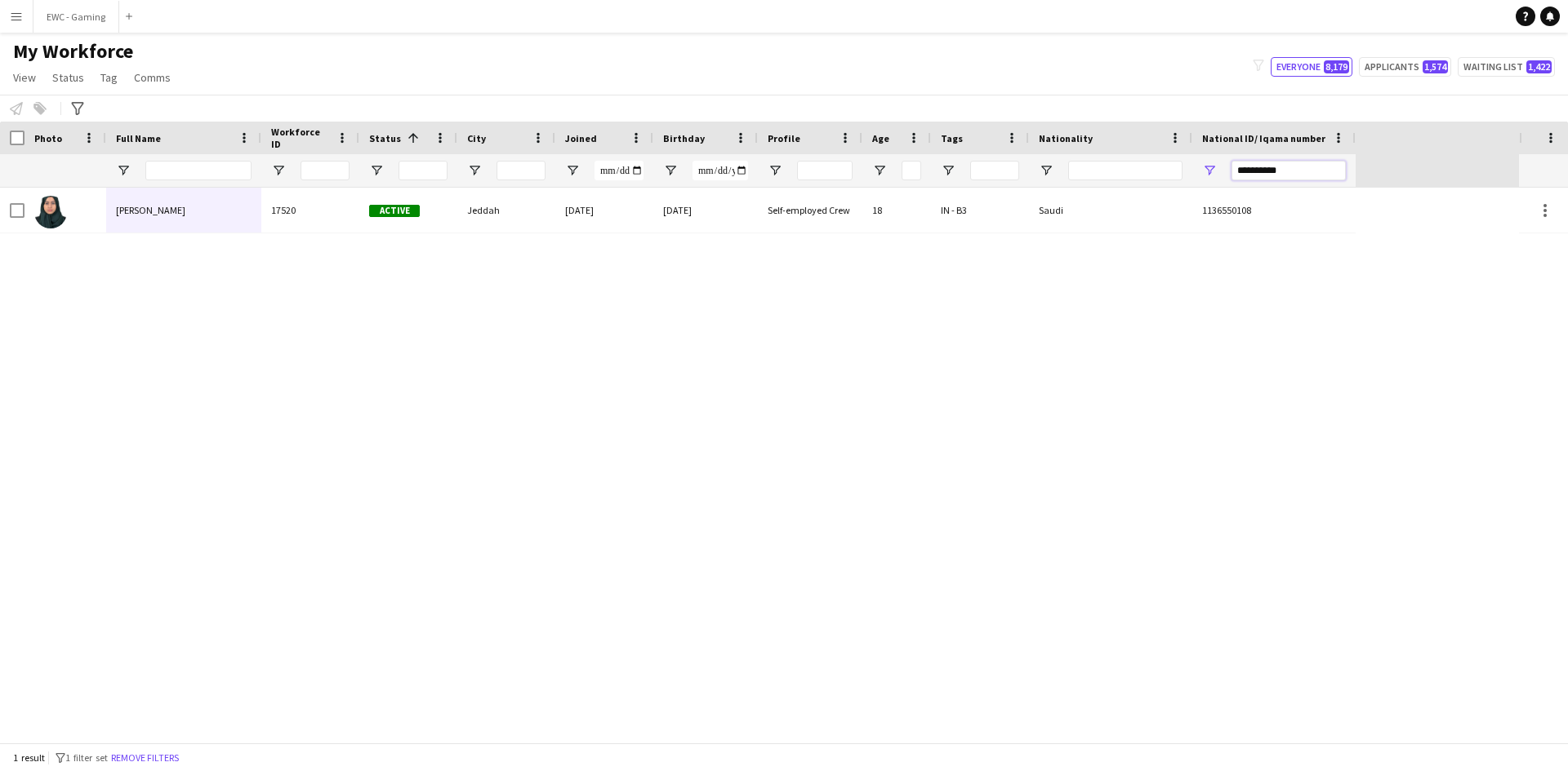
click at [1290, 170] on input "**********" at bounding box center [1289, 170] width 115 height 19
paste input "National ID/ Iqama number Filter Input"
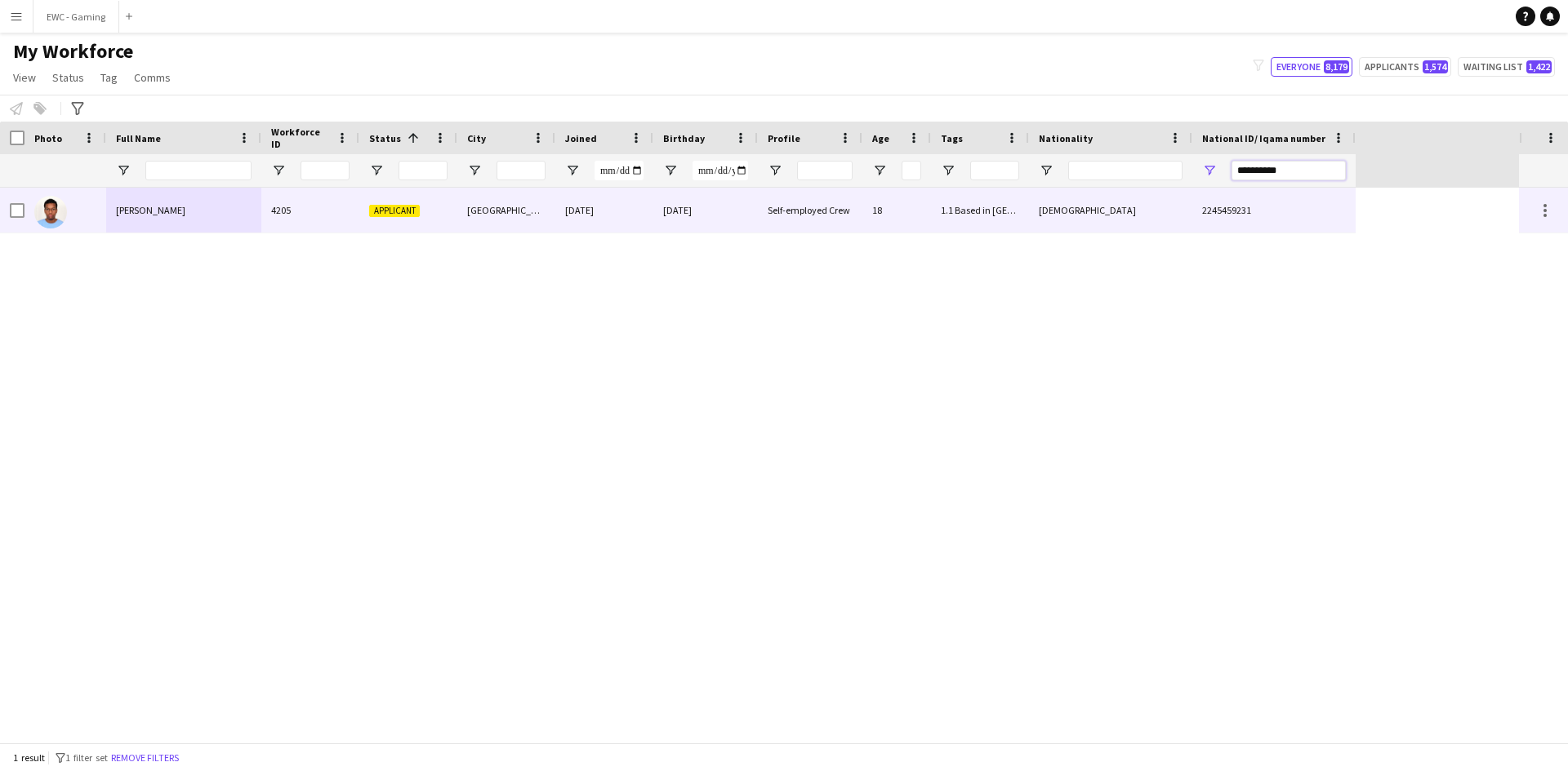
type input "**********"
click at [271, 209] on div "4205" at bounding box center [310, 211] width 98 height 45
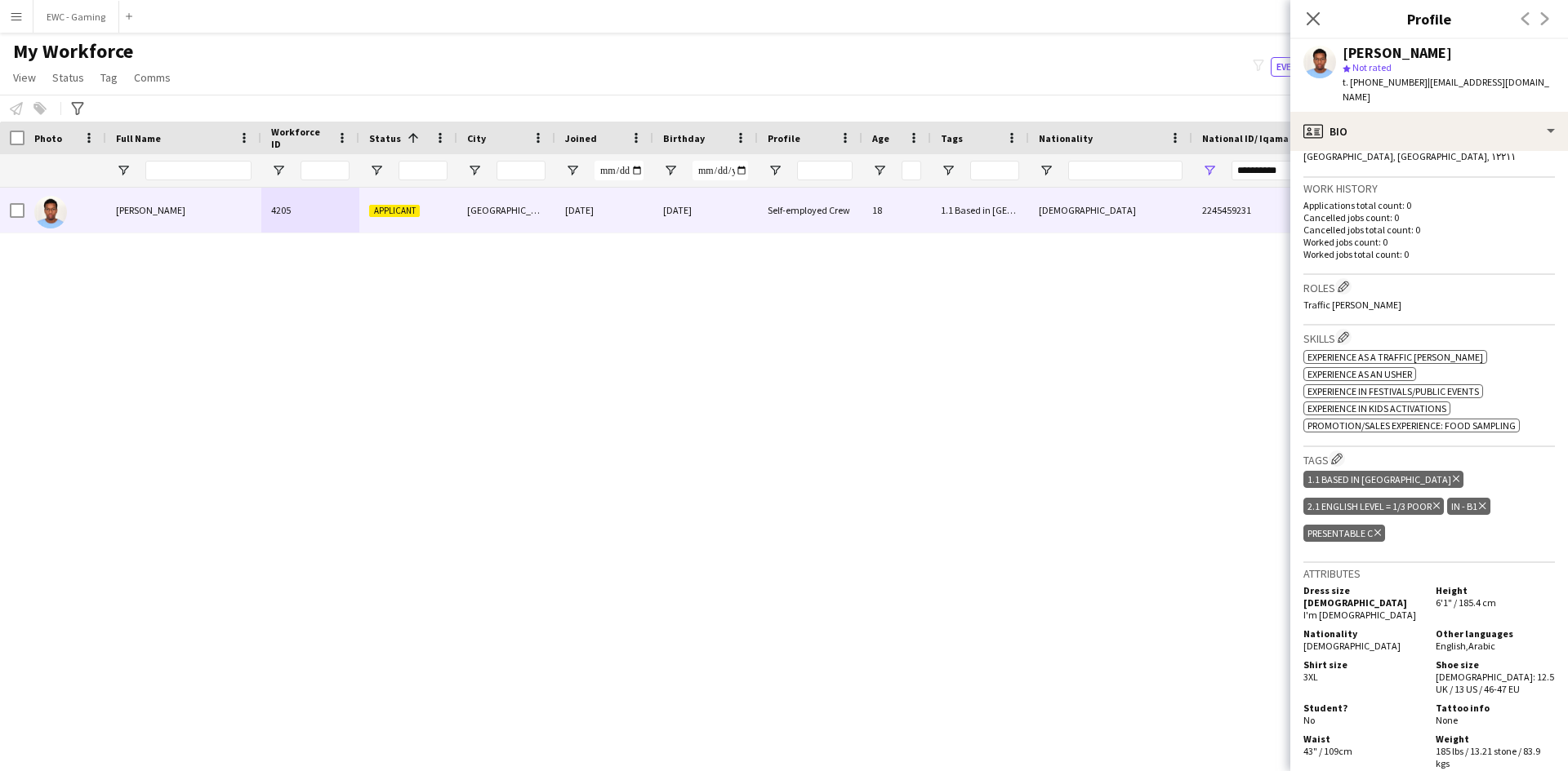
scroll to position [387, 0]
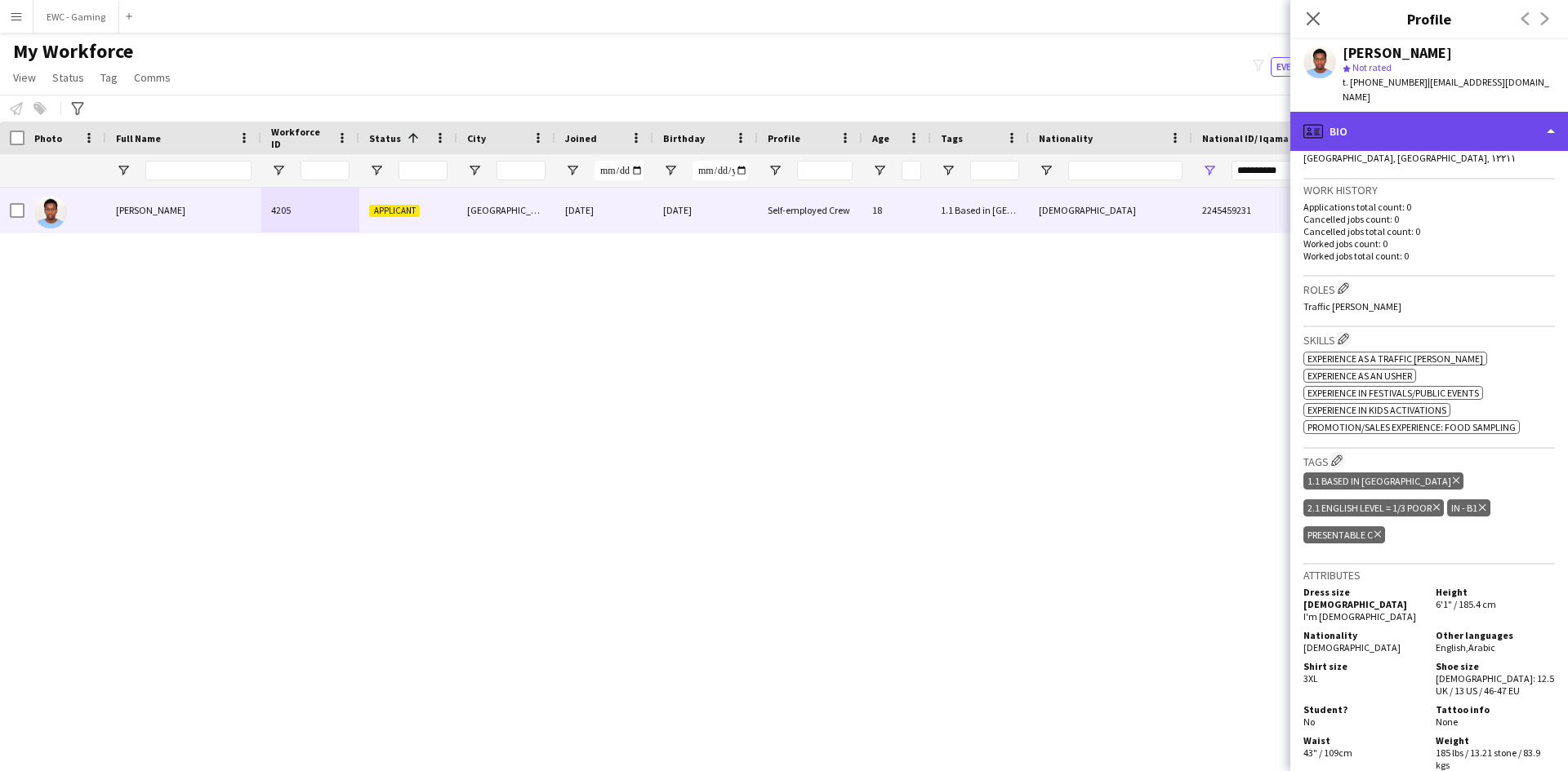
click at [1447, 117] on div "profile Bio" at bounding box center [1429, 131] width 277 height 39
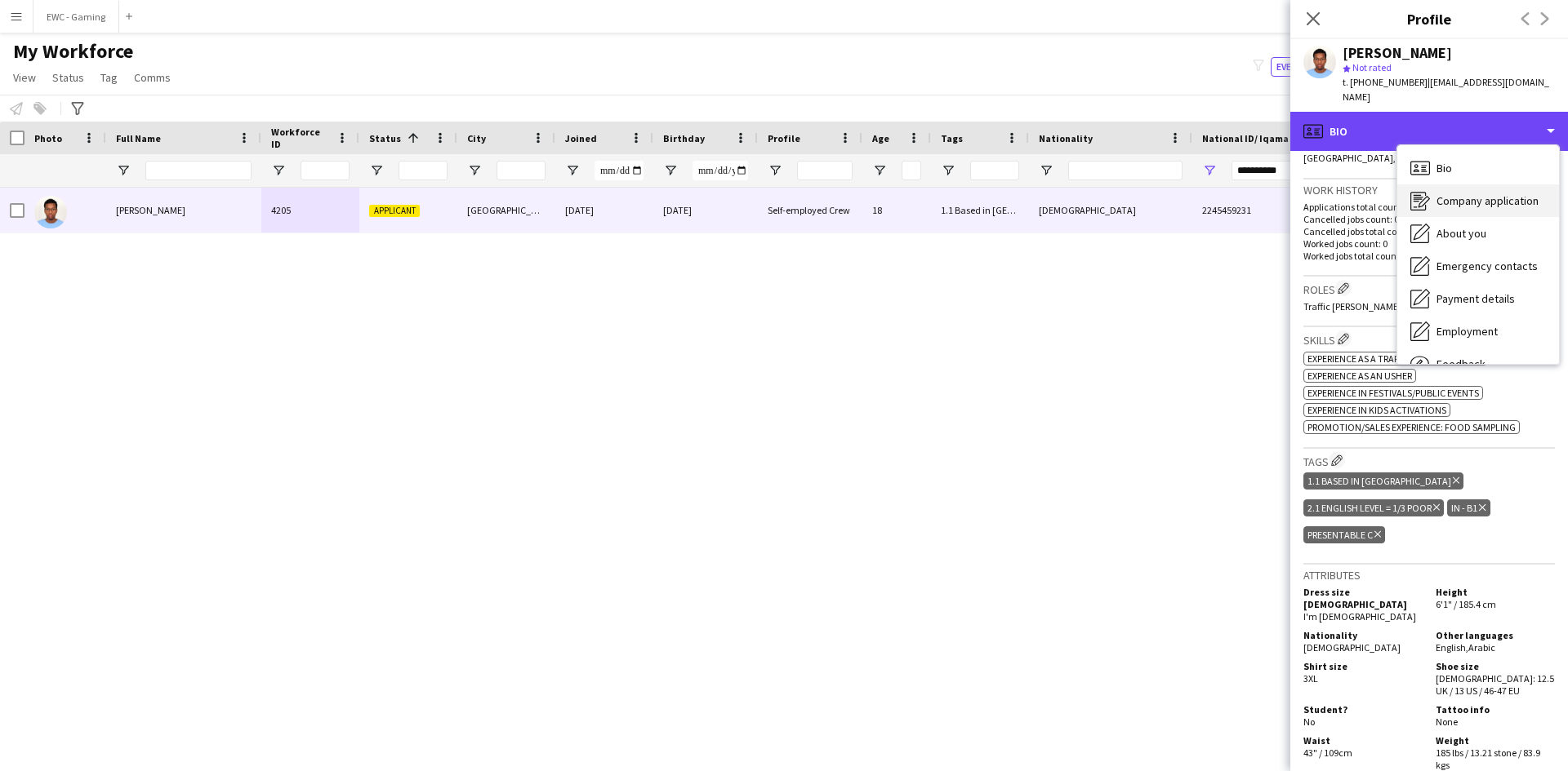
scroll to position [55, 0]
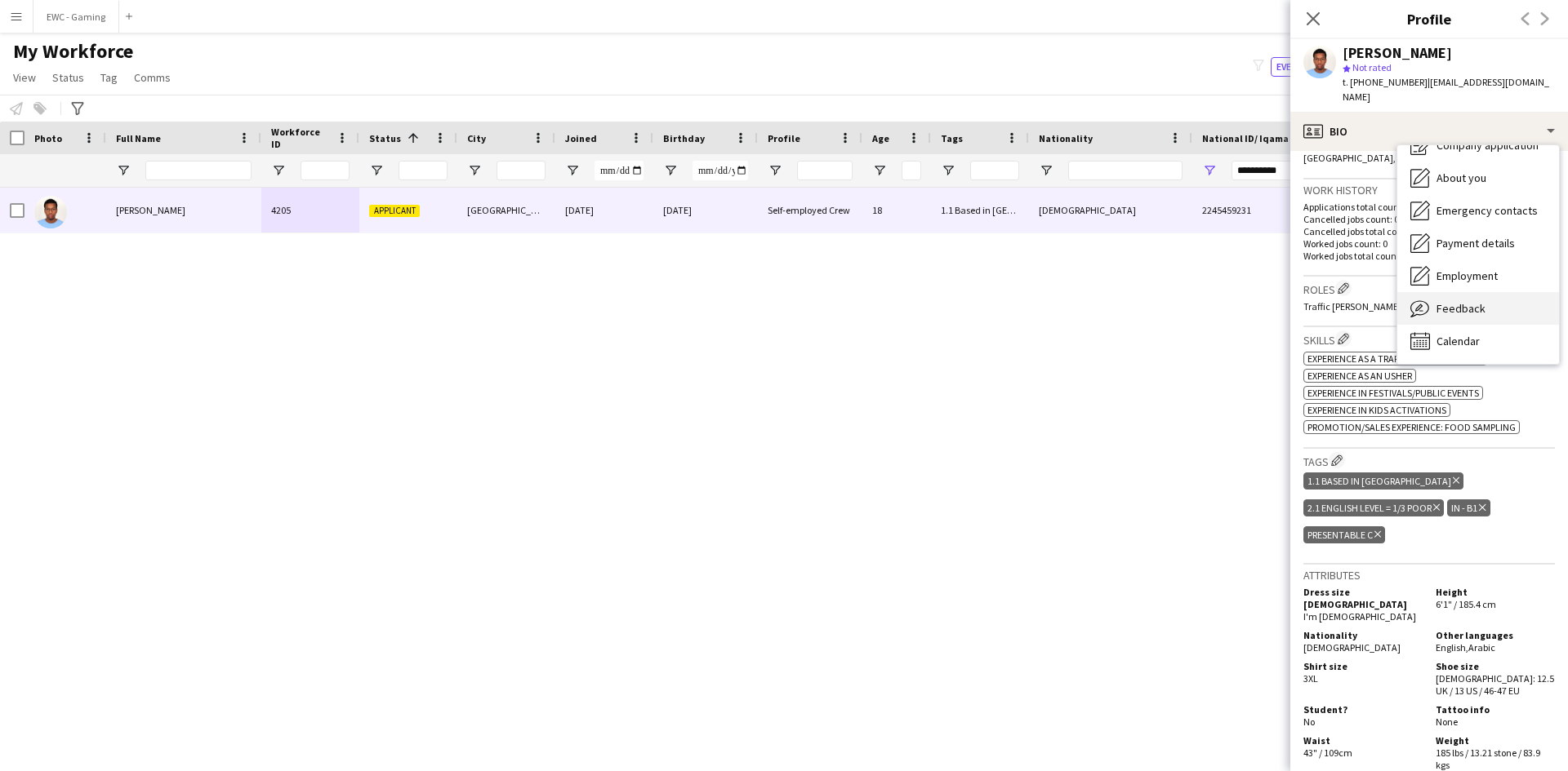
click at [1467, 302] on span "Feedback" at bounding box center [1461, 309] width 49 height 15
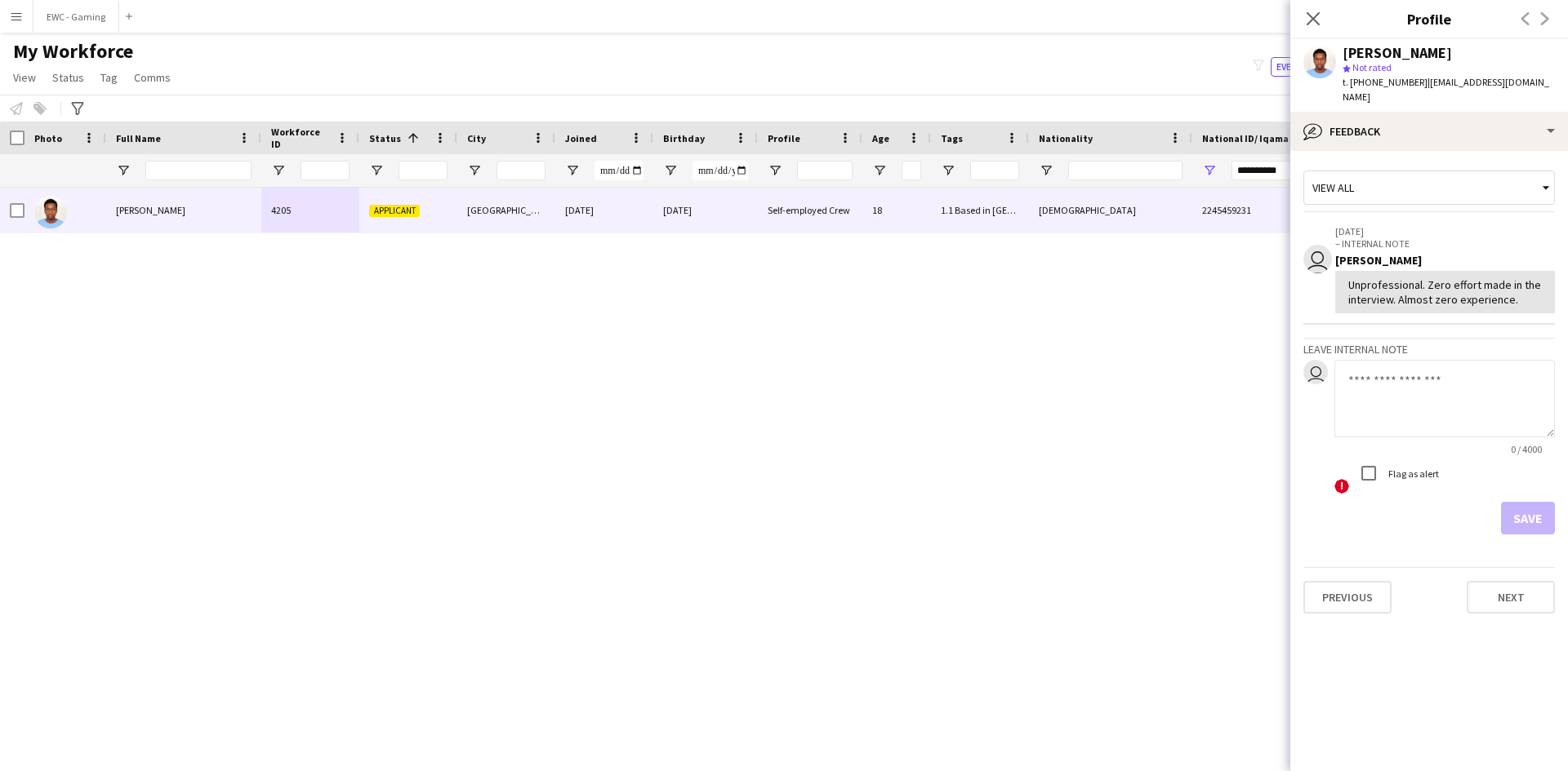
click at [1393, 373] on textarea at bounding box center [1445, 398] width 221 height 78
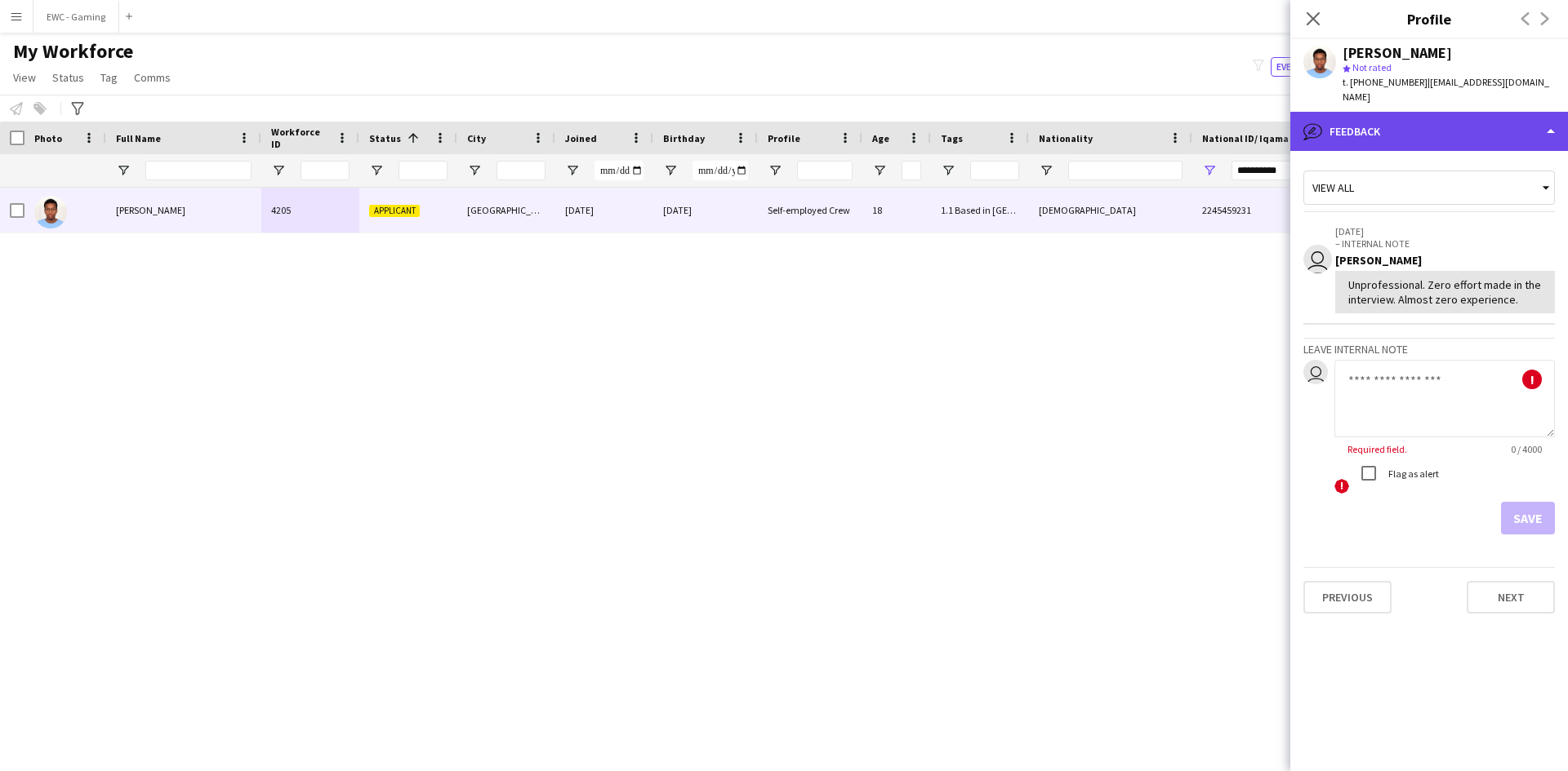
click at [1377, 121] on div "bubble-pencil Feedback" at bounding box center [1429, 131] width 277 height 39
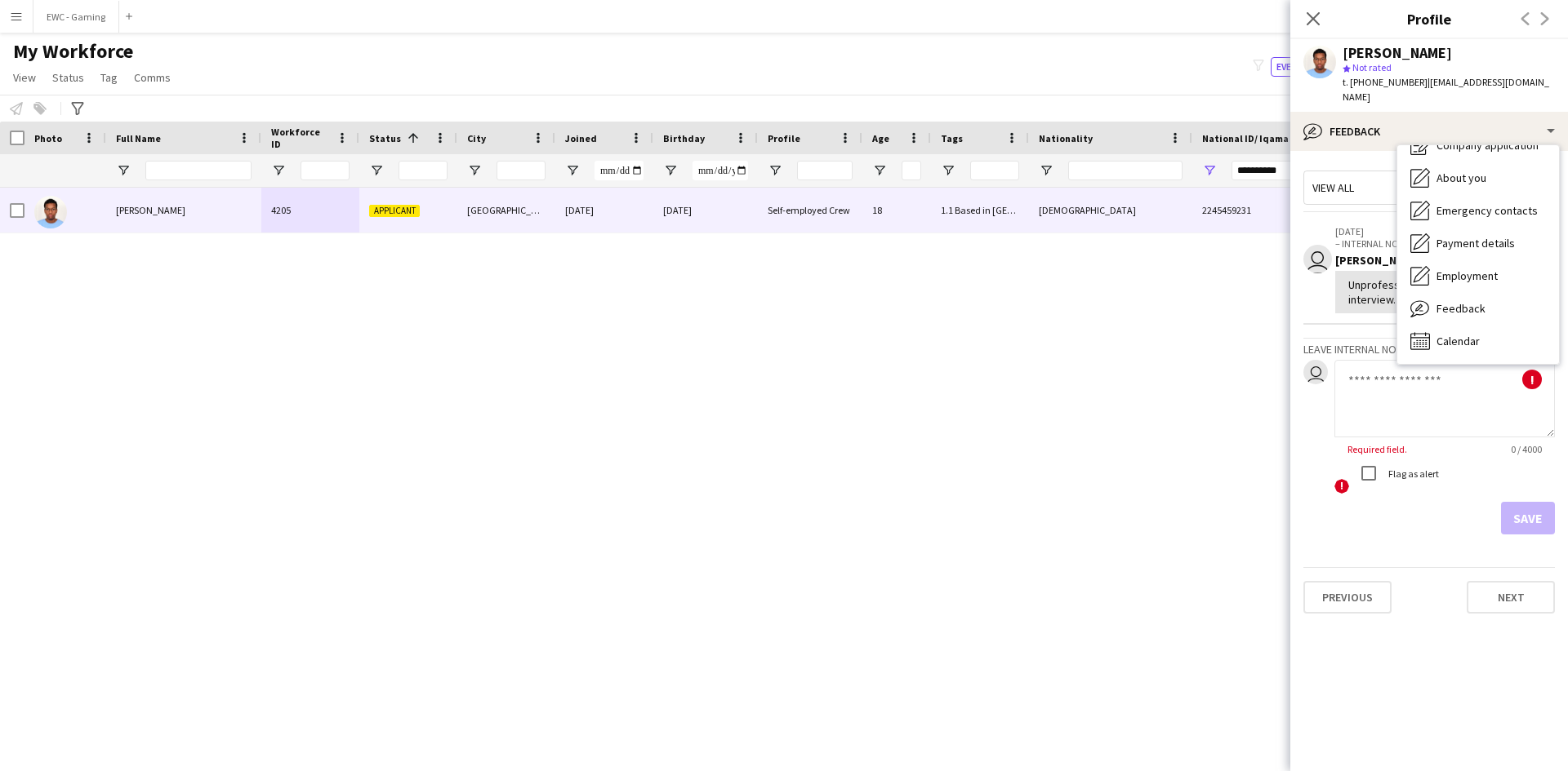
click at [1312, 377] on div "user ! Required field. 0 / 4000 ! Flag as alert" at bounding box center [1429, 428] width 252 height 135
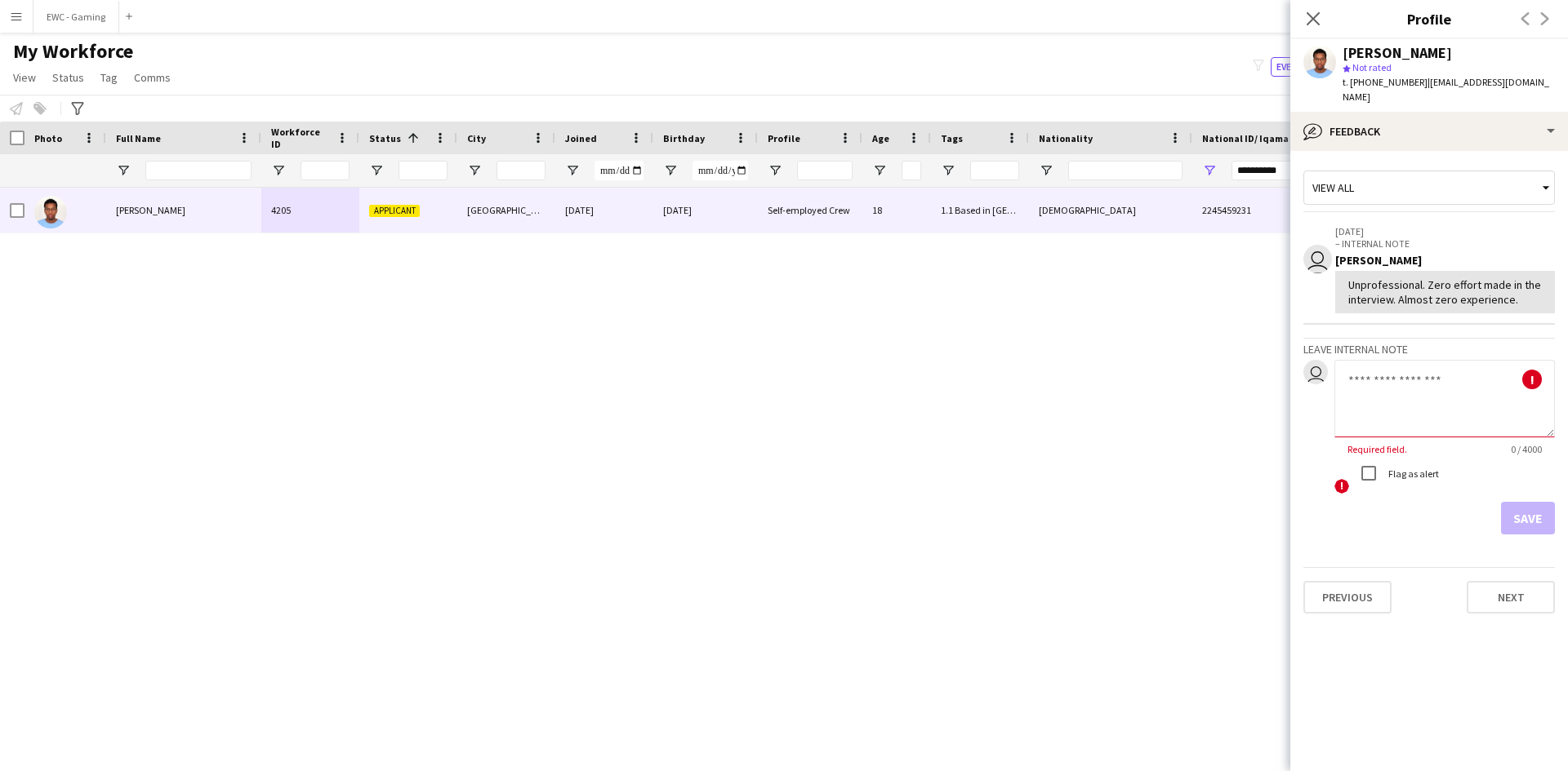
click at [1392, 373] on textarea at bounding box center [1445, 398] width 221 height 78
type textarea "**********"
click at [1525, 502] on button "Save" at bounding box center [1528, 518] width 53 height 33
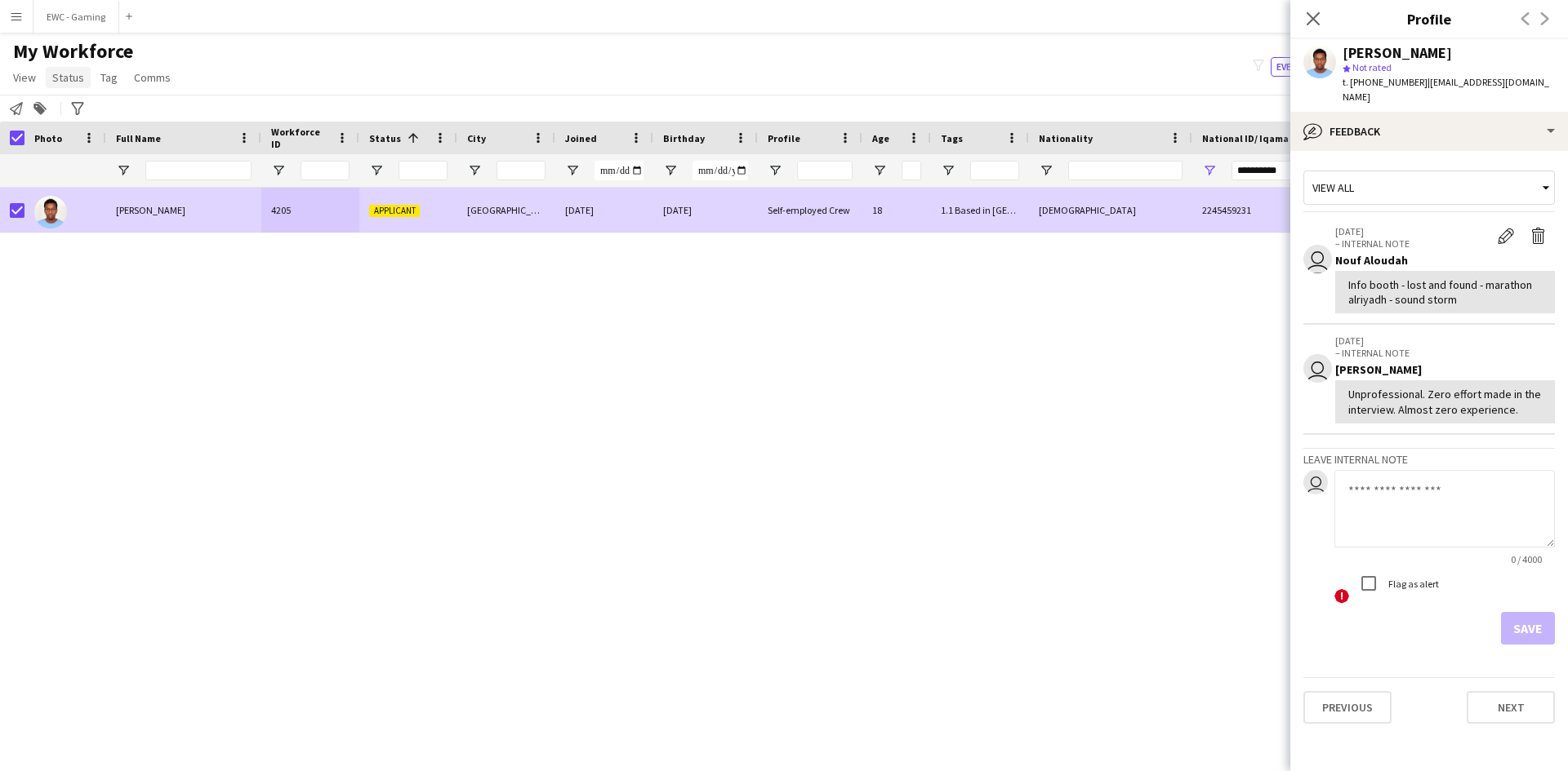
click at [66, 74] on span "Status" at bounding box center [69, 78] width 32 height 15
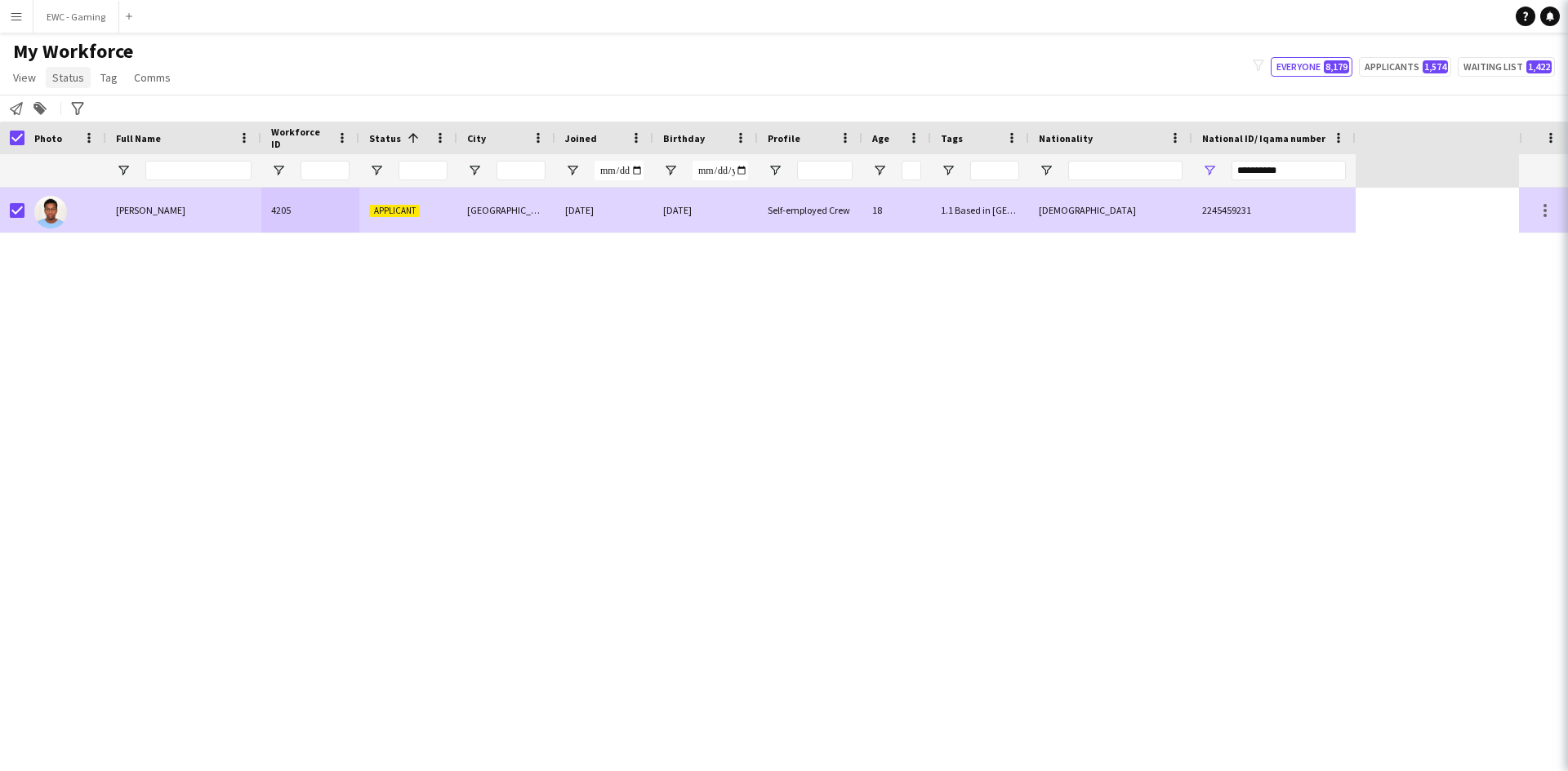
click at [73, 79] on span "Status" at bounding box center [69, 78] width 32 height 15
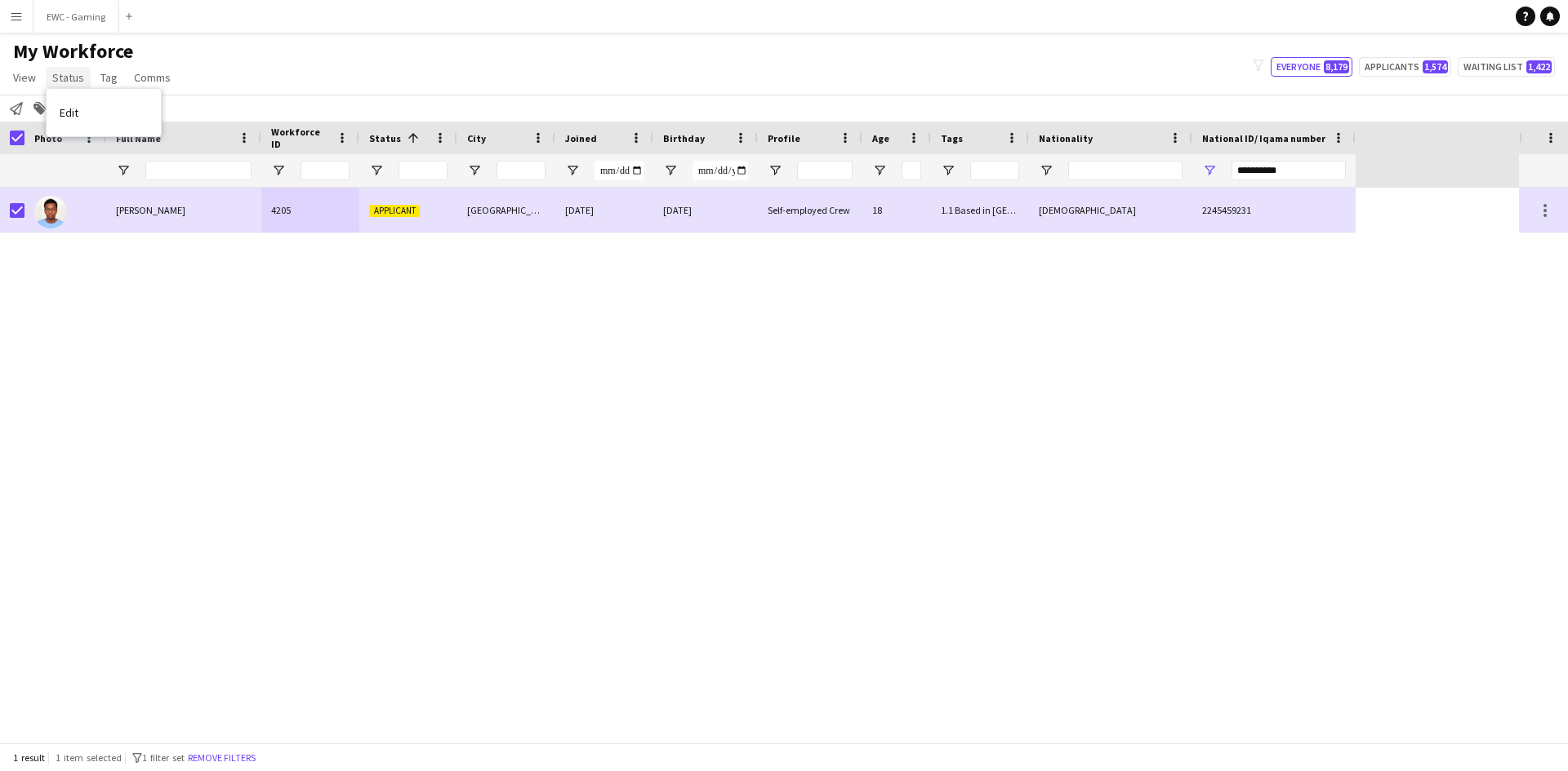
click at [73, 79] on span "Status" at bounding box center [69, 78] width 32 height 15
click at [102, 116] on link "Edit" at bounding box center [104, 112] width 115 height 34
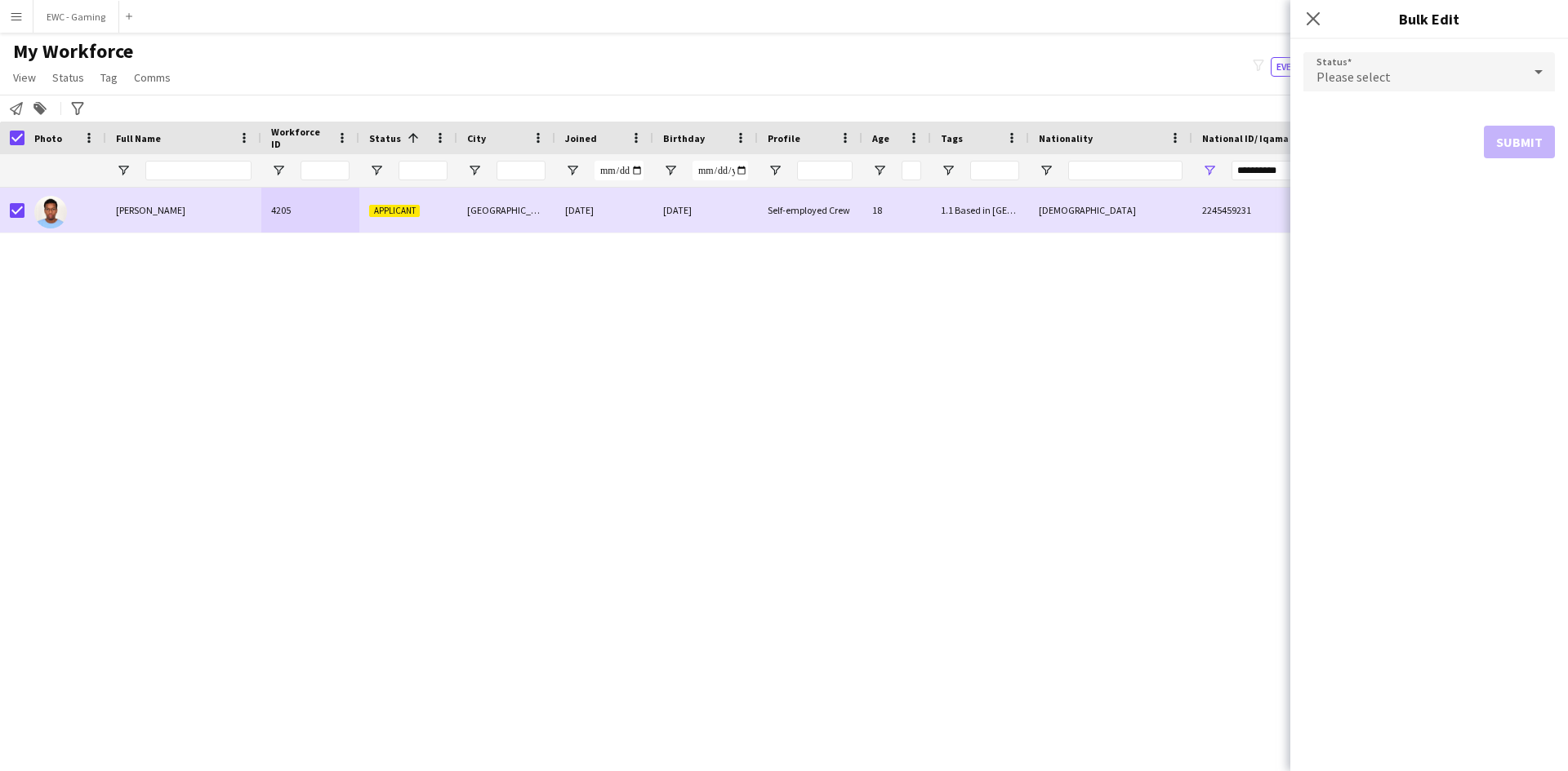
click at [1416, 74] on div "Please select" at bounding box center [1413, 72] width 219 height 39
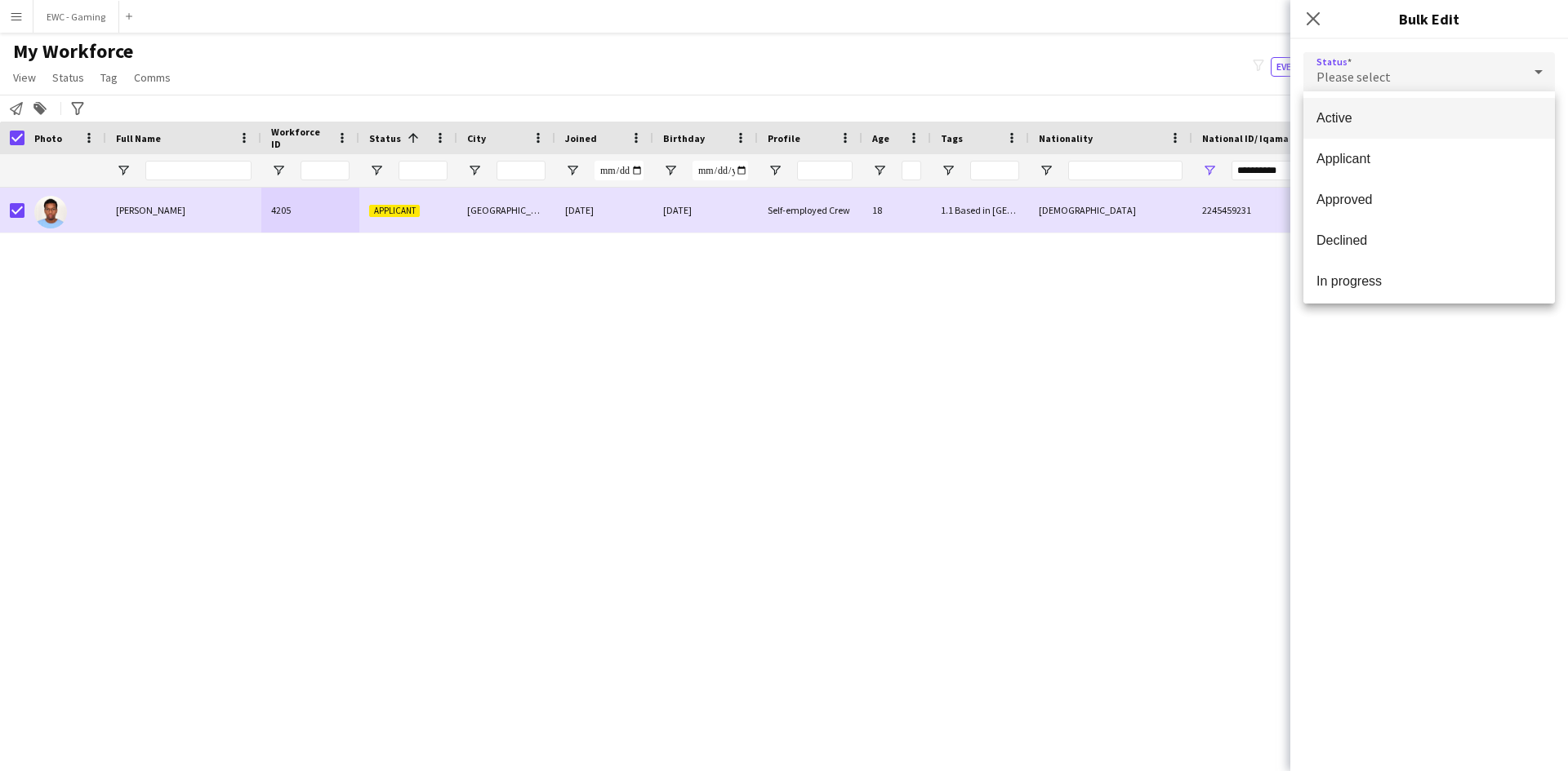
click at [1403, 127] on mat-option "Active" at bounding box center [1429, 118] width 252 height 41
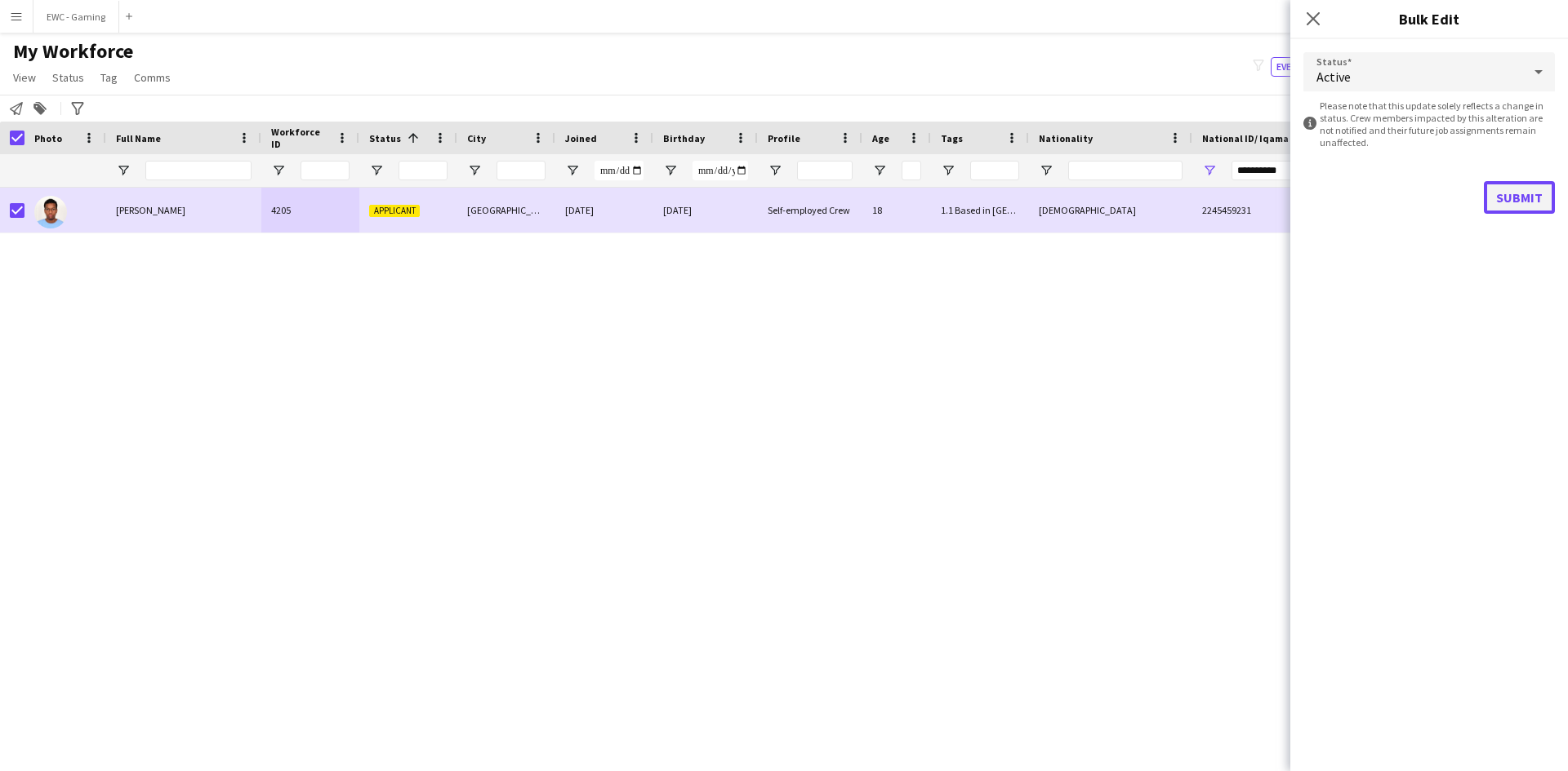
click at [1516, 205] on button "Submit" at bounding box center [1520, 197] width 71 height 33
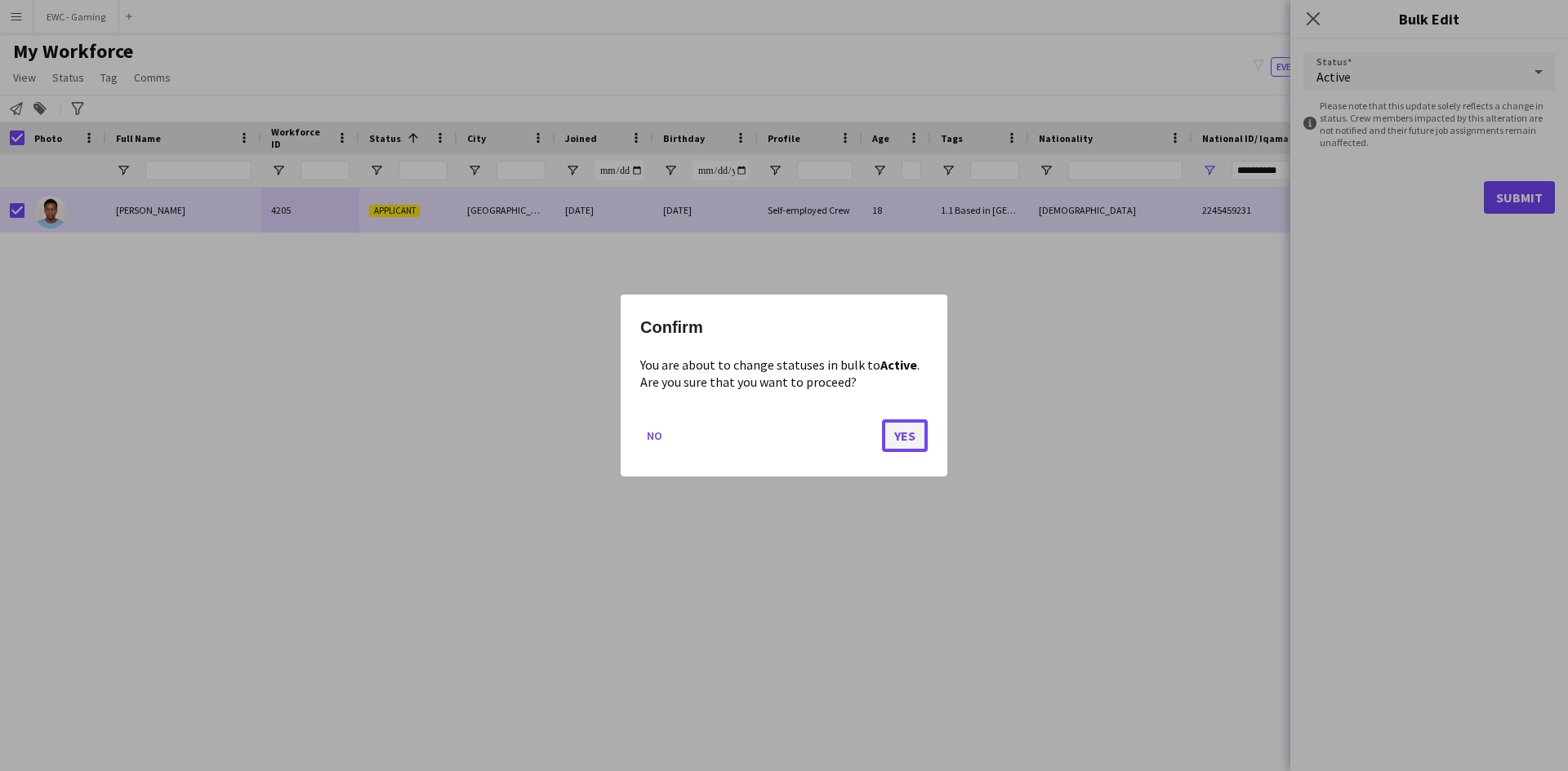
click at [912, 436] on button "Yes" at bounding box center [904, 435] width 46 height 33
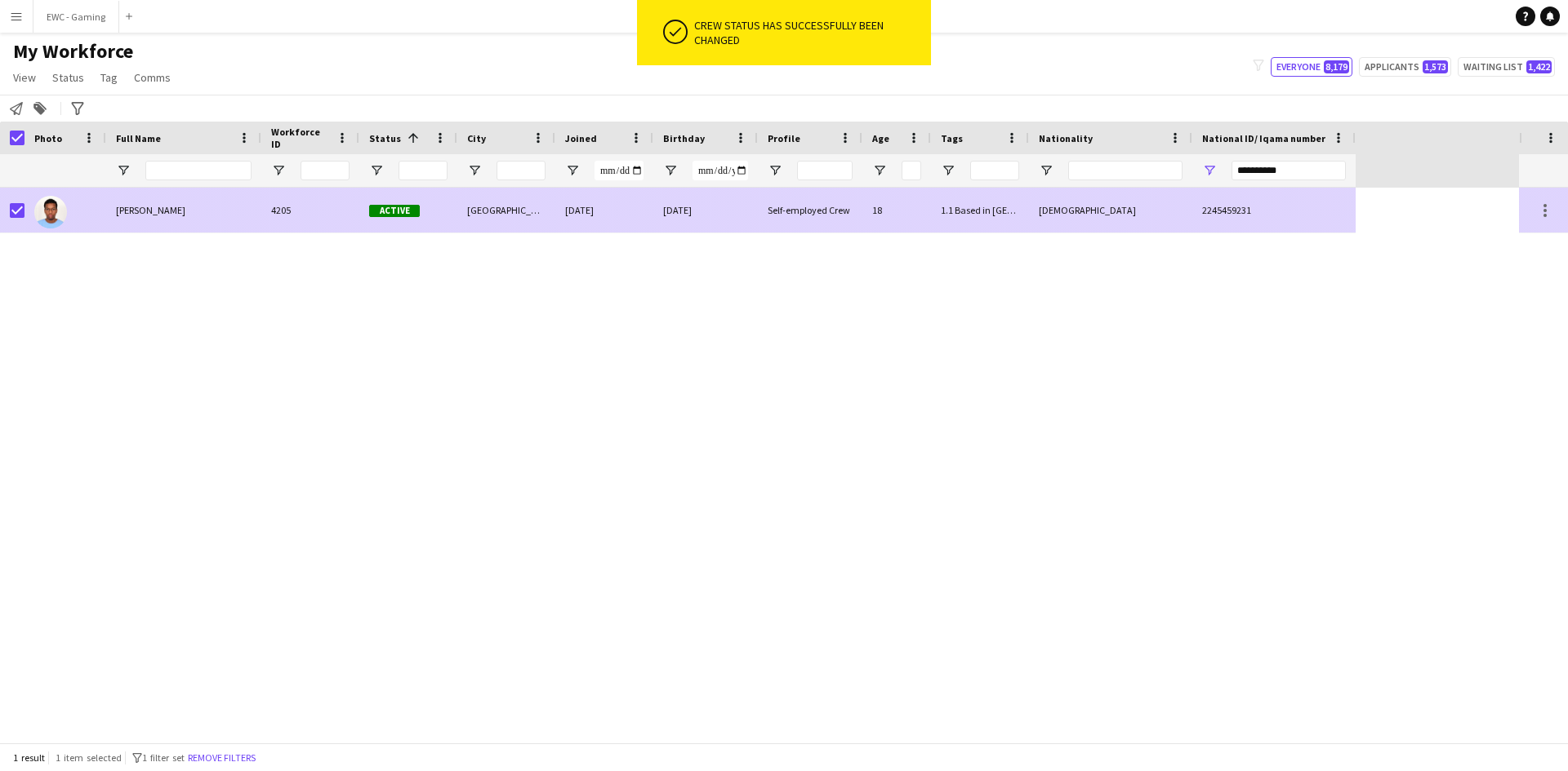
click at [134, 208] on span "[PERSON_NAME]" at bounding box center [150, 210] width 69 height 13
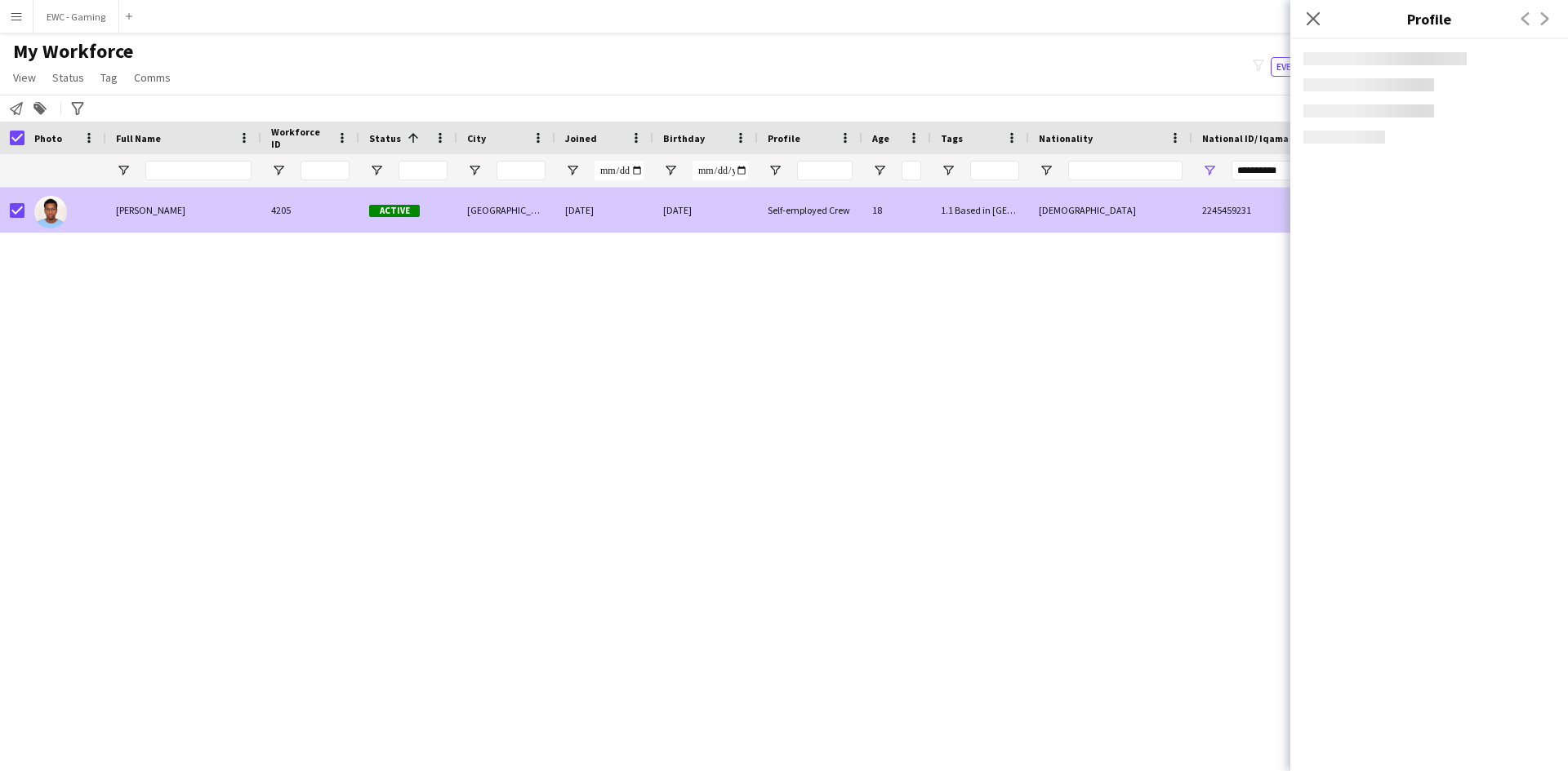
click at [134, 208] on span "[PERSON_NAME]" at bounding box center [150, 210] width 69 height 13
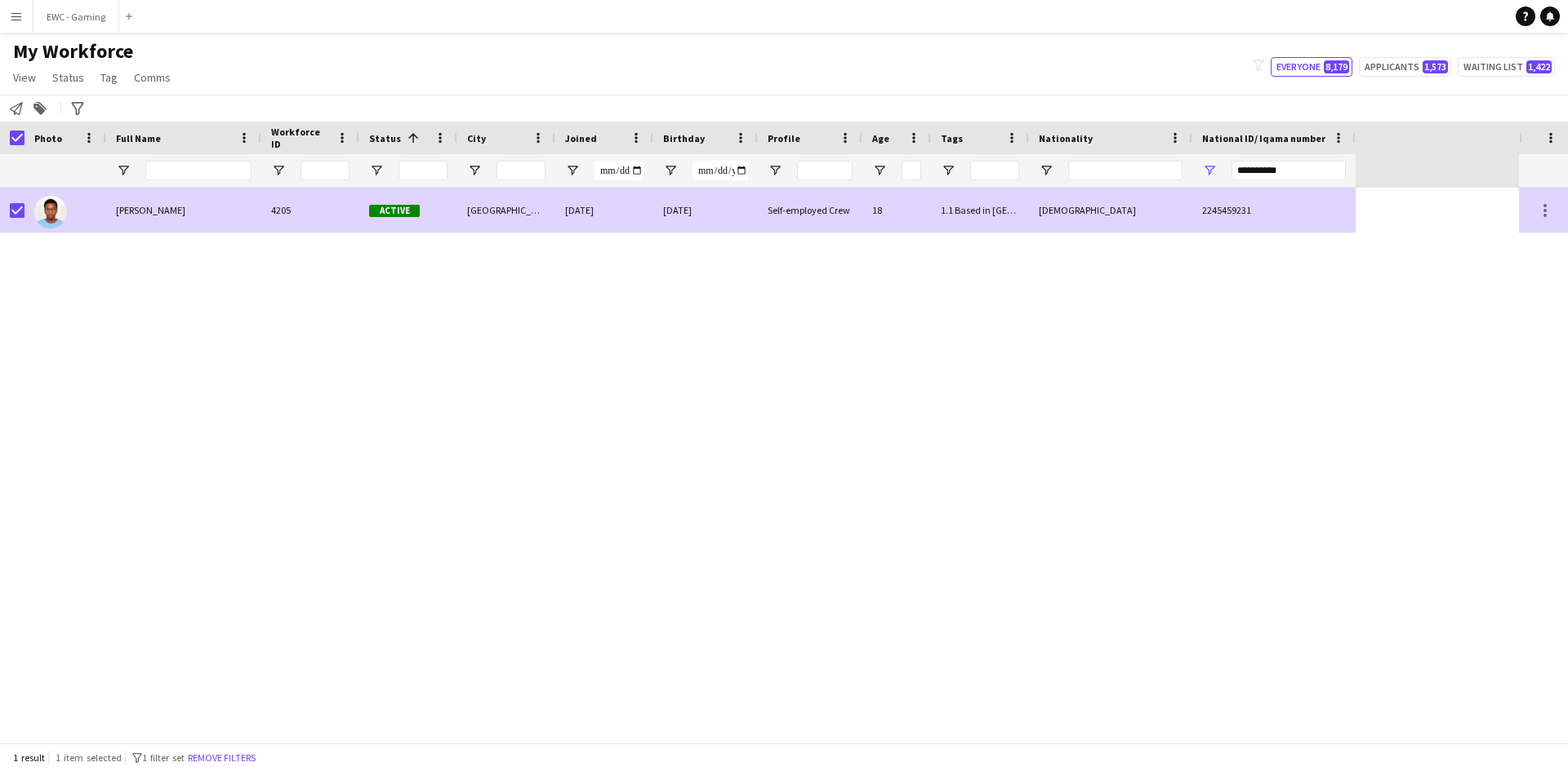
click at [167, 210] on span "[PERSON_NAME]" at bounding box center [150, 210] width 69 height 13
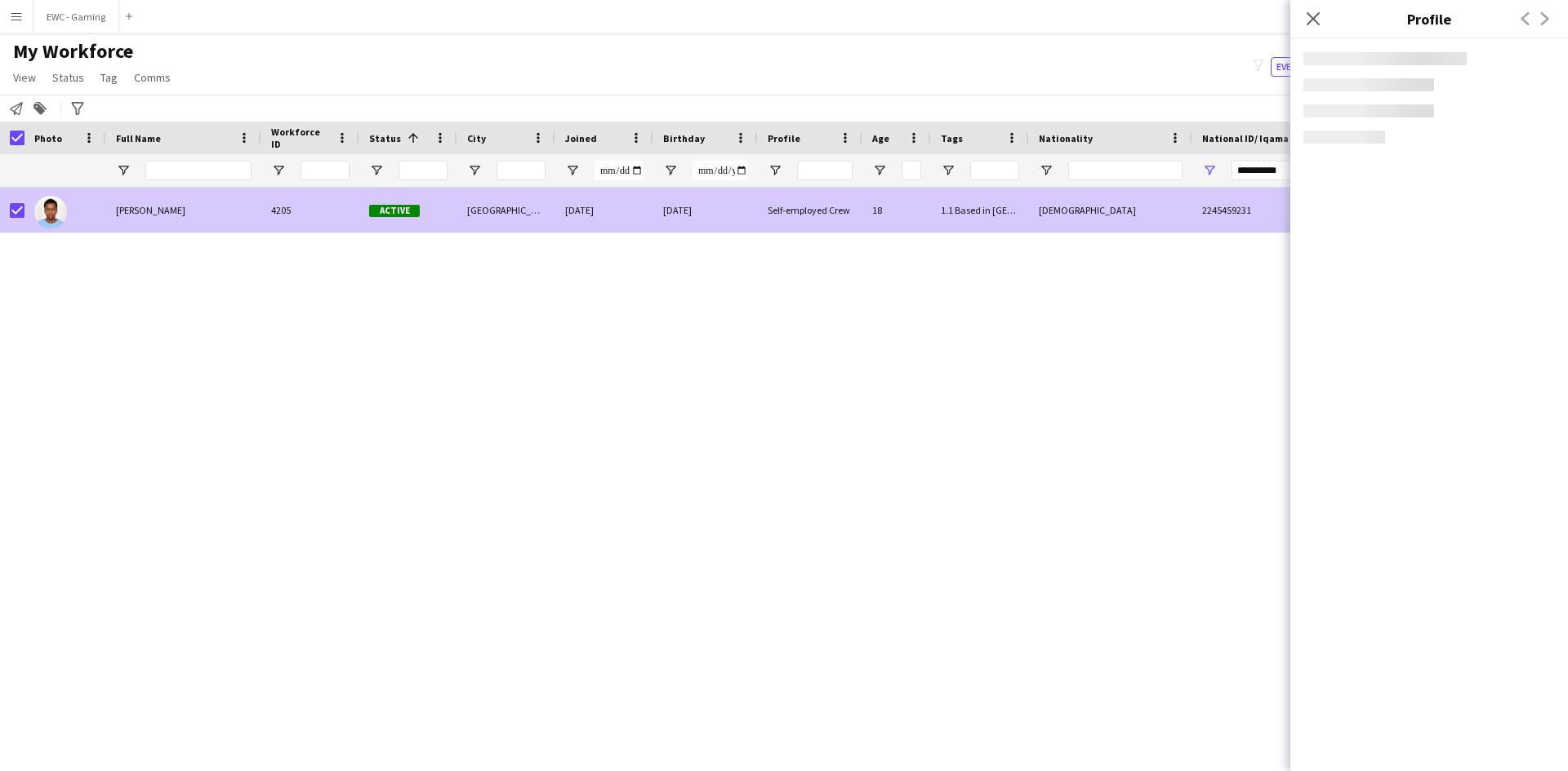
click at [167, 210] on span "[PERSON_NAME]" at bounding box center [150, 210] width 69 height 13
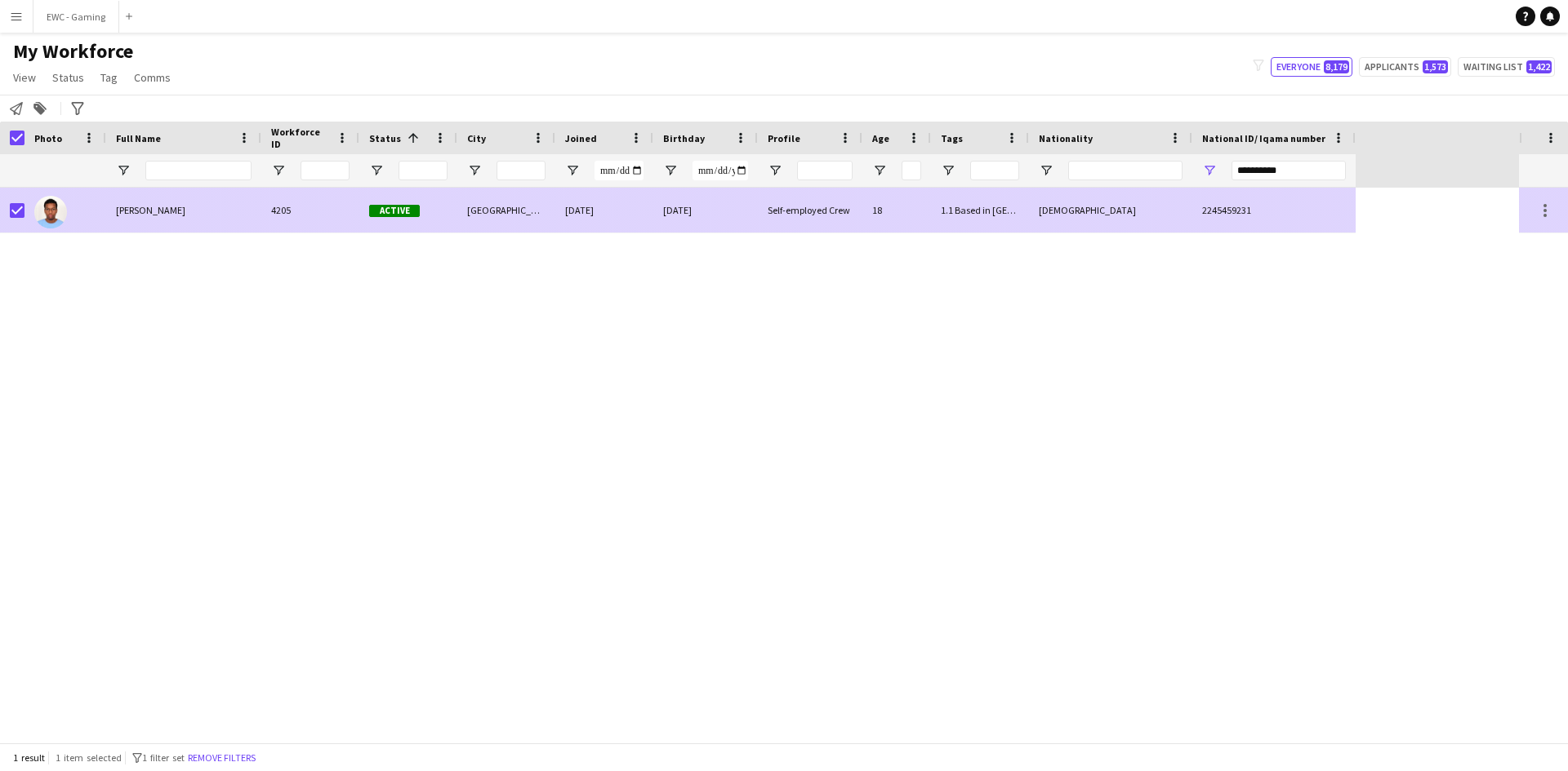
click at [218, 199] on div "[PERSON_NAME]" at bounding box center [184, 211] width 155 height 45
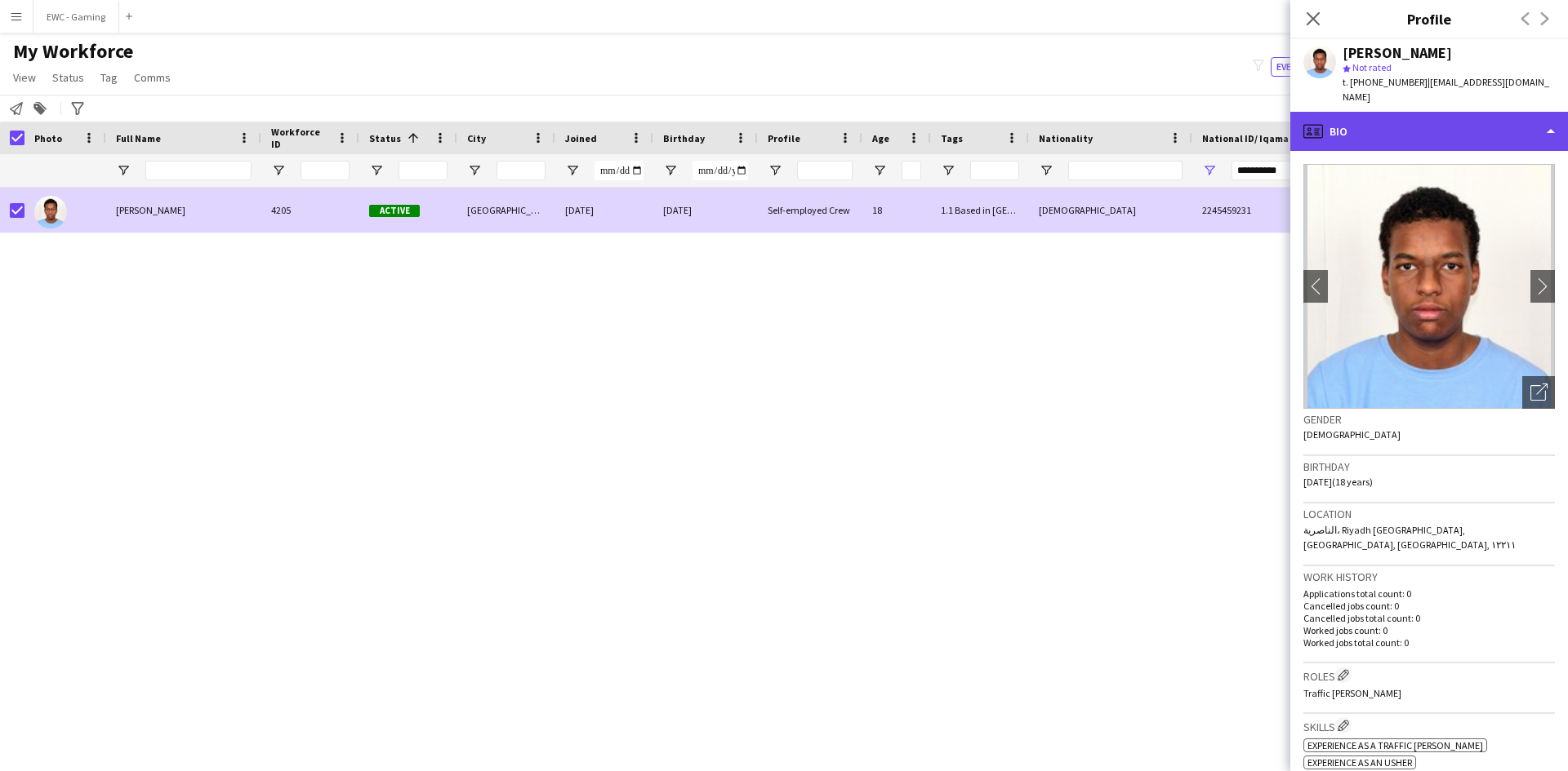
click at [1378, 112] on div "profile Bio" at bounding box center [1429, 131] width 277 height 39
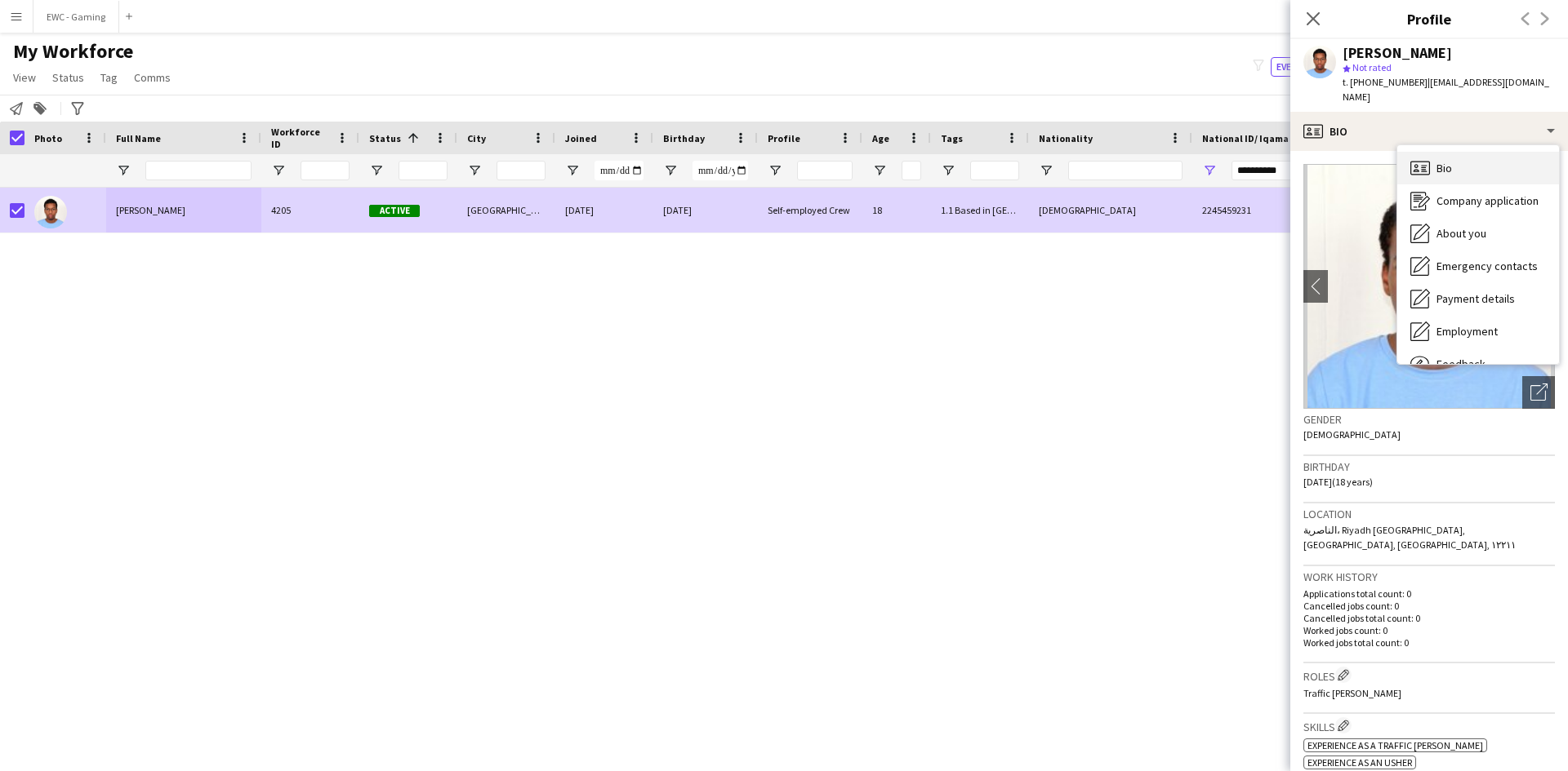
click at [1477, 152] on div "Bio Bio" at bounding box center [1478, 168] width 161 height 33
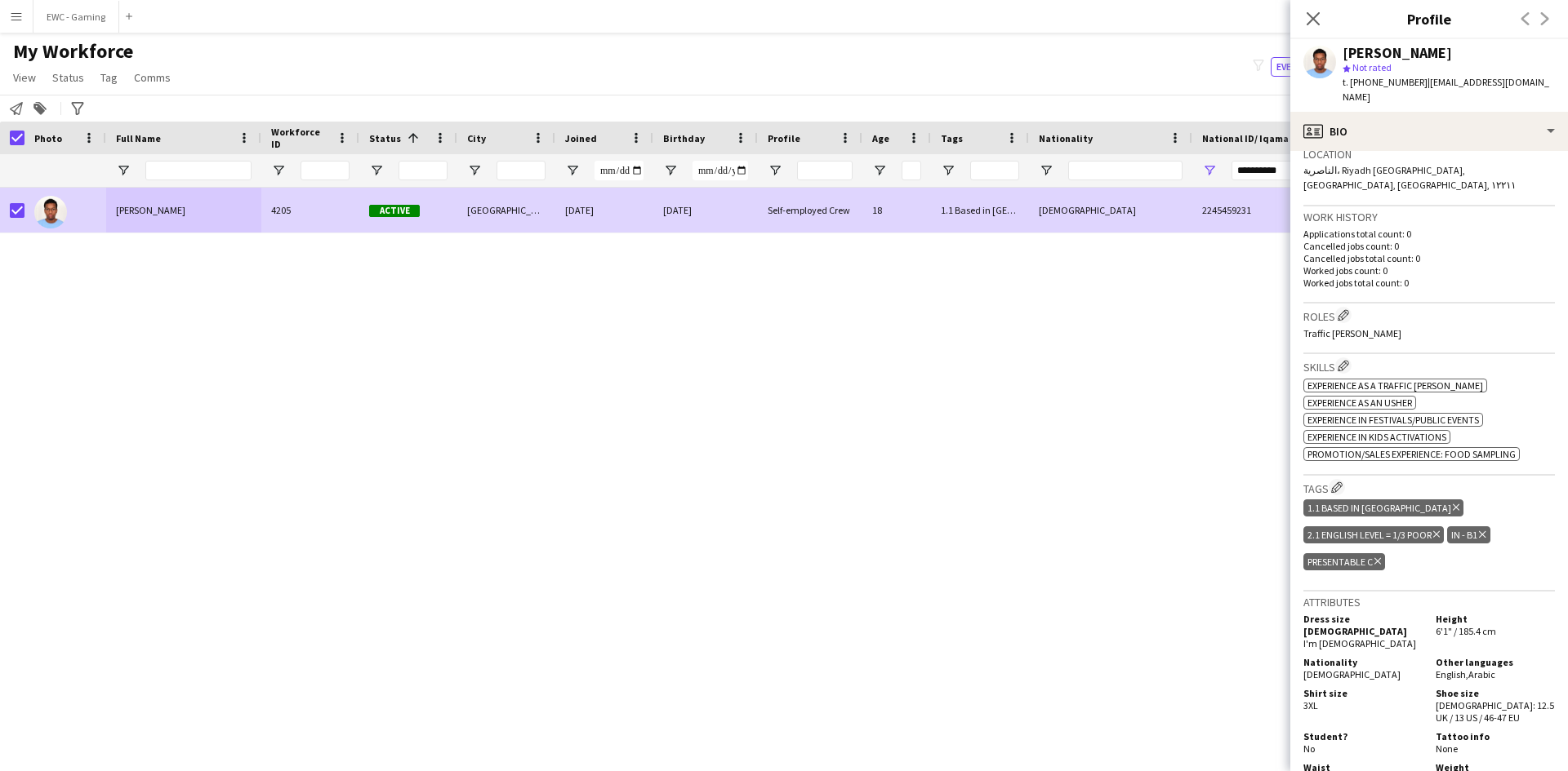
scroll to position [361, 0]
click at [1347, 308] on app-icon "Edit crew company roles" at bounding box center [1344, 314] width 12 height 12
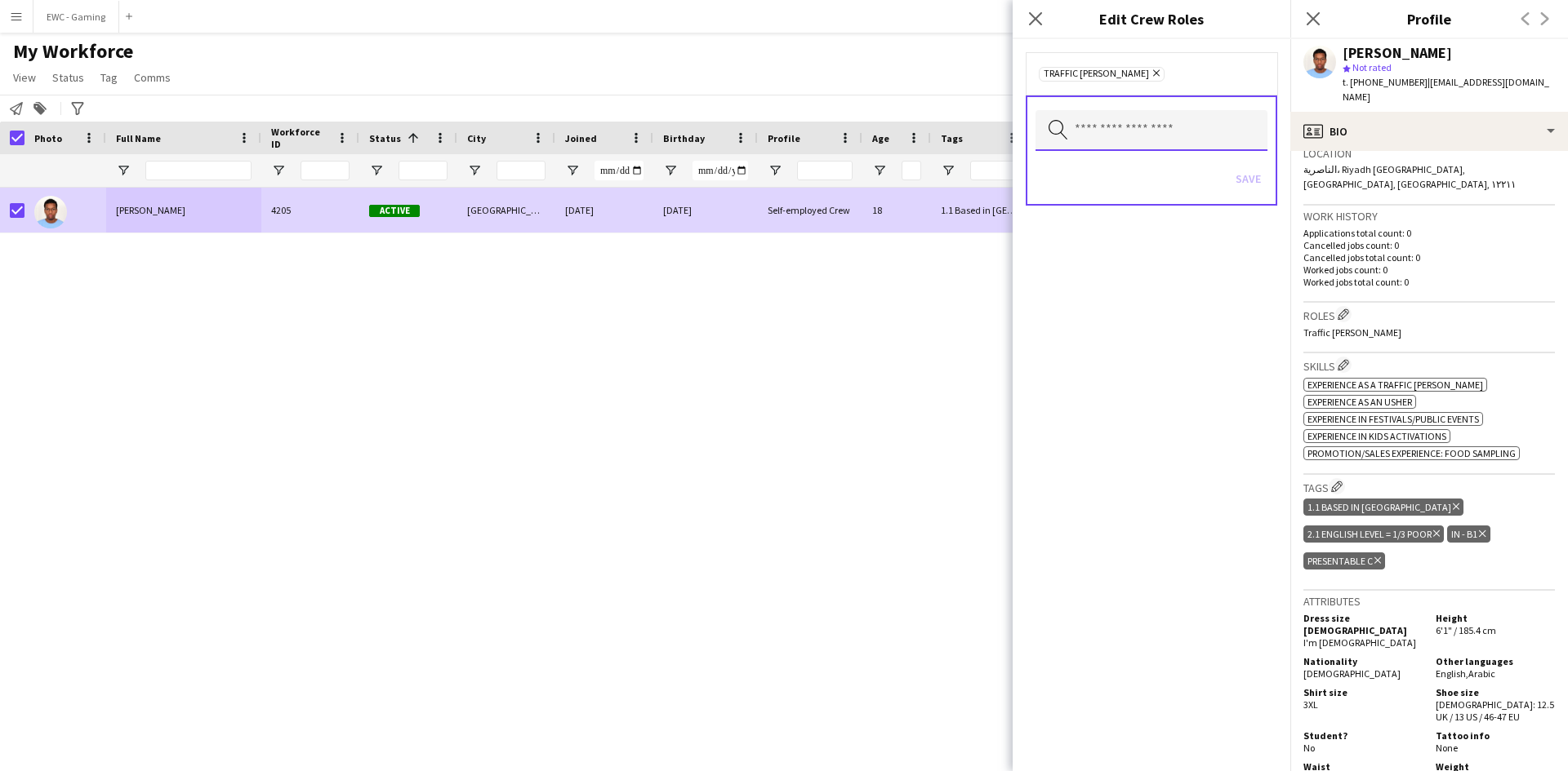
click at [1119, 139] on input "text" at bounding box center [1152, 130] width 232 height 41
type input "****"
click at [1107, 170] on span "Info Booth Staff" at bounding box center [1152, 176] width 206 height 16
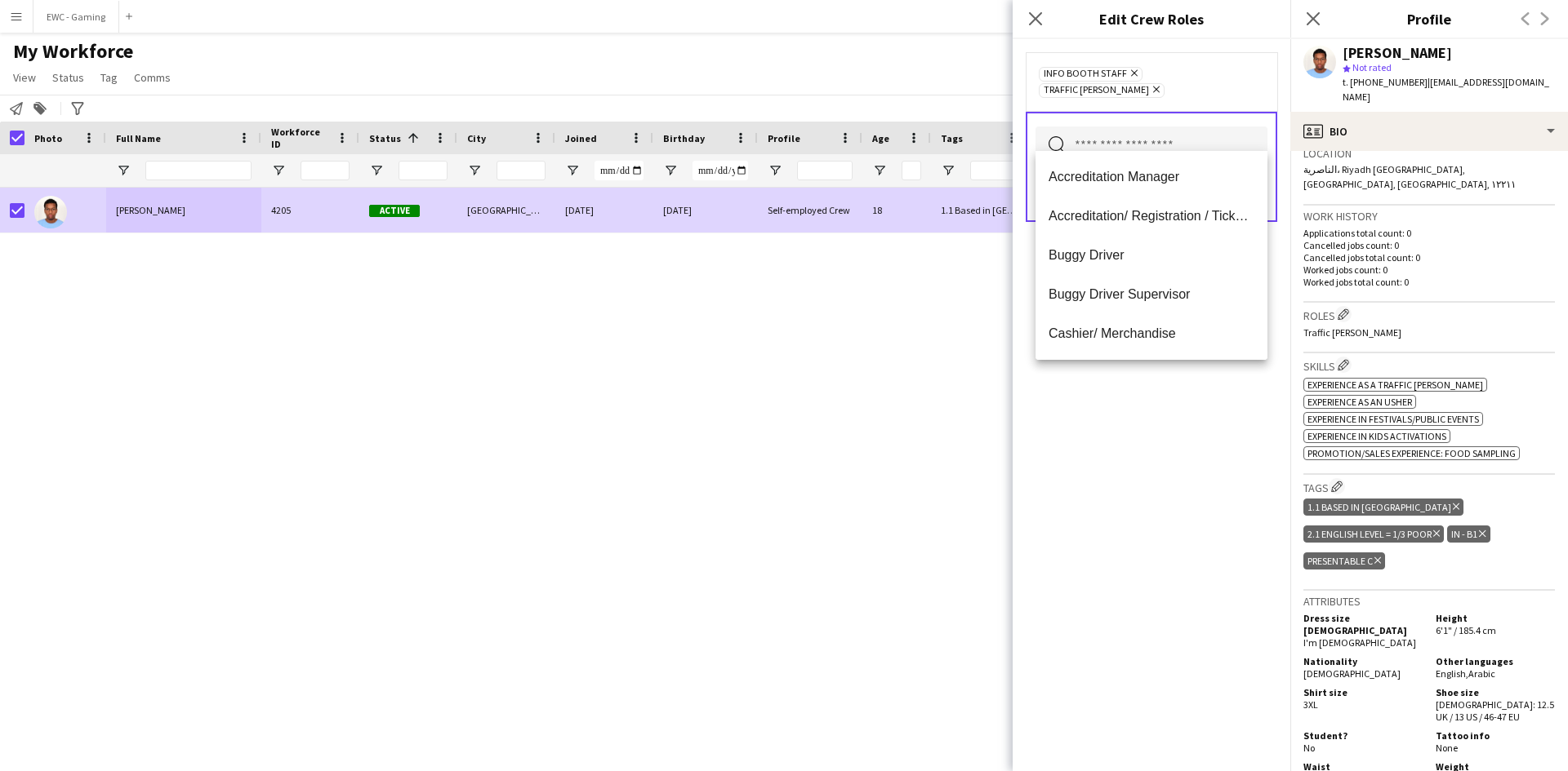
click at [1118, 131] on input "text" at bounding box center [1152, 146] width 232 height 41
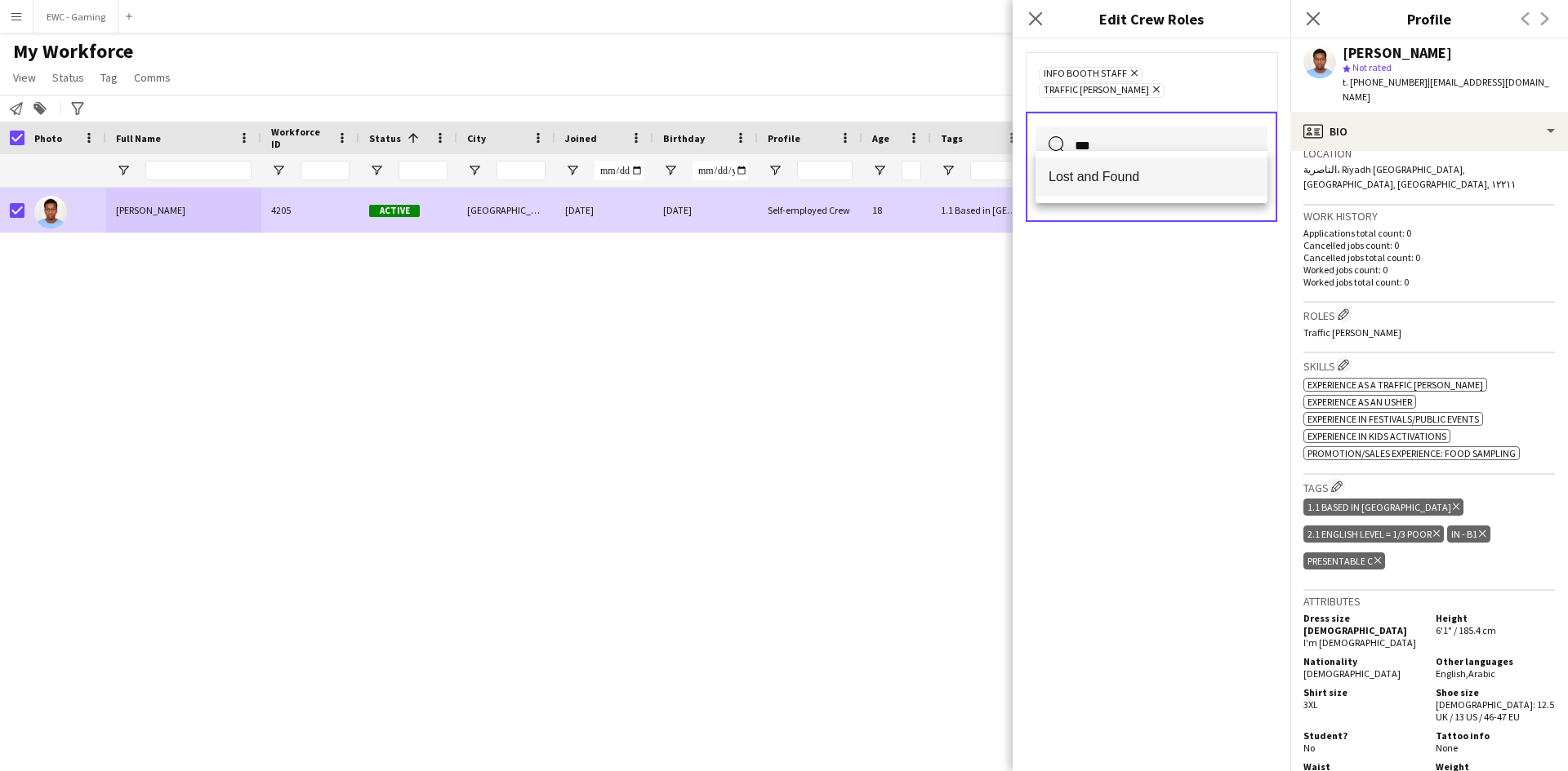
type input "***"
click at [1112, 177] on span "Lost and Found" at bounding box center [1152, 176] width 206 height 16
type input "****"
click at [1142, 186] on span "Accreditation/ Registration / Ticketing" at bounding box center [1152, 193] width 206 height 16
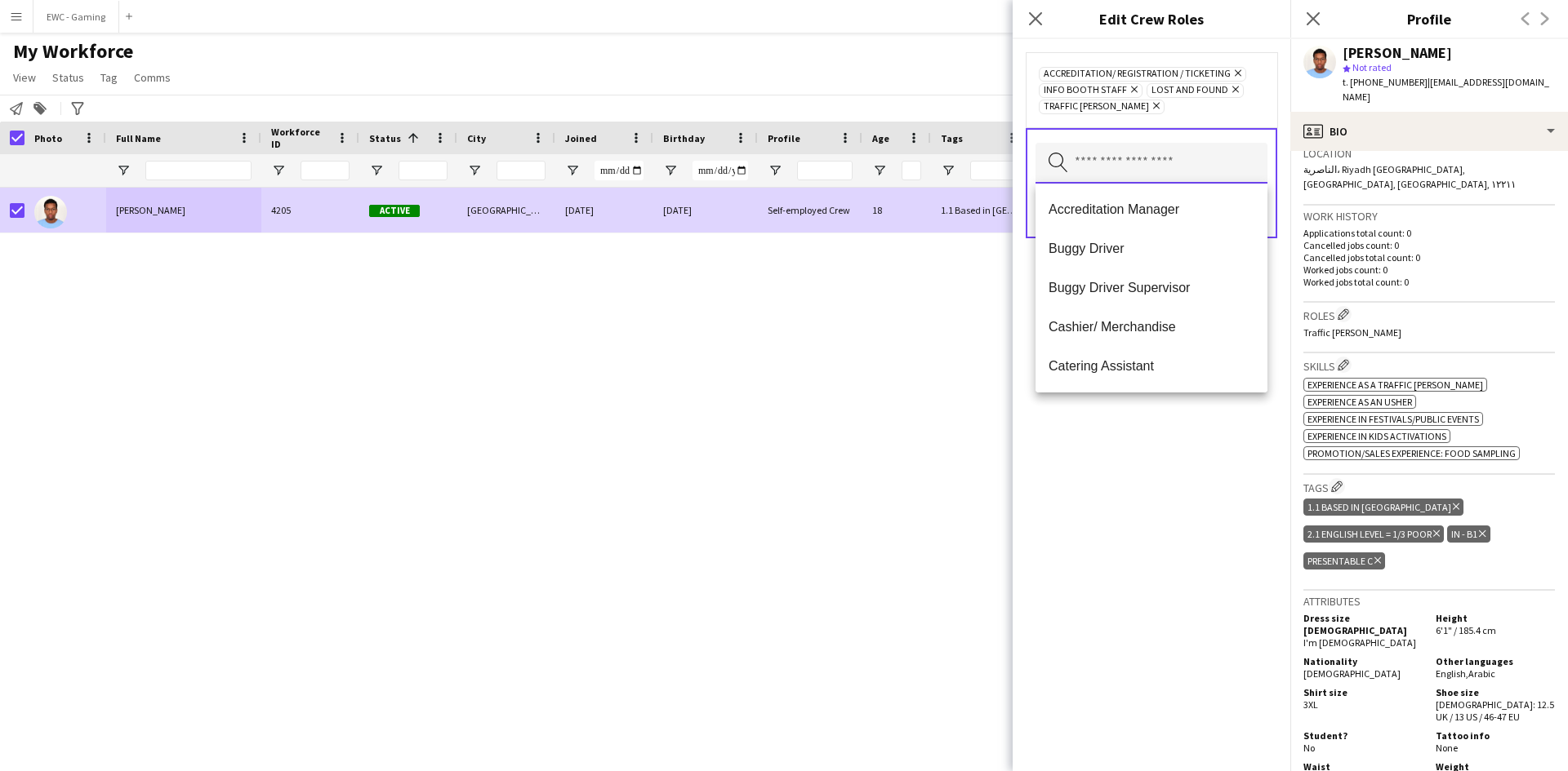
scroll to position [0, 0]
click at [1133, 439] on div "Accreditation/ Registration / Ticketing Remove Info Booth Staff Remove Lost and…" at bounding box center [1152, 405] width 277 height 733
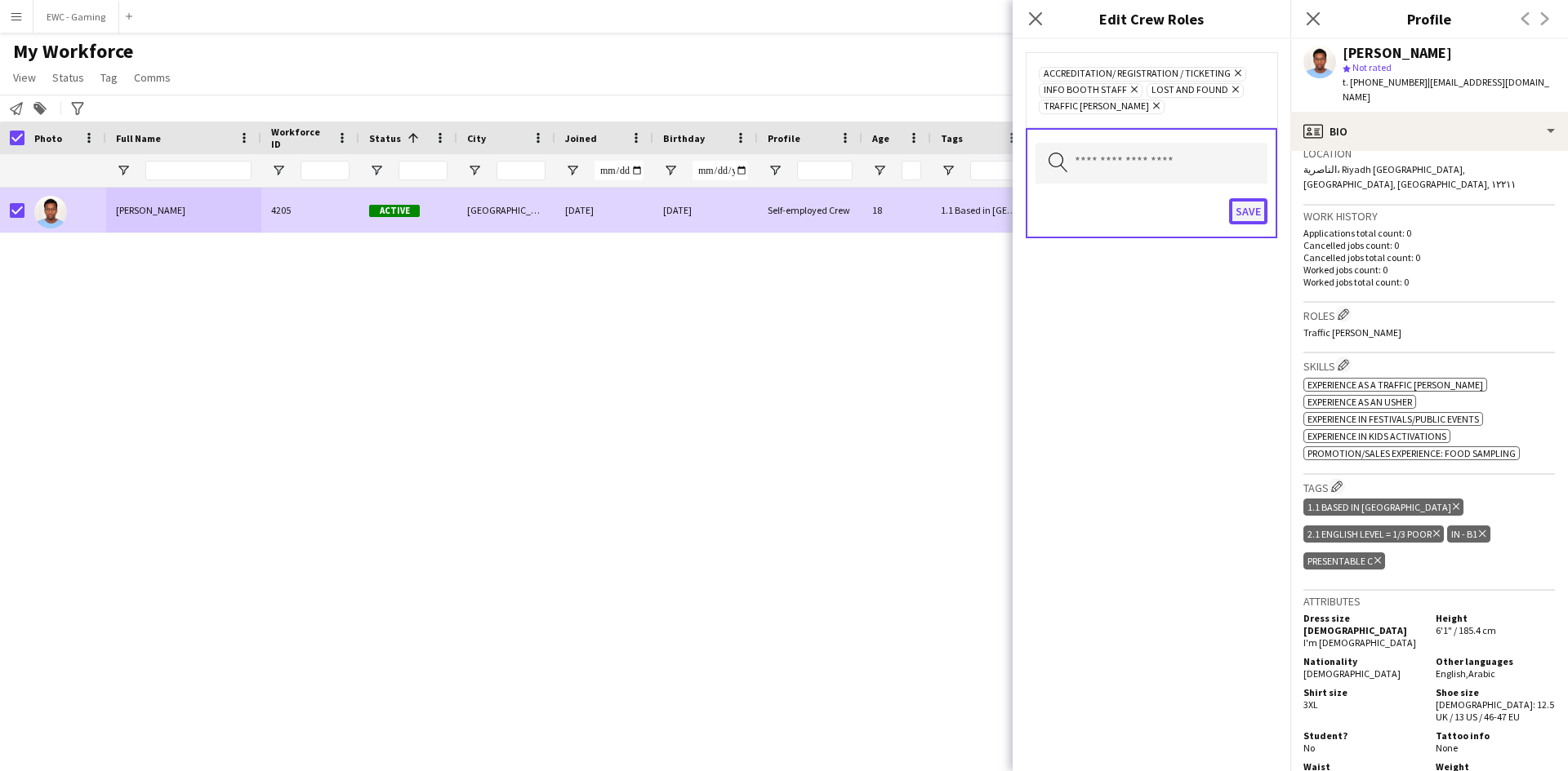
click at [1258, 204] on button "Save" at bounding box center [1249, 211] width 38 height 26
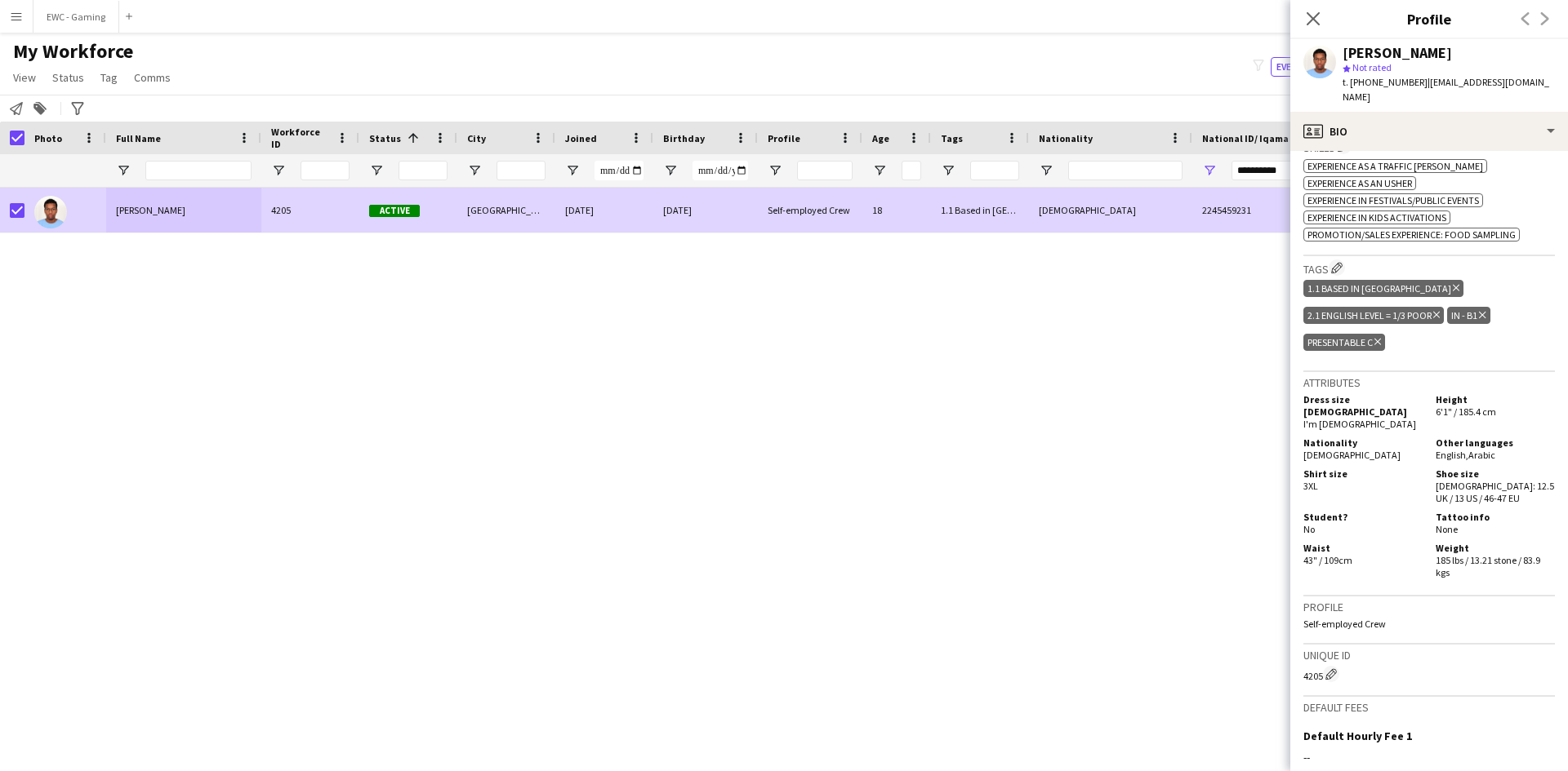
scroll to position [595, 0]
click at [1315, 25] on icon "Close pop-in" at bounding box center [1313, 18] width 16 height 16
